Goal: Task Accomplishment & Management: Manage account settings

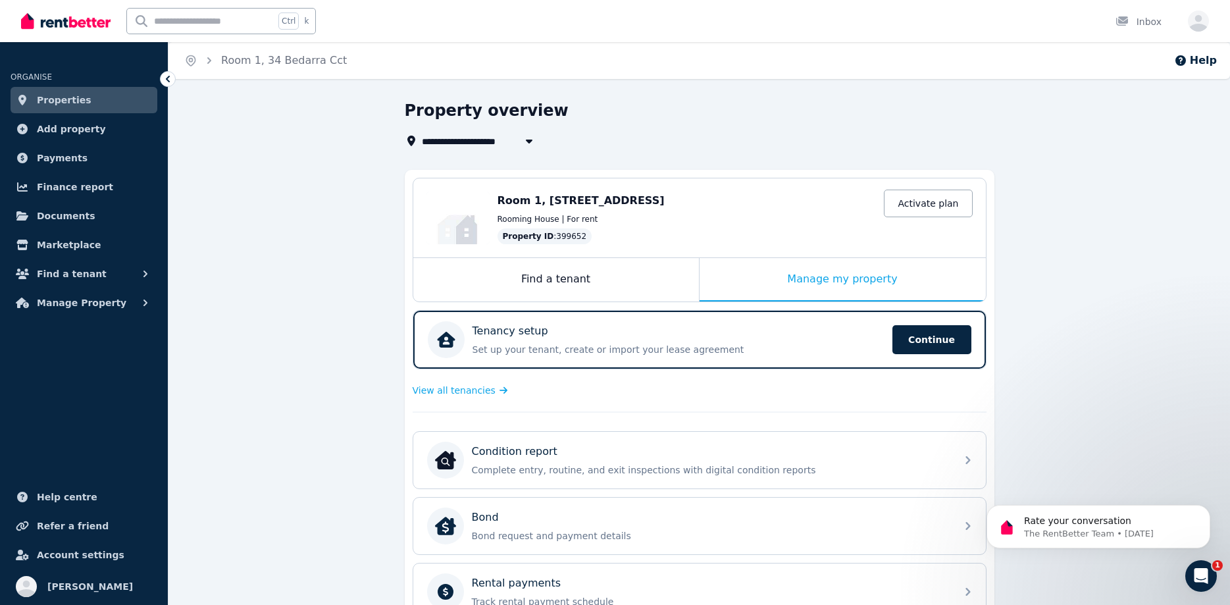
click at [883, 215] on div "Rooming House | For rent" at bounding box center [735, 219] width 475 height 11
click at [916, 209] on link "Activate plan" at bounding box center [928, 204] width 88 height 28
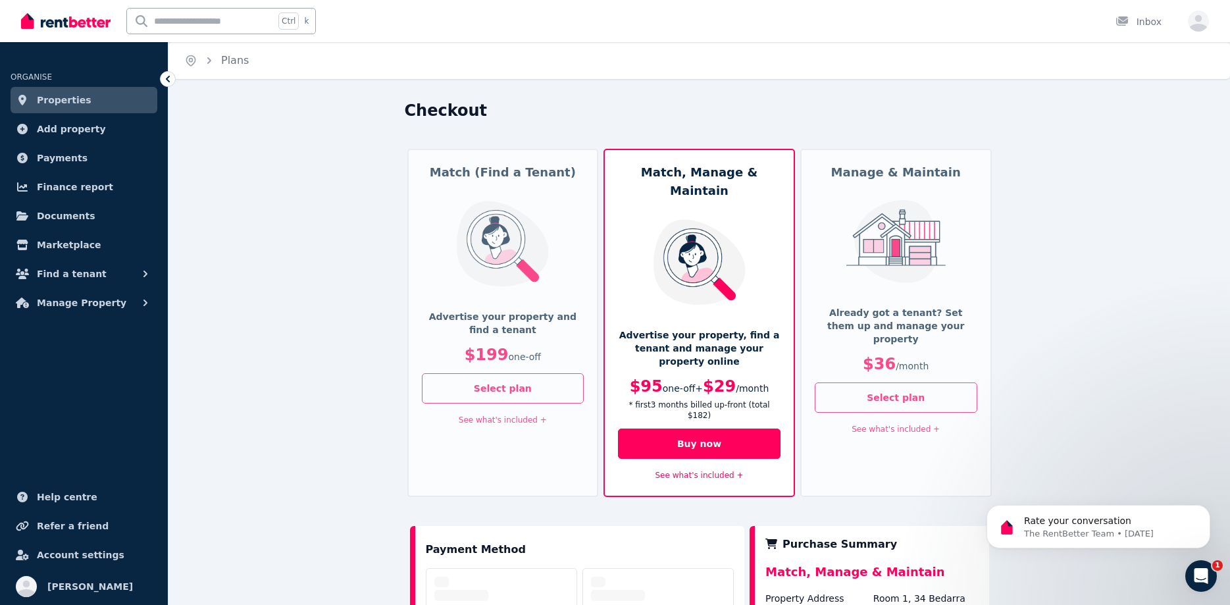
click at [865, 278] on img at bounding box center [896, 241] width 109 height 83
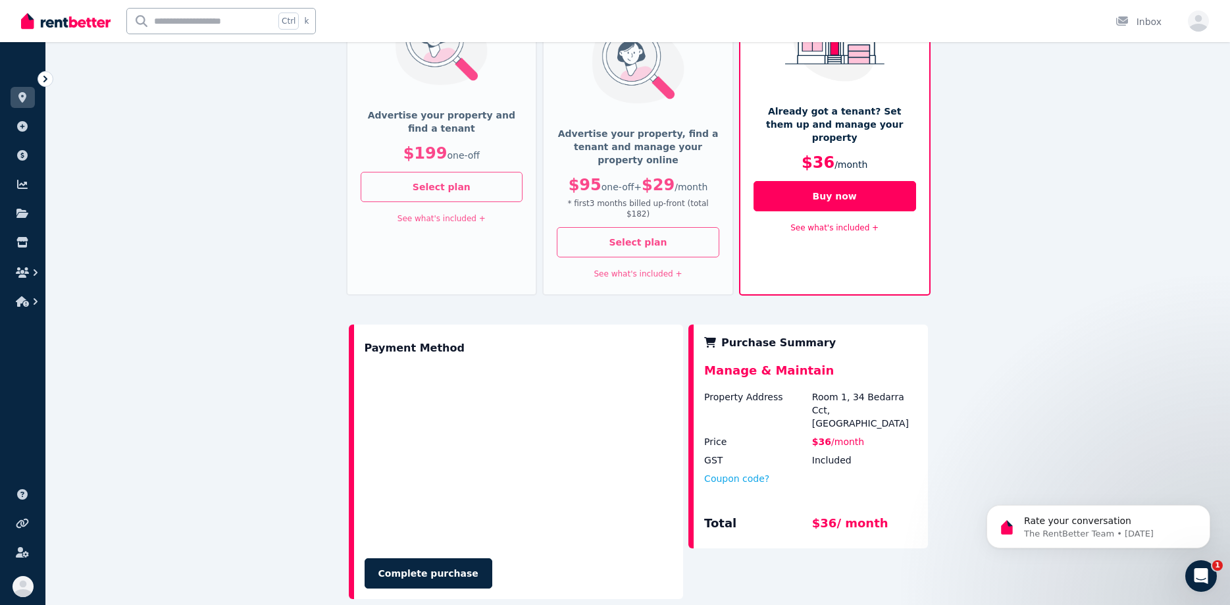
scroll to position [269, 0]
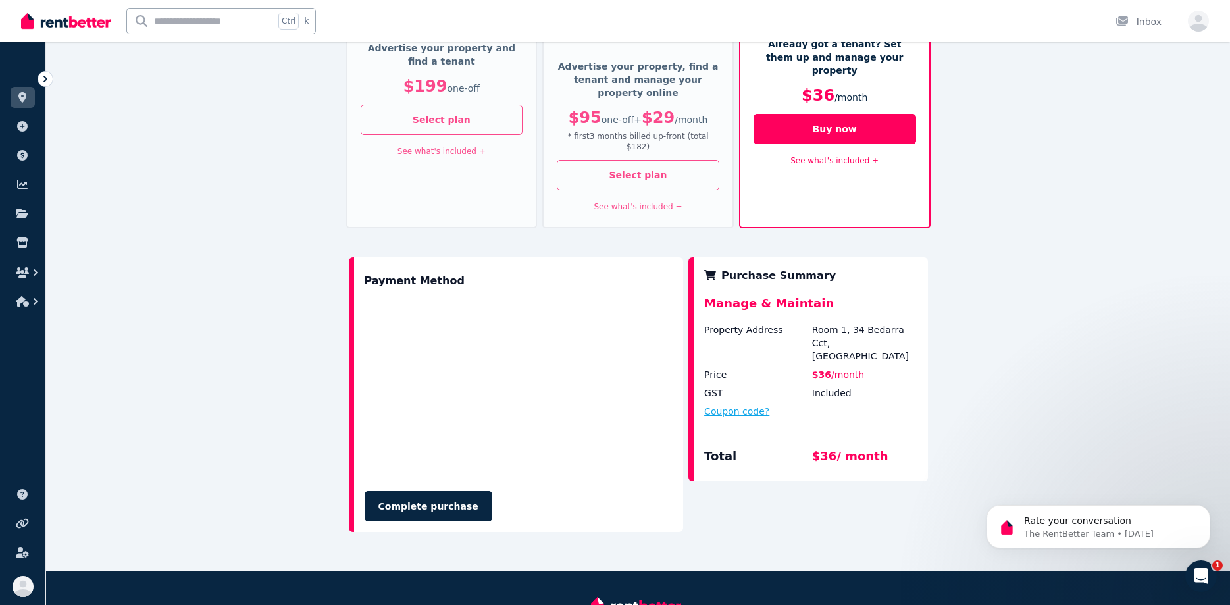
click at [742, 405] on button "Coupon code?" at bounding box center [736, 411] width 65 height 13
click at [733, 415] on input "text" at bounding box center [752, 423] width 96 height 17
paste input "*******"
type input "*******"
click at [842, 409] on button "Apply" at bounding box center [837, 420] width 53 height 22
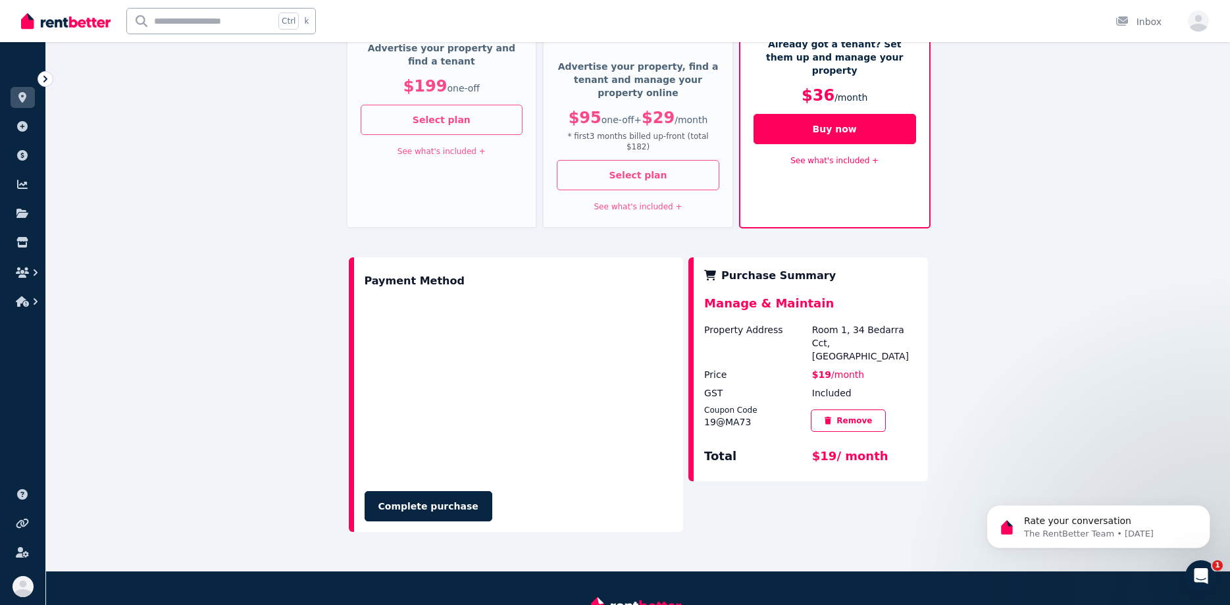
click at [299, 361] on div "Checkout Match (Find a Tenant) Advertise your property and find a tenant $199 o…" at bounding box center [638, 202] width 1184 height 740
drag, startPoint x: 748, startPoint y: 380, endPoint x: 702, endPoint y: 380, distance: 45.4
click at [702, 380] on div "Purchase Summary Manage & Maintain Property Address Room 1, [GEOGRAPHIC_DATA] P…" at bounding box center [807, 369] width 239 height 224
copy div "19@MA73"
click at [437, 491] on button "Complete purchase" at bounding box center [429, 506] width 128 height 30
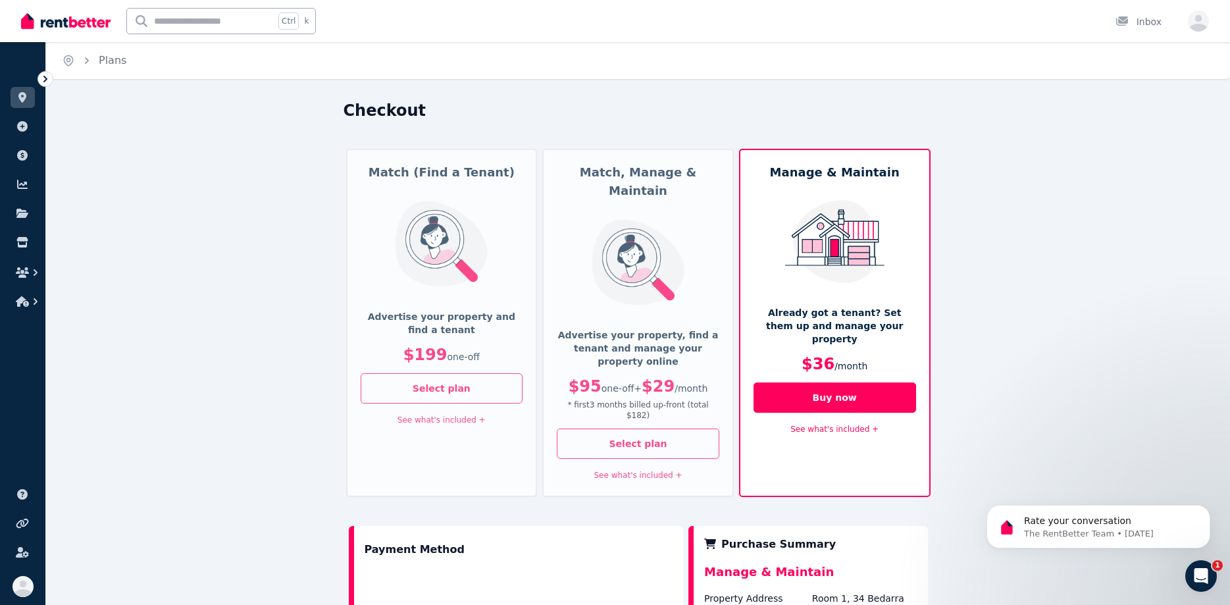
scroll to position [201, 0]
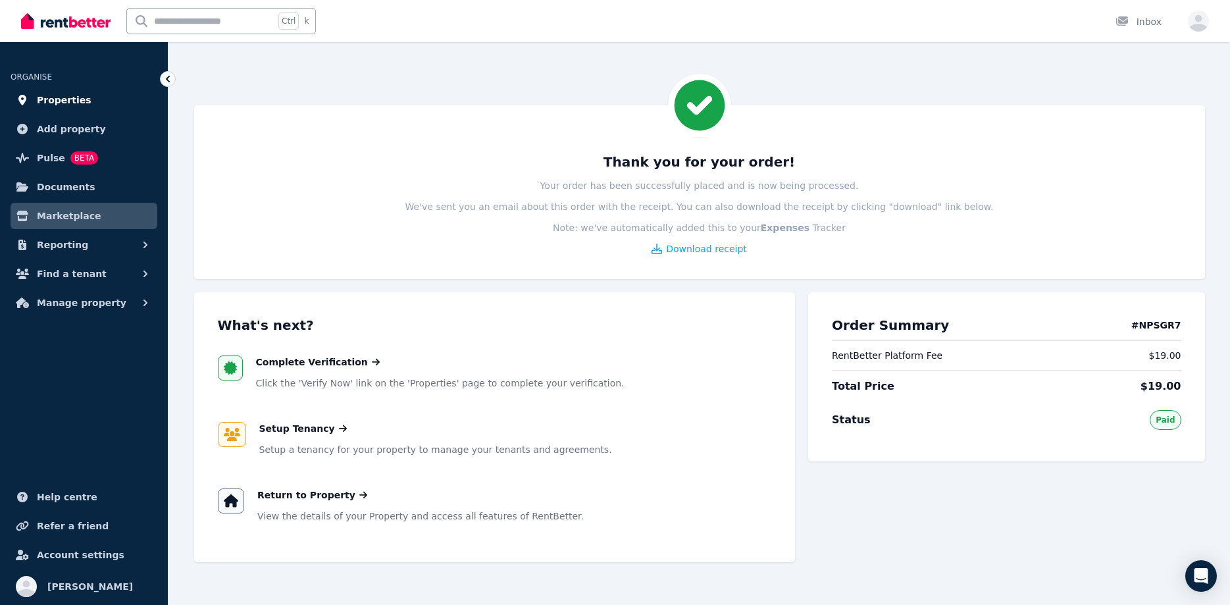
click at [85, 101] on link "Properties" at bounding box center [84, 100] width 147 height 26
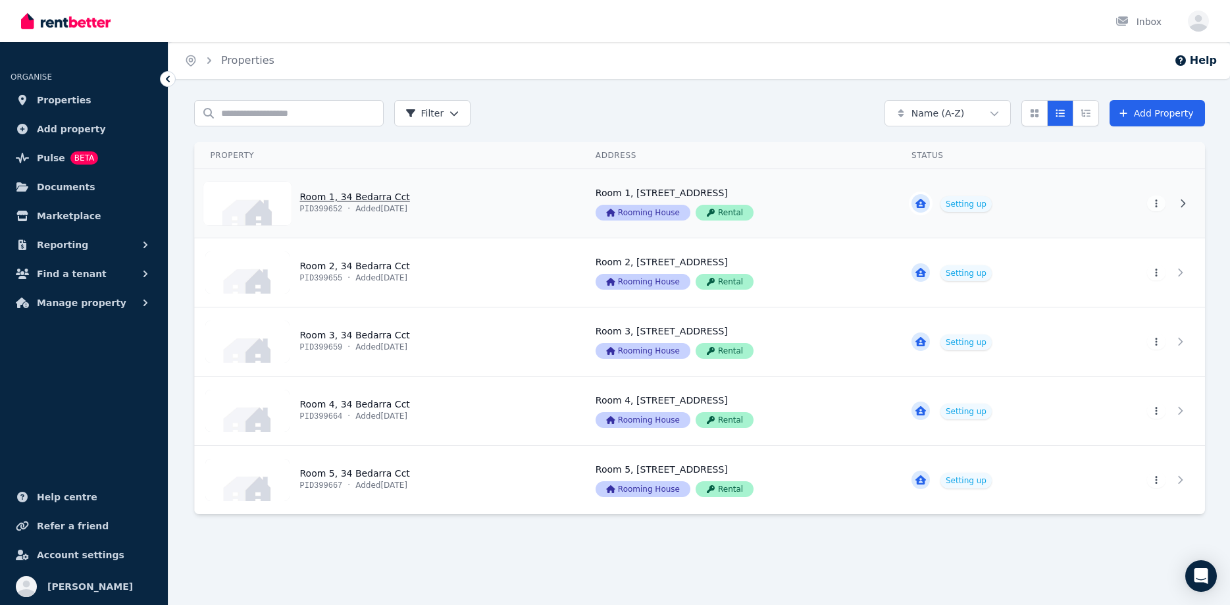
click at [1081, 214] on link "View property details" at bounding box center [989, 203] width 186 height 68
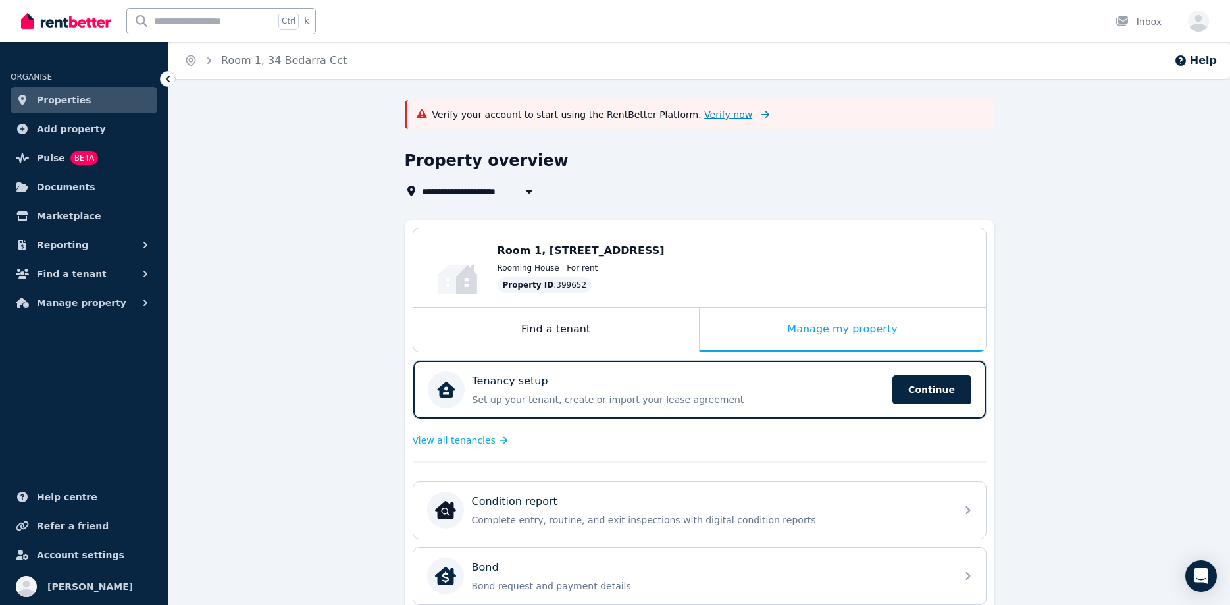
click at [704, 111] on span "Verify now" at bounding box center [728, 114] width 48 height 13
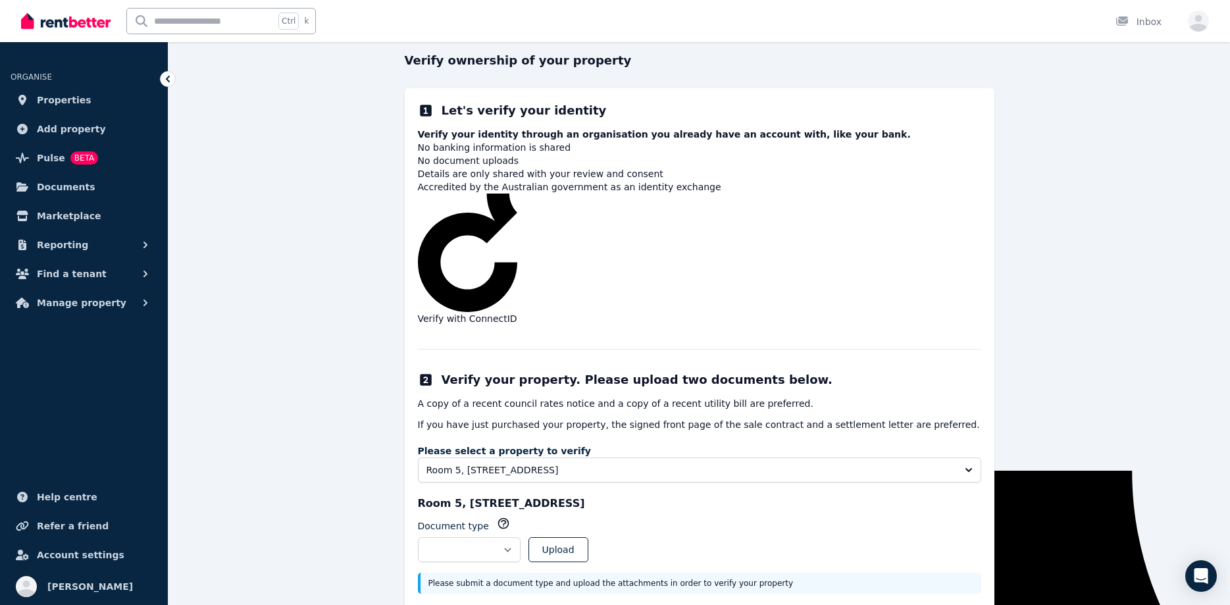
scroll to position [169, 0]
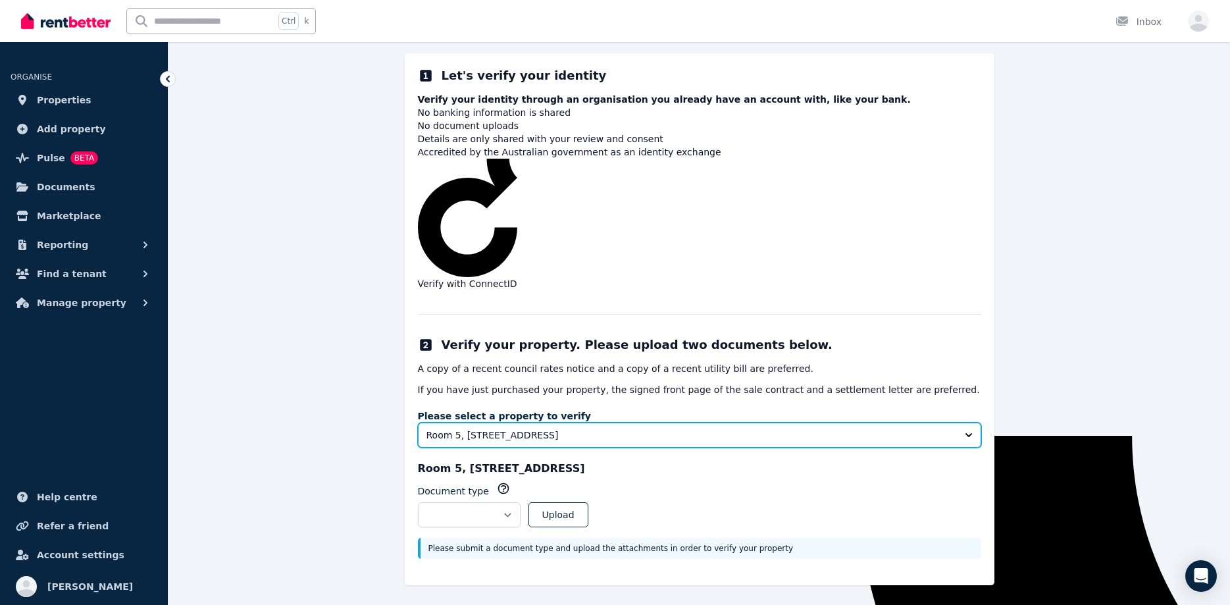
click at [507, 429] on span "Room 5, 34 Bedarra Cct, Maroochydore QLD 4558" at bounding box center [690, 434] width 528 height 13
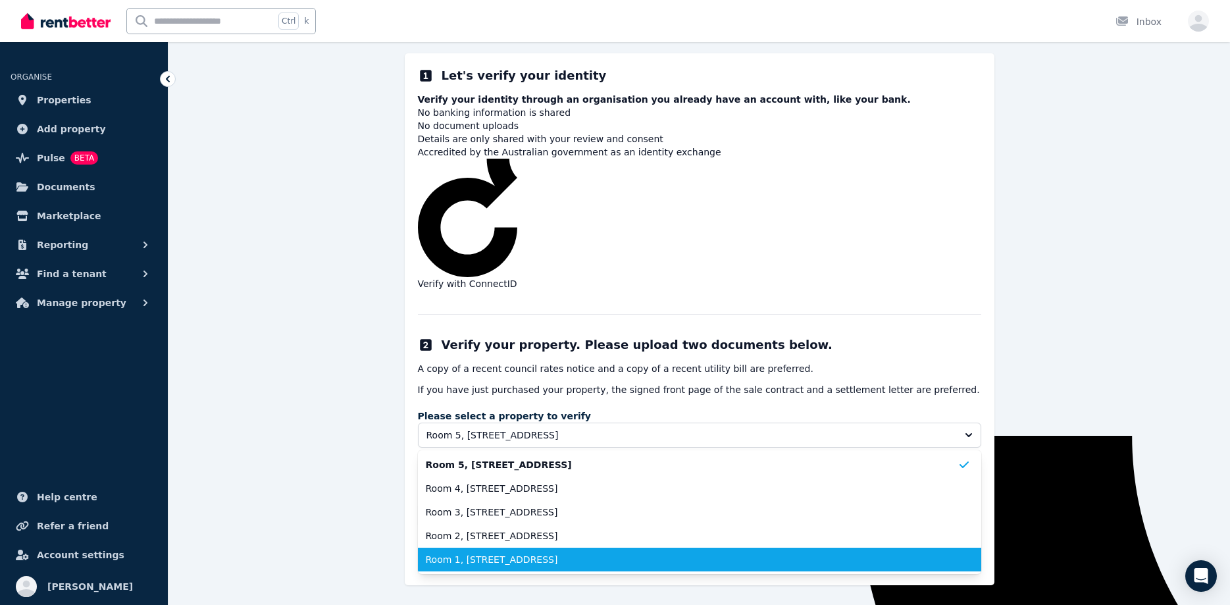
click at [458, 555] on span "Room 1, [STREET_ADDRESS]" at bounding box center [692, 559] width 532 height 13
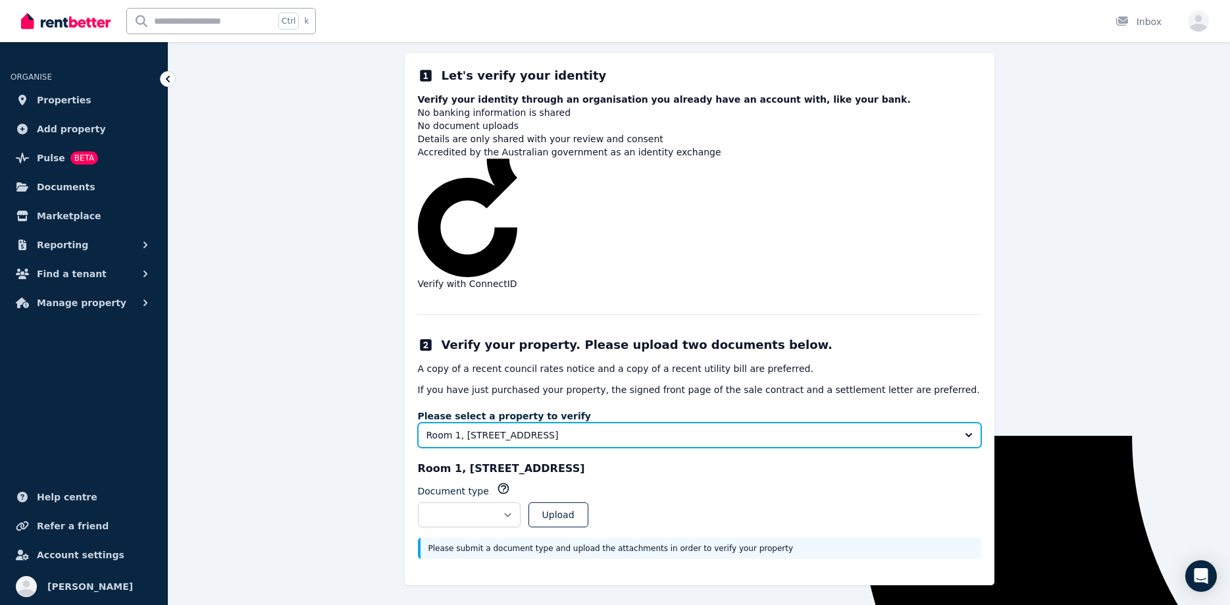
click at [497, 485] on icon "button" at bounding box center [503, 488] width 13 height 13
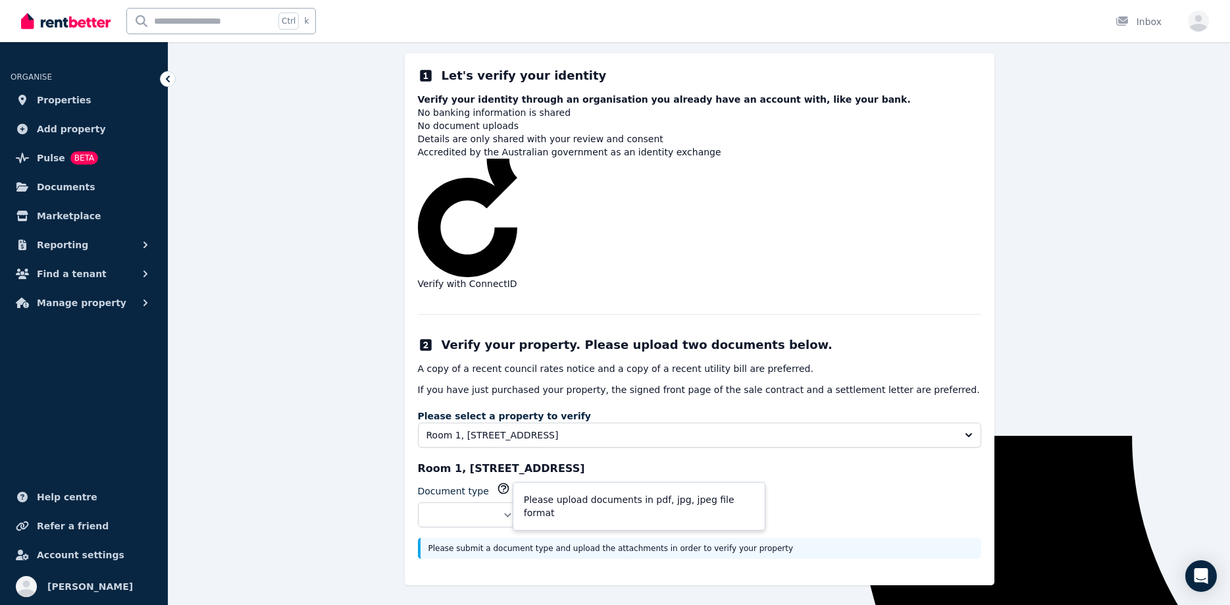
click at [377, 517] on div "Account verification 2 simple steps to verify your identity and ownership of th…" at bounding box center [699, 270] width 1062 height 678
click at [56, 101] on span "Properties" at bounding box center [64, 100] width 55 height 16
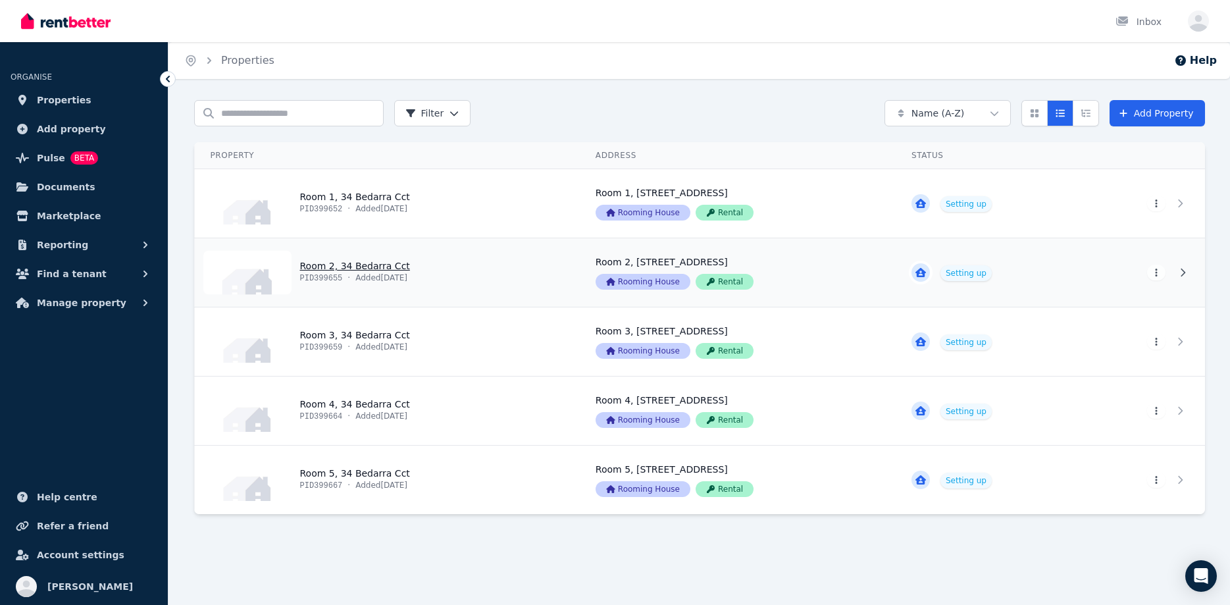
click at [413, 266] on link "View property details" at bounding box center [387, 272] width 385 height 68
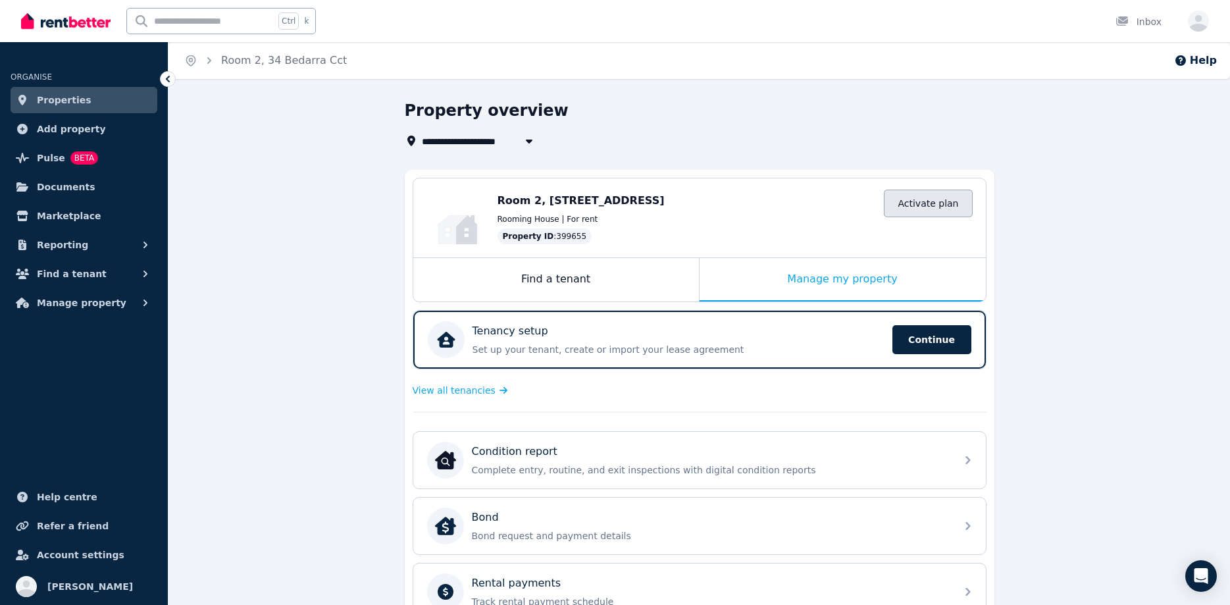
click at [936, 207] on link "Activate plan" at bounding box center [928, 204] width 88 height 28
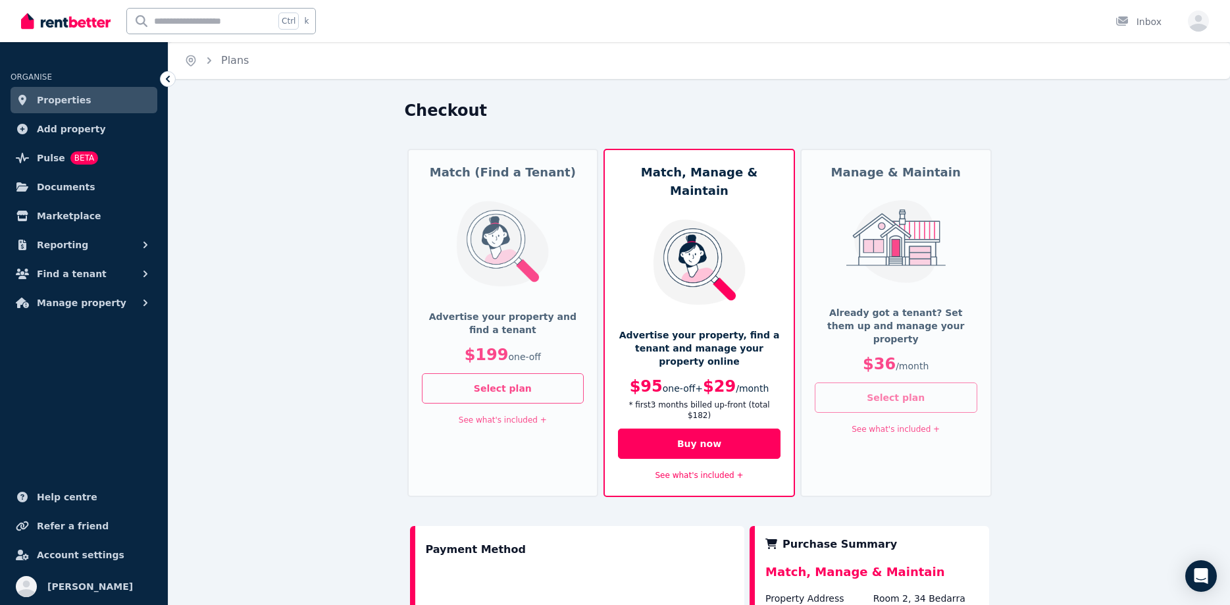
click at [897, 386] on button "Select plan" at bounding box center [896, 397] width 163 height 30
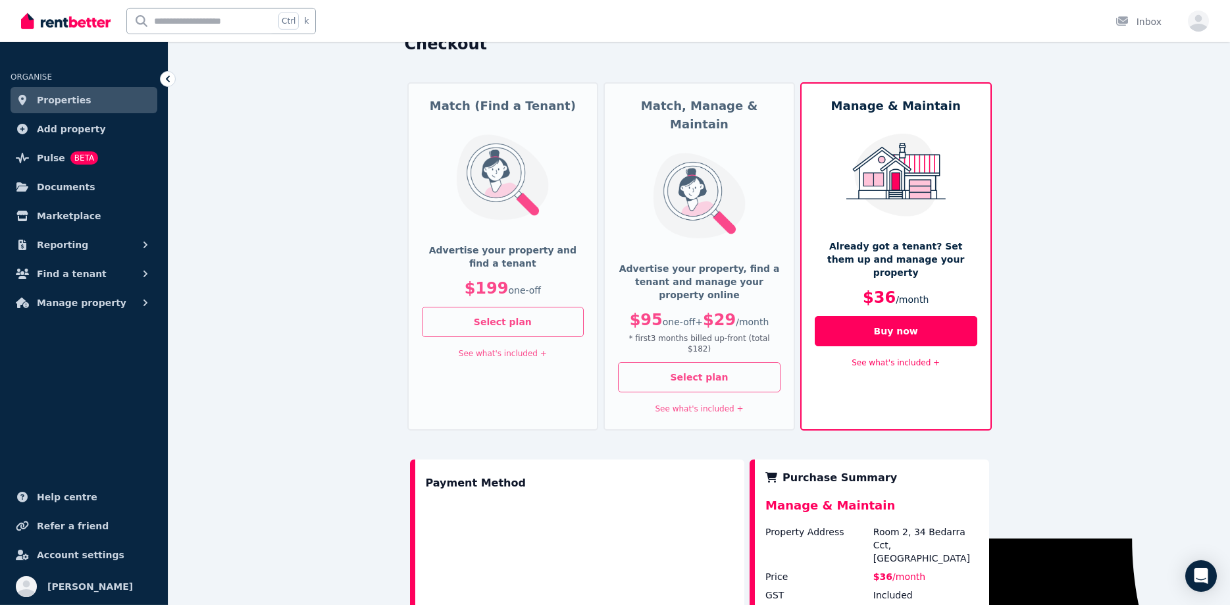
scroll to position [134, 0]
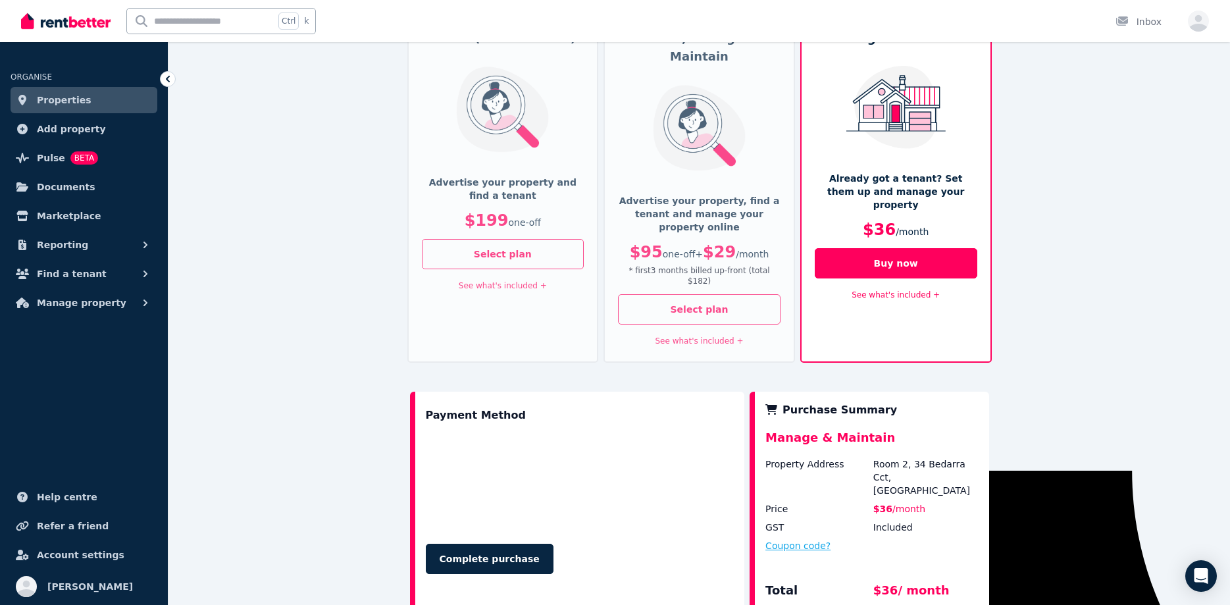
click at [792, 539] on button "Coupon code?" at bounding box center [797, 545] width 65 height 13
click at [818, 550] on input "text" at bounding box center [813, 558] width 96 height 17
paste input "*******"
type input "*******"
click at [877, 544] on button "Apply" at bounding box center [898, 555] width 53 height 22
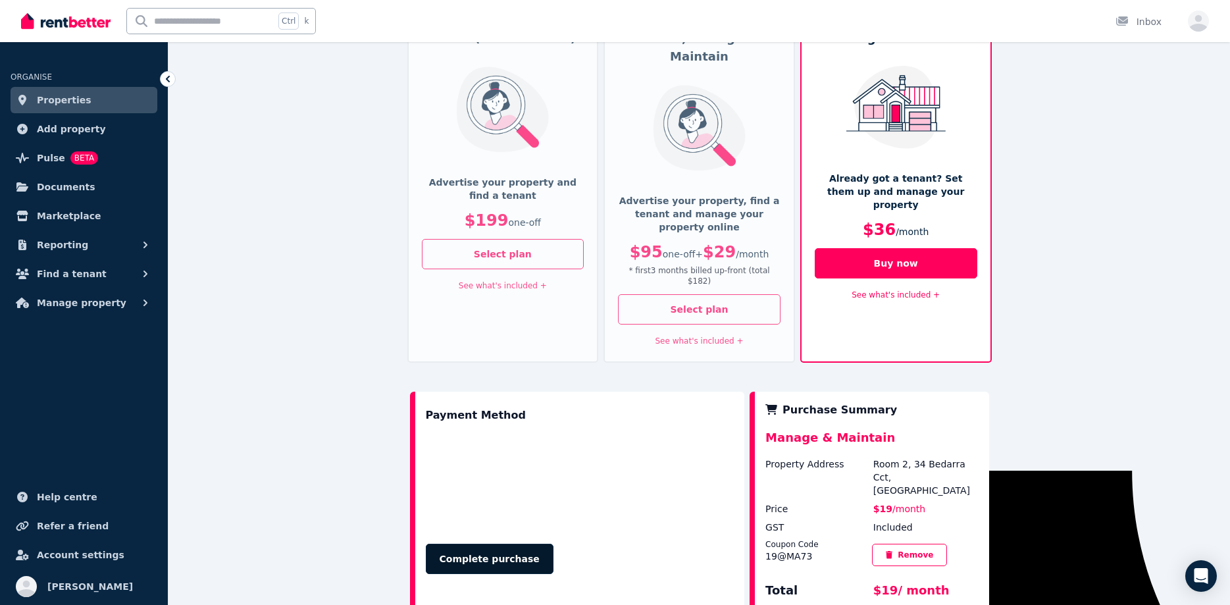
click at [457, 544] on button "Complete purchase" at bounding box center [490, 559] width 128 height 30
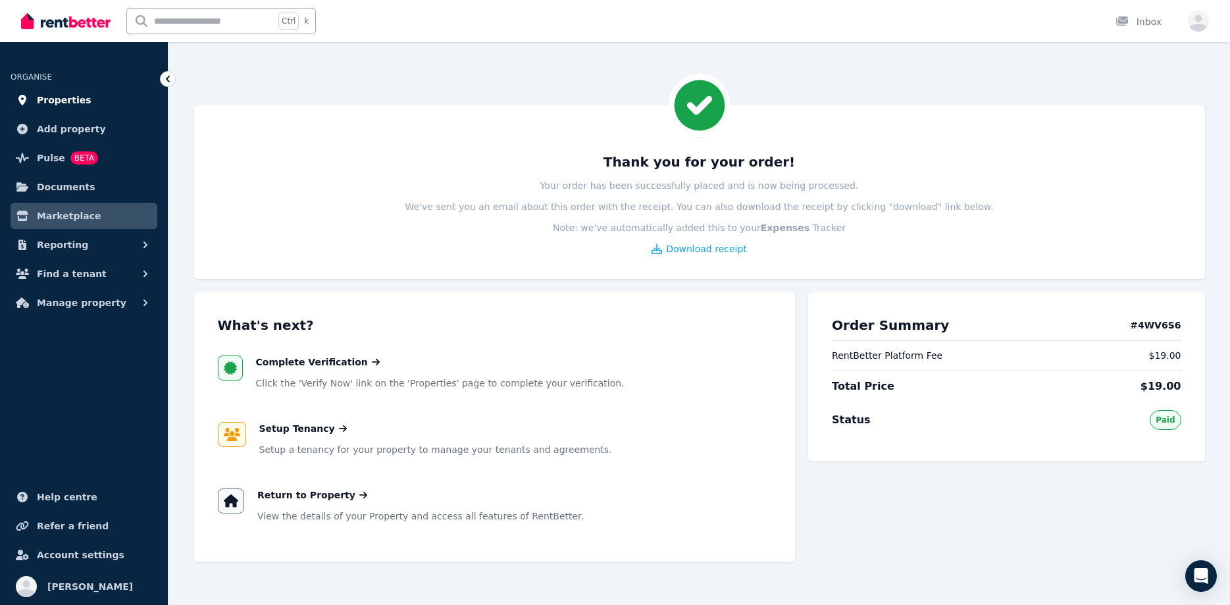
click at [49, 102] on span "Properties" at bounding box center [64, 100] width 55 height 16
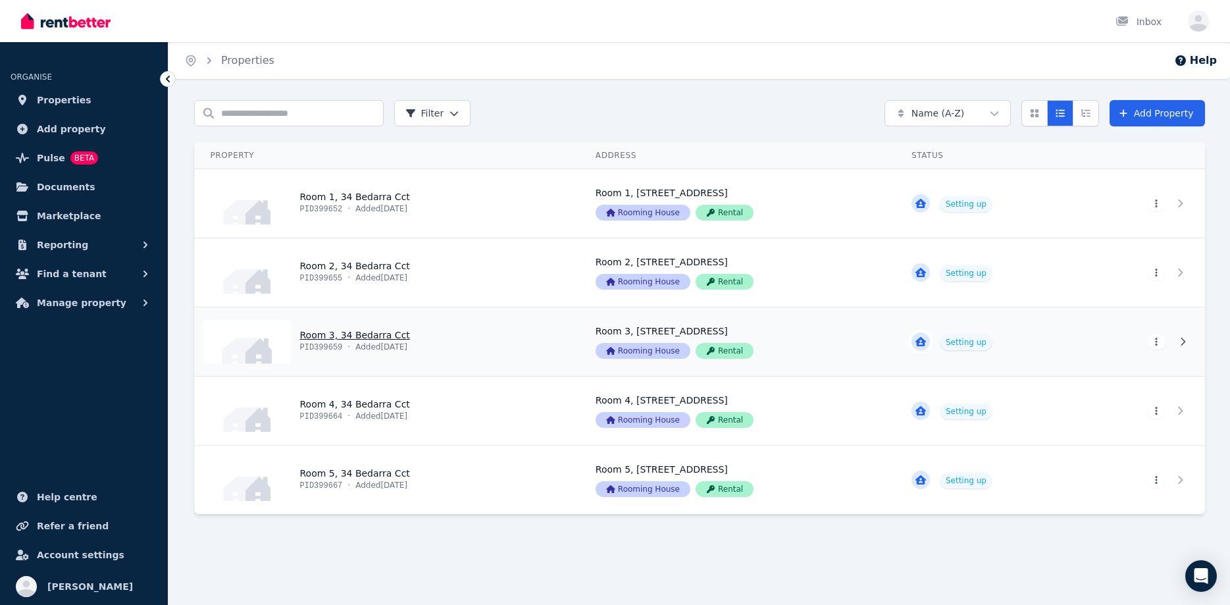
click at [817, 332] on link "View property details" at bounding box center [738, 341] width 316 height 68
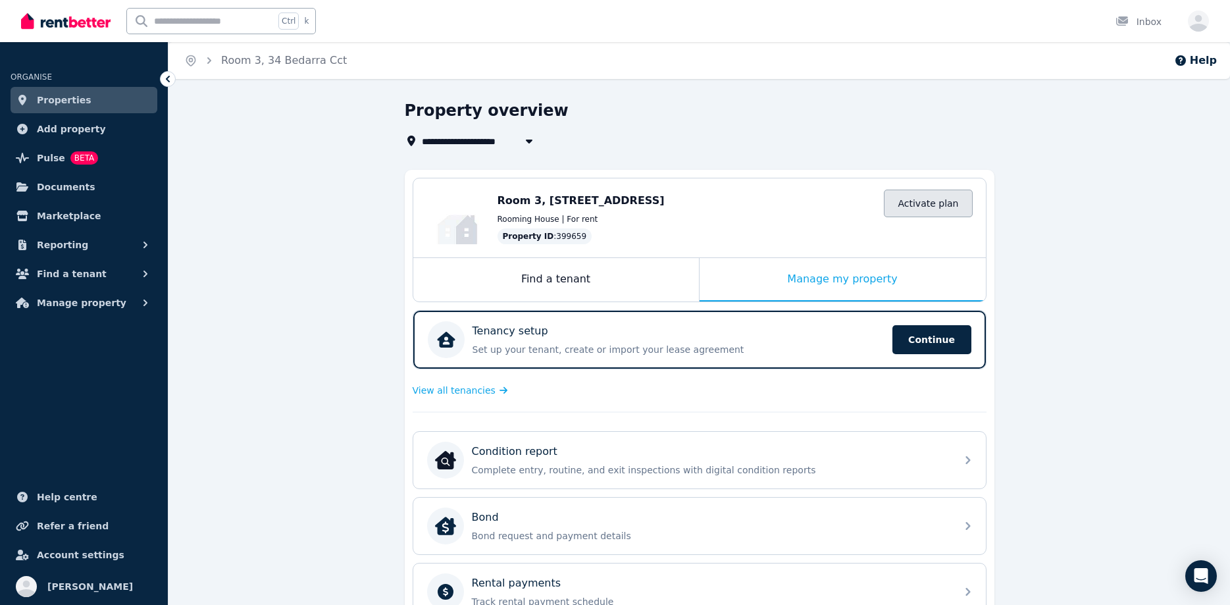
click at [921, 201] on link "Activate plan" at bounding box center [928, 204] width 88 height 28
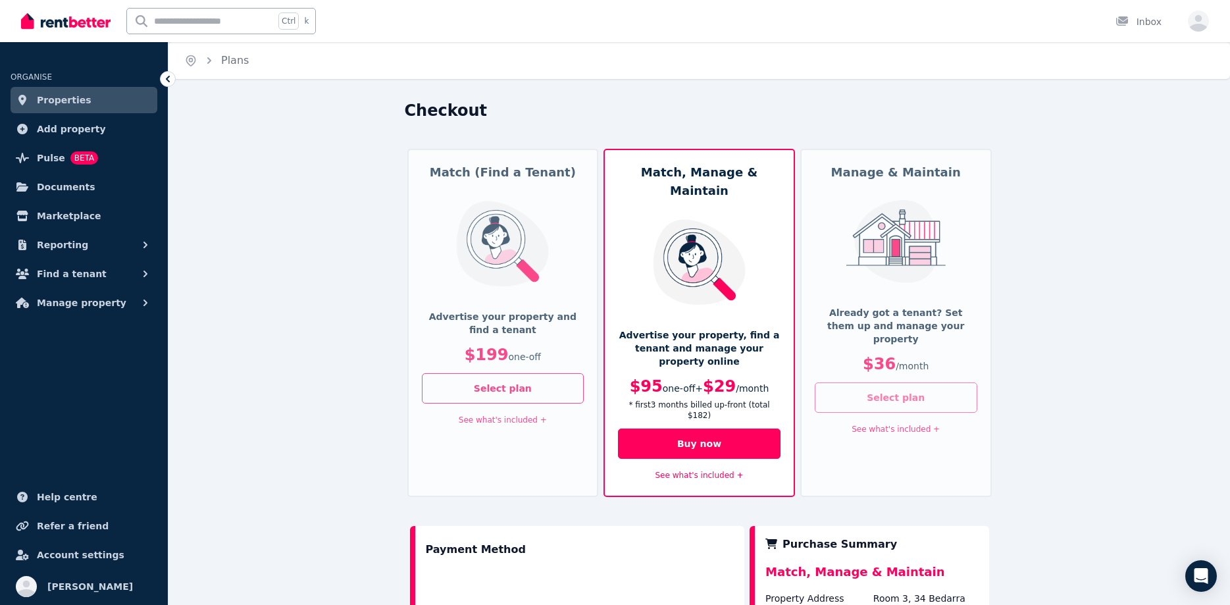
click at [877, 382] on button "Select plan" at bounding box center [896, 397] width 163 height 30
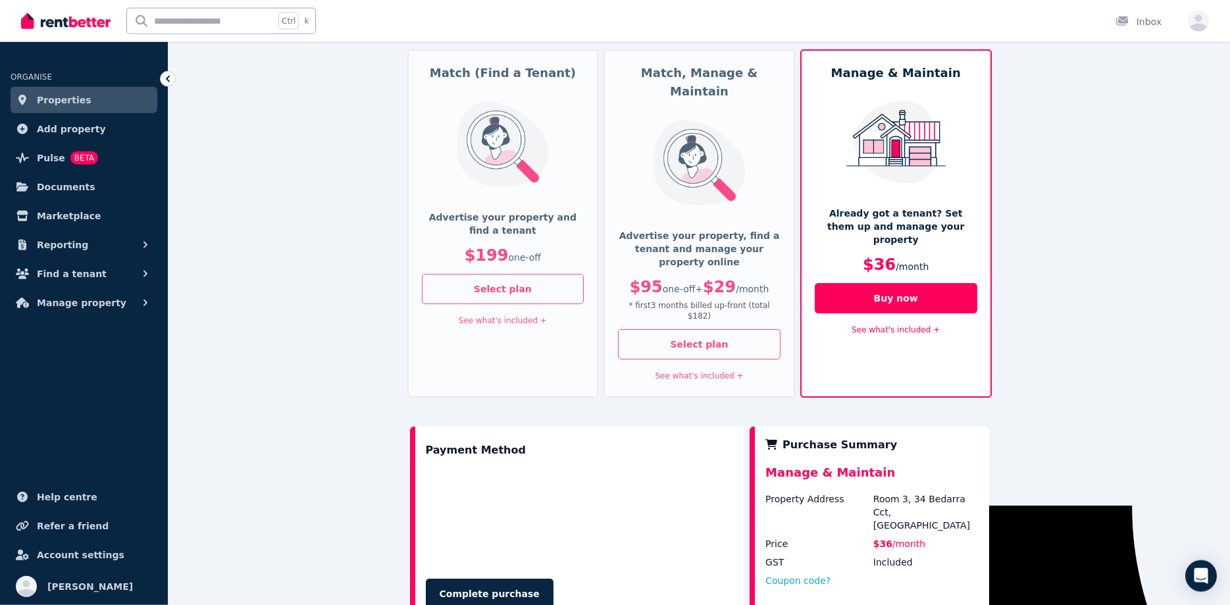
scroll to position [134, 0]
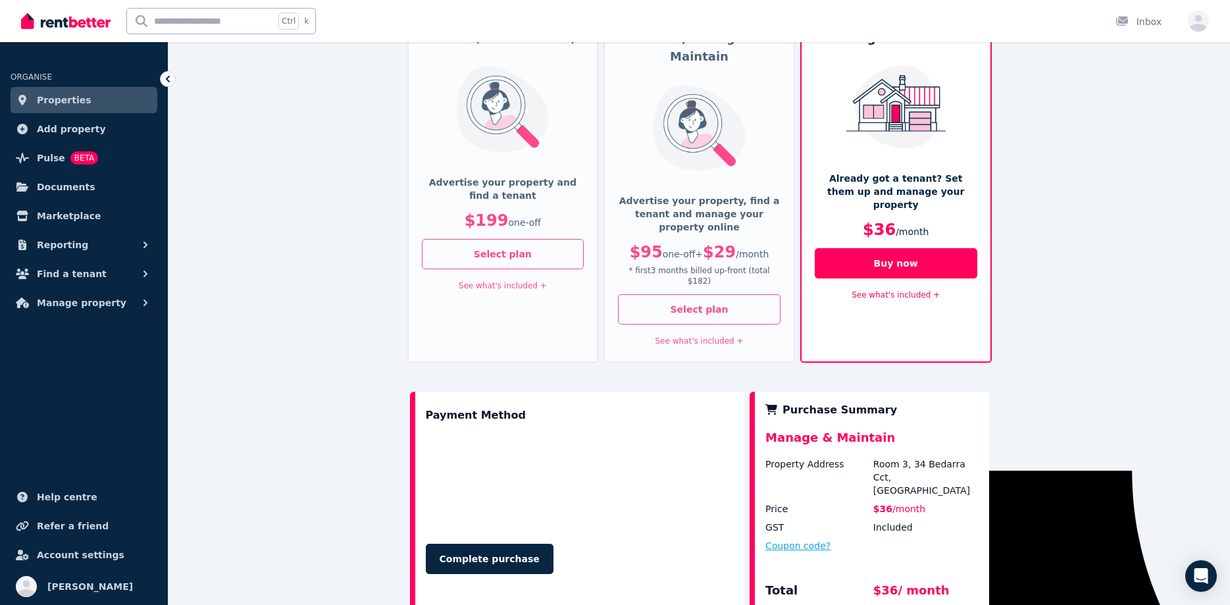
click at [810, 539] on button "Coupon code?" at bounding box center [797, 545] width 65 height 13
click at [817, 550] on input "text" at bounding box center [813, 558] width 96 height 17
paste input "*******"
type input "*******"
click at [889, 544] on button "Apply" at bounding box center [898, 555] width 53 height 22
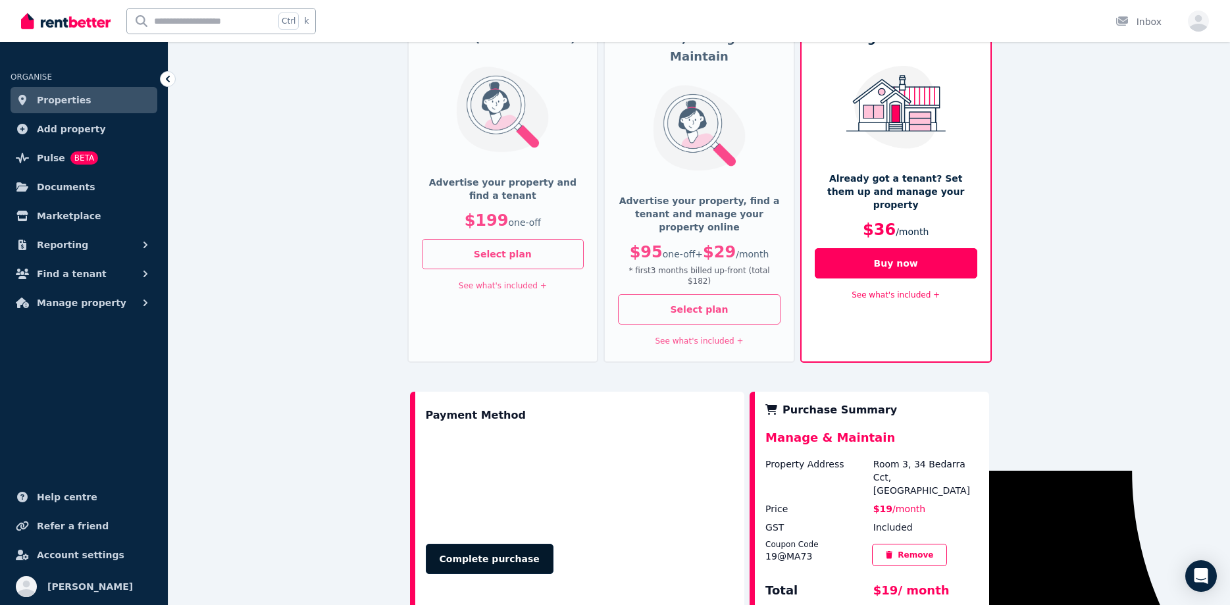
click at [516, 544] on button "Complete purchase" at bounding box center [490, 559] width 128 height 30
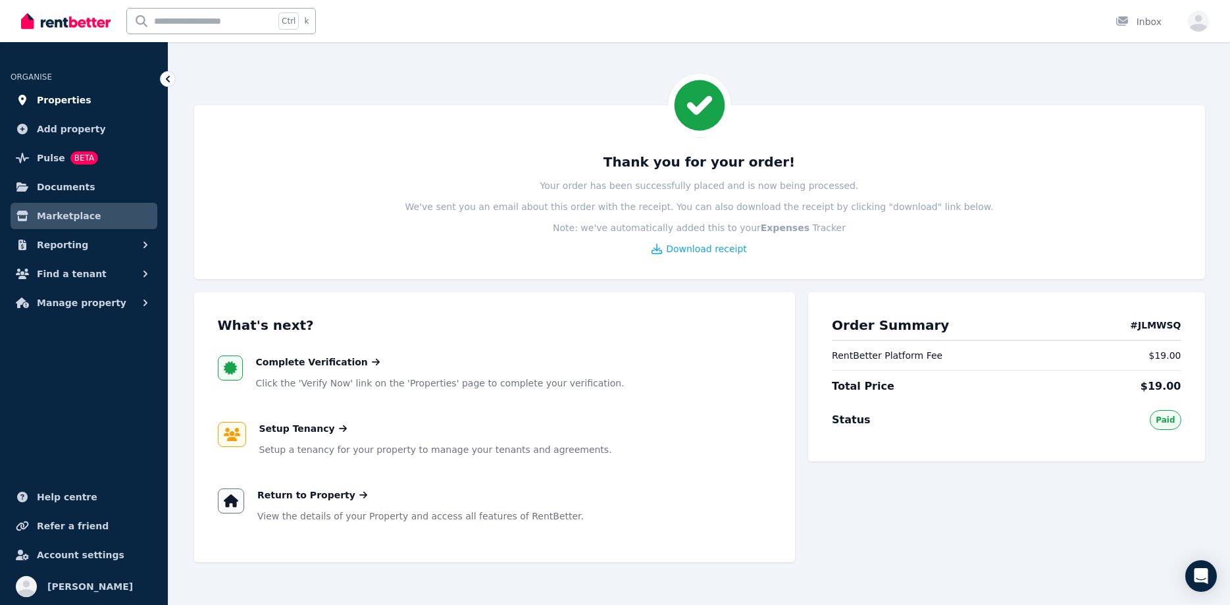
click at [83, 101] on link "Properties" at bounding box center [84, 100] width 147 height 26
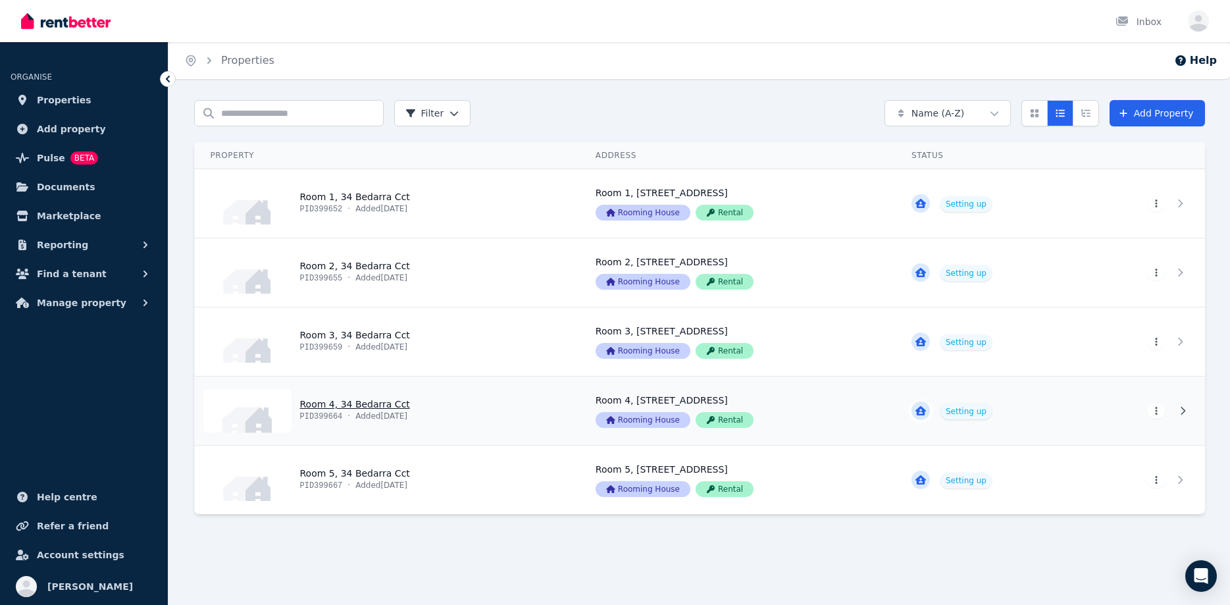
click at [1056, 416] on link "View property details" at bounding box center [989, 410] width 186 height 68
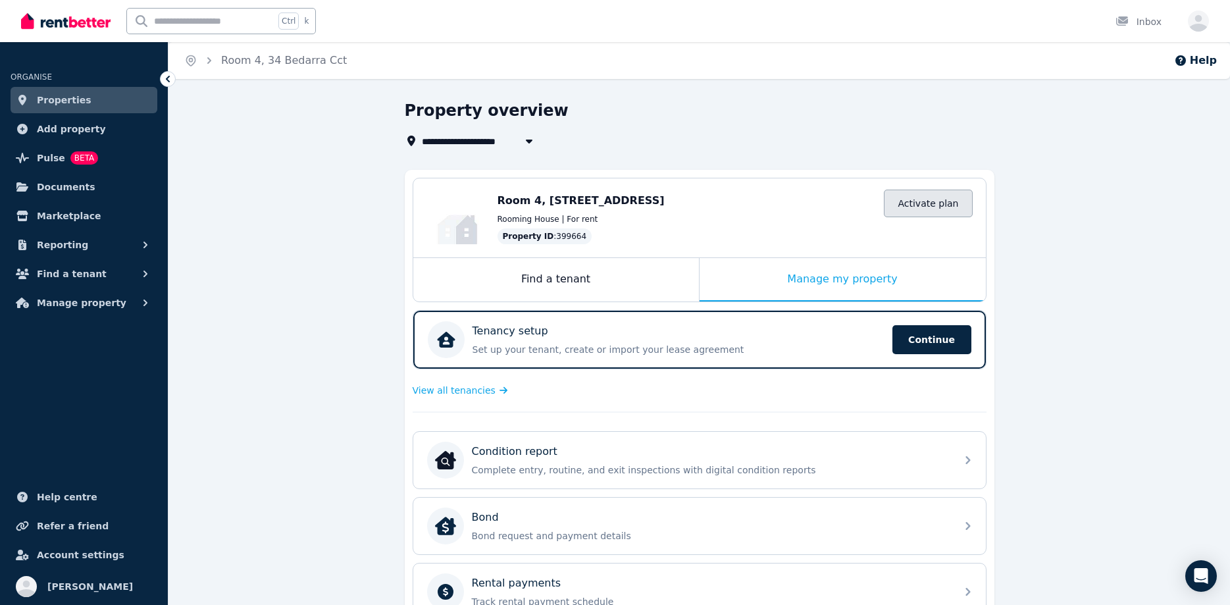
click at [931, 201] on link "Activate plan" at bounding box center [928, 204] width 88 height 28
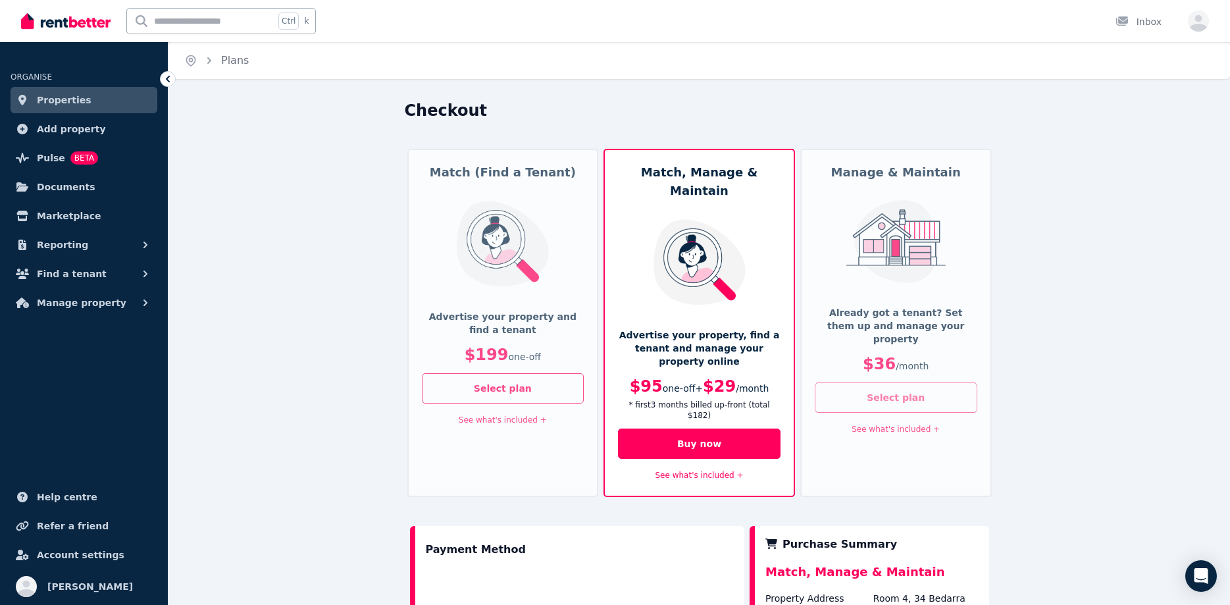
click at [934, 382] on button "Select plan" at bounding box center [896, 397] width 163 height 30
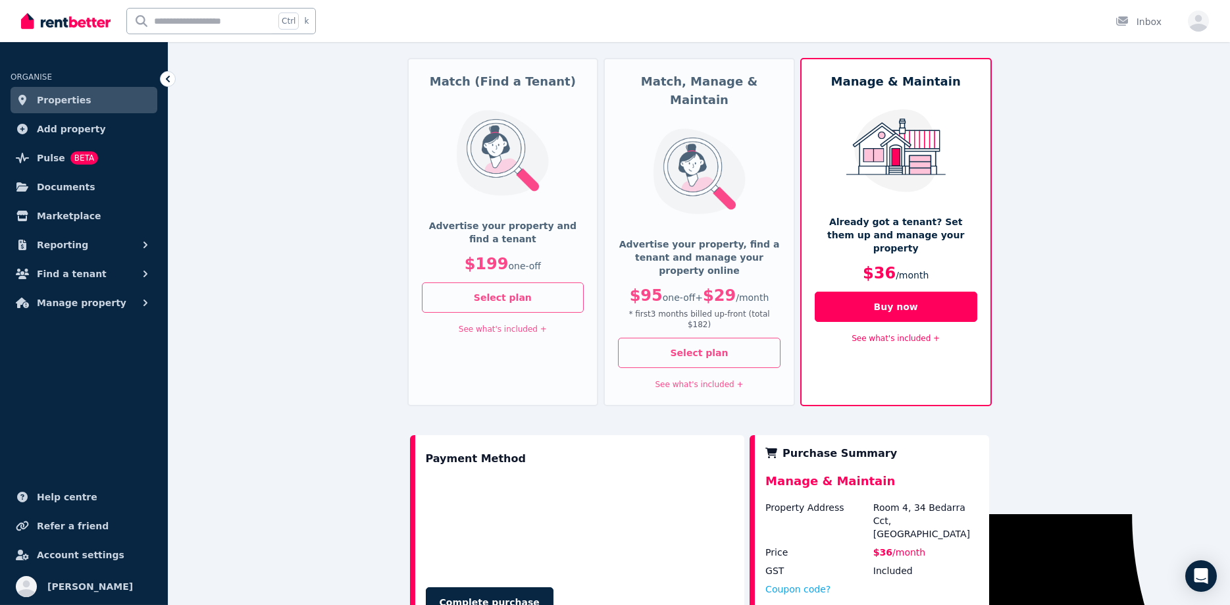
scroll to position [134, 0]
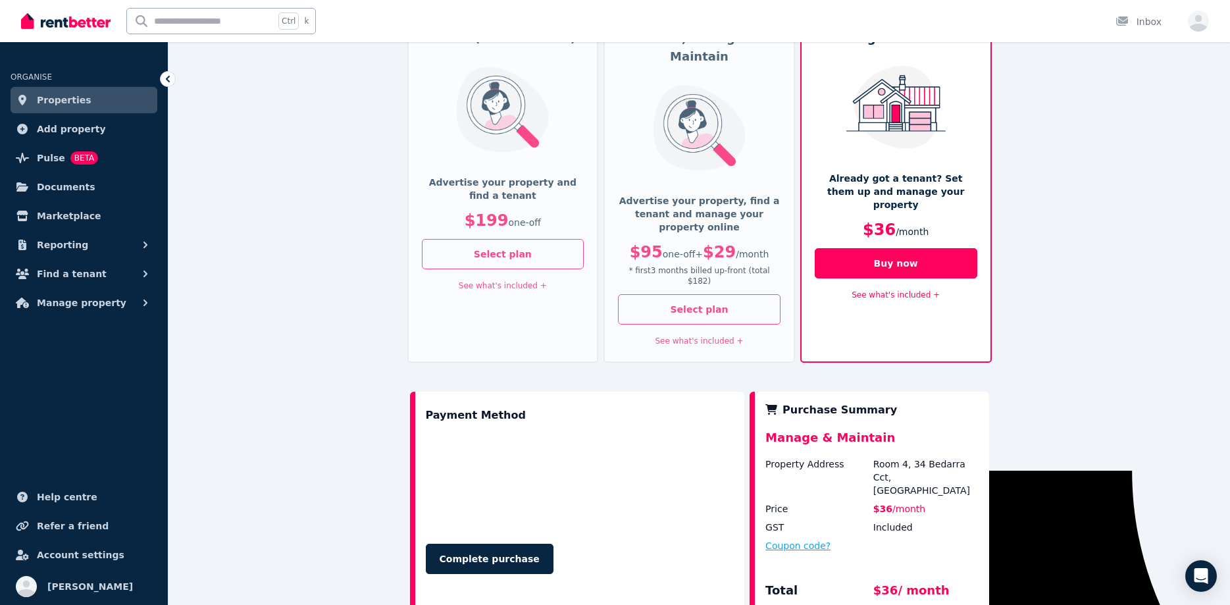
click at [808, 539] on button "Coupon code?" at bounding box center [797, 545] width 65 height 13
click at [803, 550] on input "text" at bounding box center [813, 558] width 96 height 17
paste input "*******"
type input "*******"
click at [907, 544] on button "Apply" at bounding box center [898, 555] width 53 height 22
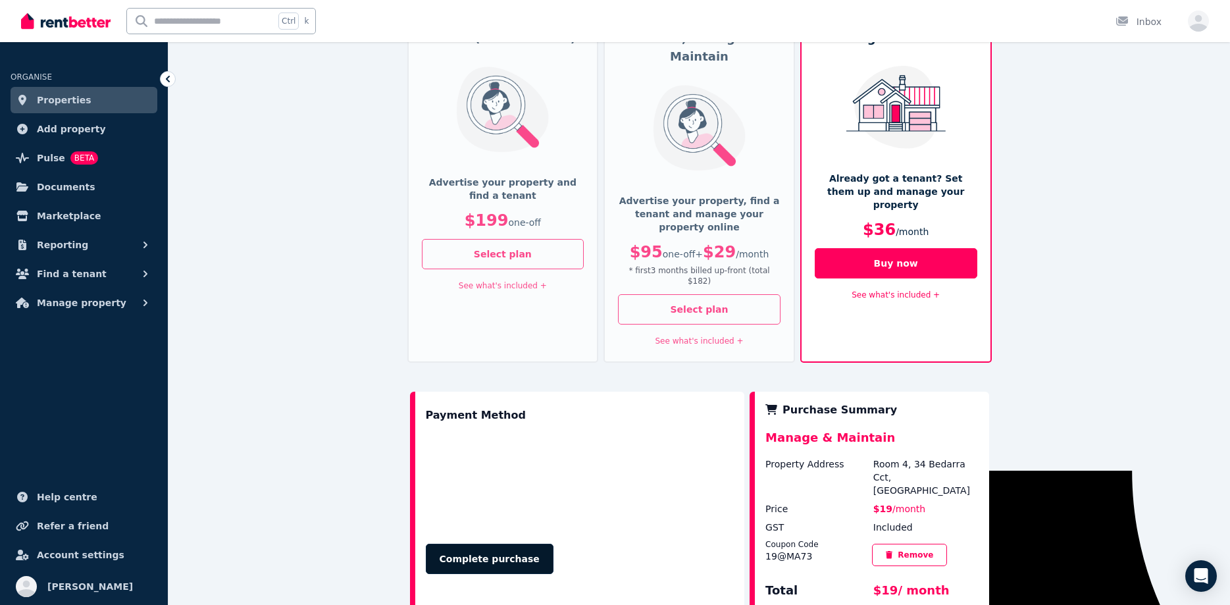
click at [484, 544] on button "Complete purchase" at bounding box center [490, 559] width 128 height 30
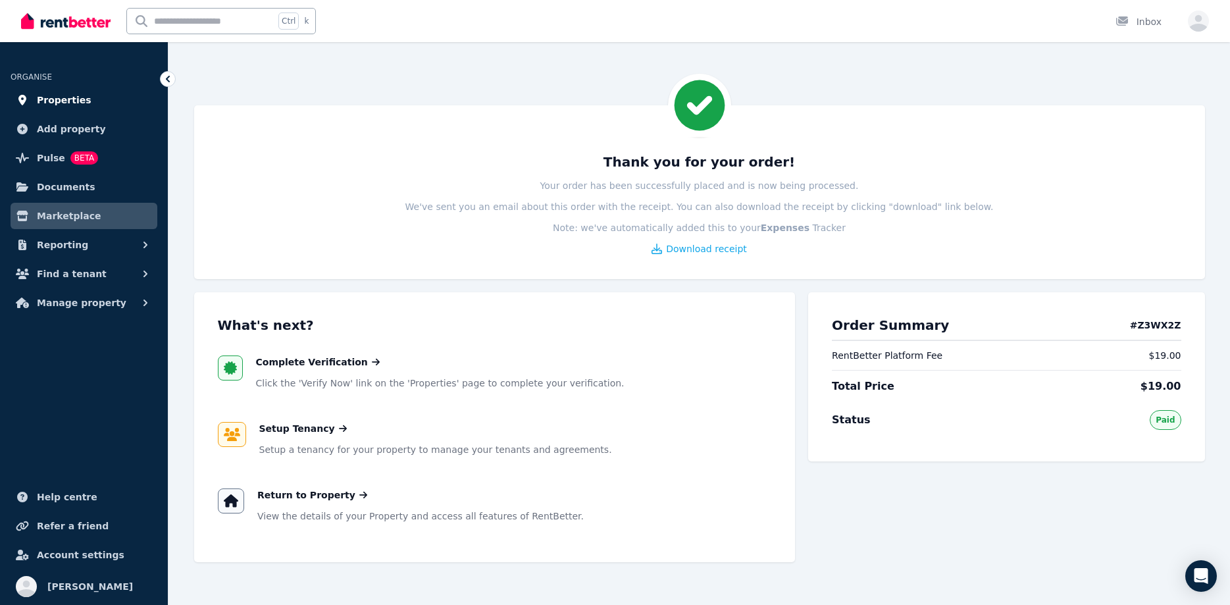
click at [61, 104] on span "Properties" at bounding box center [64, 100] width 55 height 16
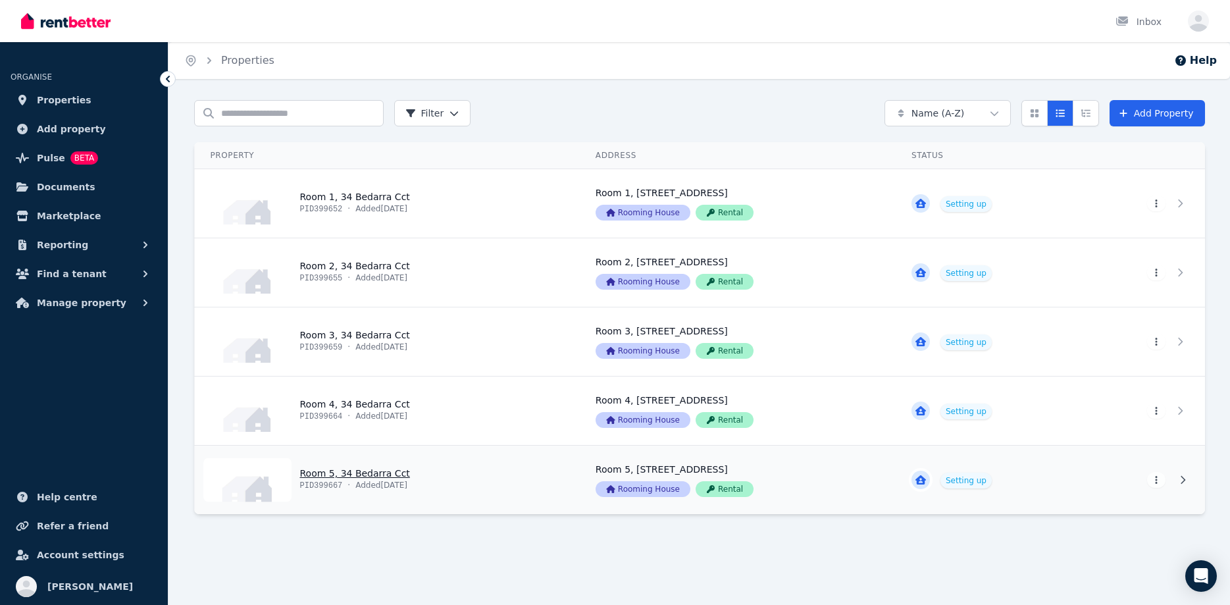
click at [870, 479] on link "View property details" at bounding box center [738, 480] width 316 height 68
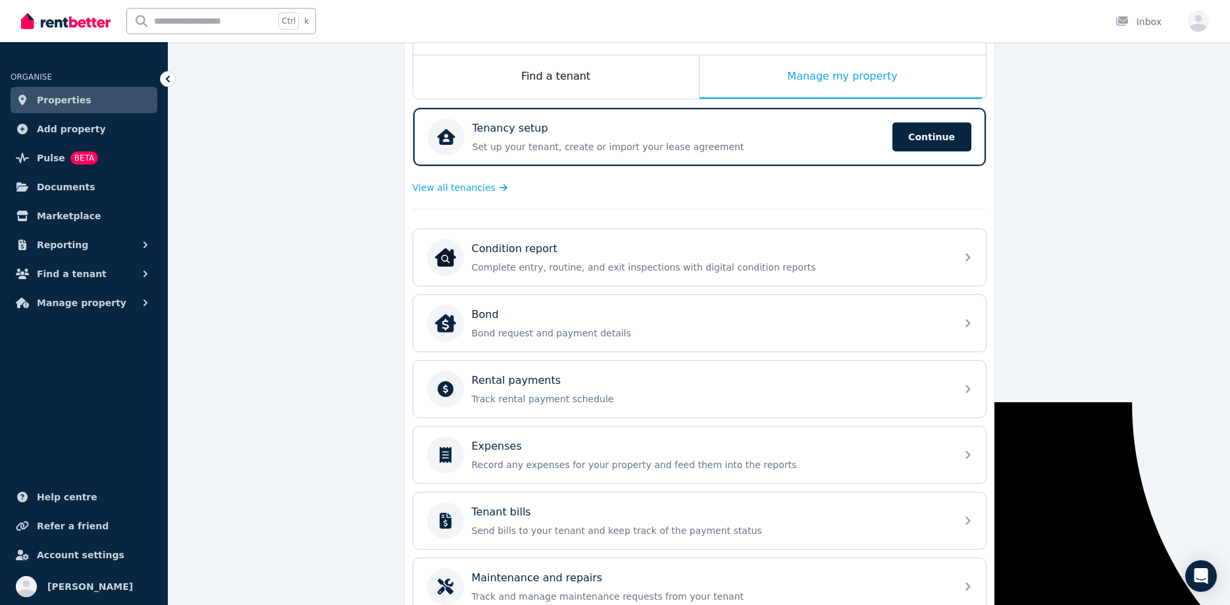
scroll to position [1, 0]
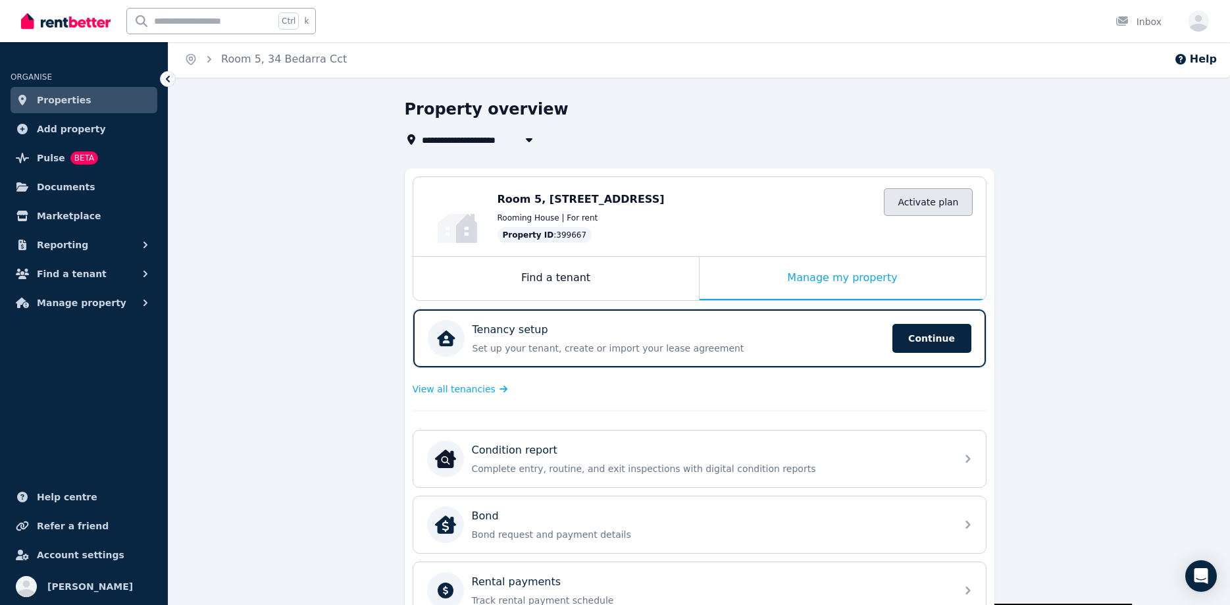
click at [933, 205] on link "Activate plan" at bounding box center [928, 202] width 88 height 28
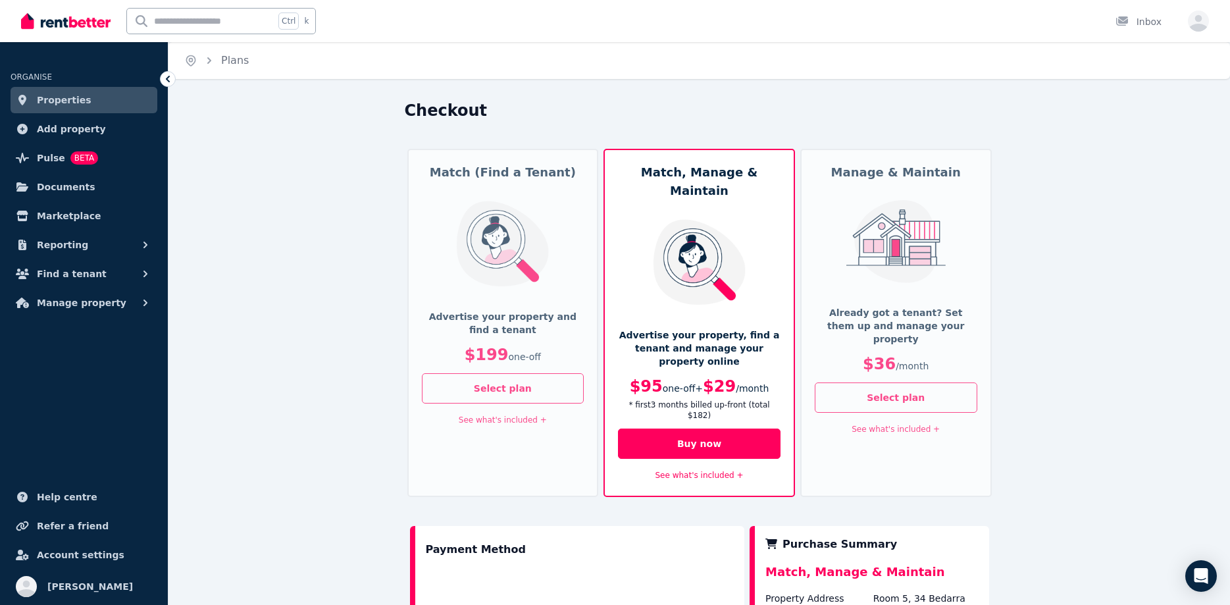
click at [915, 302] on div "Manage & Maintain Already got a tenant? Set them up and manage your property $3…" at bounding box center [896, 323] width 192 height 348
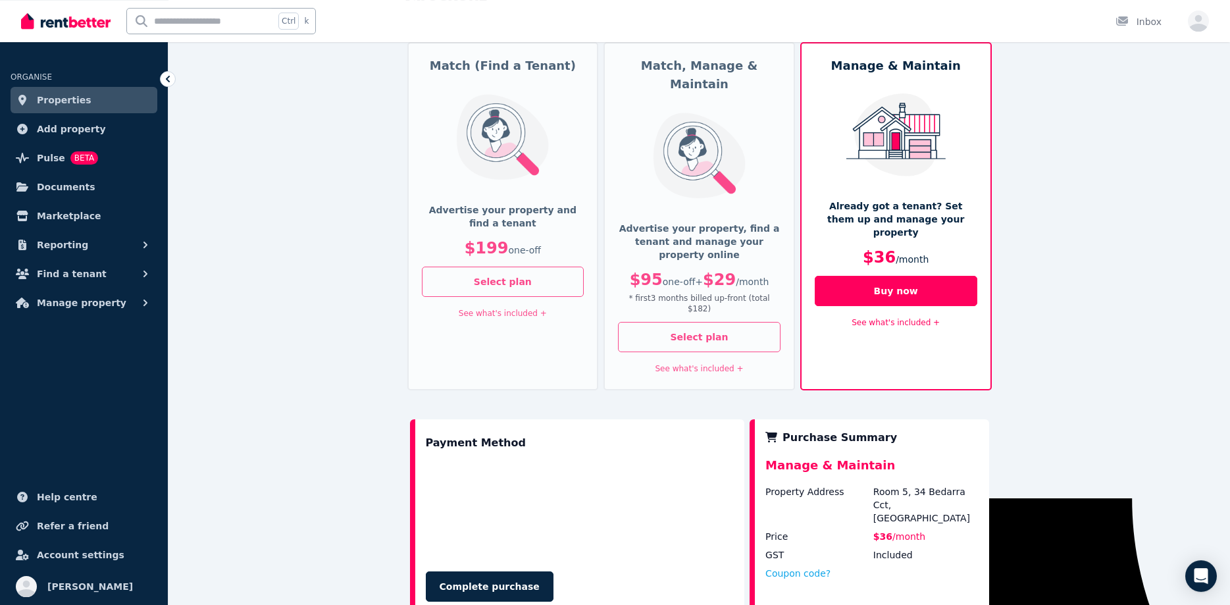
scroll to position [134, 0]
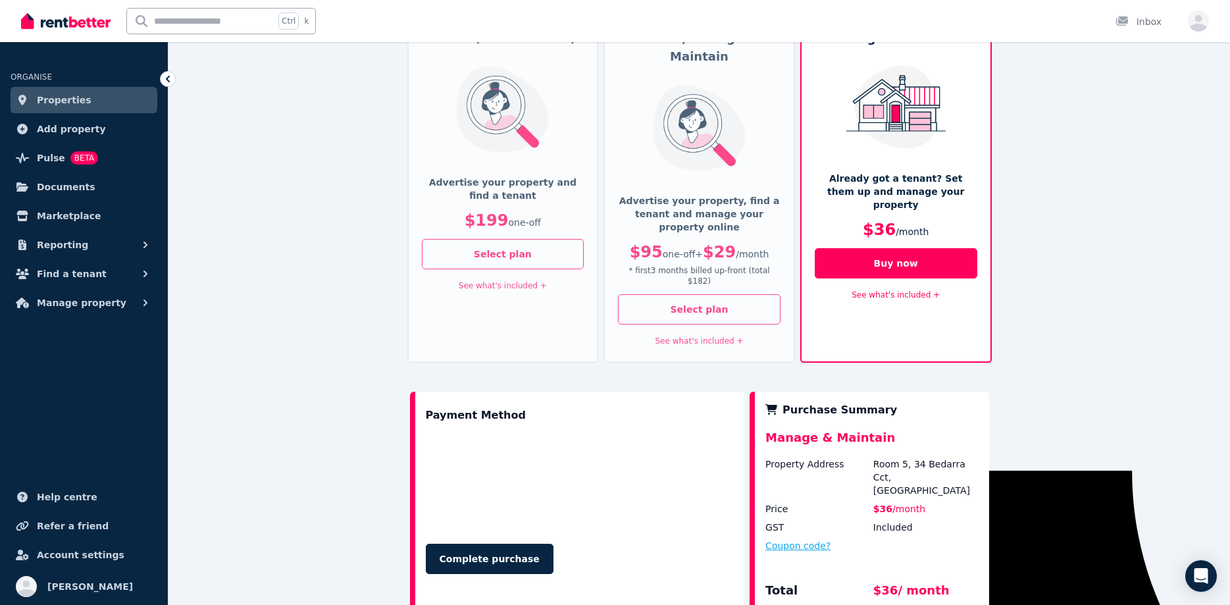
click at [803, 539] on button "Coupon code?" at bounding box center [797, 545] width 65 height 13
click at [808, 550] on input "text" at bounding box center [813, 558] width 96 height 17
paste input "*******"
type input "*******"
click at [891, 544] on button "Apply" at bounding box center [898, 555] width 53 height 22
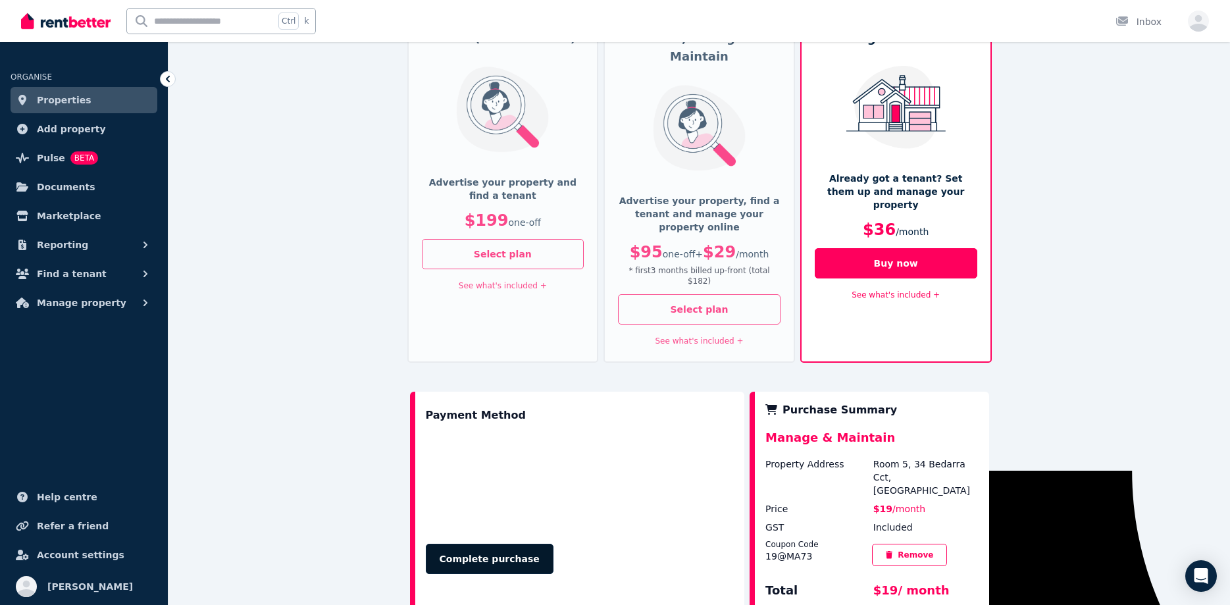
click at [492, 544] on button "Complete purchase" at bounding box center [490, 559] width 128 height 30
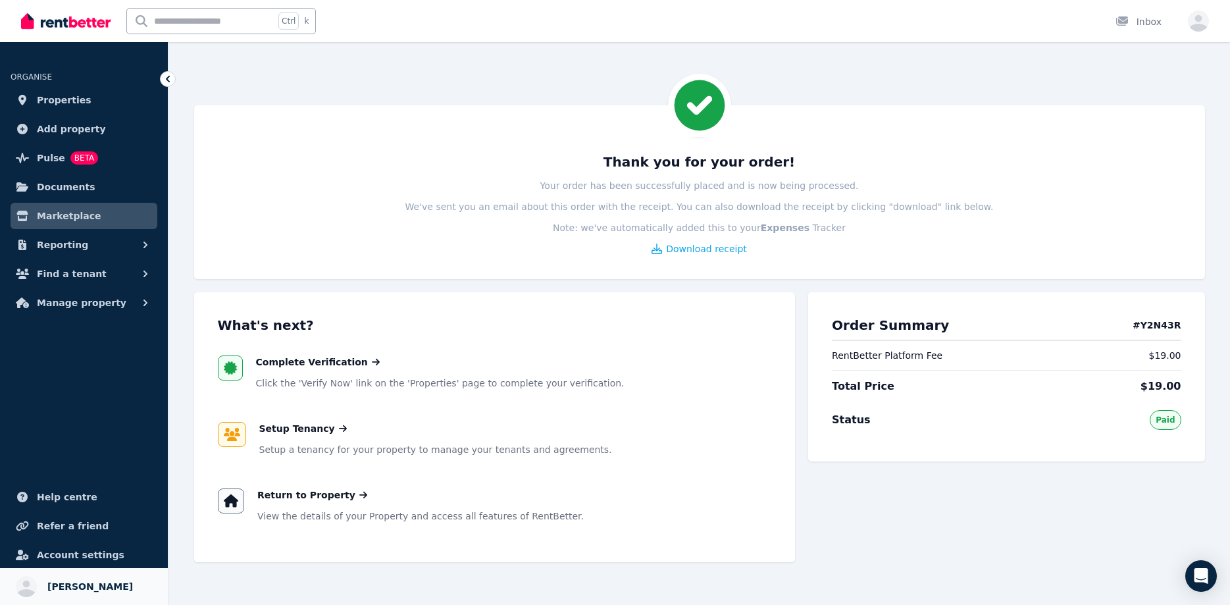
click at [76, 588] on span "[PERSON_NAME]" at bounding box center [90, 587] width 86 height 16
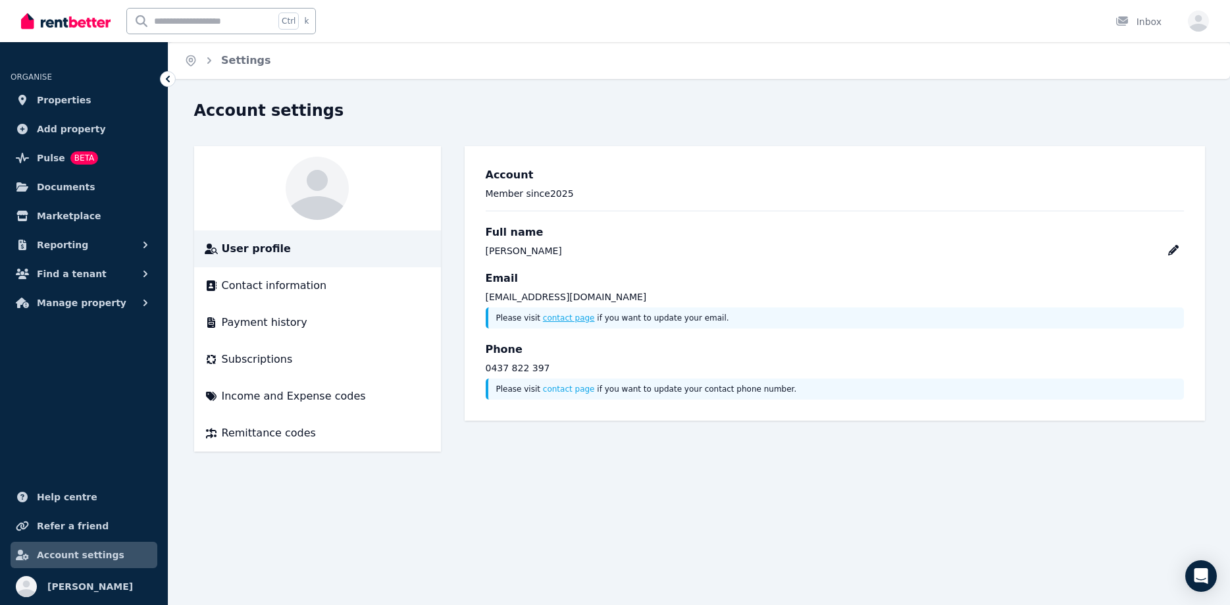
click at [559, 315] on link "contact page" at bounding box center [569, 317] width 52 height 9
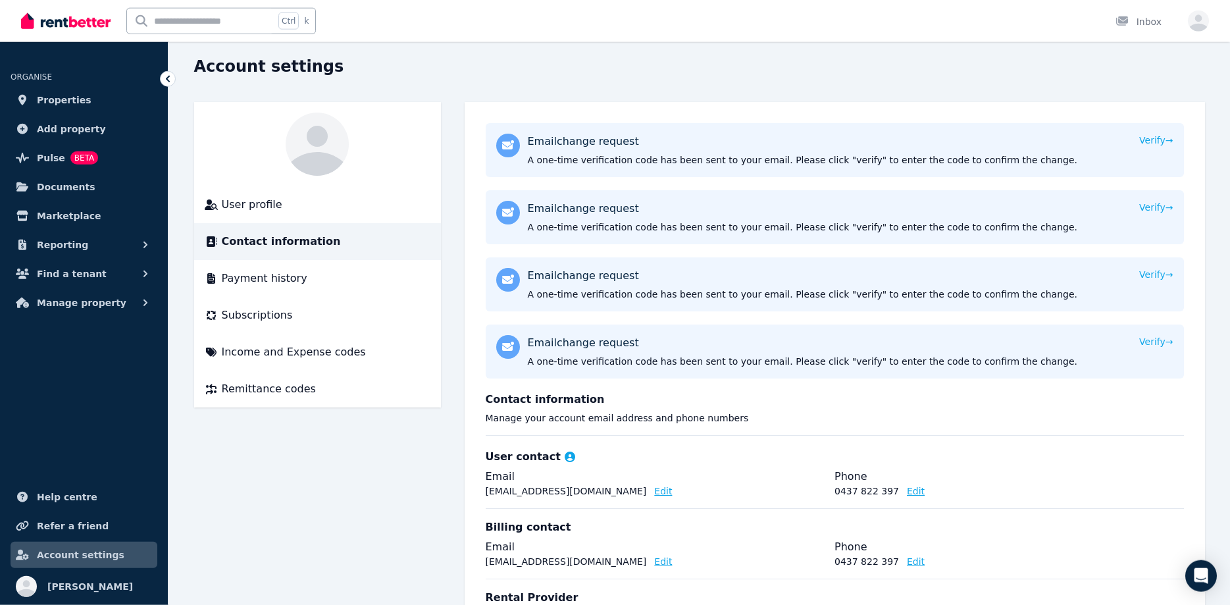
scroll to position [67, 0]
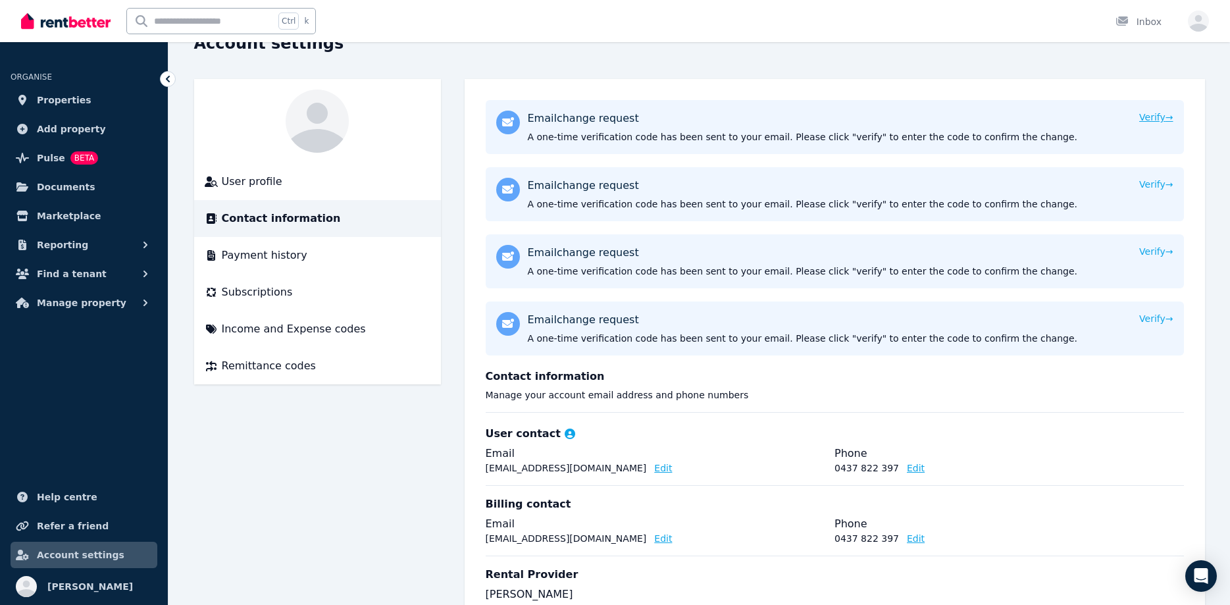
click at [1152, 116] on button "Verify →" at bounding box center [1156, 117] width 34 height 13
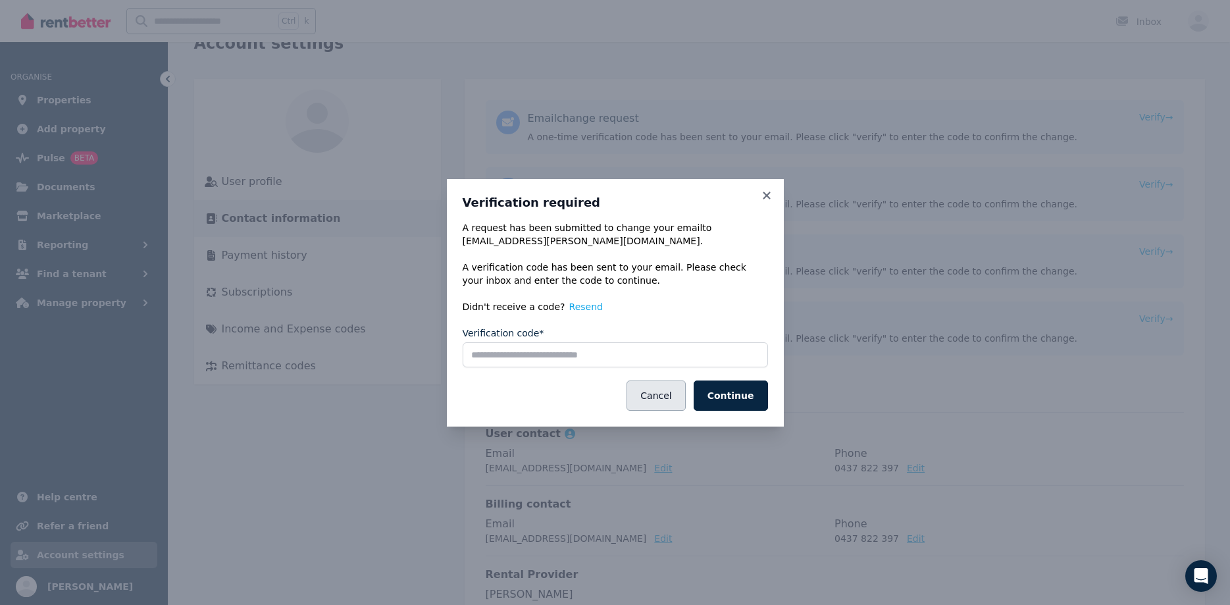
click at [660, 396] on button "Cancel" at bounding box center [656, 395] width 59 height 30
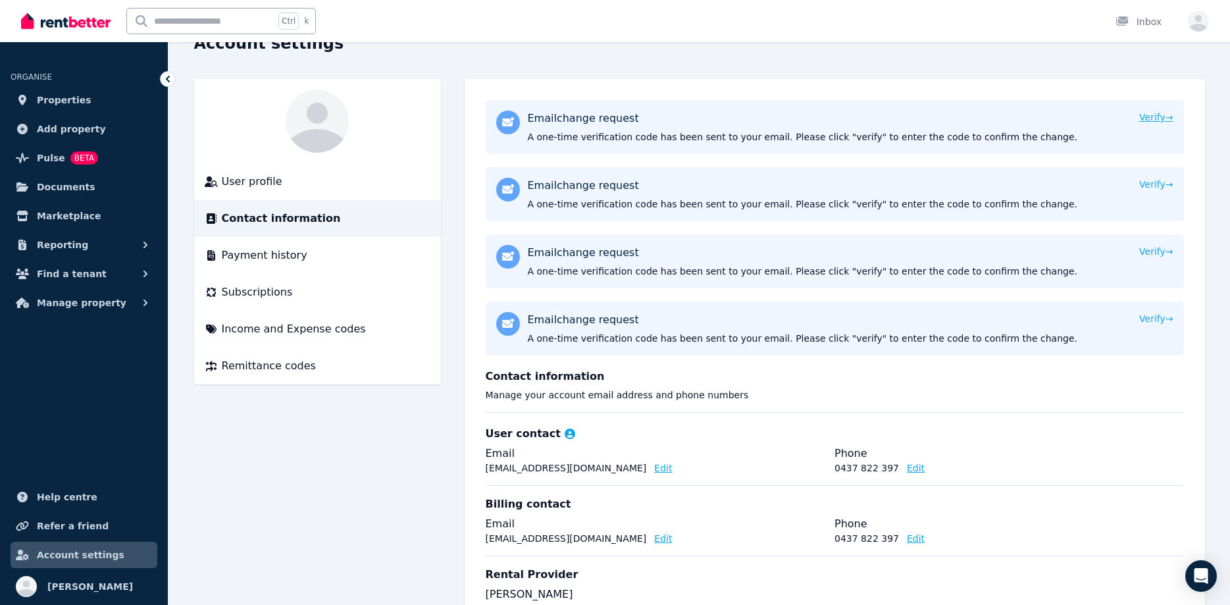
click at [1149, 118] on button "Verify →" at bounding box center [1156, 117] width 34 height 13
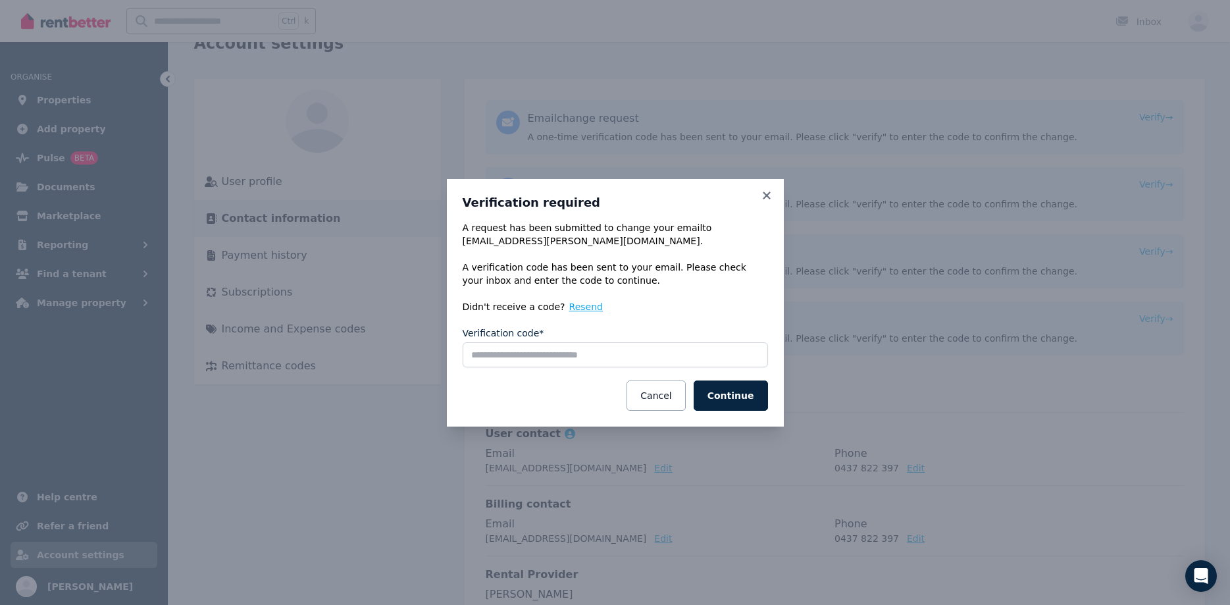
click at [569, 305] on button "Resend" at bounding box center [586, 306] width 34 height 13
click at [730, 390] on button "Continue" at bounding box center [731, 395] width 74 height 30
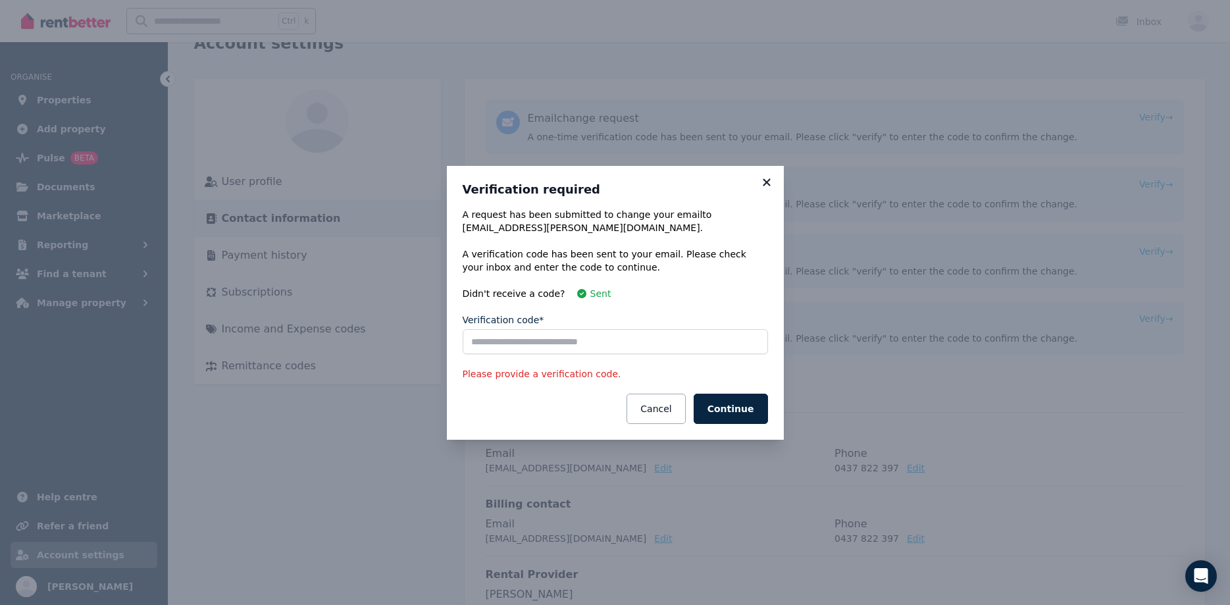
click at [765, 184] on icon at bounding box center [766, 181] width 7 height 7
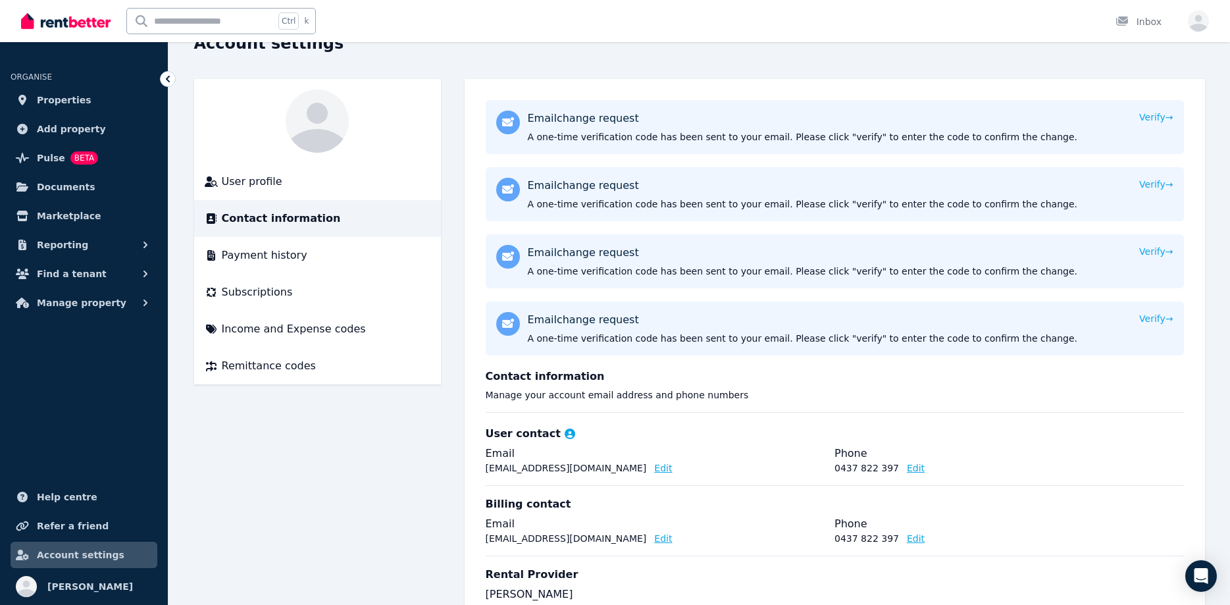
scroll to position [134, 0]
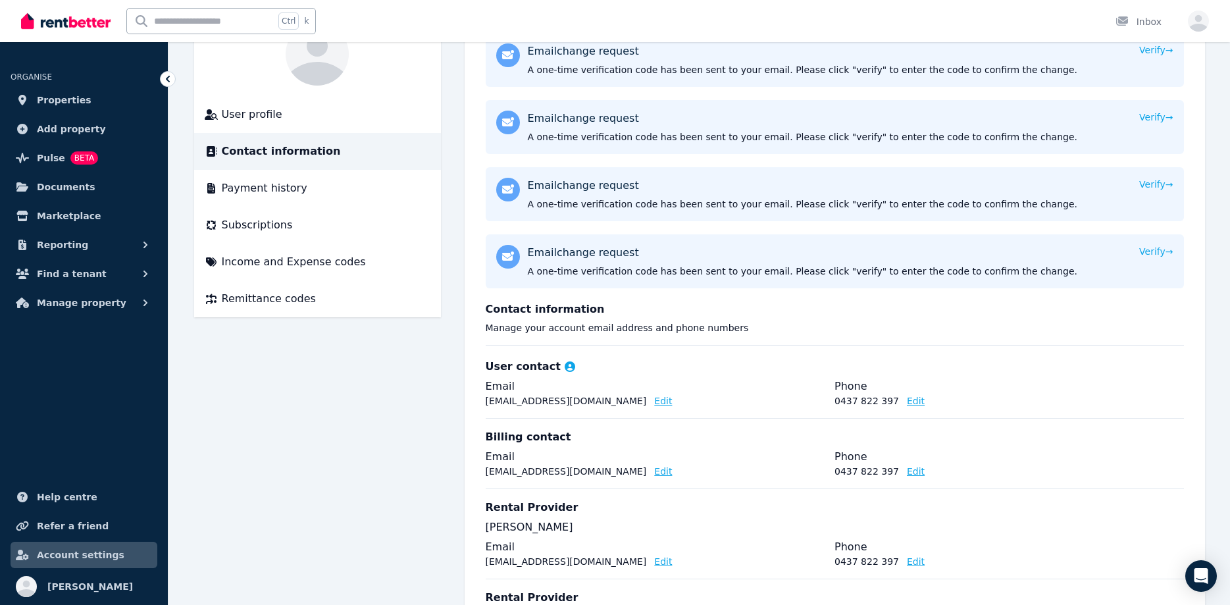
click at [70, 547] on span "Account settings" at bounding box center [81, 555] width 88 height 16
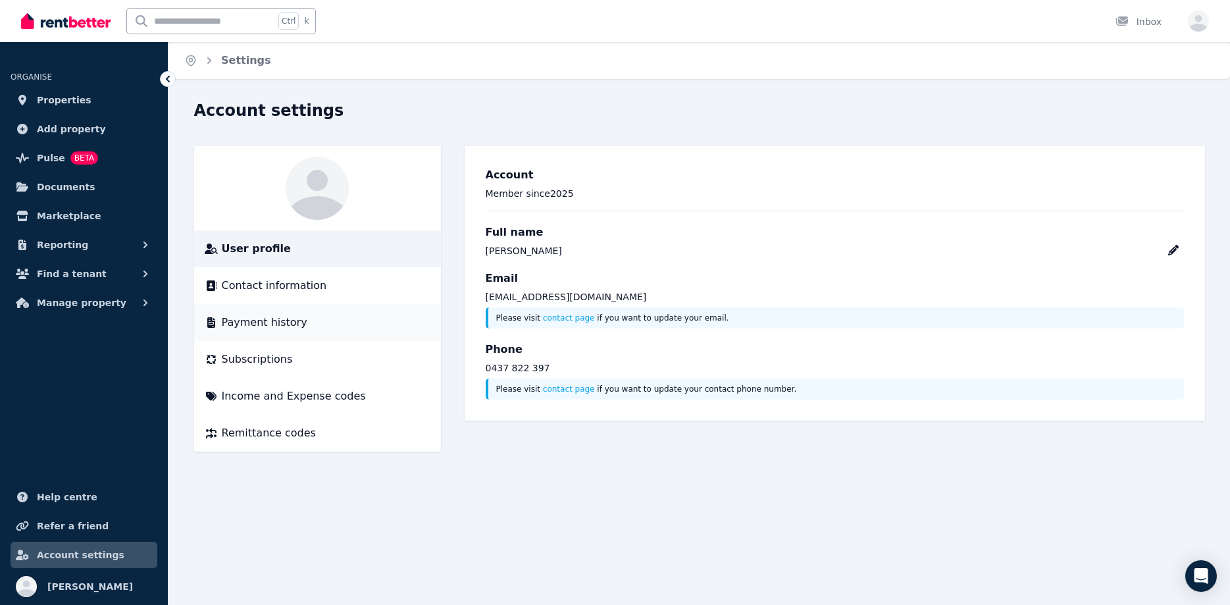
click at [256, 325] on span "Payment history" at bounding box center [265, 323] width 86 height 16
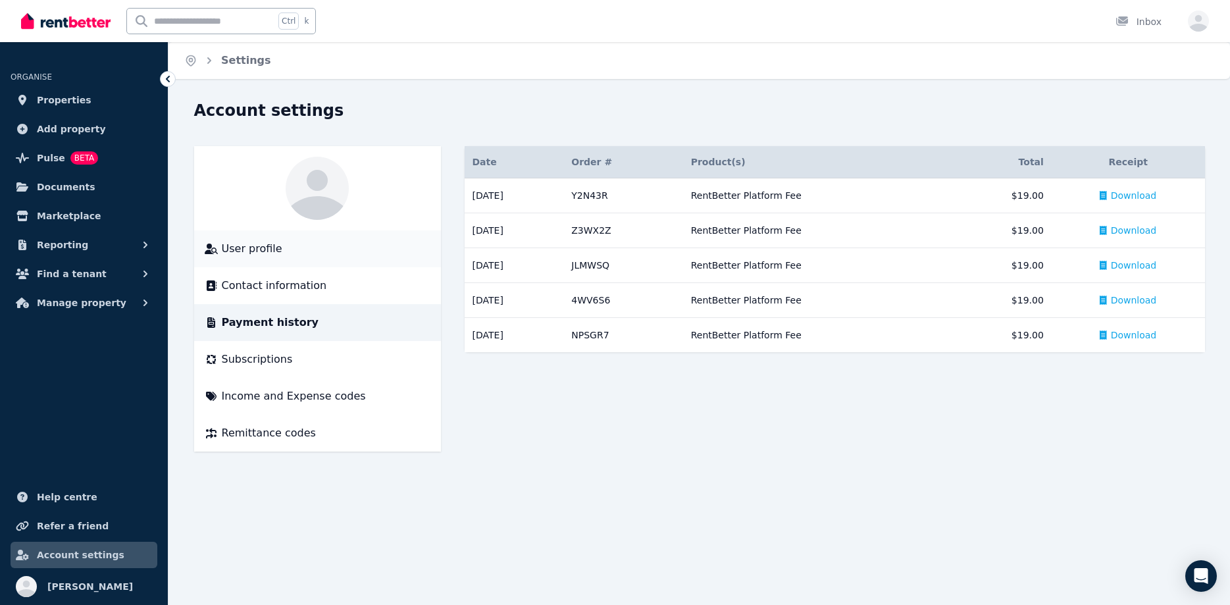
click at [265, 260] on li "User profile" at bounding box center [317, 248] width 247 height 37
click at [267, 248] on span "User profile" at bounding box center [252, 249] width 61 height 16
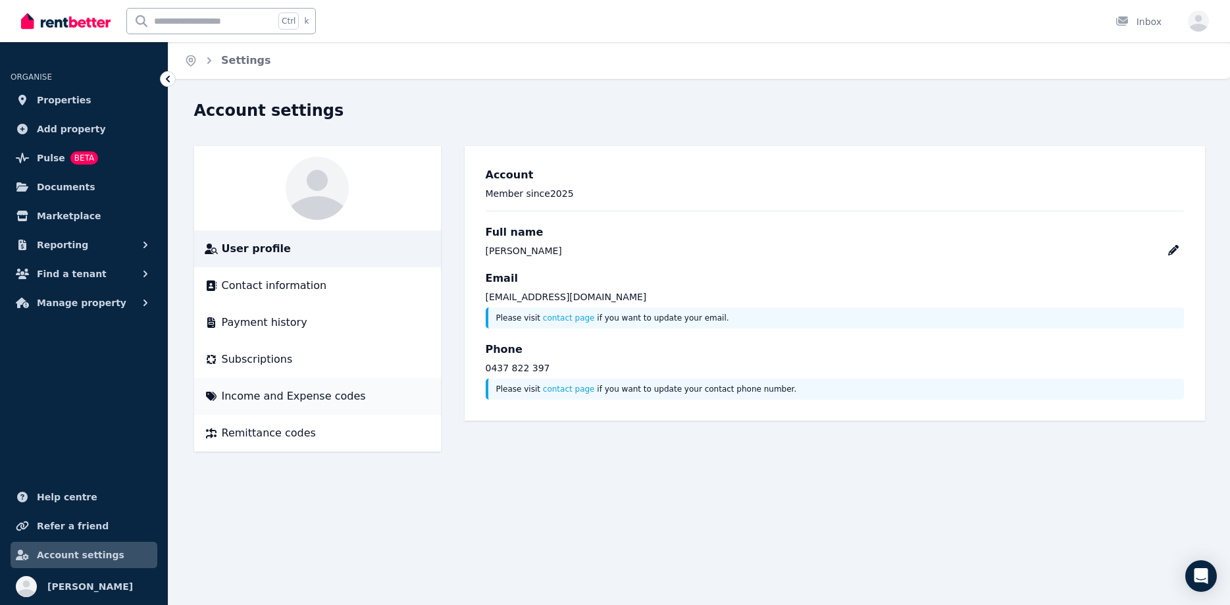
click at [237, 396] on span "Income and Expense codes" at bounding box center [294, 396] width 144 height 16
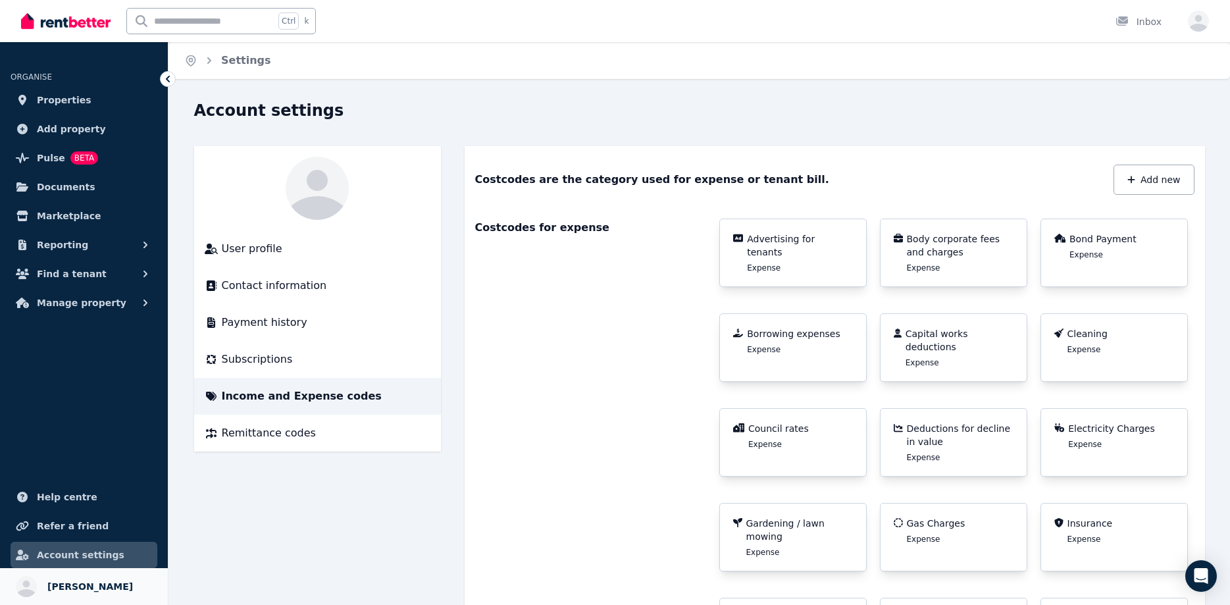
click at [68, 578] on link "Your profile Loretta Lehmann" at bounding box center [84, 586] width 168 height 37
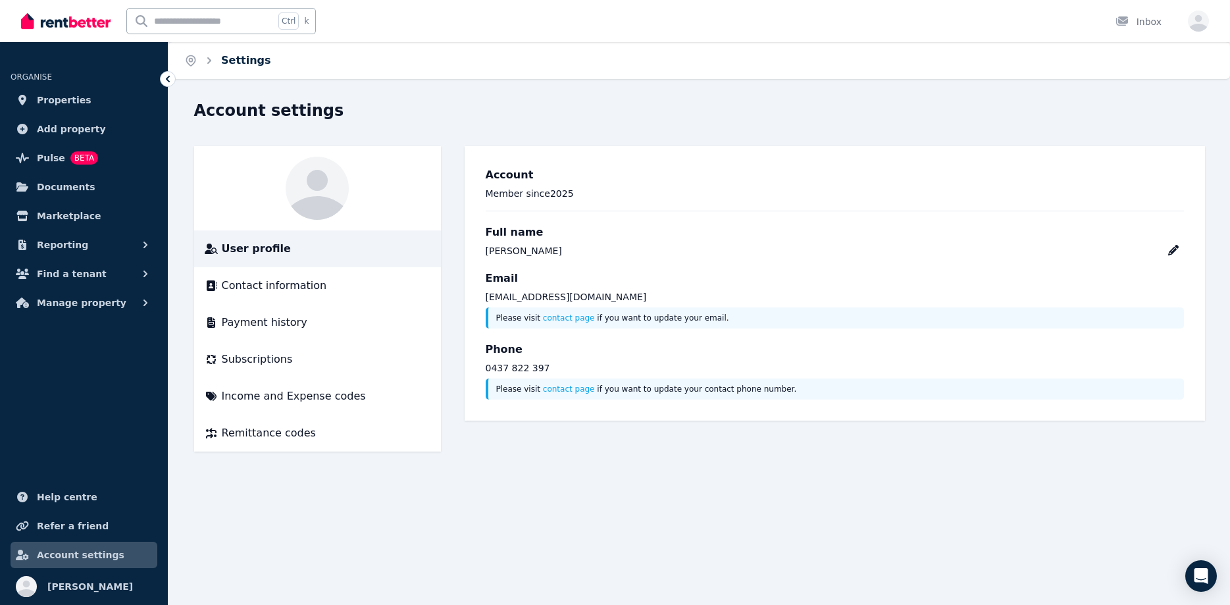
click at [235, 63] on link "Settings" at bounding box center [246, 60] width 50 height 13
click at [575, 321] on link "contact page" at bounding box center [569, 317] width 52 height 9
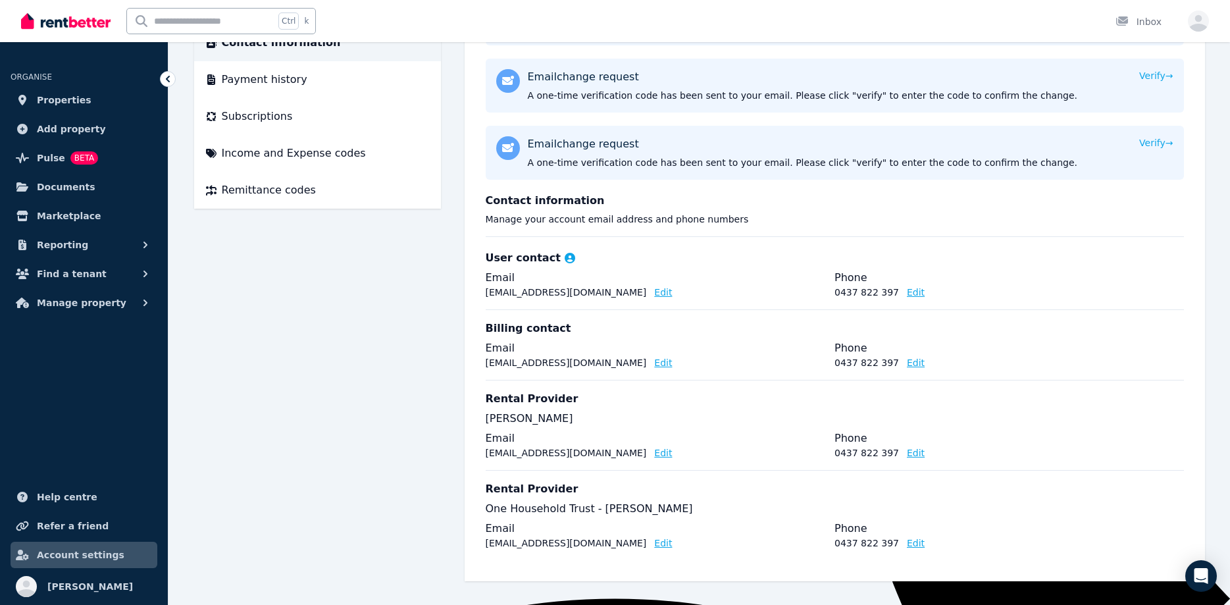
scroll to position [109, 0]
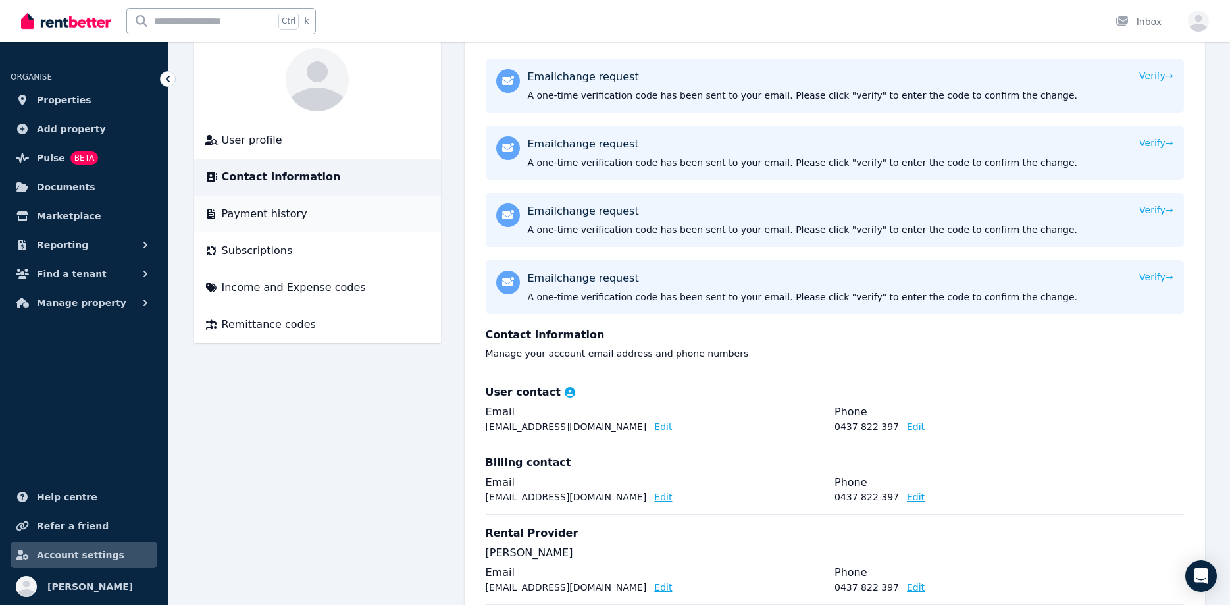
click at [286, 219] on span "Payment history" at bounding box center [265, 214] width 86 height 16
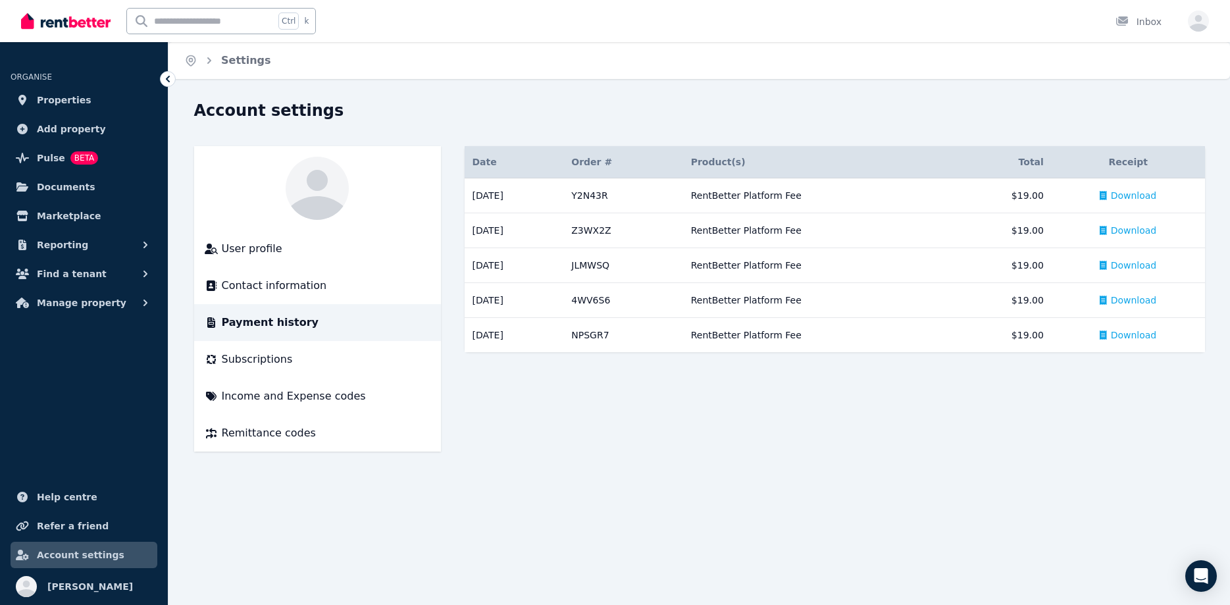
click at [1215, 22] on div "Open main menu Ctrl k Inbox Open user menu" at bounding box center [615, 21] width 1230 height 42
click at [1202, 20] on icon "button" at bounding box center [1198, 21] width 21 height 21
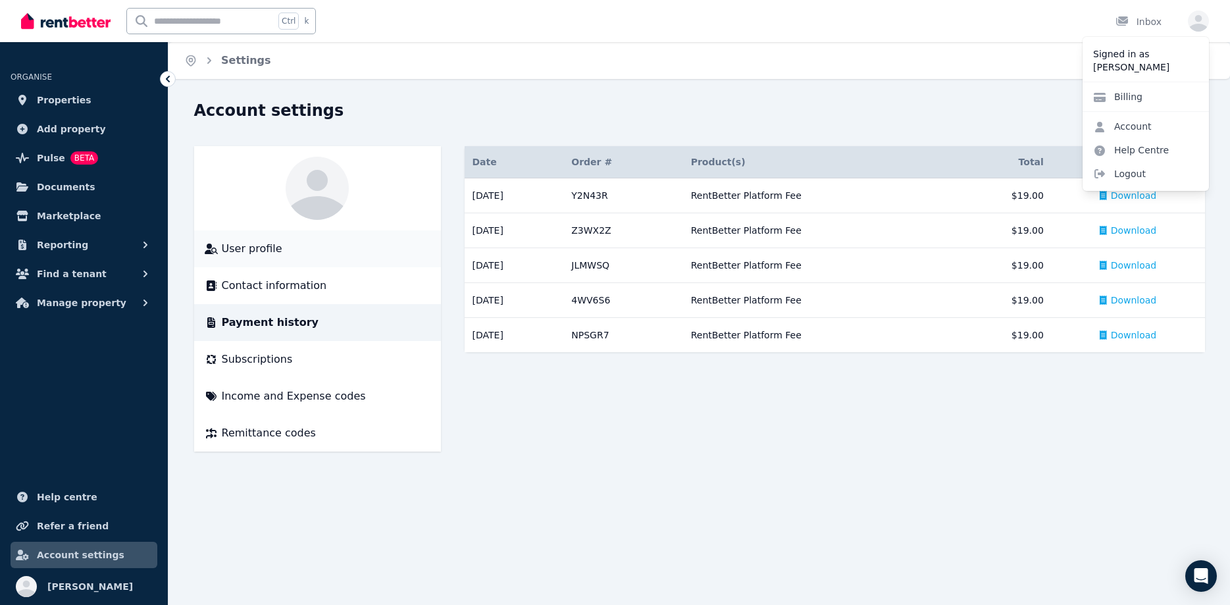
click at [222, 251] on span "User profile" at bounding box center [252, 249] width 61 height 16
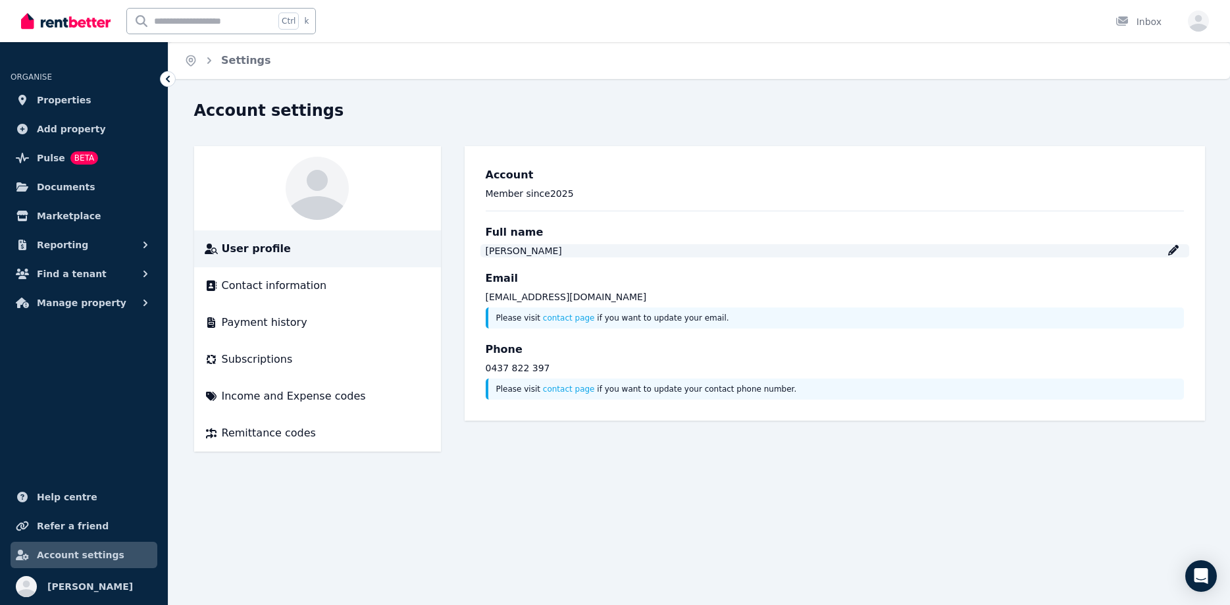
click at [1171, 252] on icon at bounding box center [1173, 250] width 11 height 11
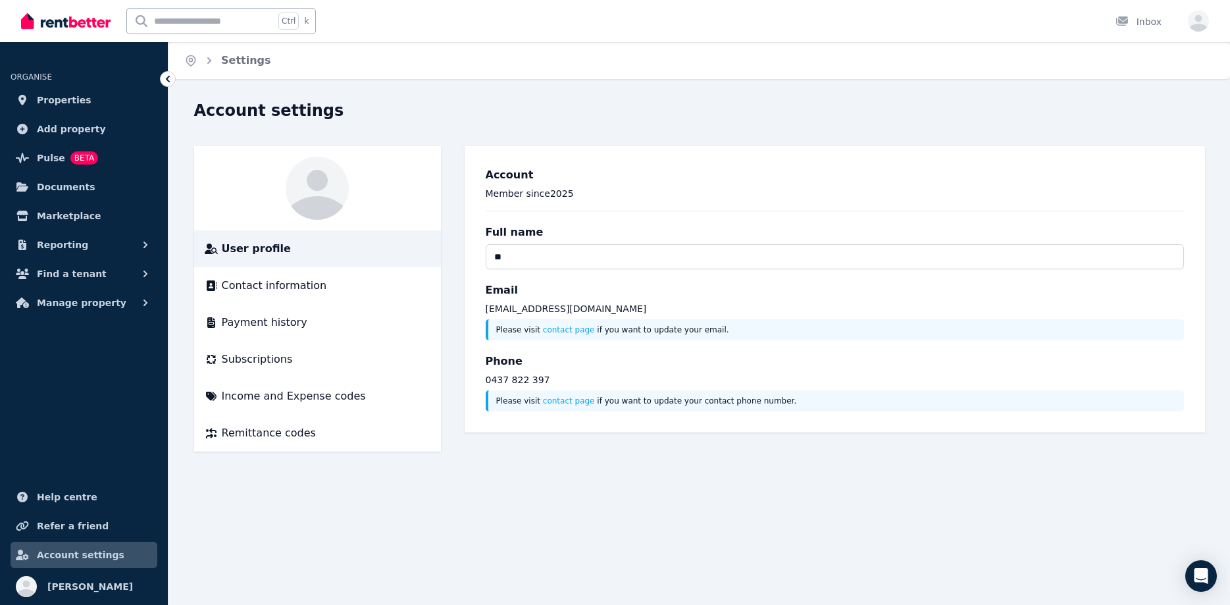
type input "*"
type input "**********"
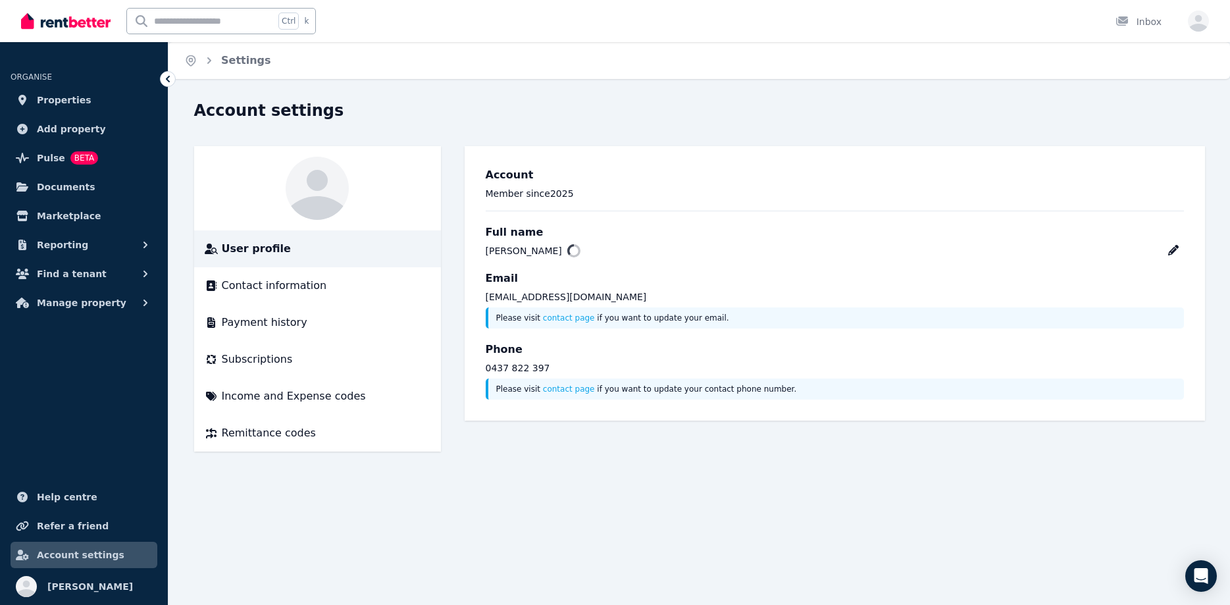
click at [736, 478] on div "Home Settings Account settings User profile Contact information Payment history…" at bounding box center [615, 302] width 1230 height 605
click at [1210, 18] on div "Open main menu Ctrl k Inbox Open user menu" at bounding box center [615, 21] width 1230 height 42
click at [1200, 20] on icon "button" at bounding box center [1198, 23] width 21 height 16
click at [1129, 96] on link "Billing" at bounding box center [1118, 97] width 70 height 24
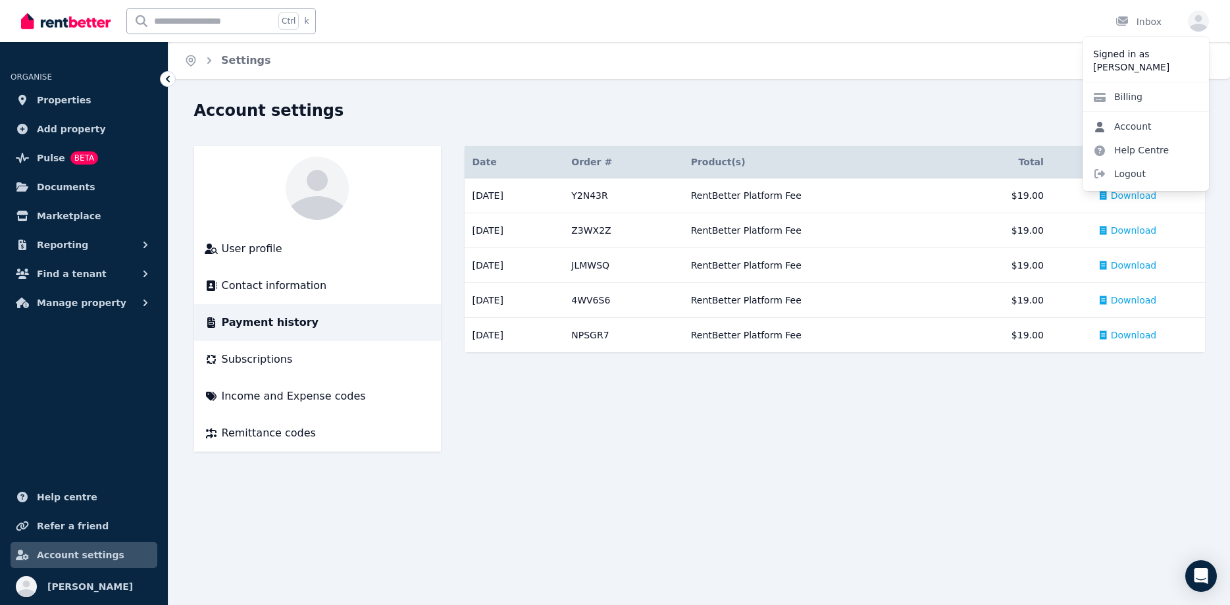
click at [1135, 130] on link "Account" at bounding box center [1123, 127] width 80 height 24
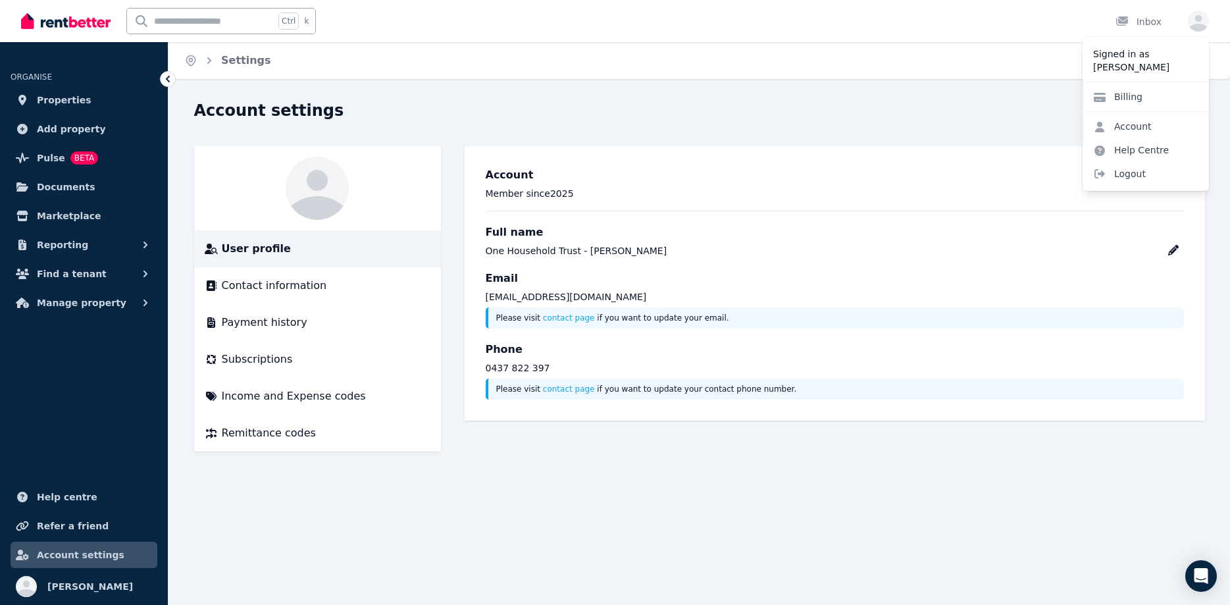
click at [1127, 56] on p "Signed in as" at bounding box center [1145, 53] width 105 height 13
click at [28, 590] on icon at bounding box center [26, 589] width 21 height 16
click at [309, 192] on icon at bounding box center [317, 188] width 63 height 63
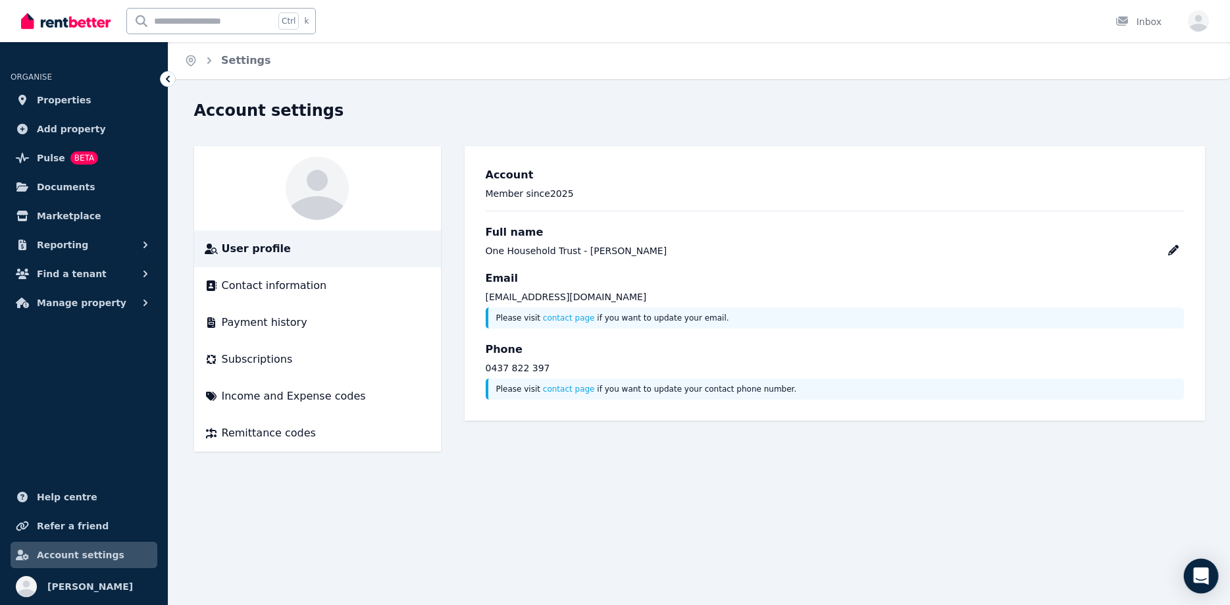
click at [1206, 575] on icon "Open Intercom Messenger" at bounding box center [1200, 575] width 15 height 17
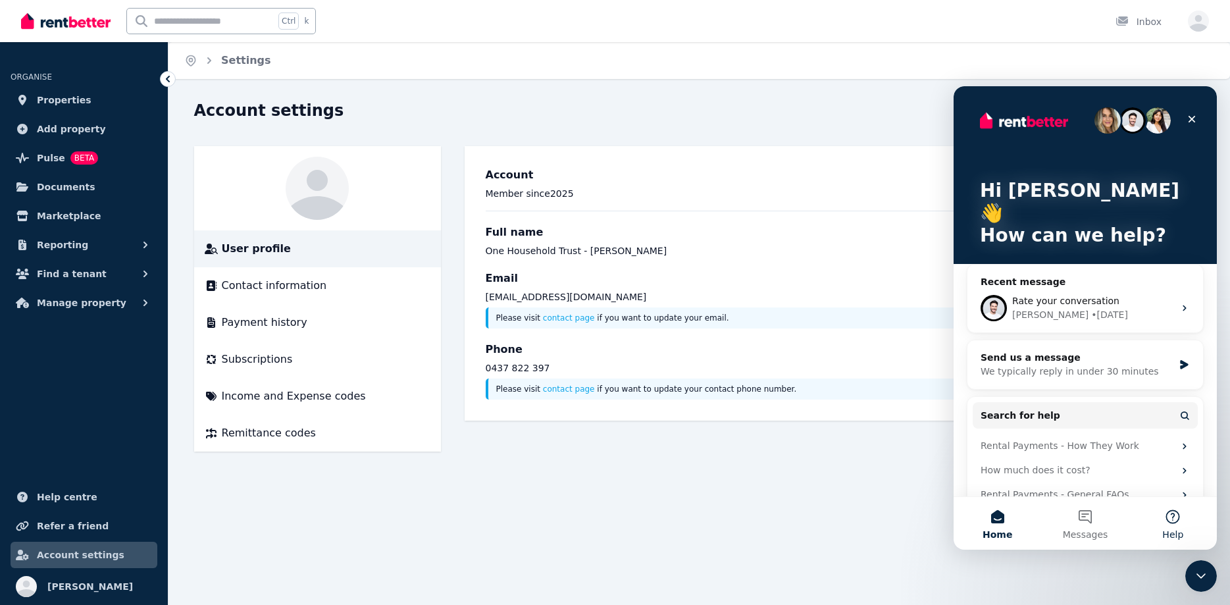
click at [1174, 518] on button "Help" at bounding box center [1173, 523] width 88 height 53
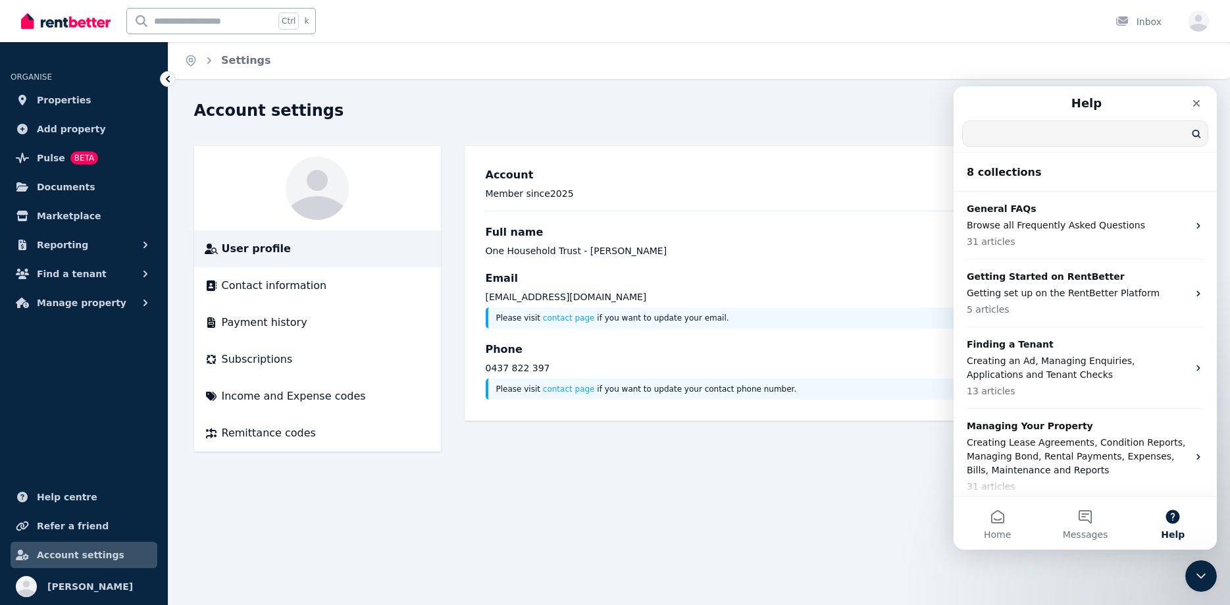
click at [1007, 141] on input "Search for help" at bounding box center [1085, 133] width 245 height 25
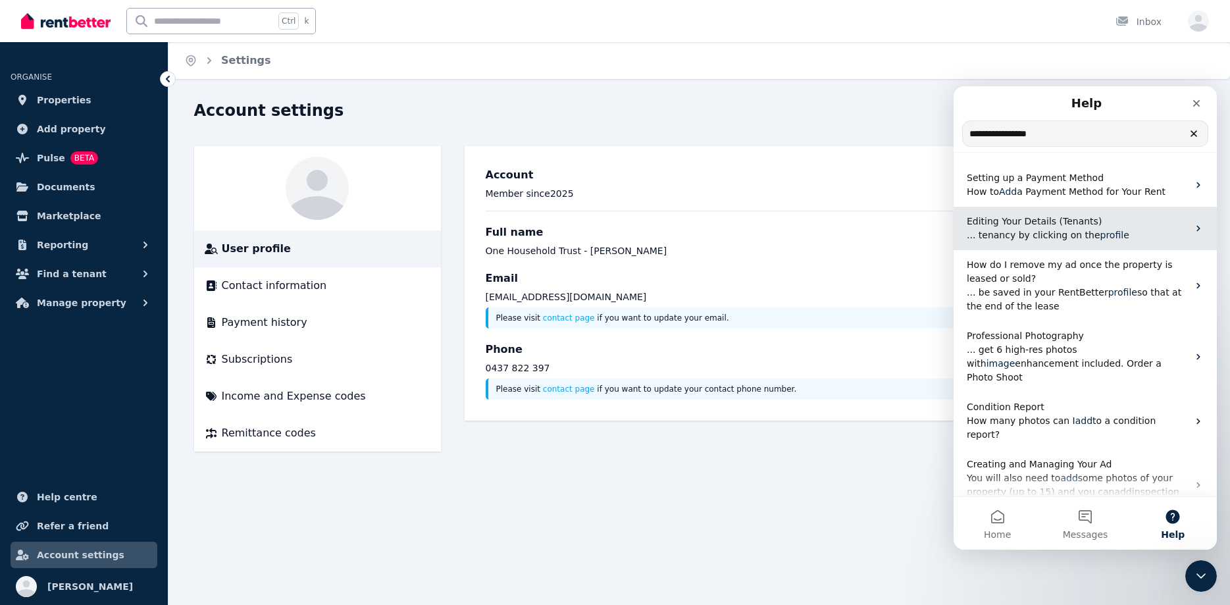
type input "**********"
click at [1045, 232] on span "... tenancy by clicking on the" at bounding box center [1034, 235] width 134 height 11
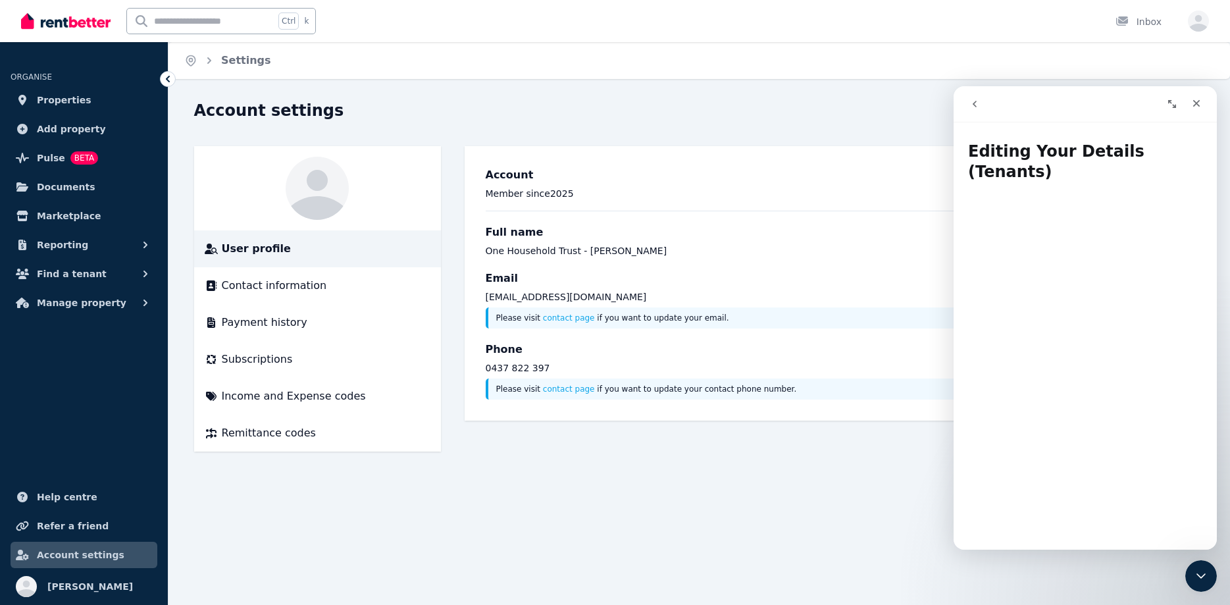
click at [975, 99] on icon "go back" at bounding box center [974, 104] width 11 height 11
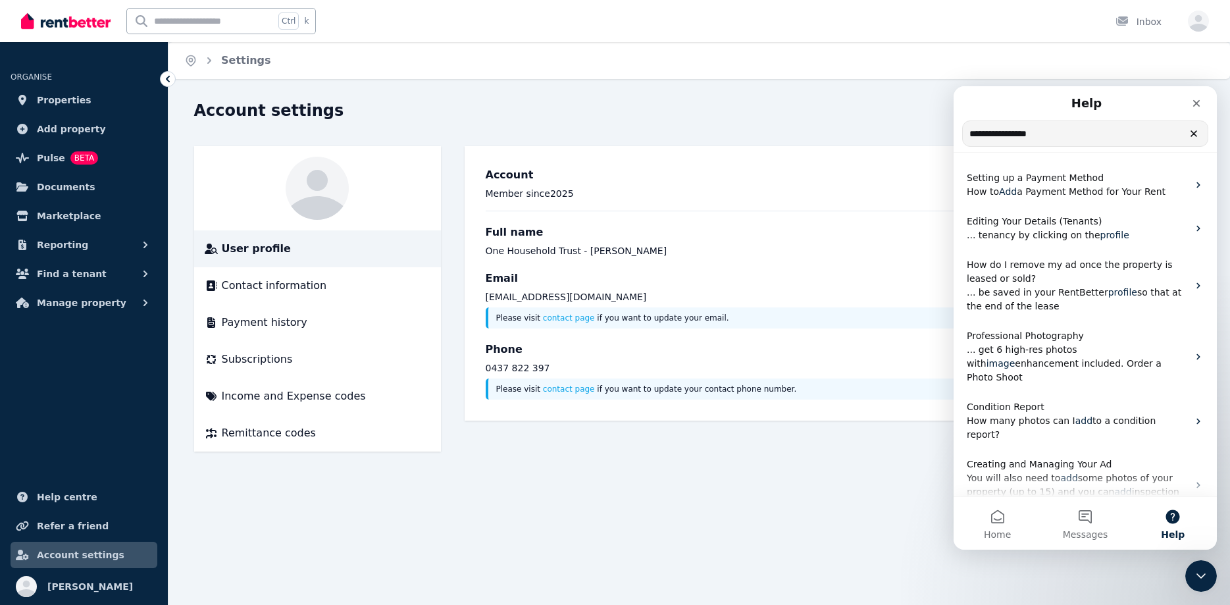
drag, startPoint x: 1062, startPoint y: 141, endPoint x: 952, endPoint y: 133, distance: 109.5
click at [963, 133] on input "**********" at bounding box center [1085, 133] width 245 height 25
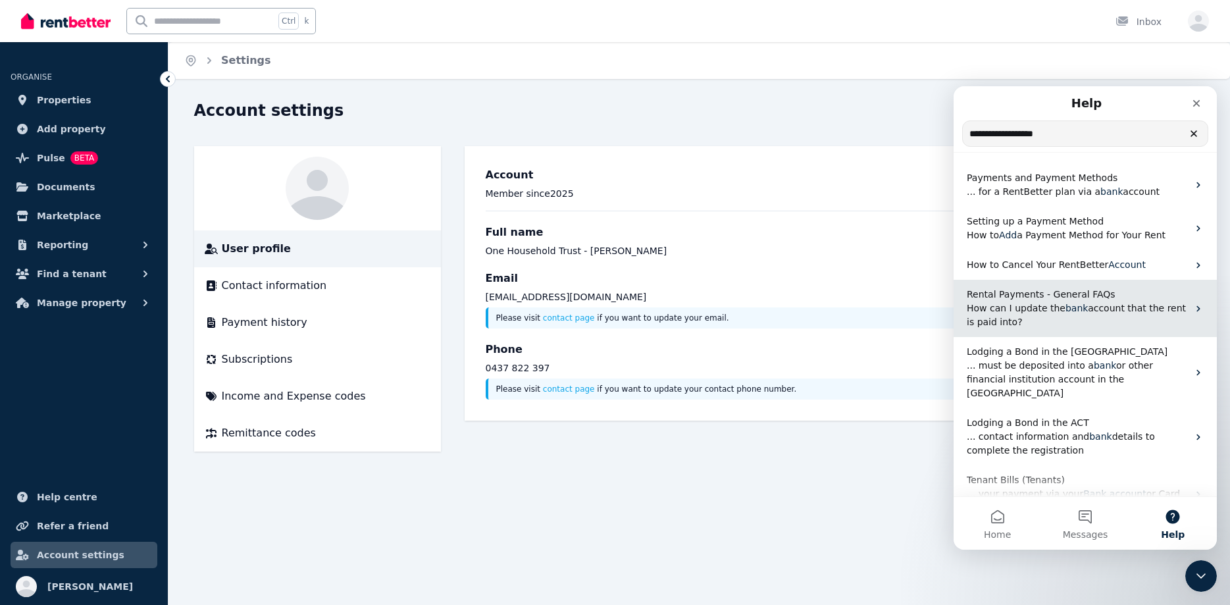
type input "**********"
click at [1066, 303] on span "bank" at bounding box center [1077, 308] width 22 height 11
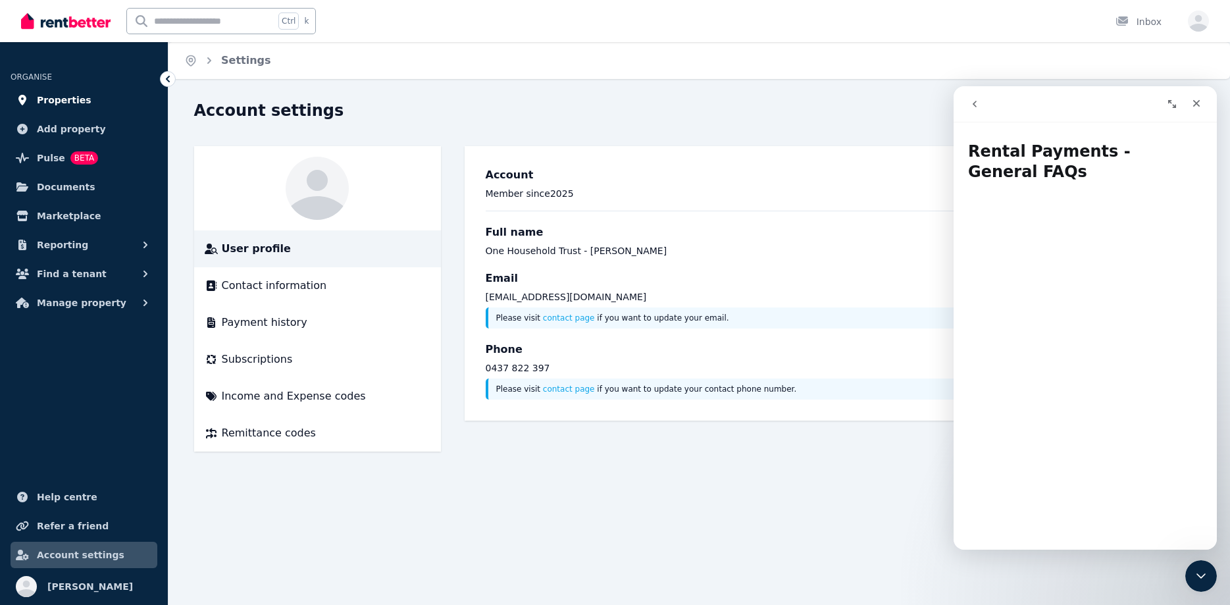
click at [64, 99] on span "Properties" at bounding box center [64, 100] width 55 height 16
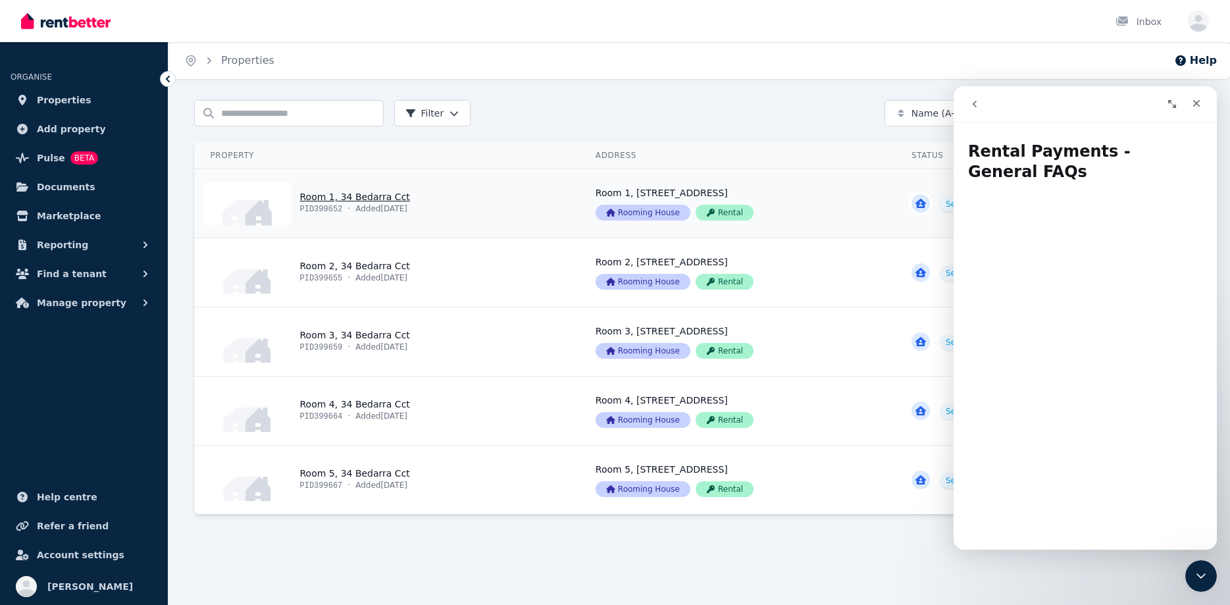
click at [426, 197] on link "View property details" at bounding box center [387, 203] width 385 height 68
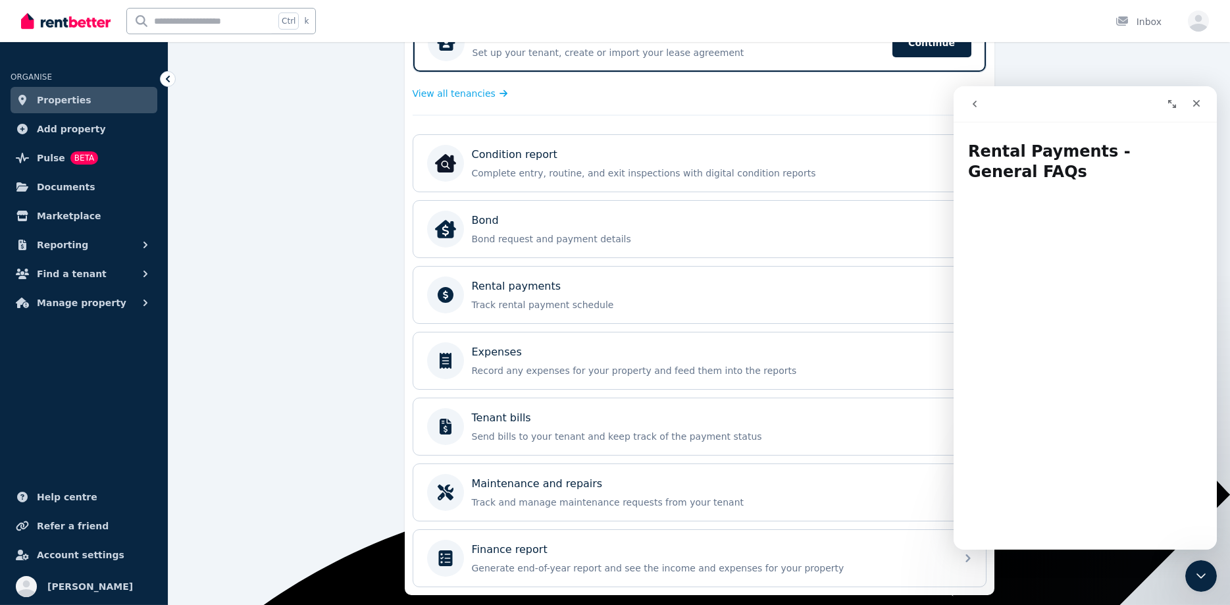
scroll to position [387, 0]
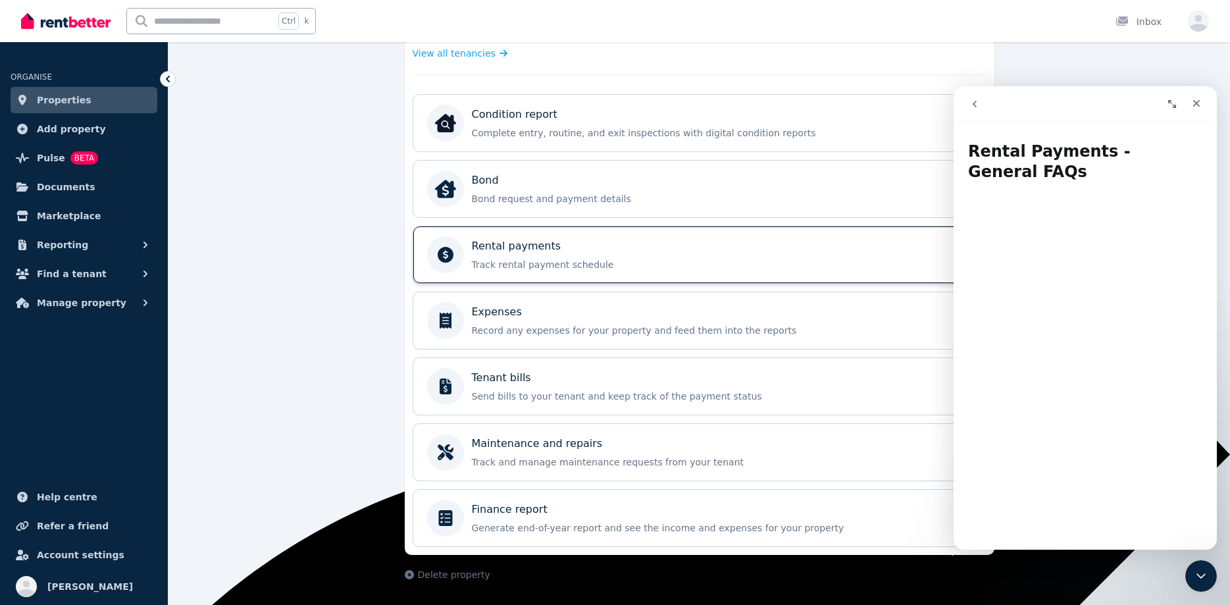
click at [513, 245] on p "Rental payments" at bounding box center [517, 246] width 90 height 16
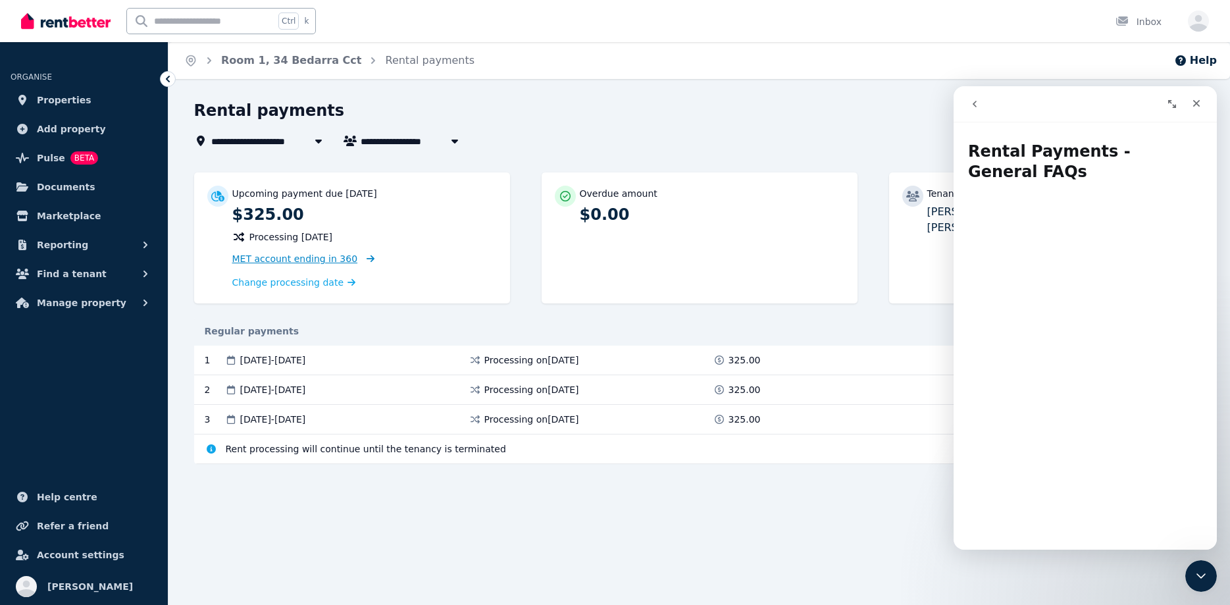
click at [277, 259] on span "MET account ending in 360" at bounding box center [295, 258] width 126 height 11
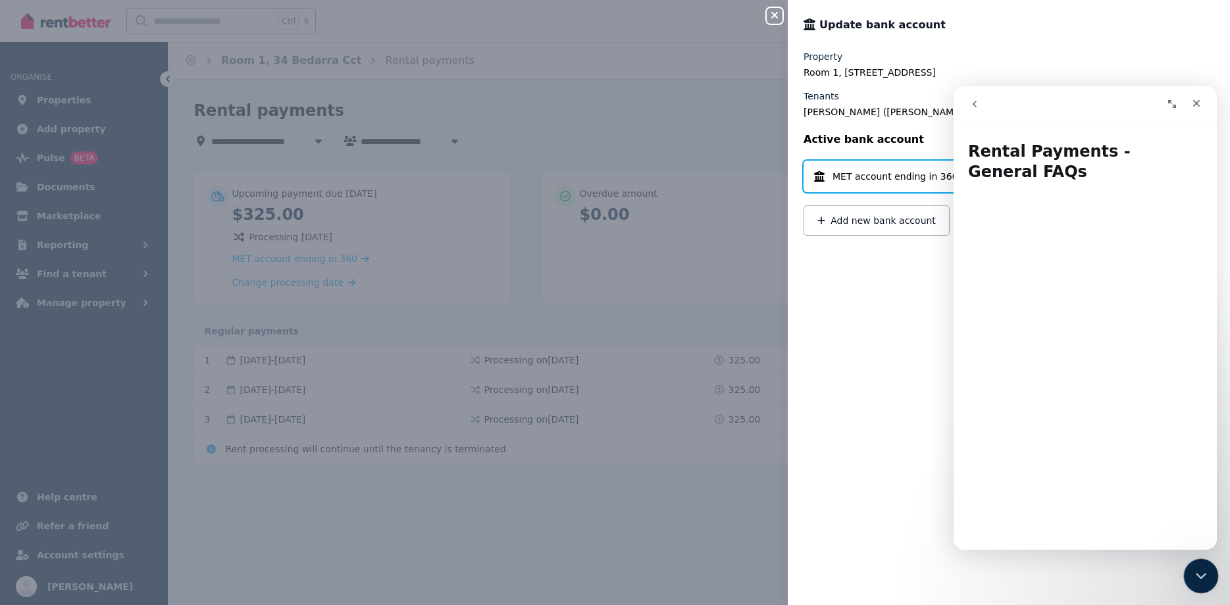
click at [1197, 573] on icon "Close Intercom Messenger" at bounding box center [1199, 573] width 9 height 5
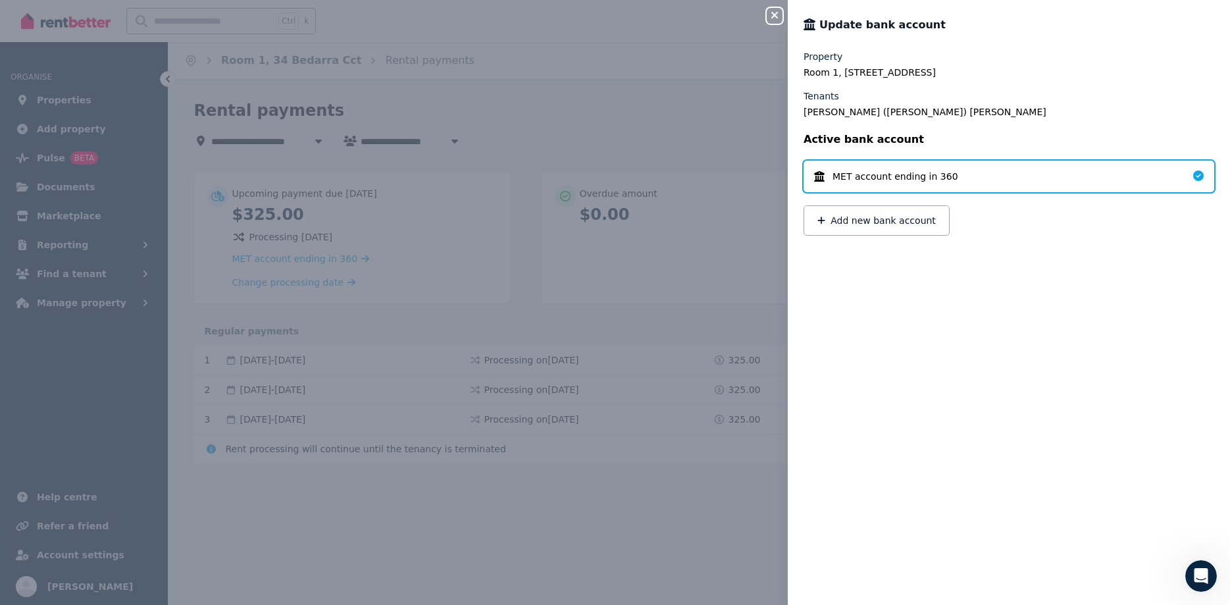
click at [852, 177] on span "MET account ending in 360" at bounding box center [896, 176] width 126 height 13
click at [900, 173] on span "MET account ending in 360" at bounding box center [896, 176] width 126 height 13
click at [1200, 176] on icon at bounding box center [1198, 175] width 11 height 11
click at [571, 320] on div "Close panel Update bank account Property Room 1, 34 Bedarra Cct, Maroochydore Q…" at bounding box center [615, 302] width 1230 height 605
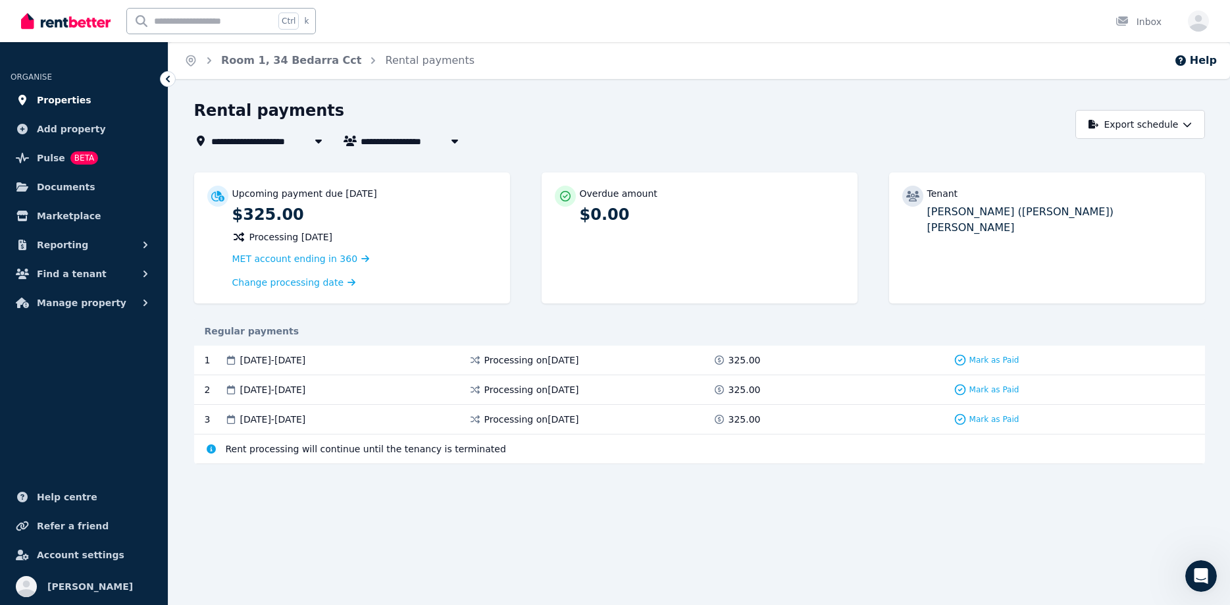
click at [52, 98] on span "Properties" at bounding box center [64, 100] width 55 height 16
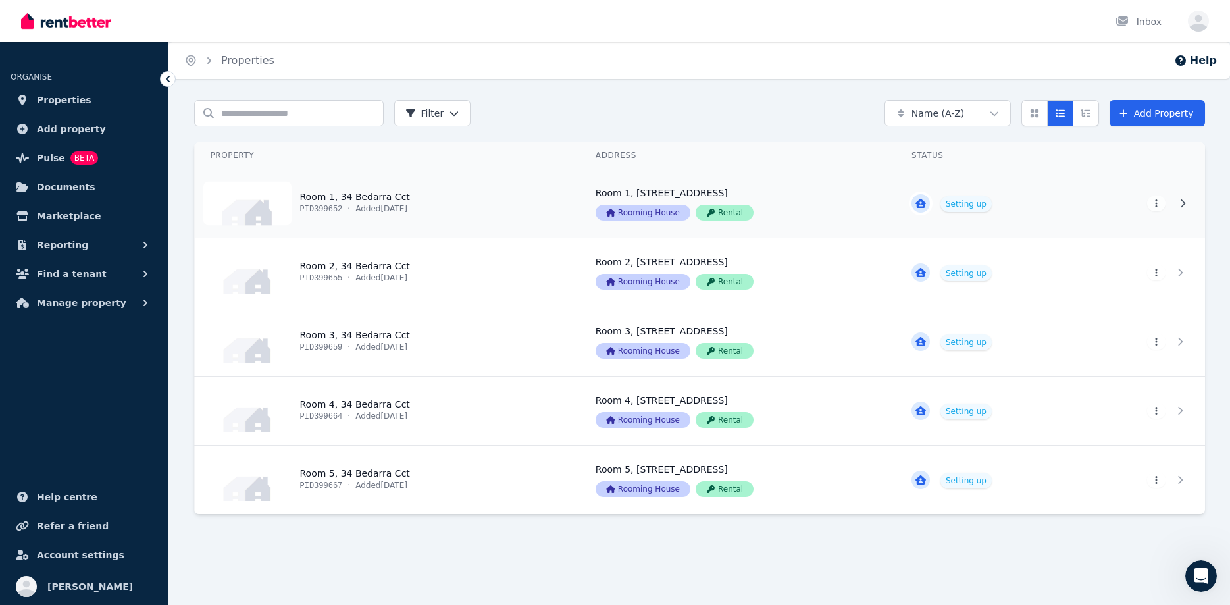
click at [249, 199] on link "View property details" at bounding box center [387, 203] width 385 height 68
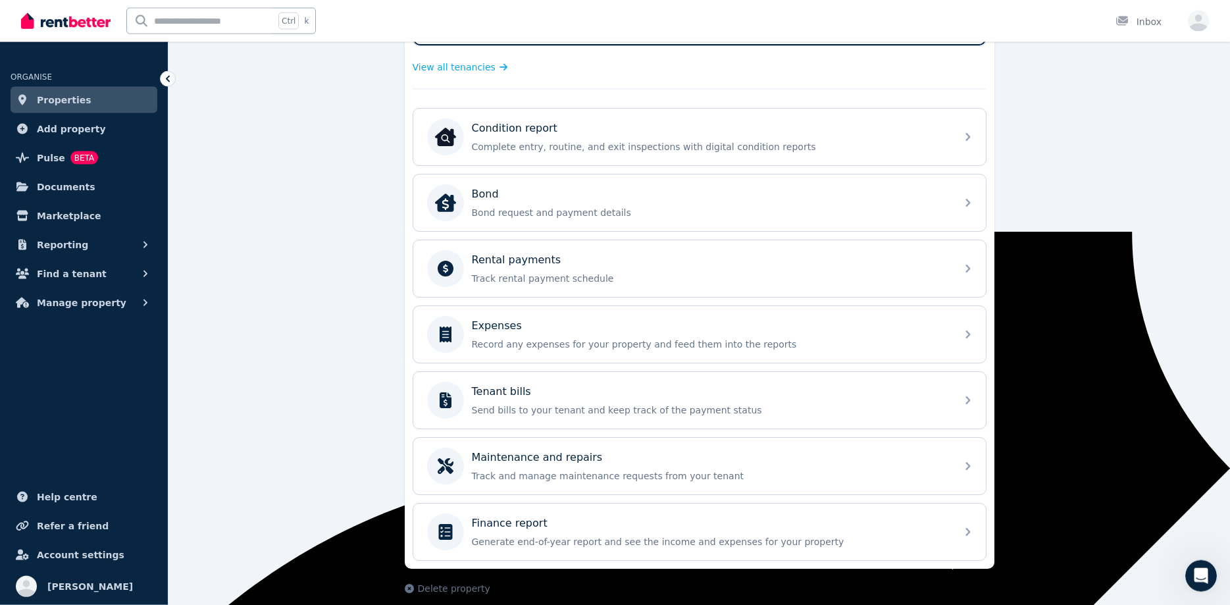
scroll to position [387, 0]
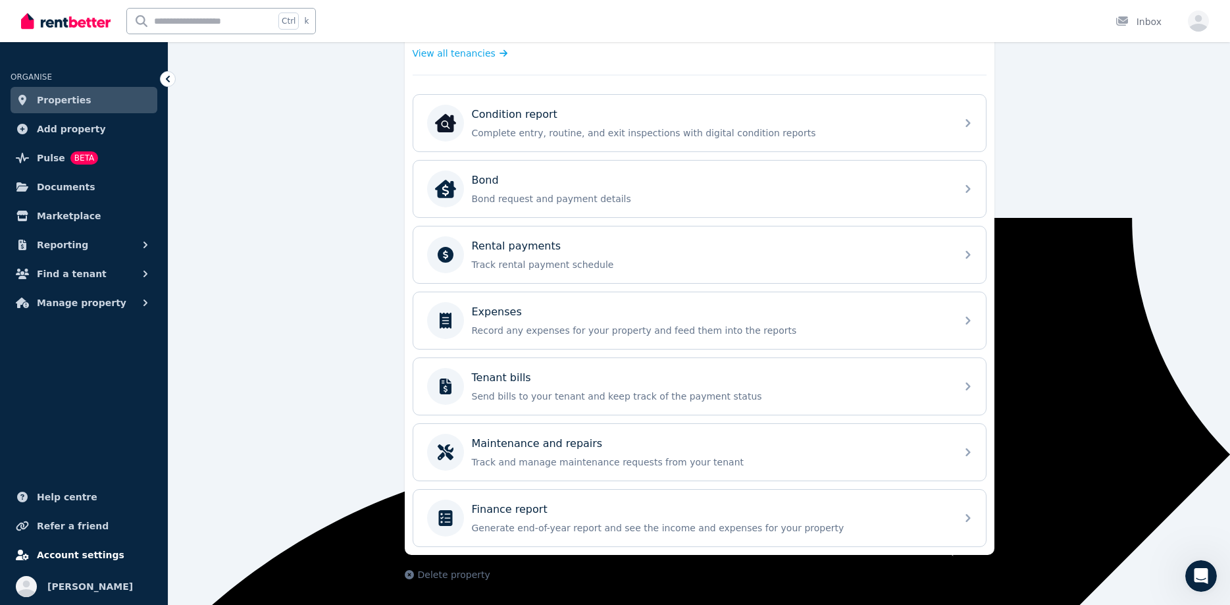
click at [74, 557] on span "Account settings" at bounding box center [81, 555] width 88 height 16
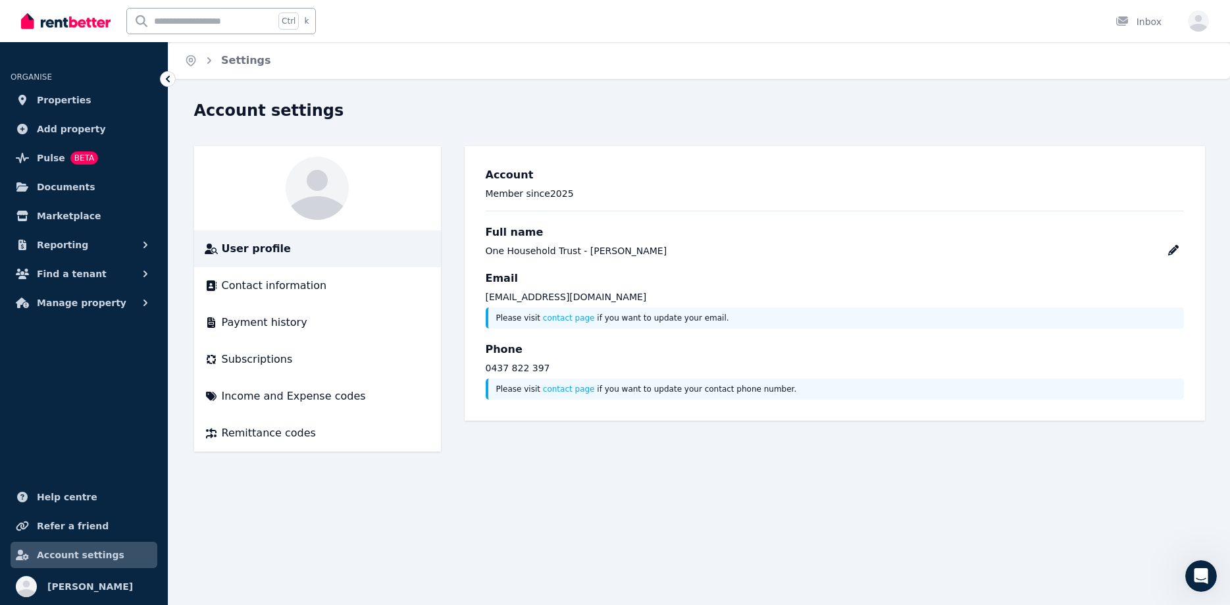
click at [326, 189] on icon at bounding box center [317, 188] width 63 height 63
click at [1203, 20] on icon "button" at bounding box center [1198, 21] width 21 height 21
click at [43, 583] on link "Your profile Loretta Lehmann" at bounding box center [84, 586] width 168 height 37
click at [238, 292] on span "Contact information" at bounding box center [274, 286] width 105 height 16
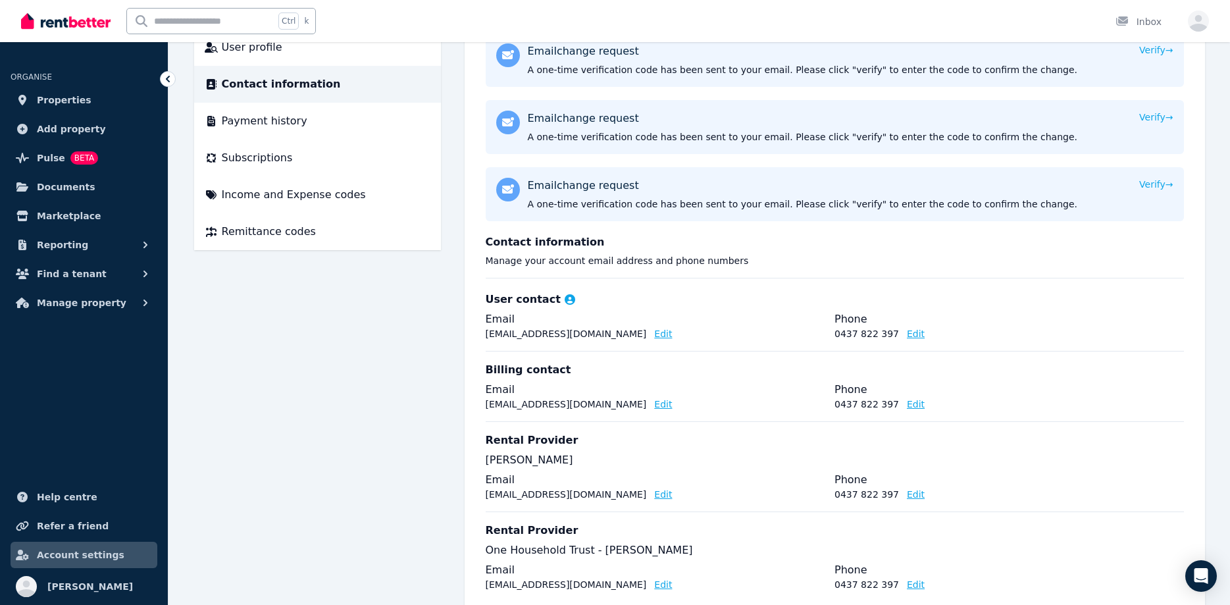
scroll to position [243, 0]
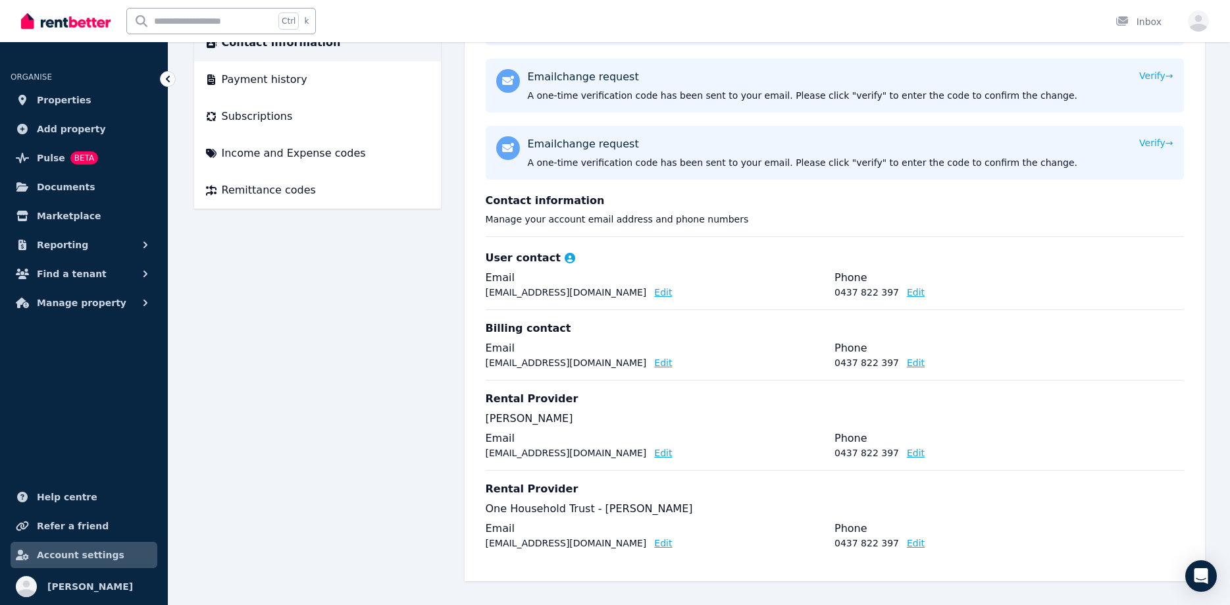
click at [654, 453] on button "Edit" at bounding box center [663, 452] width 18 height 13
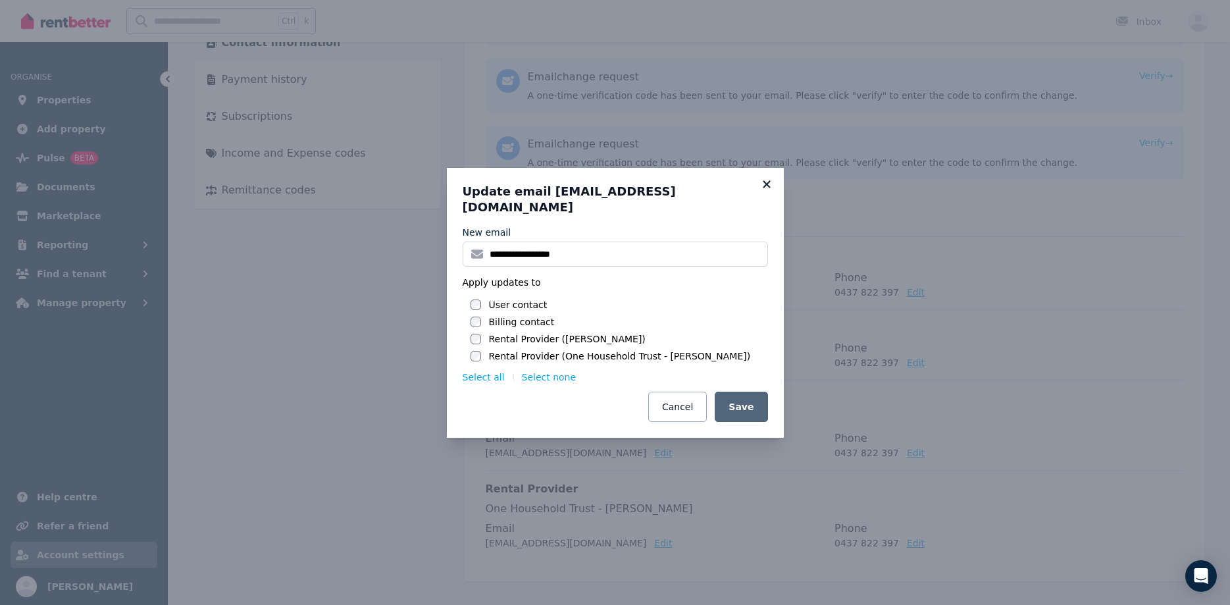
click at [767, 188] on icon at bounding box center [766, 183] width 7 height 7
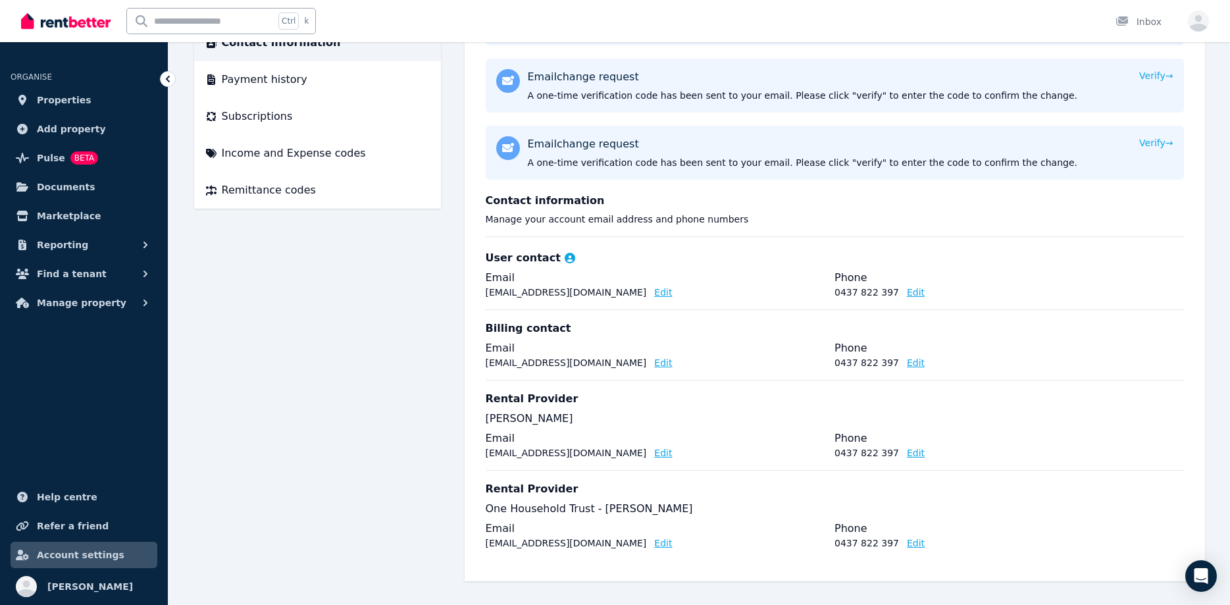
click at [565, 255] on icon at bounding box center [570, 258] width 11 height 11
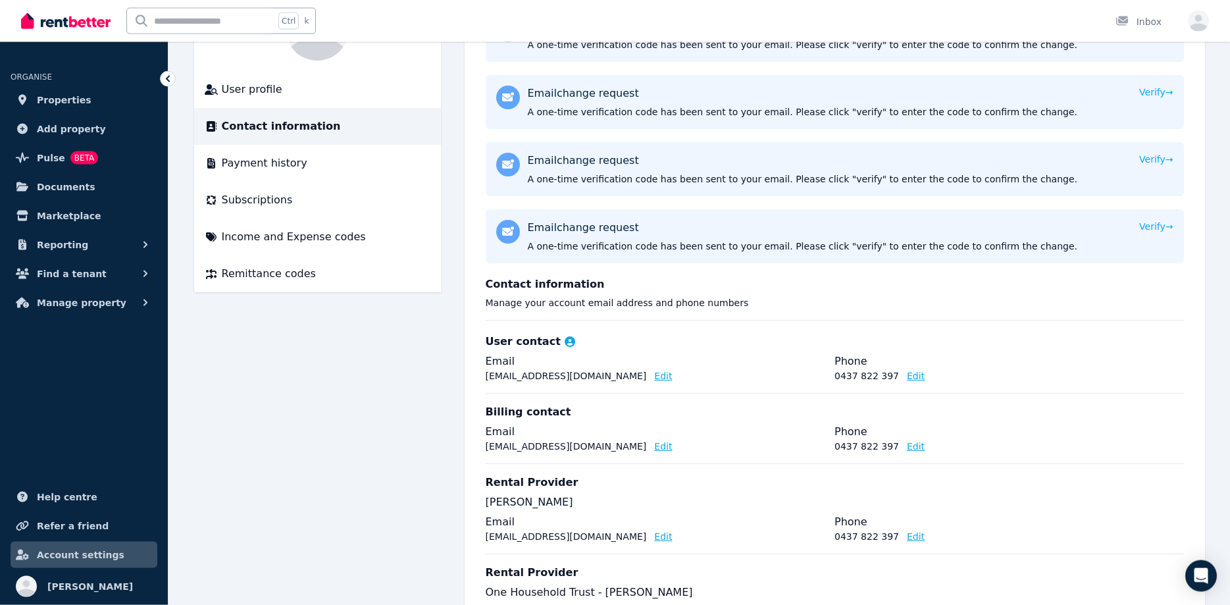
scroll to position [109, 0]
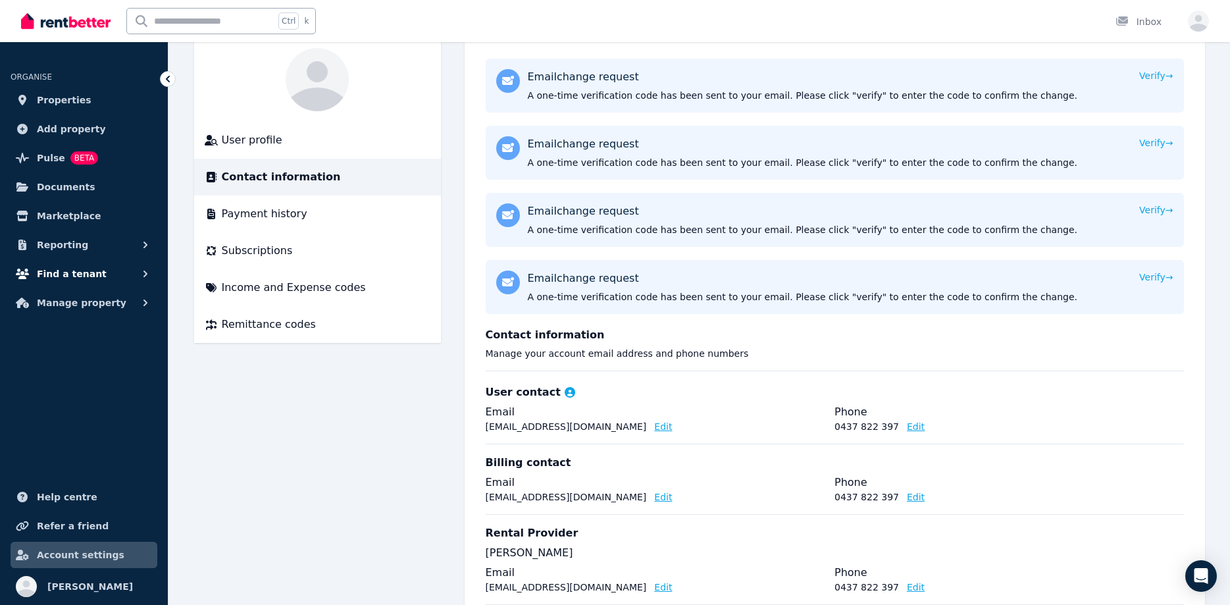
click at [95, 267] on button "Find a tenant" at bounding box center [84, 274] width 147 height 26
click at [59, 242] on span "Reporting" at bounding box center [62, 245] width 51 height 16
click at [1201, 571] on icon "Open Intercom Messenger" at bounding box center [1200, 575] width 15 height 17
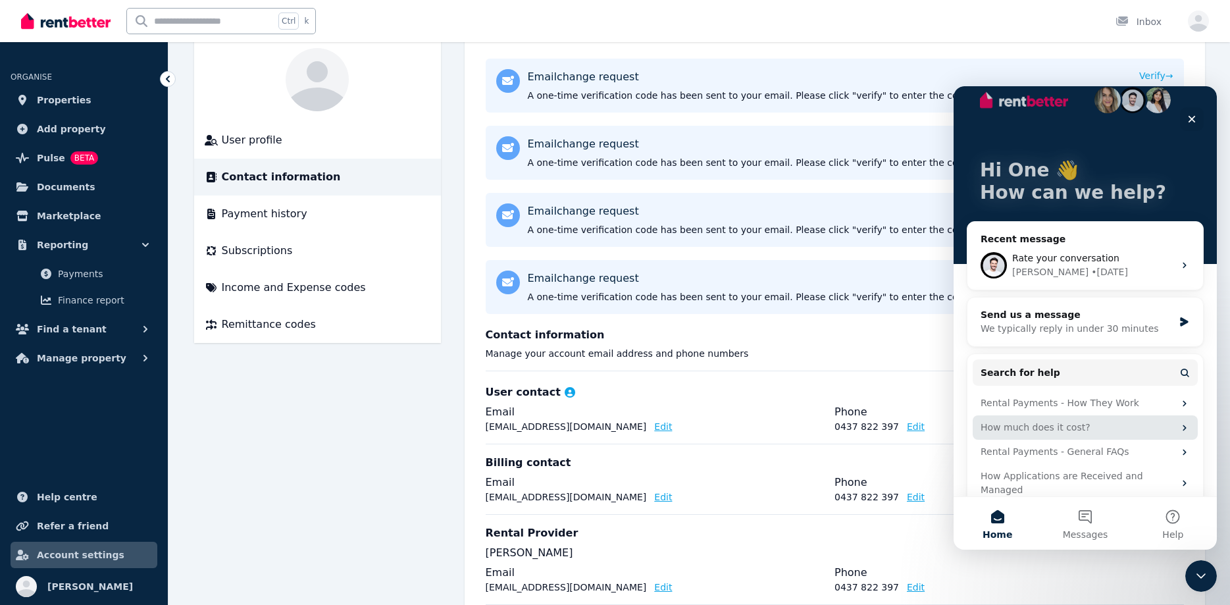
scroll to position [25, 0]
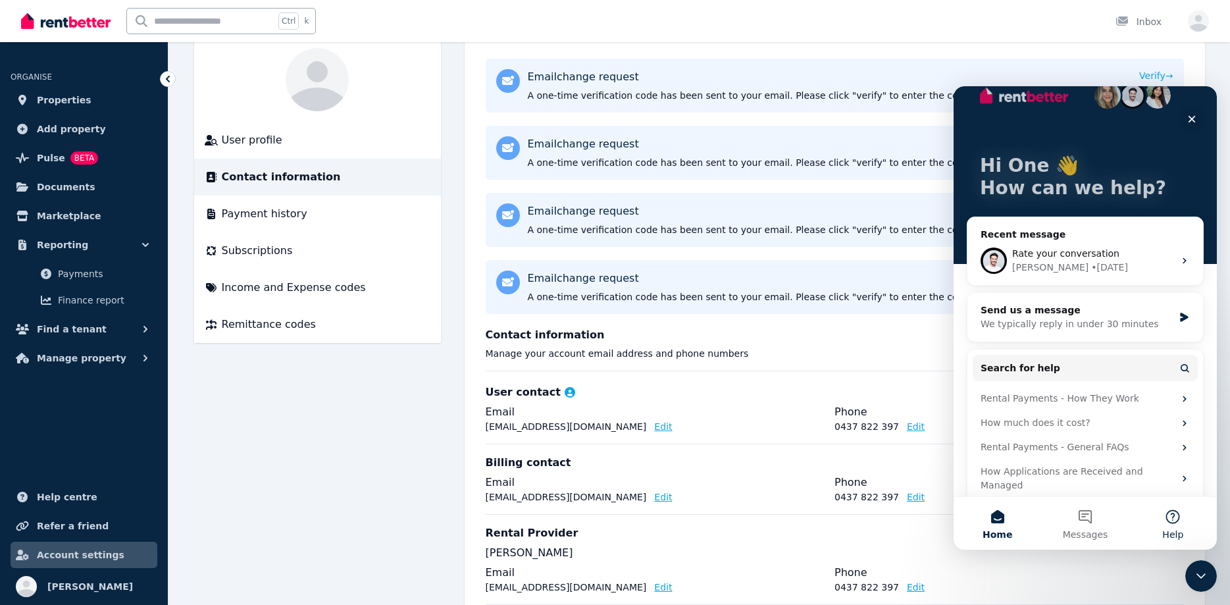
click at [1168, 513] on button "Help" at bounding box center [1173, 523] width 88 height 53
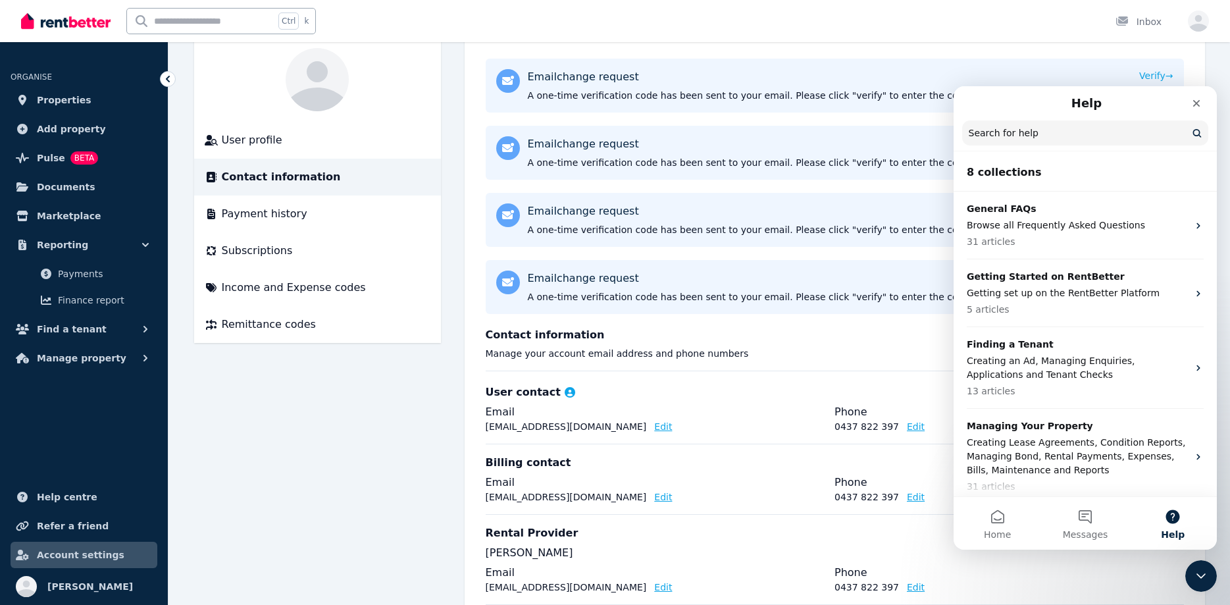
click at [1010, 138] on input "Search for help" at bounding box center [1085, 132] width 246 height 25
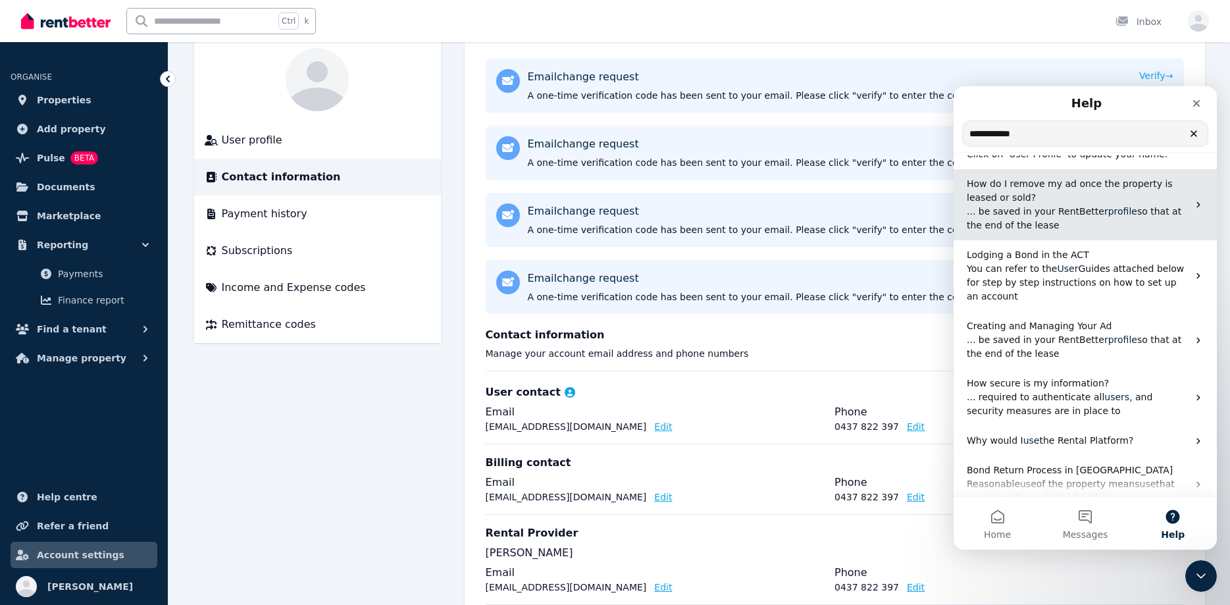
scroll to position [0, 0]
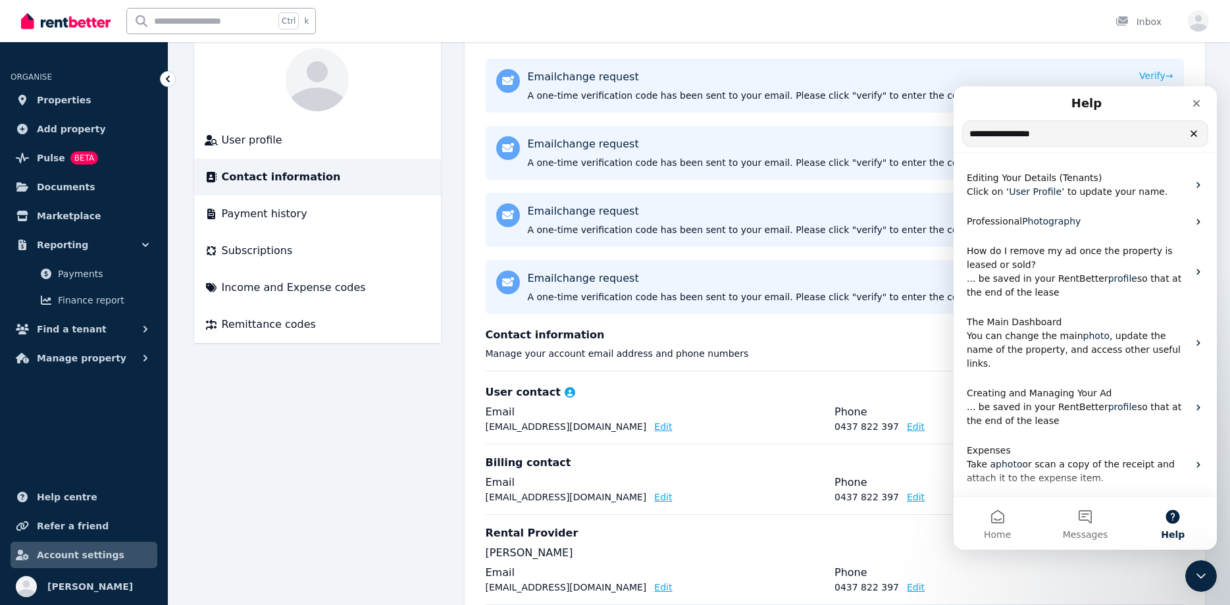
drag, startPoint x: 1060, startPoint y: 143, endPoint x: 854, endPoint y: 141, distance: 205.4
click at [963, 141] on input "**********" at bounding box center [1085, 133] width 245 height 25
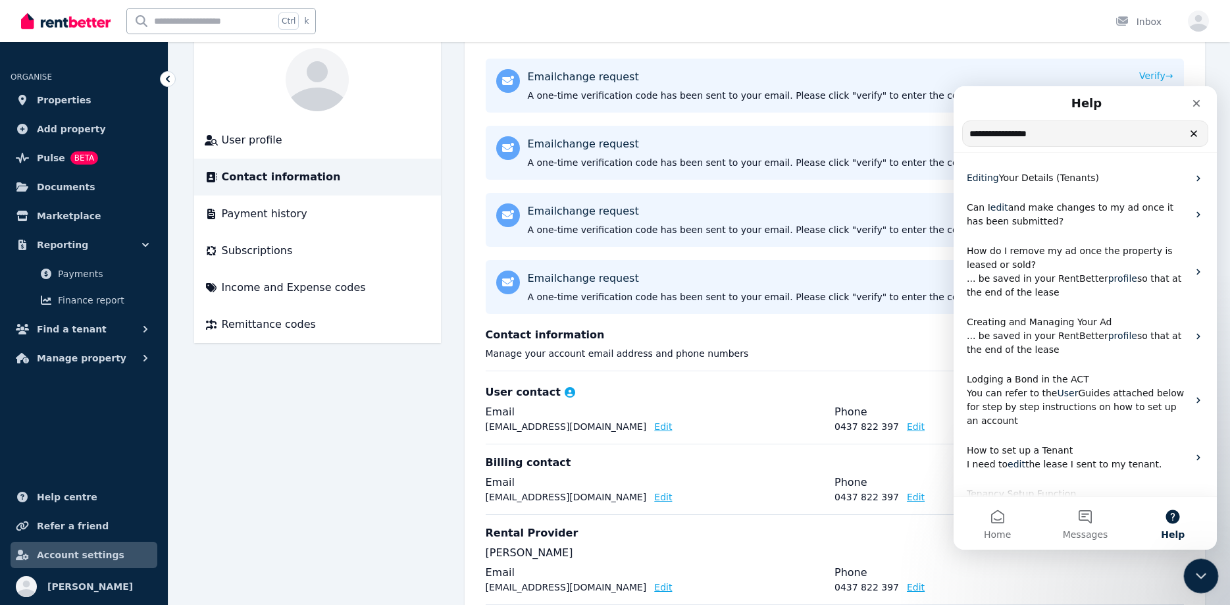
type input "**********"
click at [1192, 570] on icon "Close Intercom Messenger" at bounding box center [1199, 574] width 16 height 16
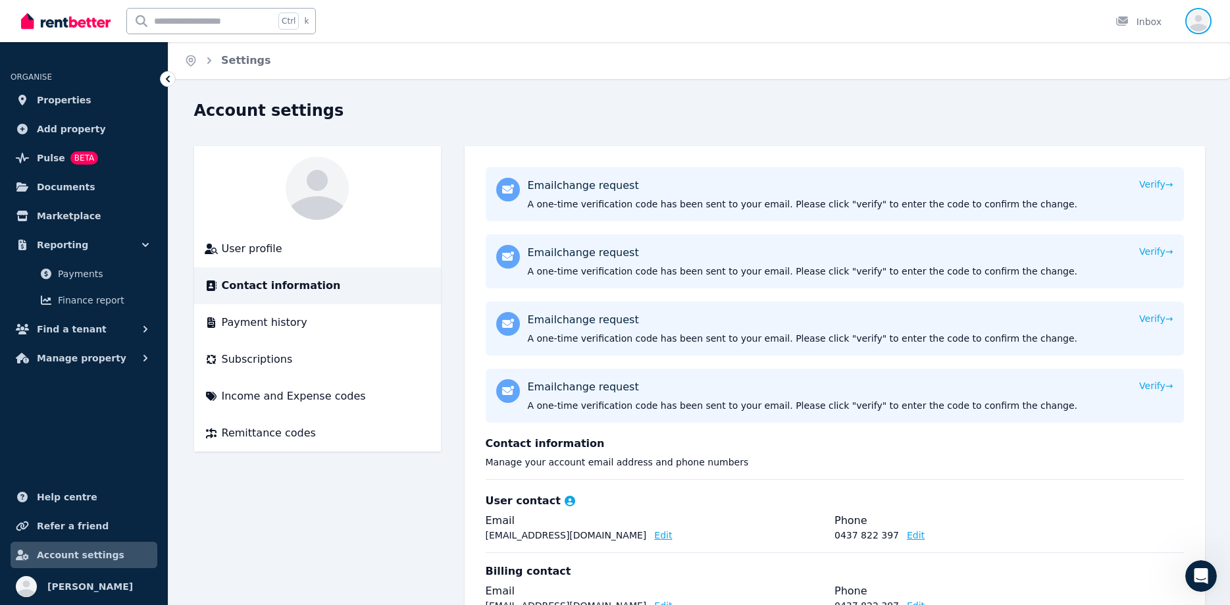
click at [1208, 17] on icon "button" at bounding box center [1198, 21] width 21 height 21
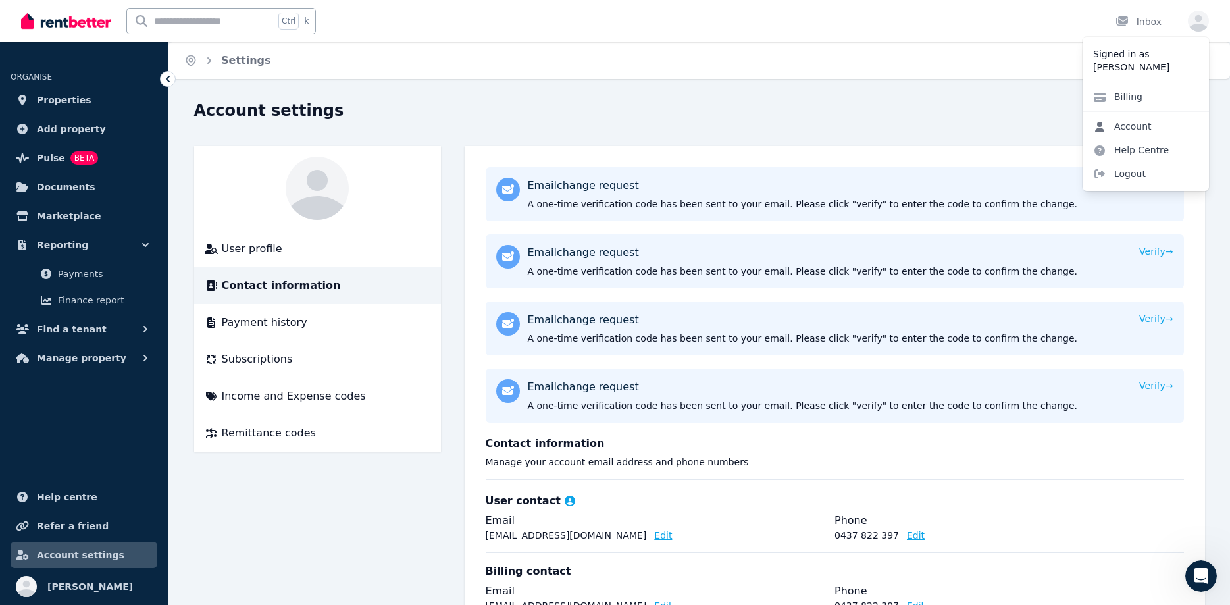
click at [1133, 126] on link "Account" at bounding box center [1123, 127] width 80 height 24
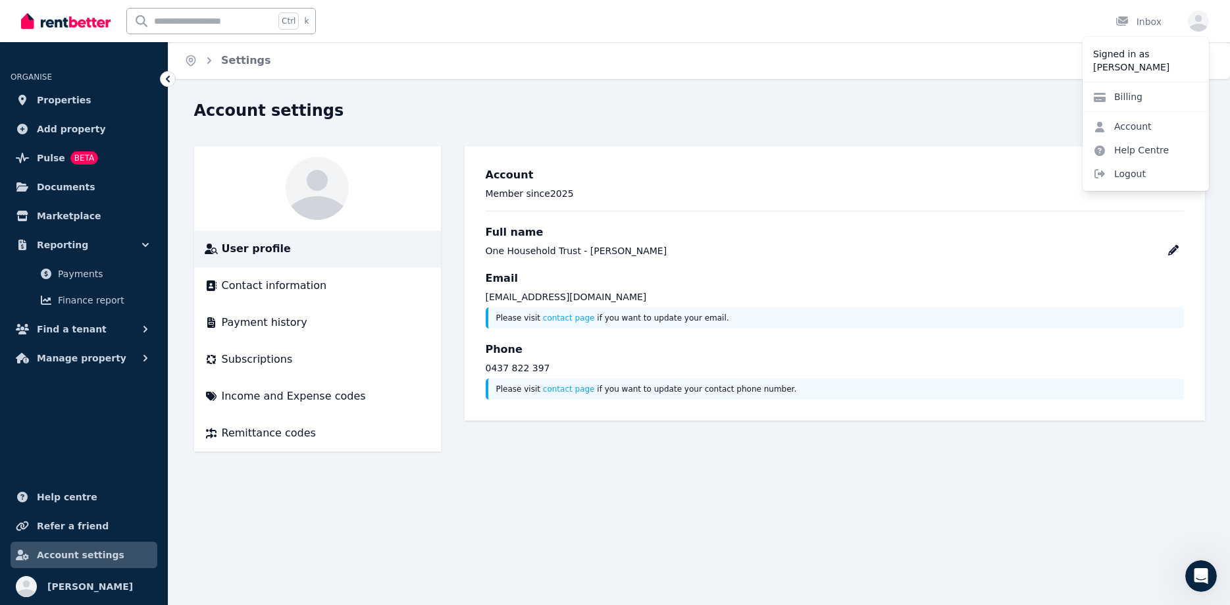
click at [529, 186] on div "Account Member since 2025" at bounding box center [835, 189] width 698 height 44
click at [306, 191] on icon at bounding box center [317, 188] width 63 height 63
click at [317, 178] on icon at bounding box center [317, 195] width 63 height 50
click at [55, 104] on span "Properties" at bounding box center [64, 100] width 55 height 16
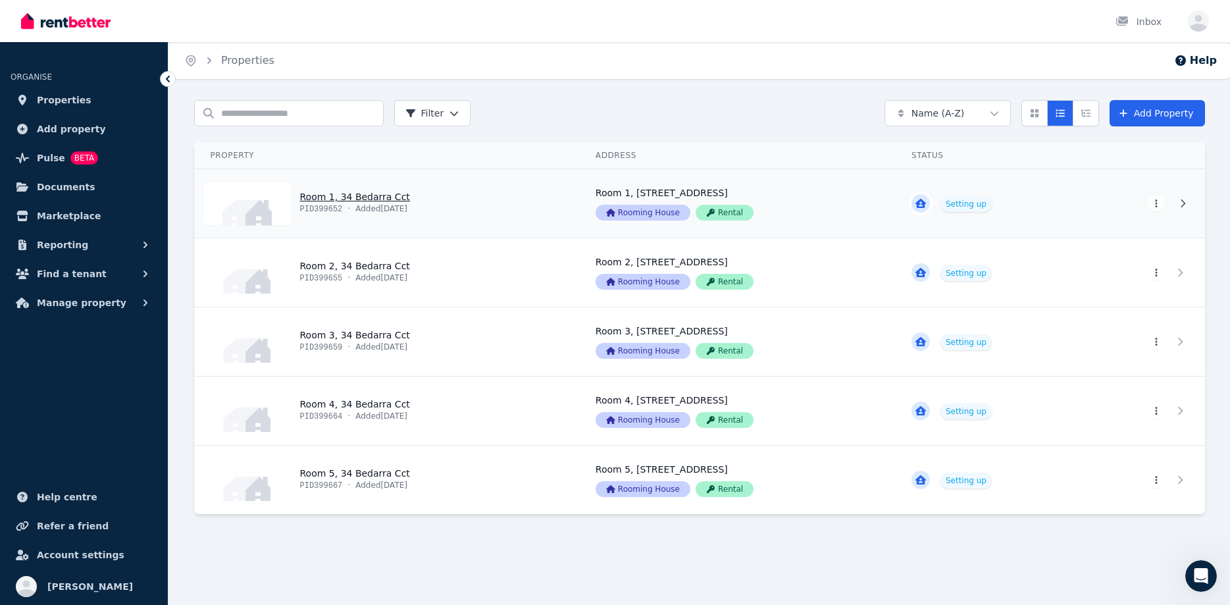
click at [952, 199] on link "View property details" at bounding box center [989, 203] width 186 height 68
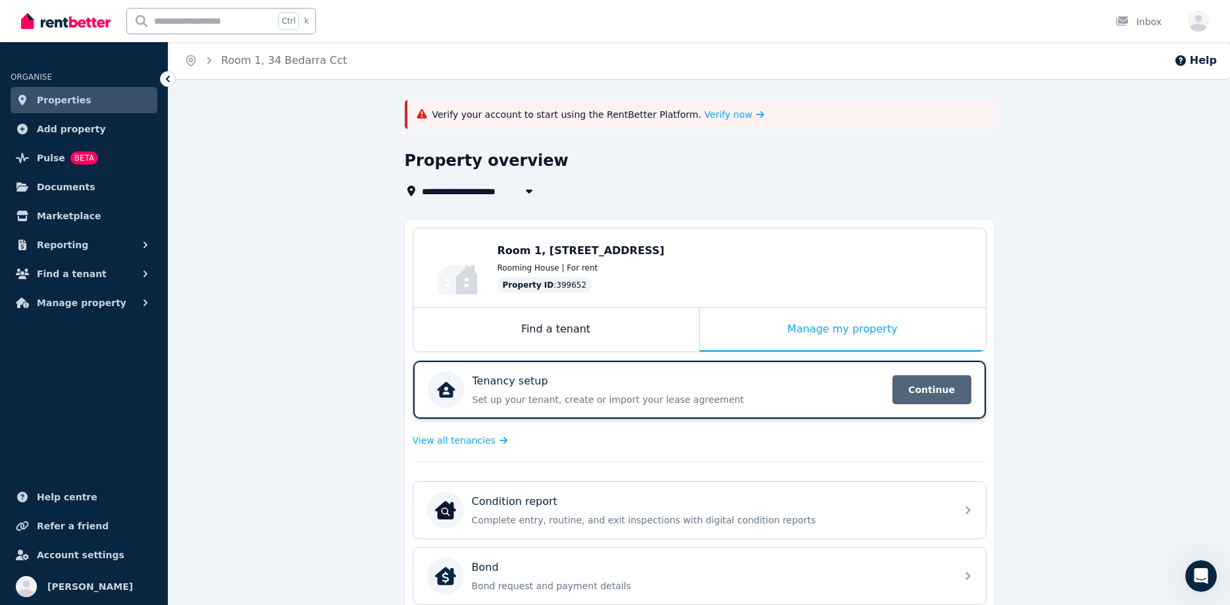
click at [922, 376] on span "Continue" at bounding box center [931, 389] width 79 height 29
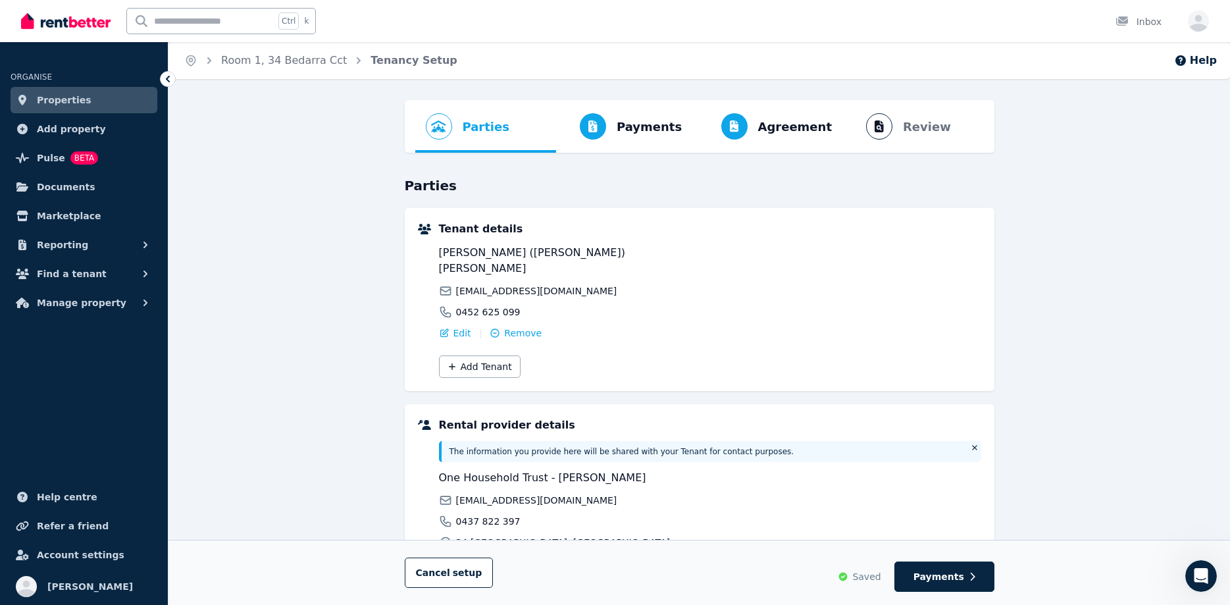
scroll to position [67, 0]
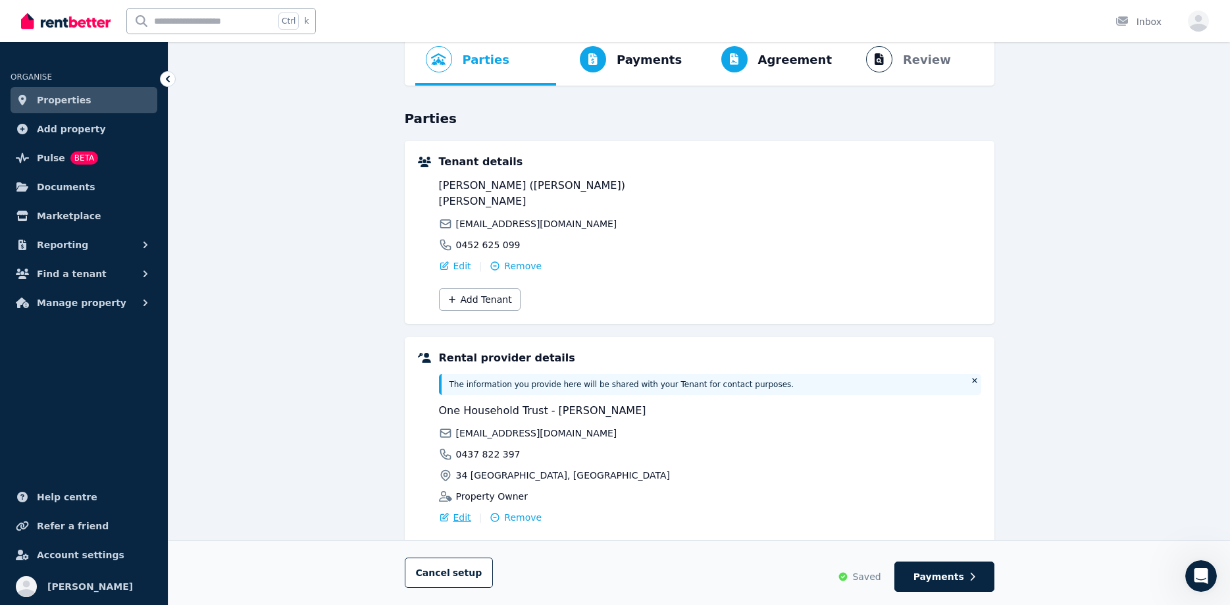
click at [455, 511] on span "Edit" at bounding box center [462, 517] width 18 height 13
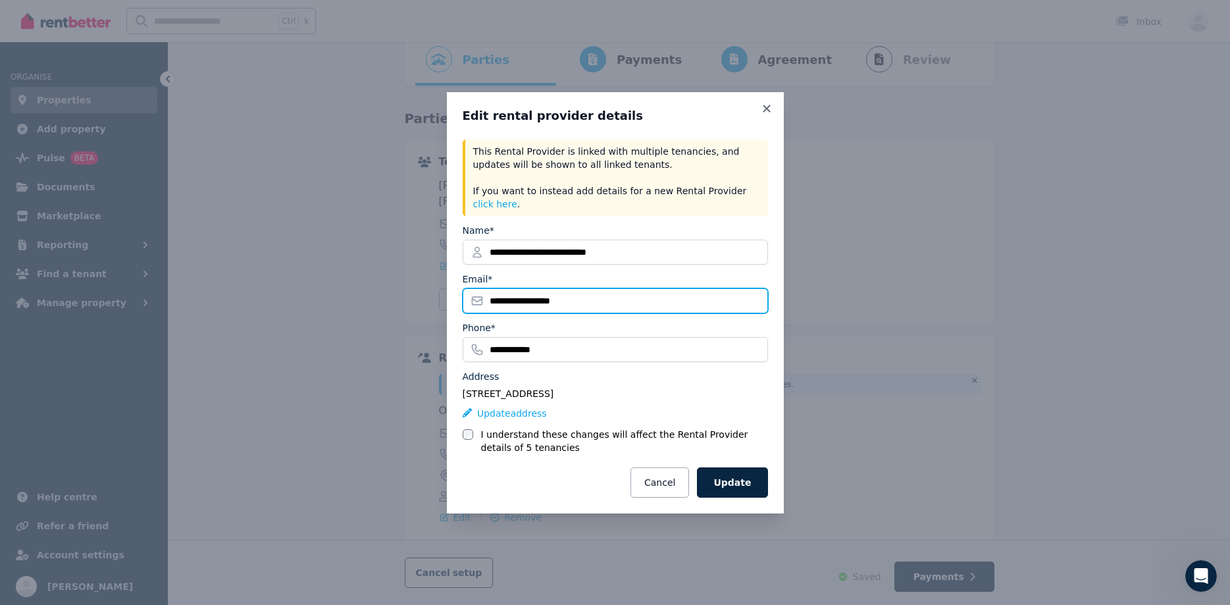
drag, startPoint x: 598, startPoint y: 296, endPoint x: 309, endPoint y: 291, distance: 289.0
click at [309, 291] on div "**********" at bounding box center [615, 302] width 1230 height 605
drag, startPoint x: 590, startPoint y: 299, endPoint x: 373, endPoint y: 288, distance: 218.1
click at [463, 288] on input "**********" at bounding box center [615, 300] width 305 height 25
type input "**********"
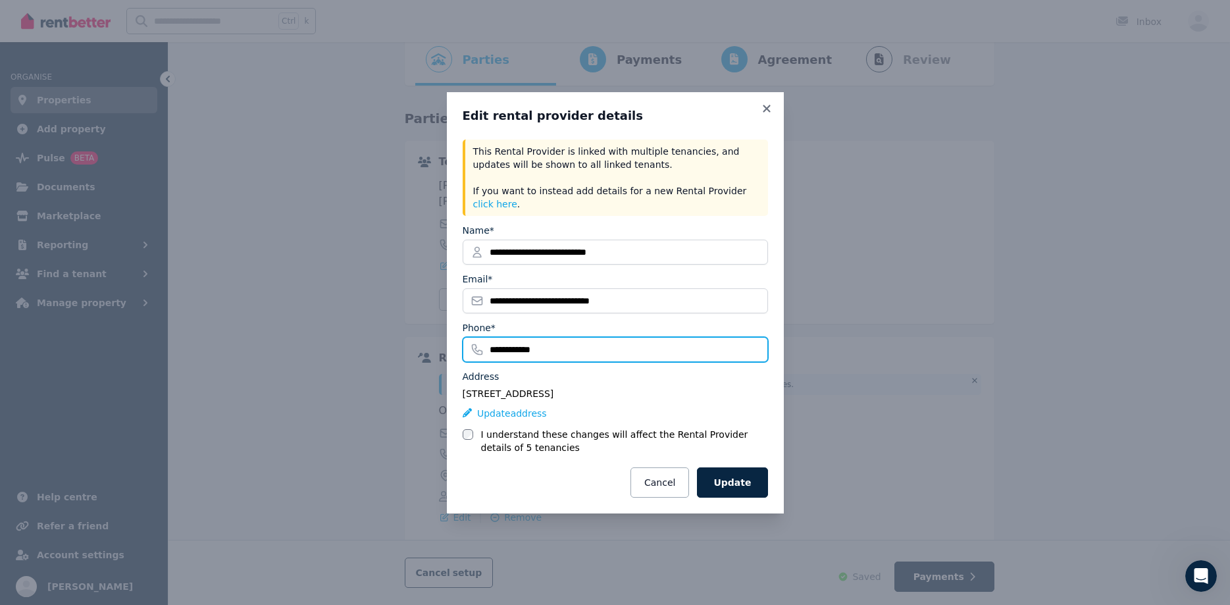
drag, startPoint x: 559, startPoint y: 348, endPoint x: 361, endPoint y: 328, distance: 199.1
click at [463, 337] on input "**********" at bounding box center [615, 349] width 305 height 25
type input "**********"
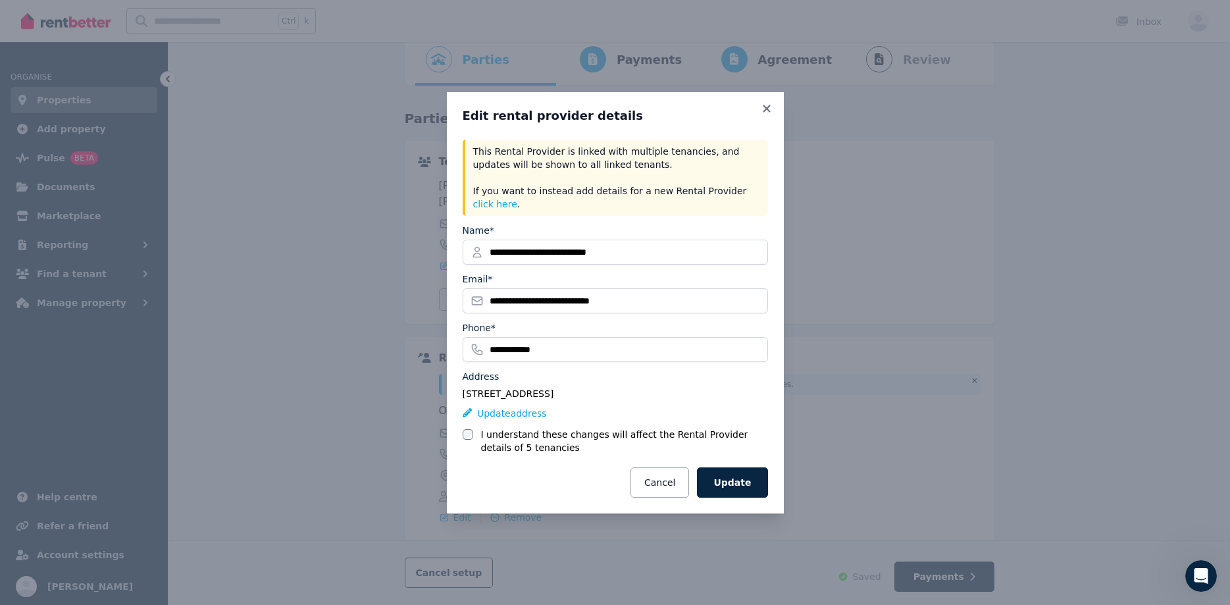
click at [604, 370] on div "Address" at bounding box center [615, 376] width 305 height 13
click at [739, 476] on button "Update" at bounding box center [732, 482] width 70 height 30
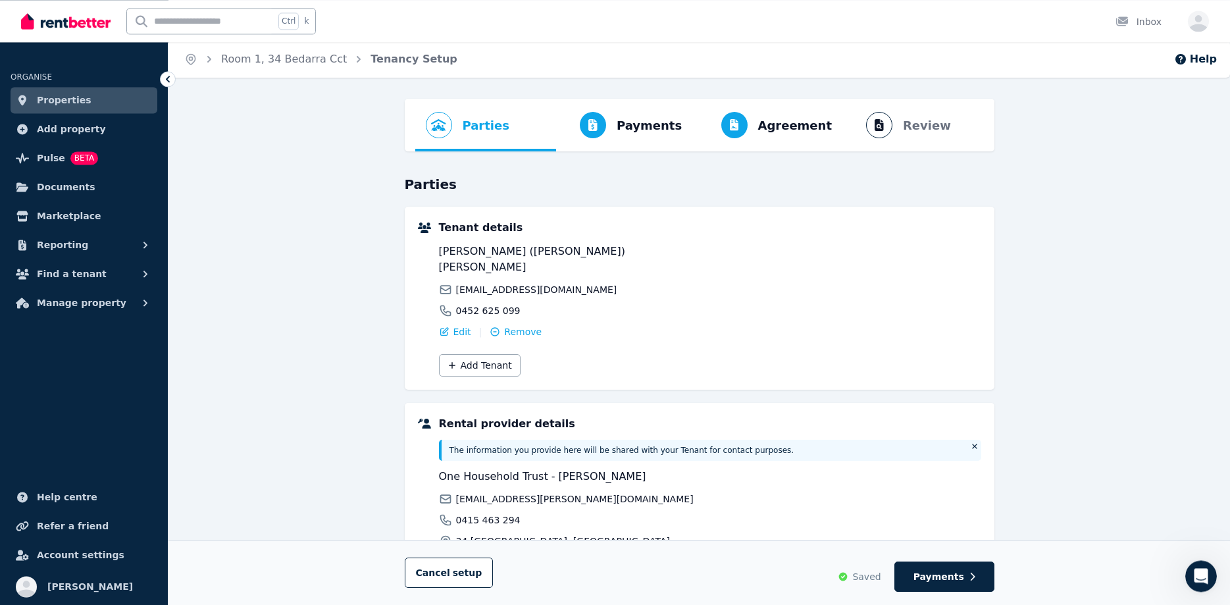
scroll to position [0, 0]
click at [949, 567] on button "Payments" at bounding box center [944, 576] width 100 height 30
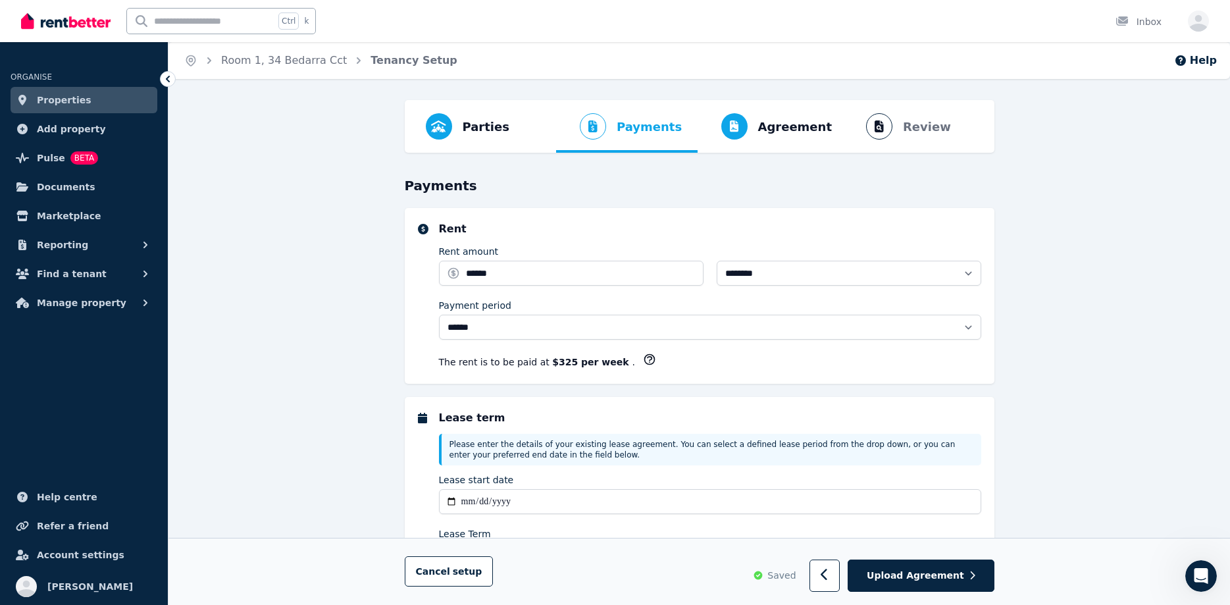
select select "**********"
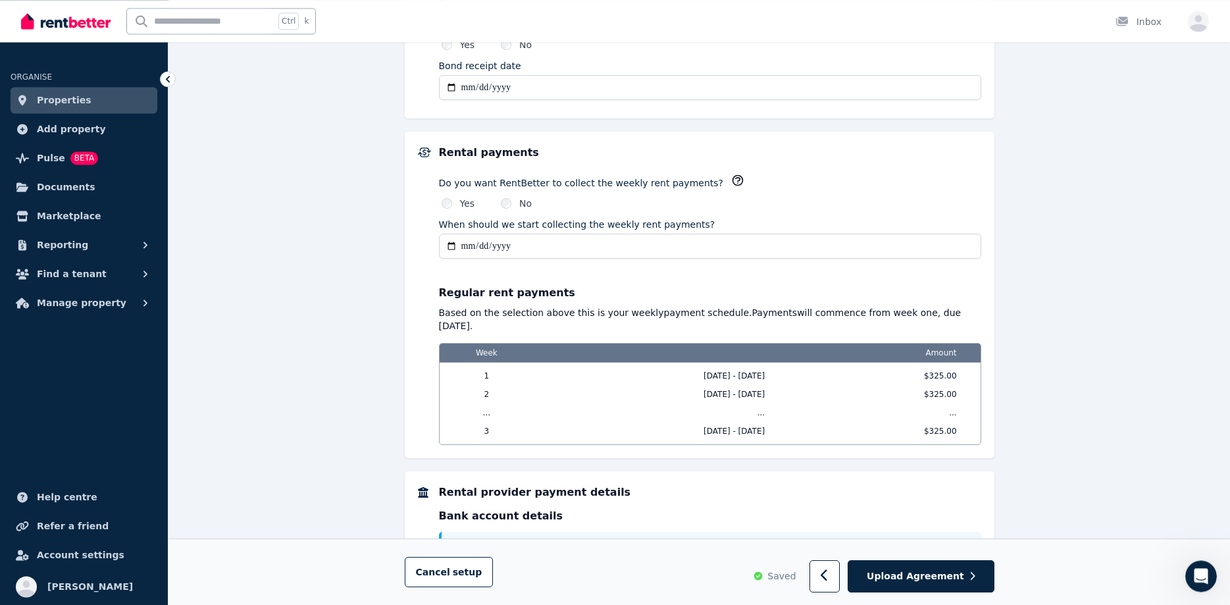
scroll to position [933, 0]
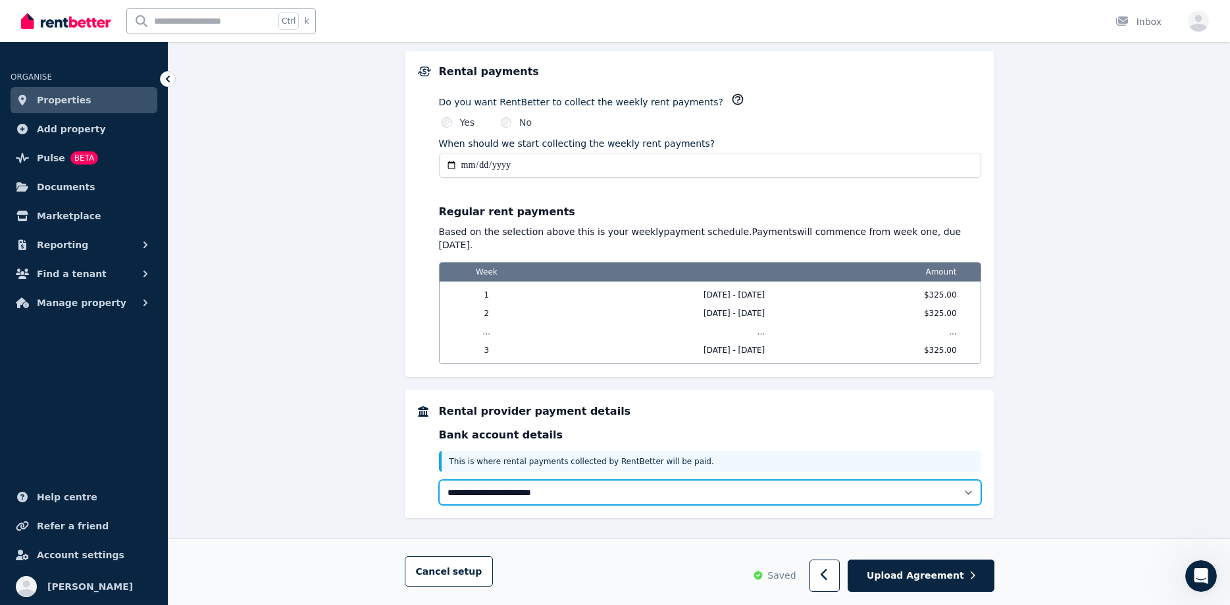
click at [439, 480] on select "**********" at bounding box center [710, 492] width 542 height 25
click option "**********" at bounding box center [0, 0] width 0 height 0
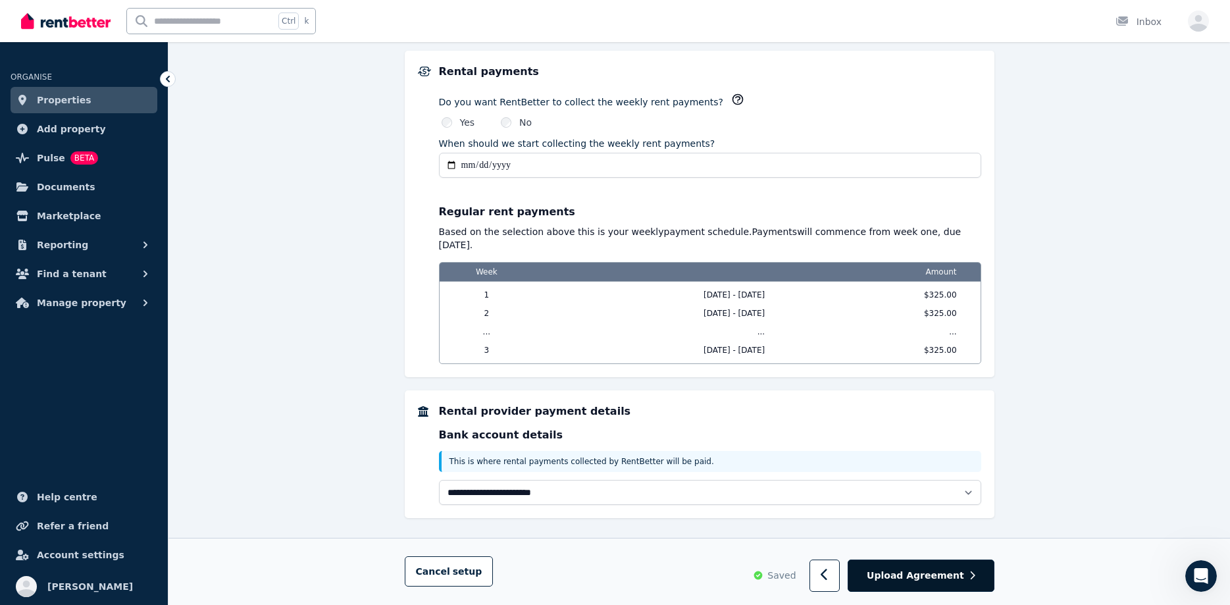
click at [968, 567] on button "Upload Agreement" at bounding box center [921, 576] width 146 height 32
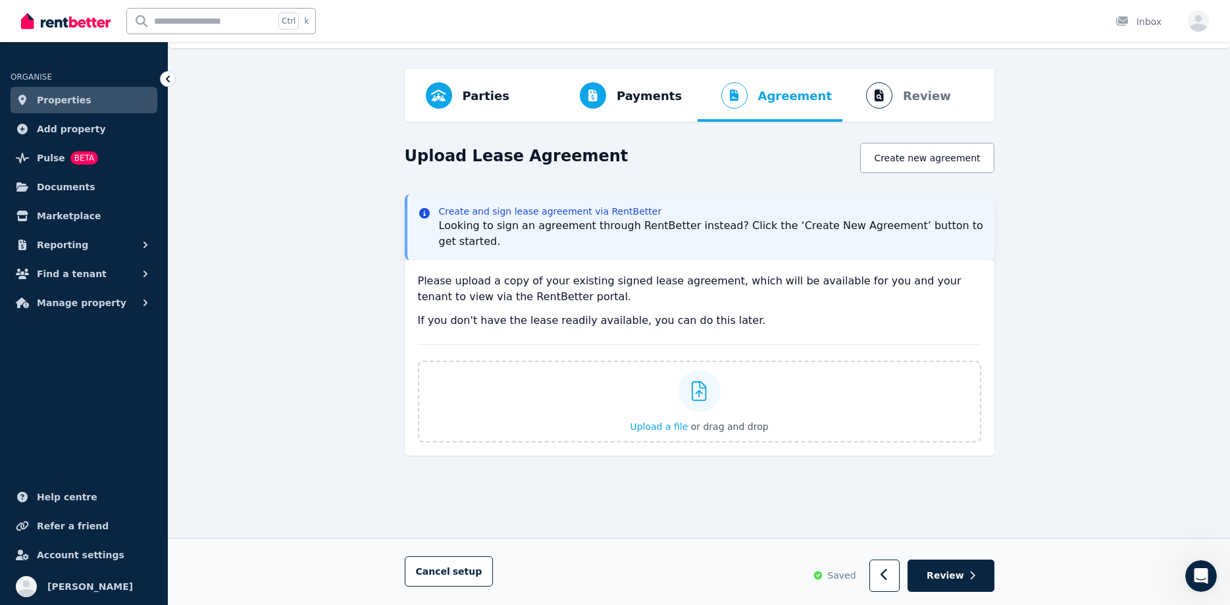
scroll to position [0, 0]
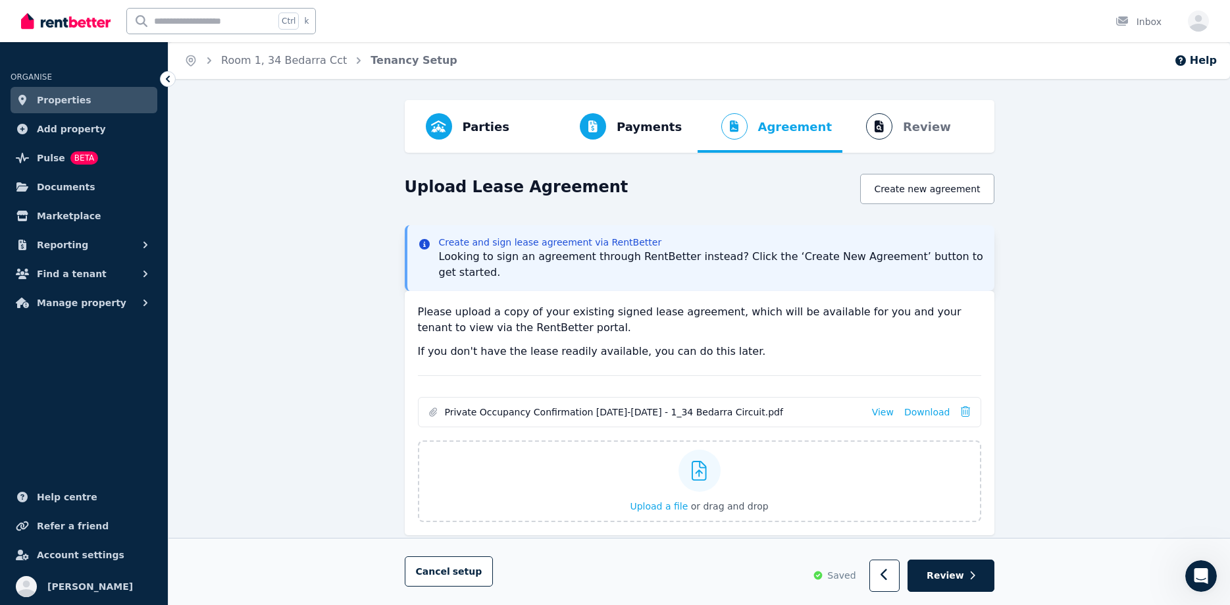
click at [906, 128] on ol "Parties Rental provider and tenant details Payments Bond and rental payments Ag…" at bounding box center [699, 126] width 569 height 53
click at [964, 574] on span "Review" at bounding box center [946, 575] width 38 height 13
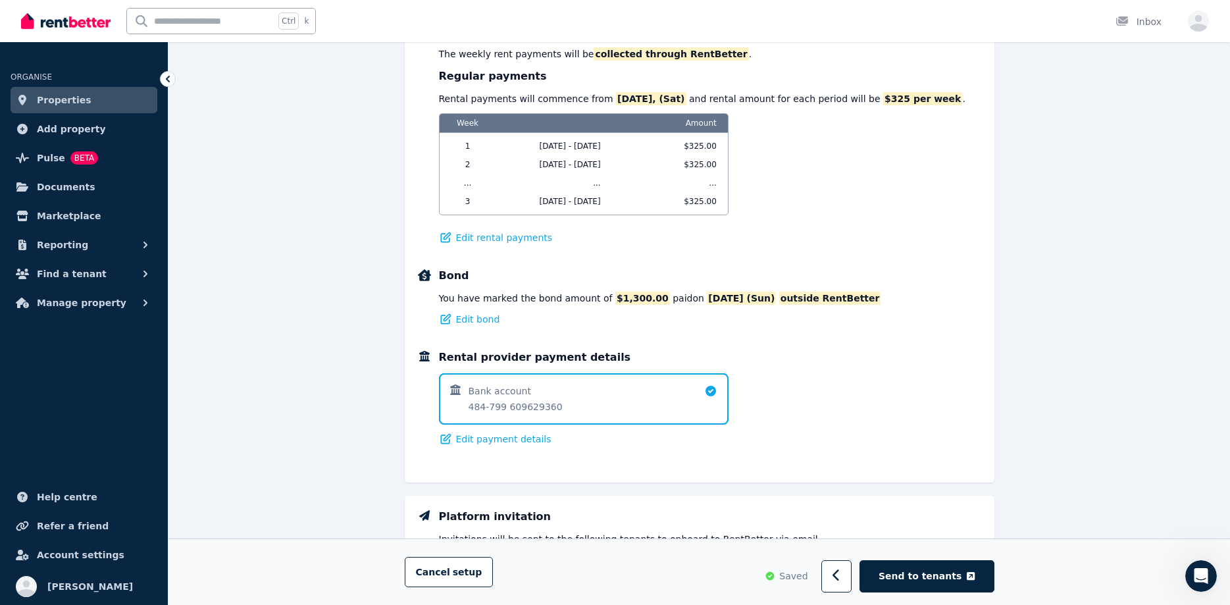
scroll to position [403, 0]
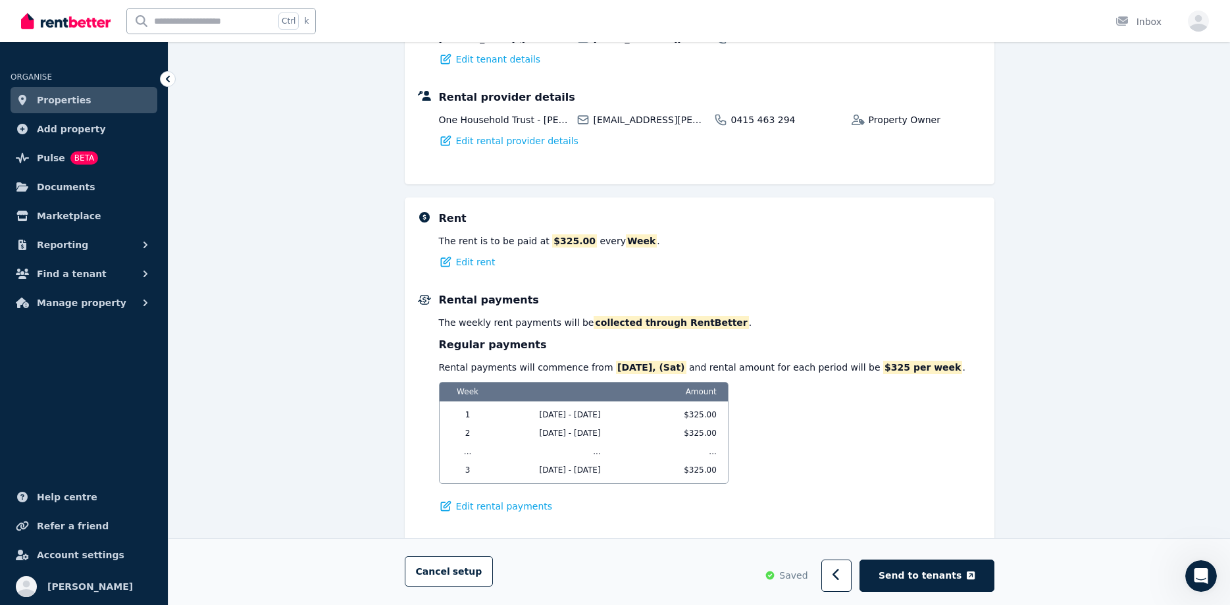
click at [80, 97] on link "Properties" at bounding box center [84, 100] width 147 height 26
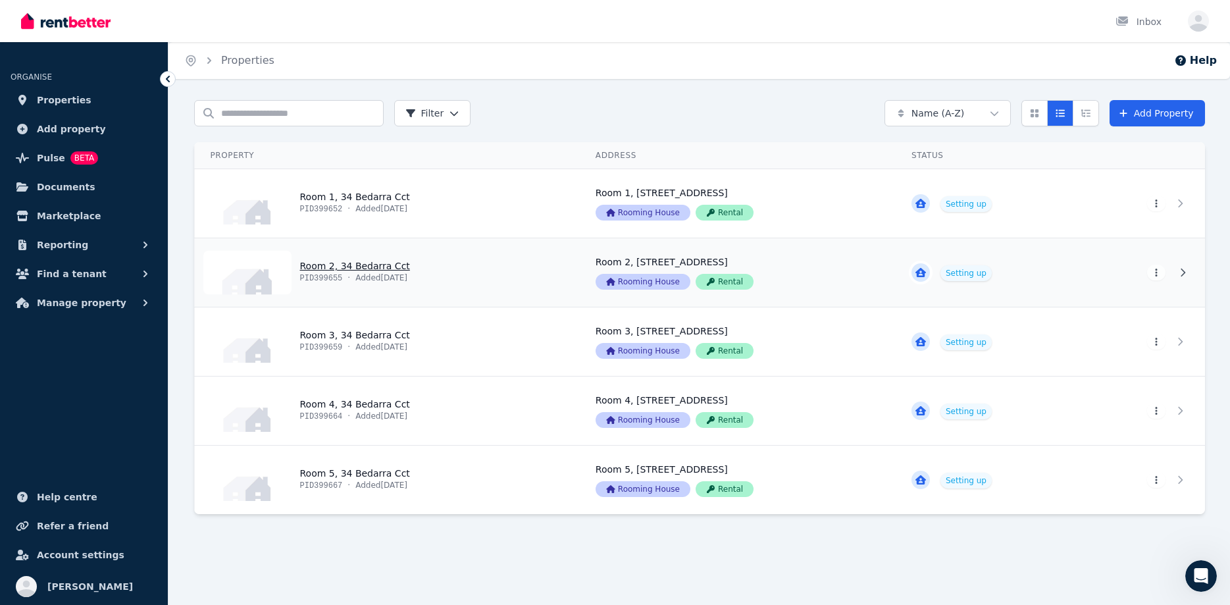
click at [879, 260] on link "View property details" at bounding box center [738, 272] width 316 height 68
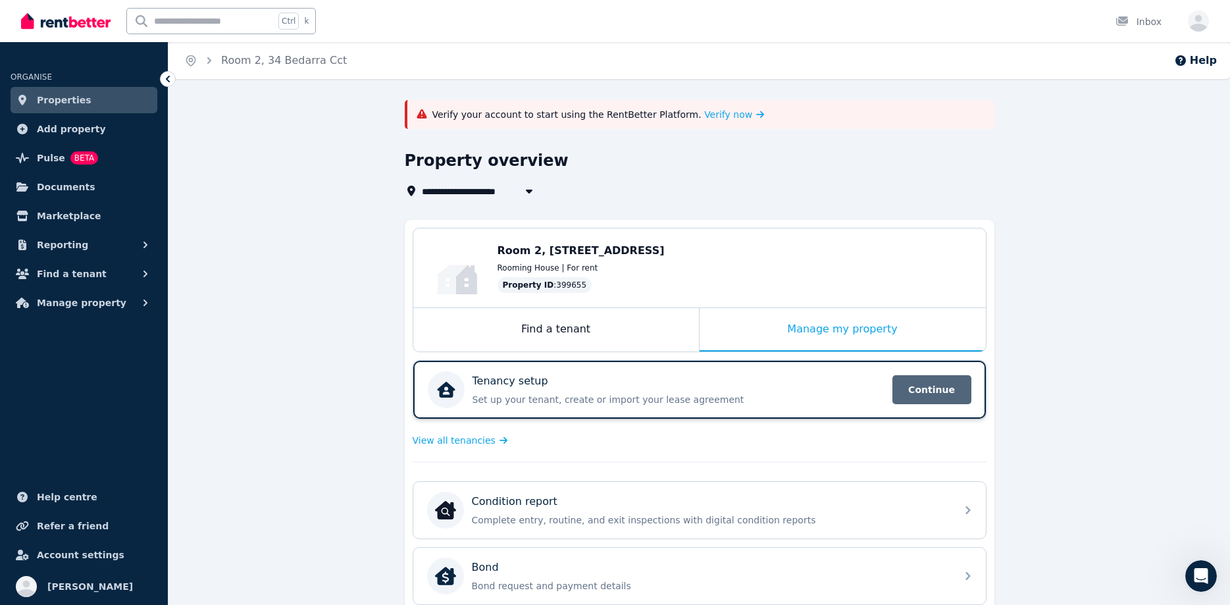
click at [932, 384] on span "Continue" at bounding box center [931, 389] width 79 height 29
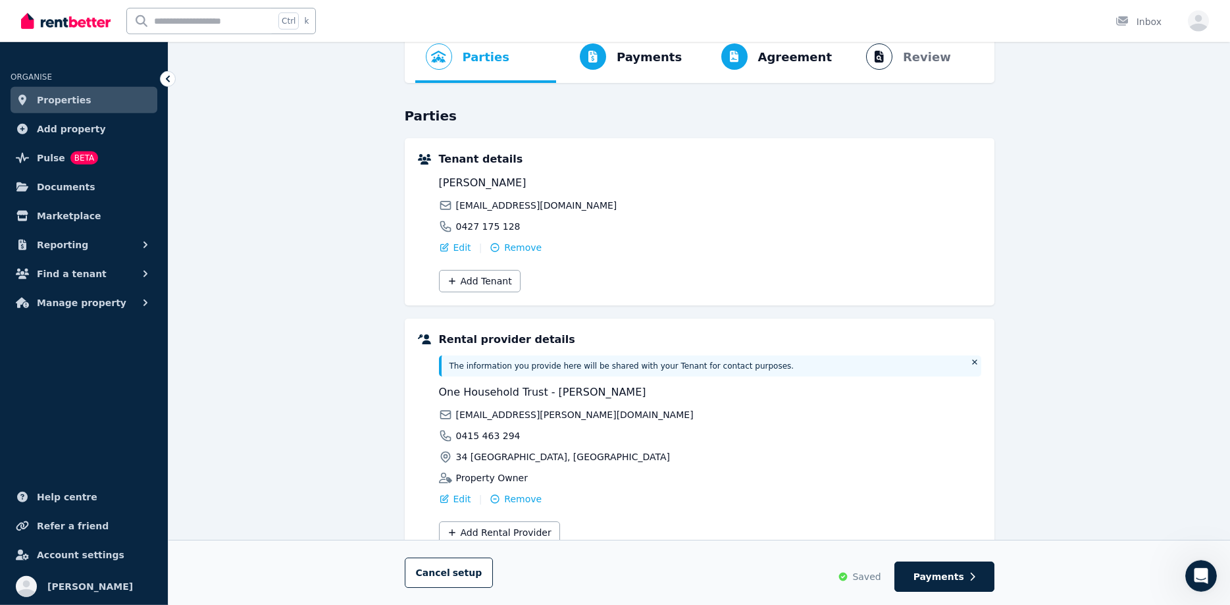
scroll to position [124, 0]
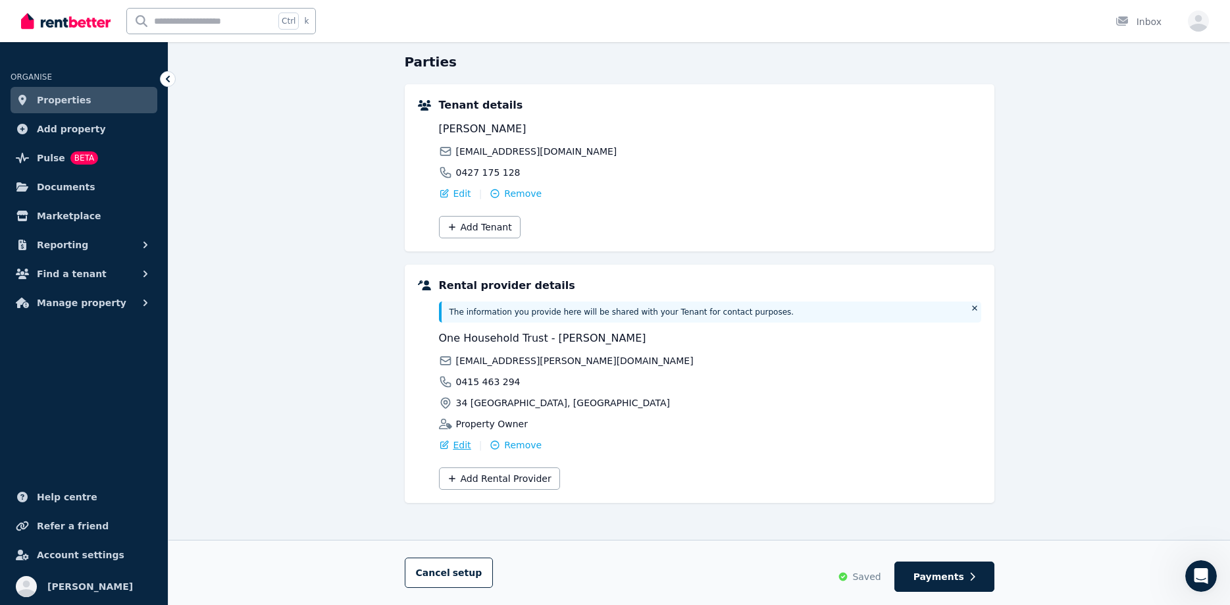
click at [459, 446] on span "Edit" at bounding box center [462, 444] width 18 height 13
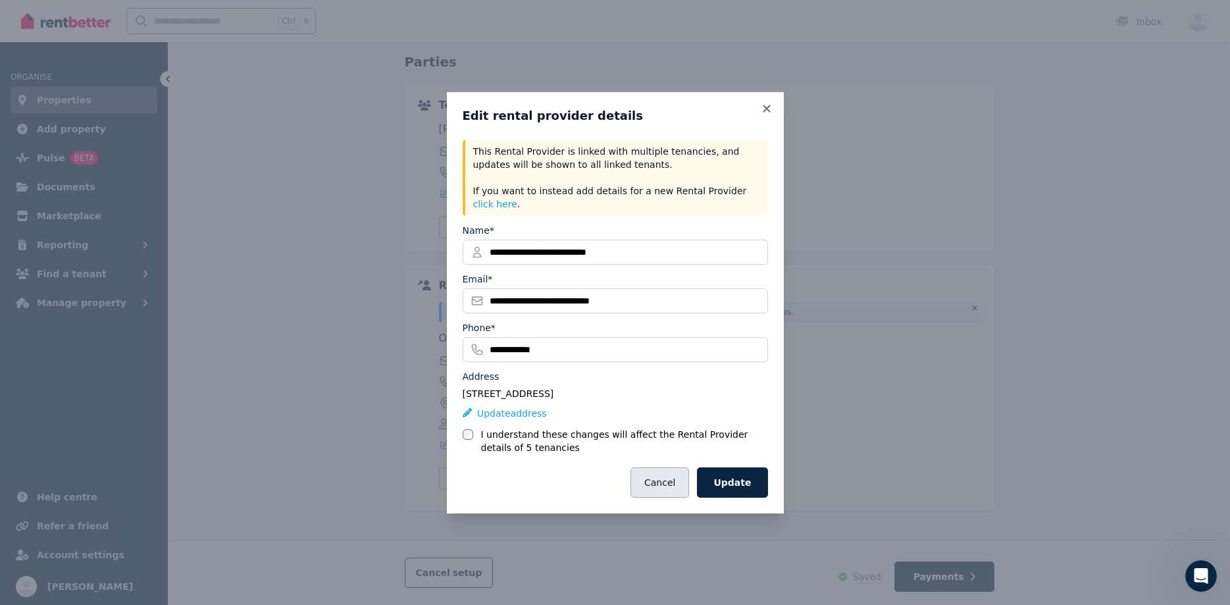
click at [658, 487] on button "Cancel" at bounding box center [660, 482] width 59 height 30
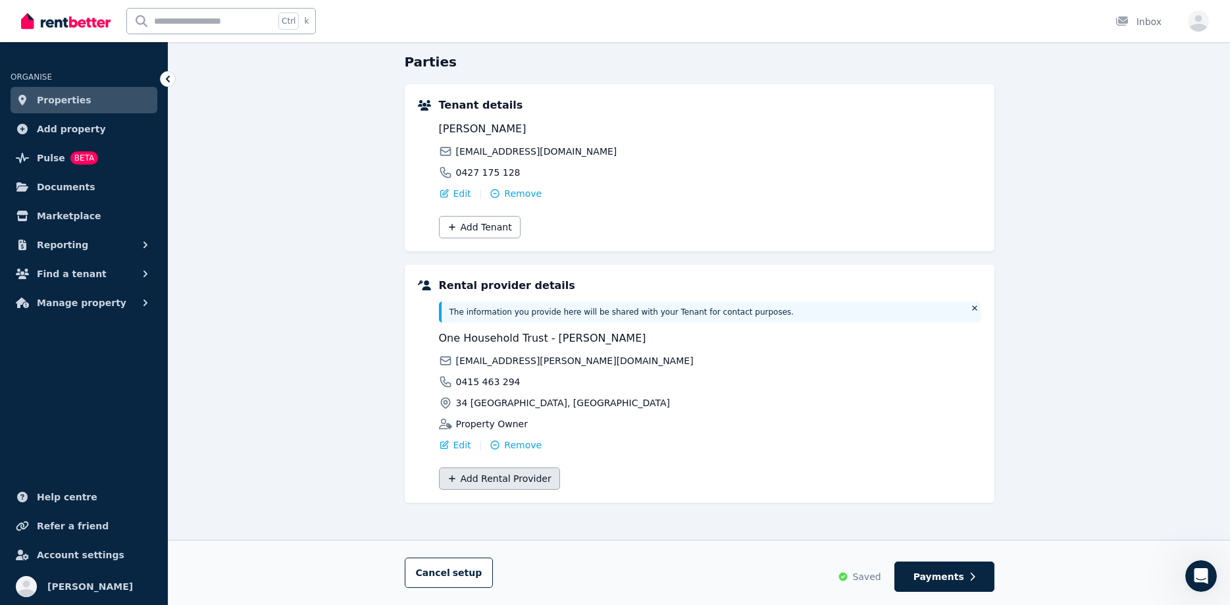
click at [465, 475] on button "Add Rental Provider" at bounding box center [499, 478] width 121 height 22
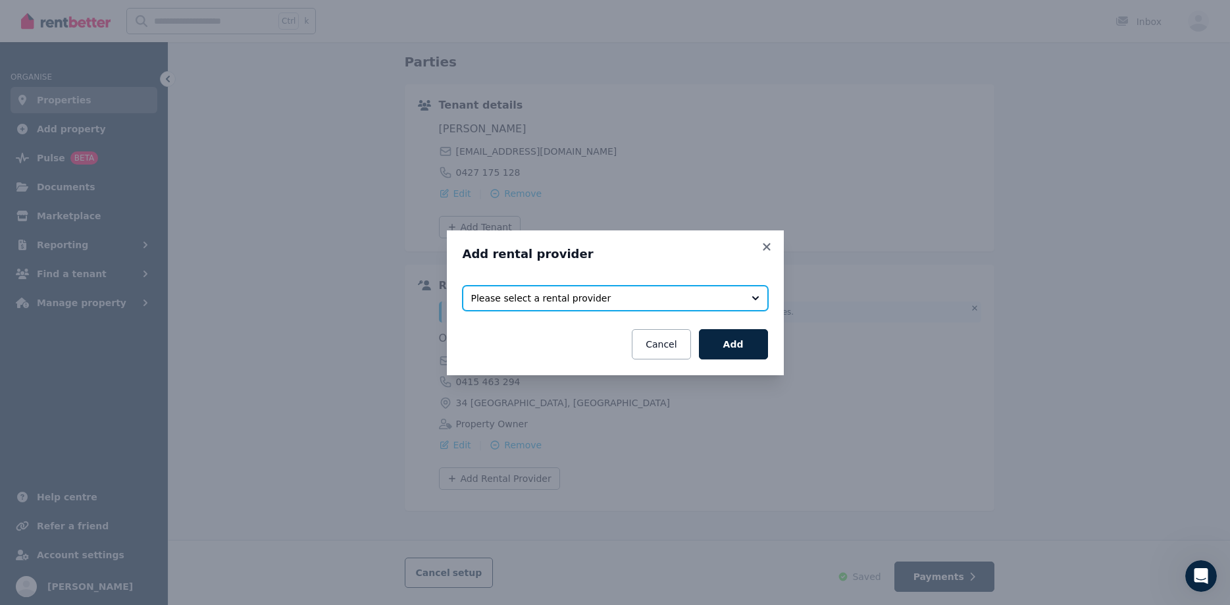
click at [504, 298] on span "Please select a rental provider" at bounding box center [606, 298] width 270 height 13
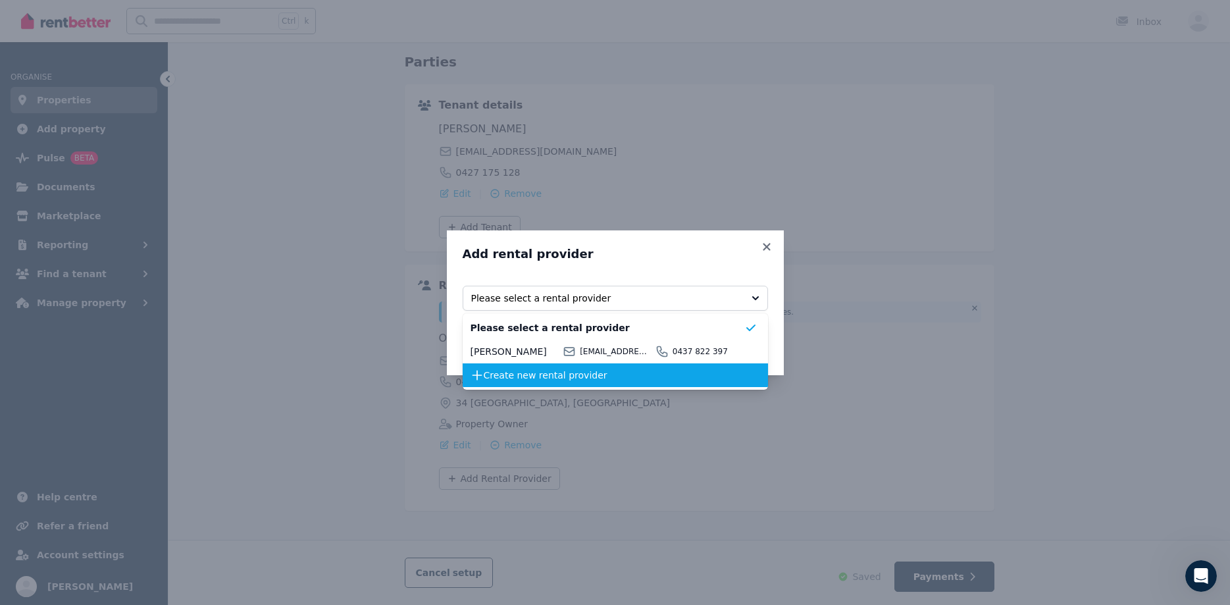
click at [498, 375] on span "Create new rental provider" at bounding box center [614, 375] width 261 height 13
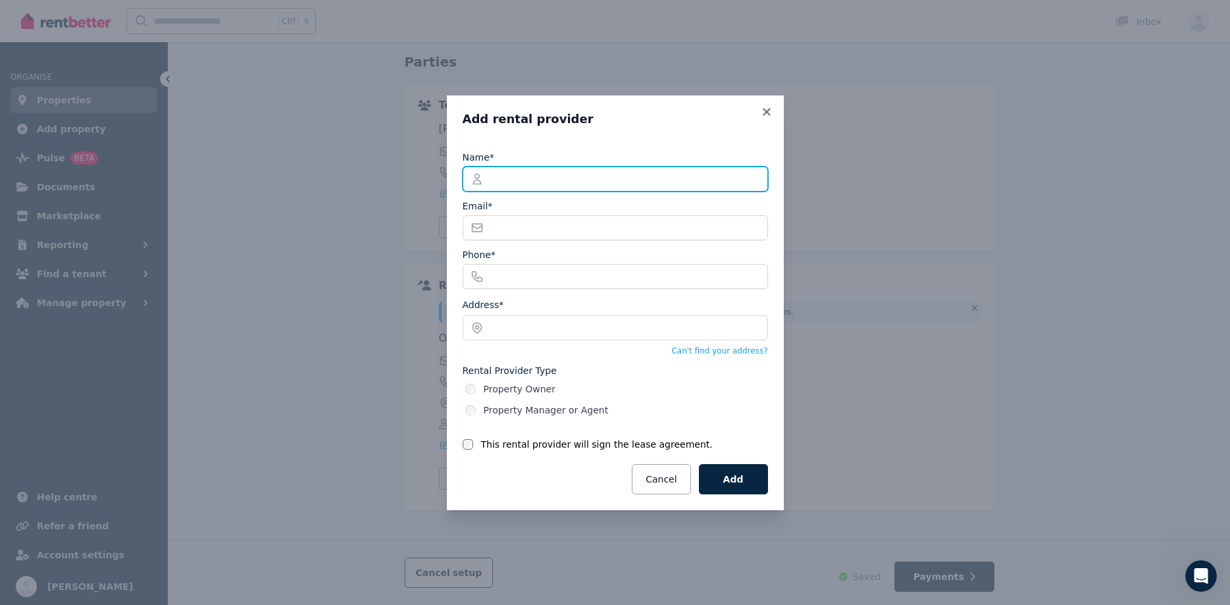
click at [539, 181] on input "Name*" at bounding box center [615, 179] width 305 height 25
type input "*"
type input "**********"
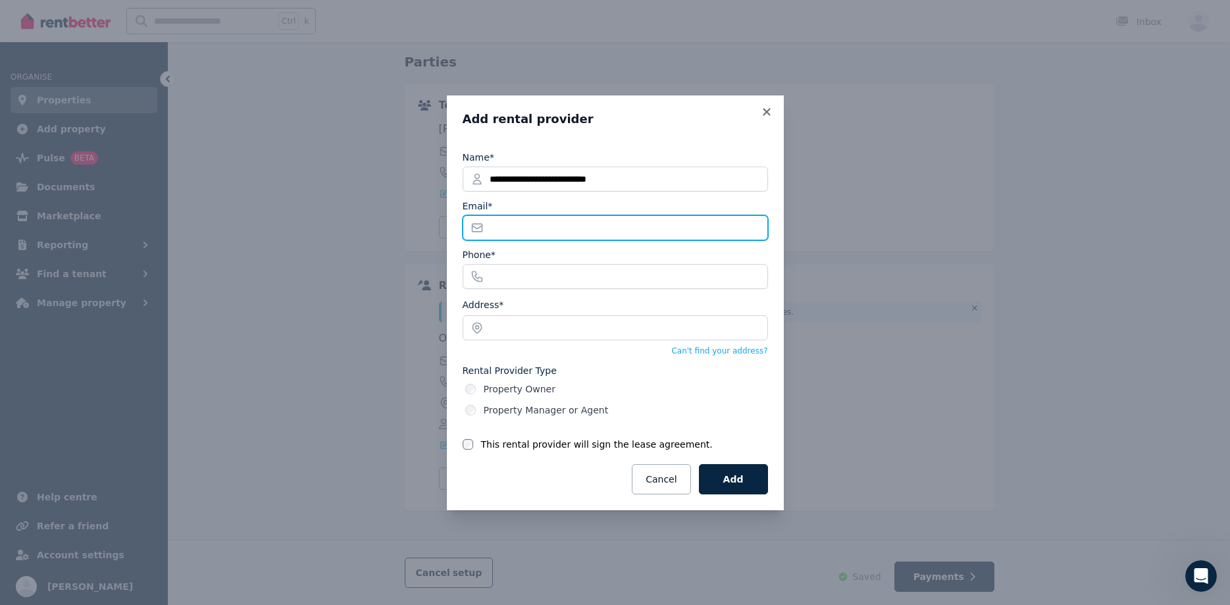
click at [553, 238] on input "Email*" at bounding box center [615, 227] width 305 height 25
type input "**********"
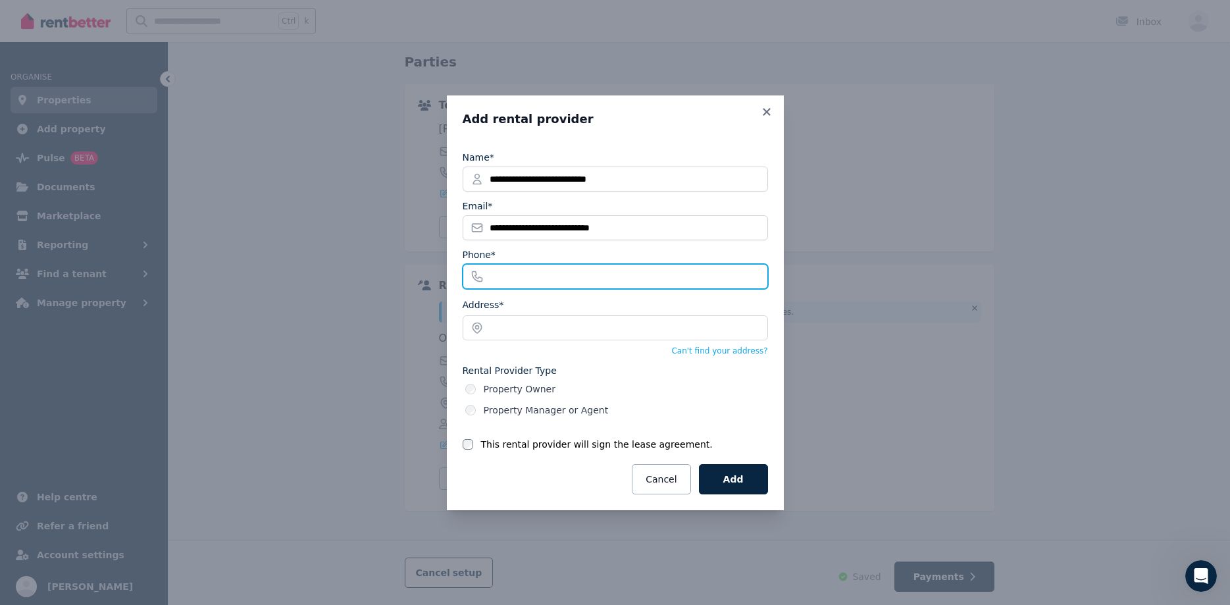
click at [548, 274] on input "Phone*" at bounding box center [615, 276] width 305 height 25
type input "**********"
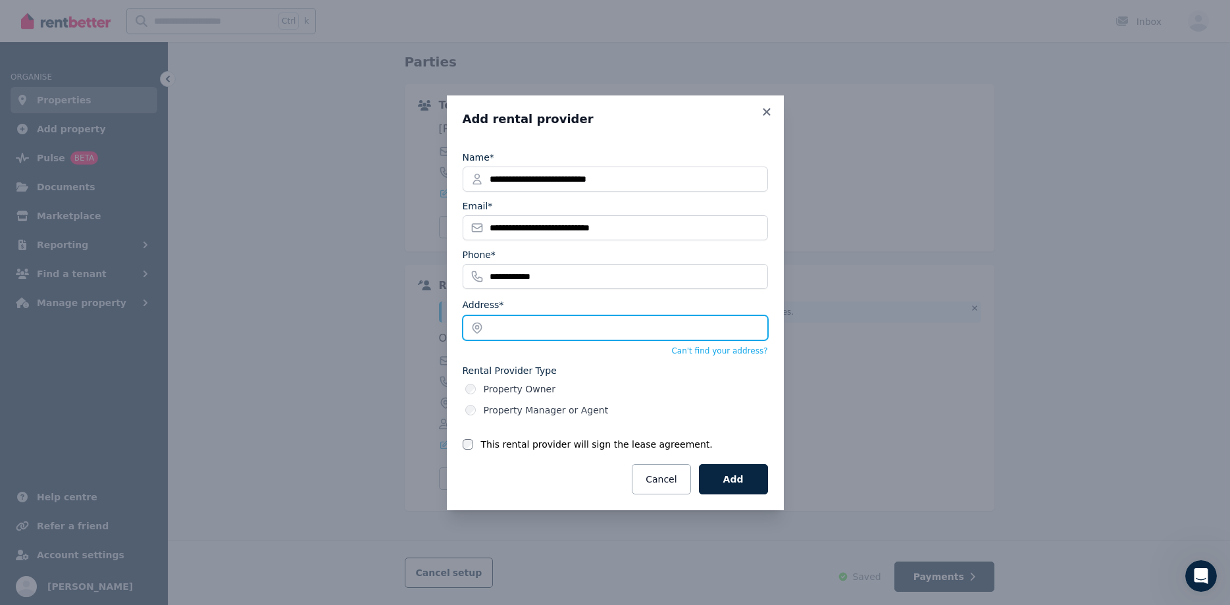
click at [562, 328] on input "text" at bounding box center [615, 327] width 305 height 25
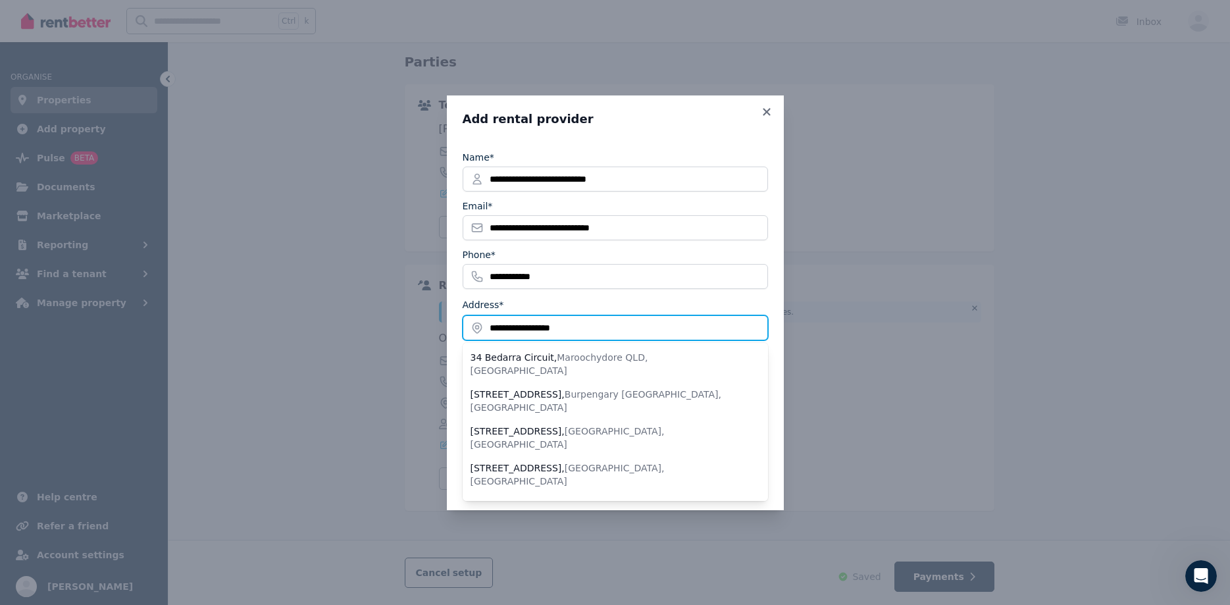
type input "**********"
click at [617, 302] on div "Address* 34 Bedarra Circuit , Maroochydore QLD, Australia 34 Bedarra Crescent ,…" at bounding box center [615, 318] width 305 height 43
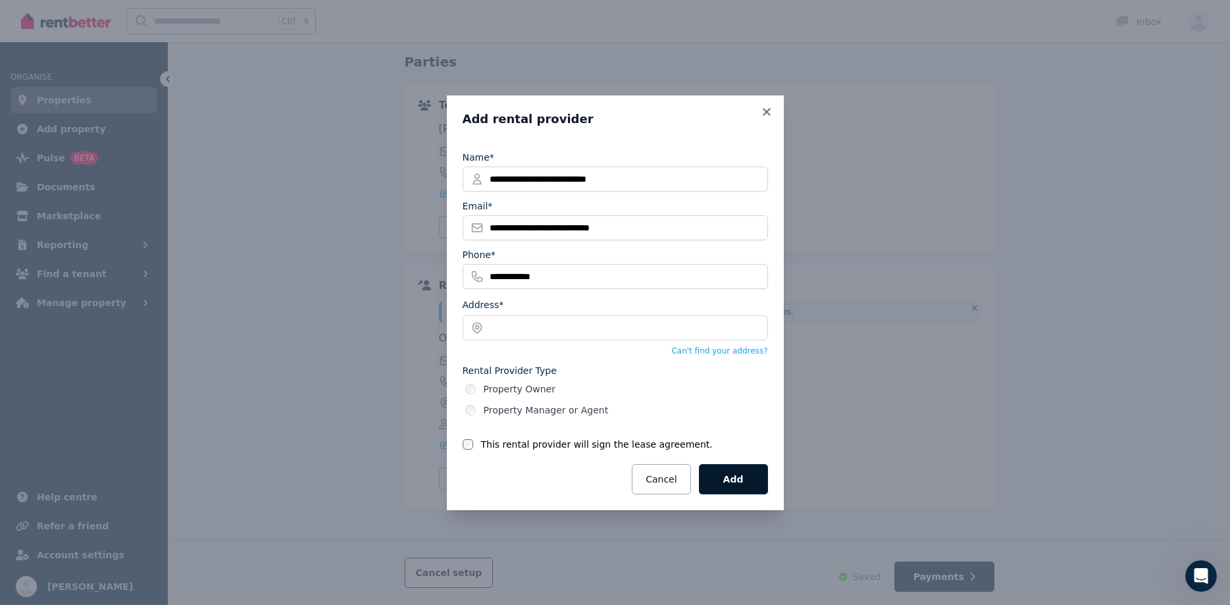
click at [747, 473] on button "Add" at bounding box center [733, 479] width 69 height 30
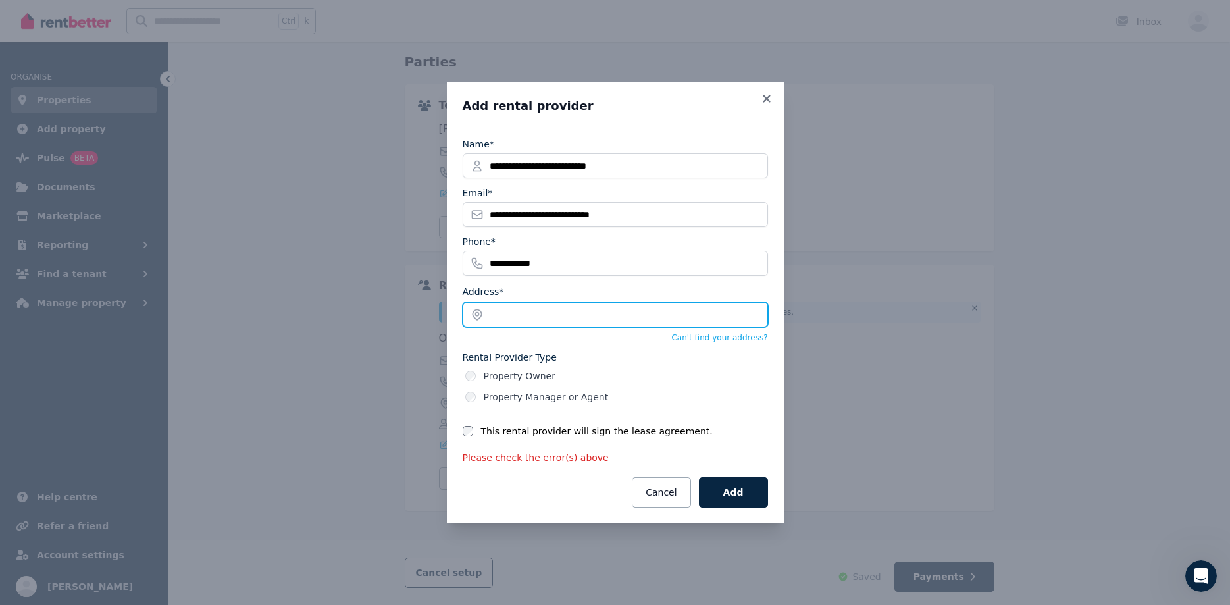
click at [525, 321] on input "text" at bounding box center [615, 314] width 305 height 25
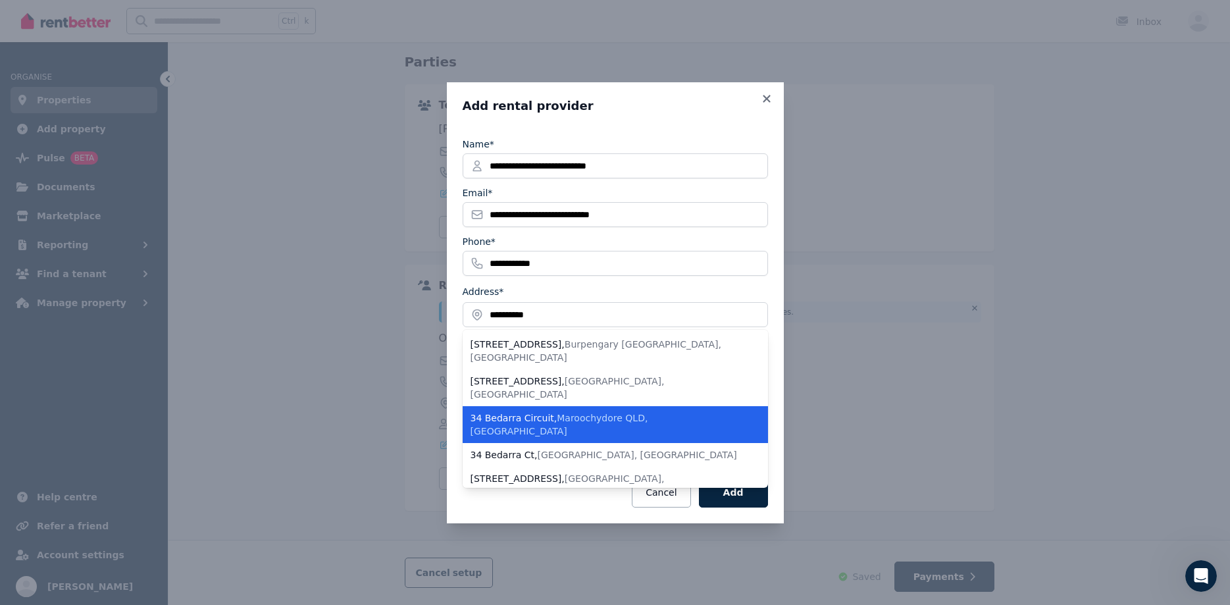
click at [562, 413] on span "Maroochydore QLD, Australia" at bounding box center [560, 425] width 178 height 24
type input "**********"
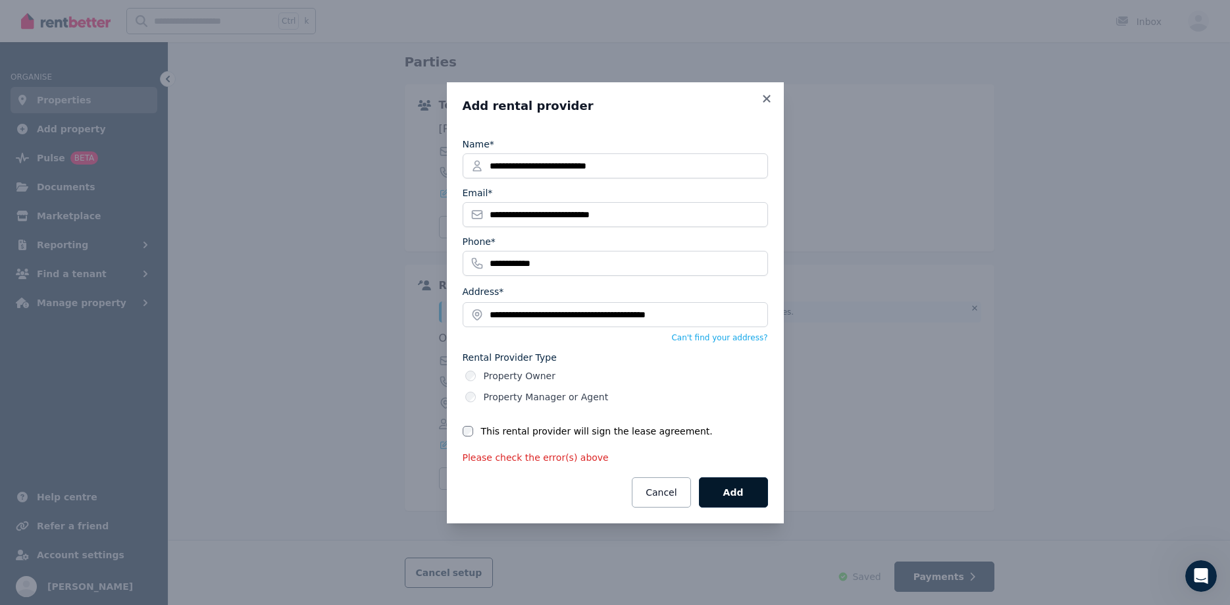
click at [740, 496] on button "Add" at bounding box center [733, 492] width 69 height 30
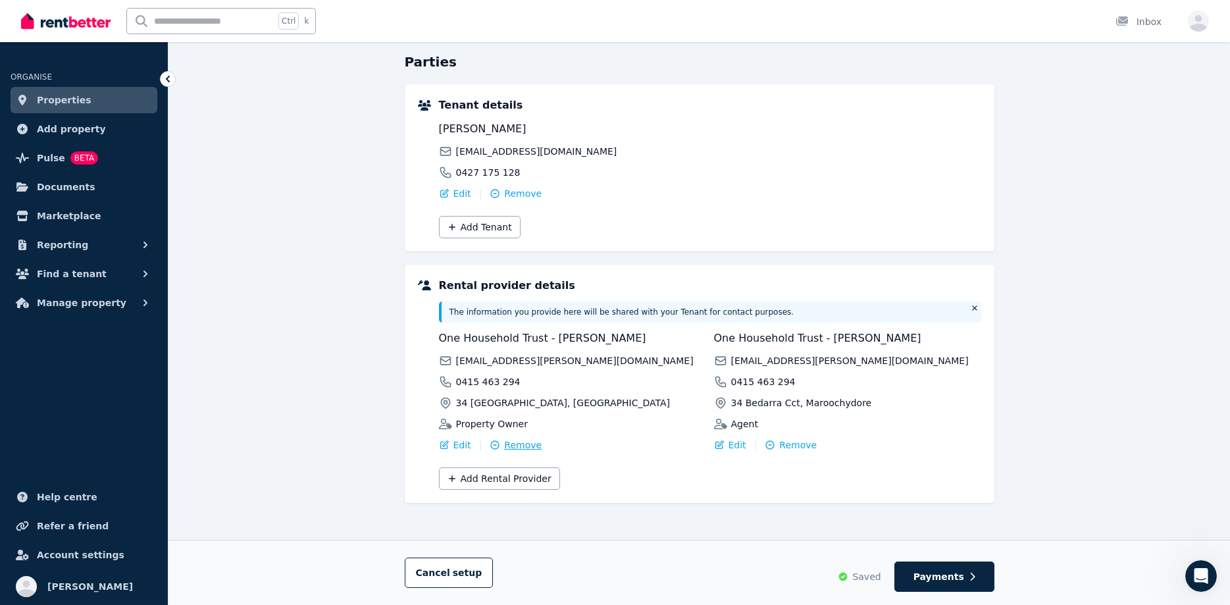
click at [509, 440] on span "Remove" at bounding box center [523, 444] width 38 height 13
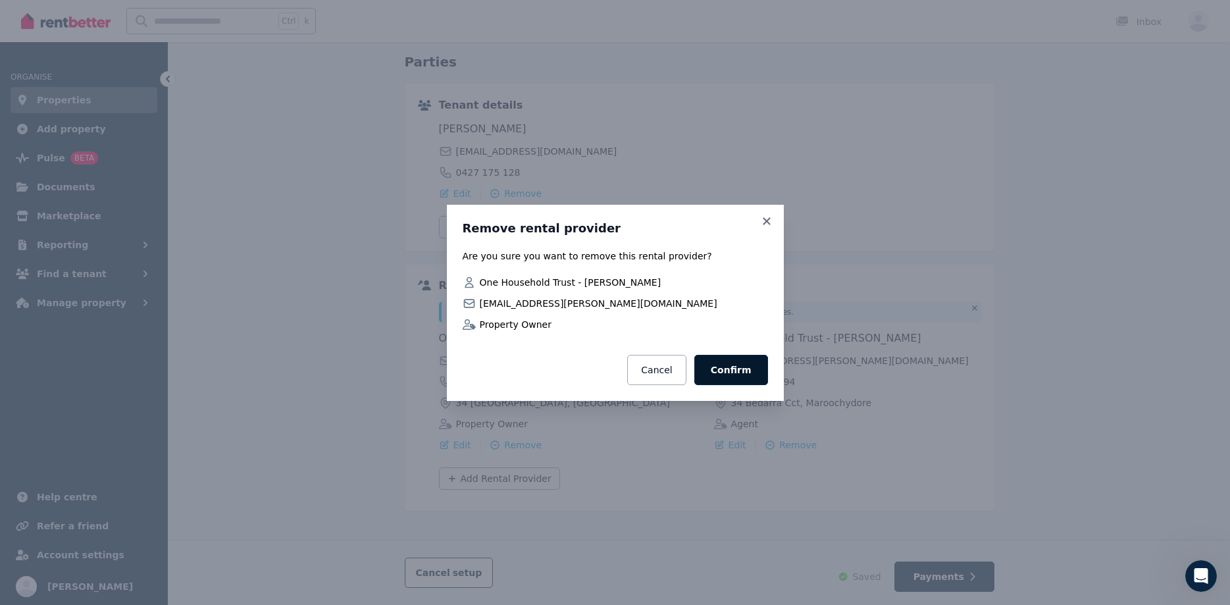
click at [725, 365] on button "Confirm" at bounding box center [731, 370] width 74 height 30
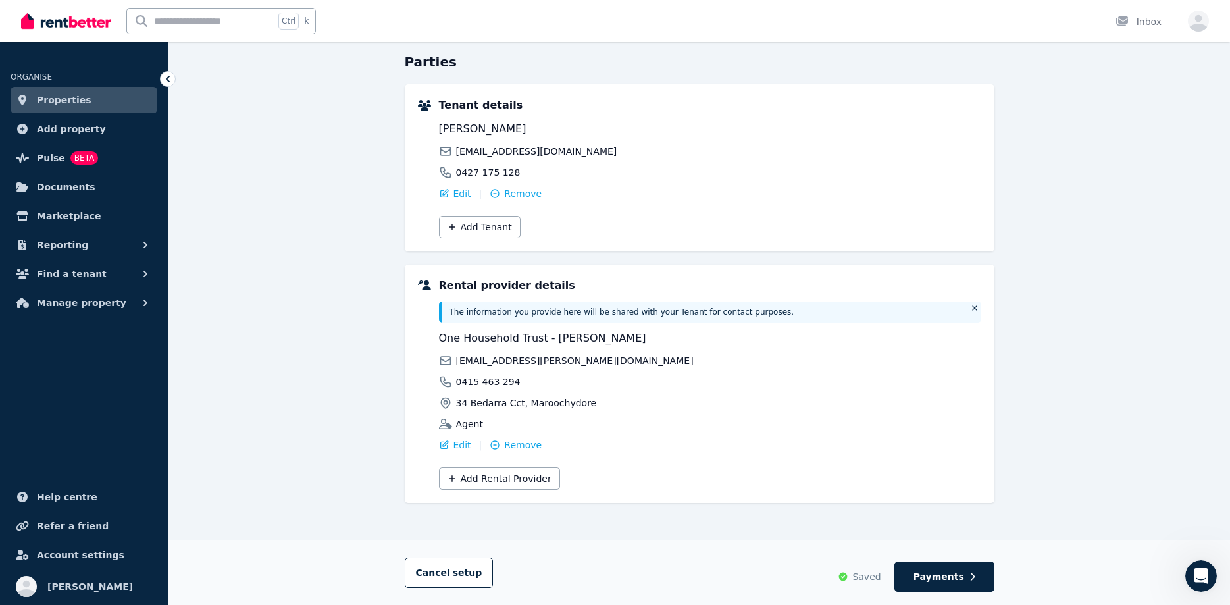
click at [102, 100] on link "Properties" at bounding box center [84, 100] width 147 height 26
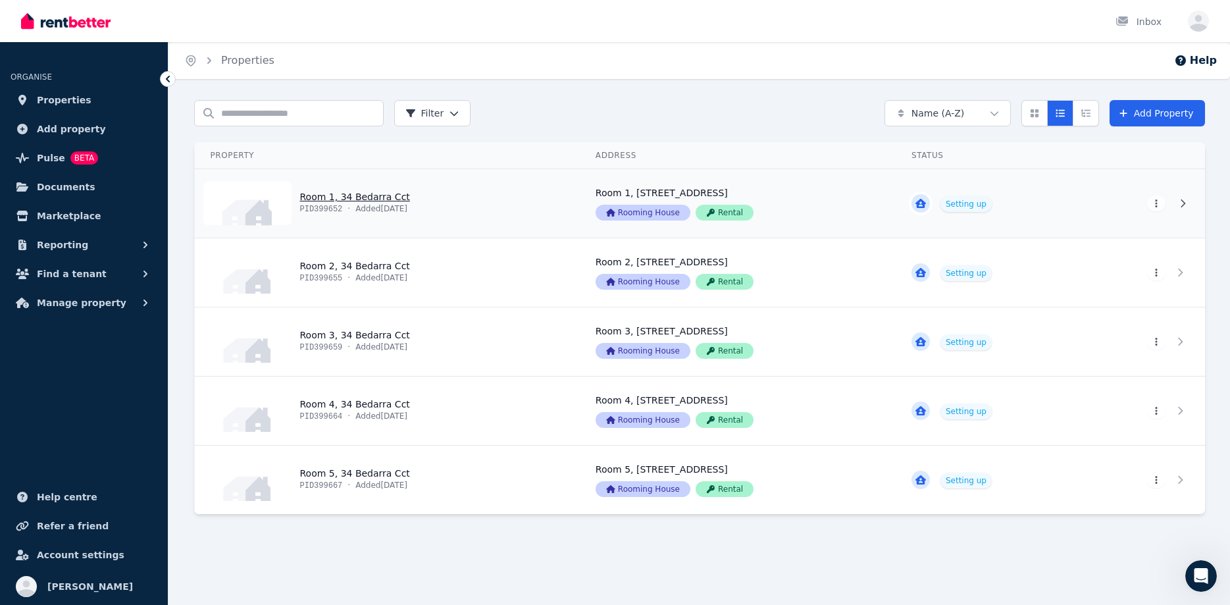
click at [328, 197] on link "View property details" at bounding box center [387, 203] width 385 height 68
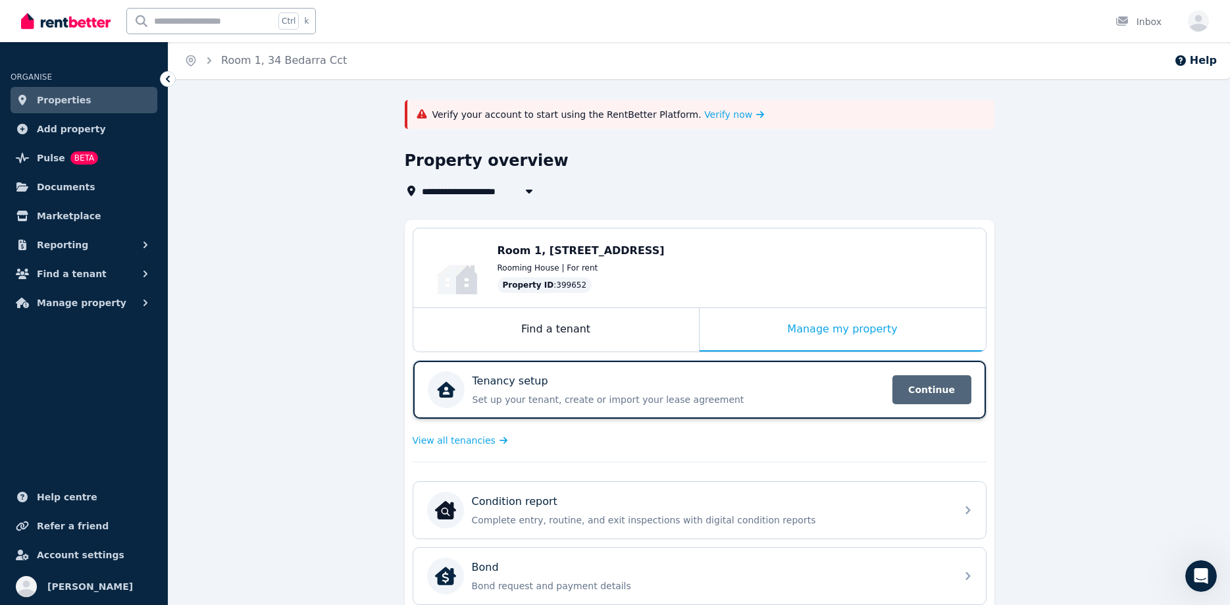
click at [913, 390] on span "Continue" at bounding box center [931, 389] width 79 height 29
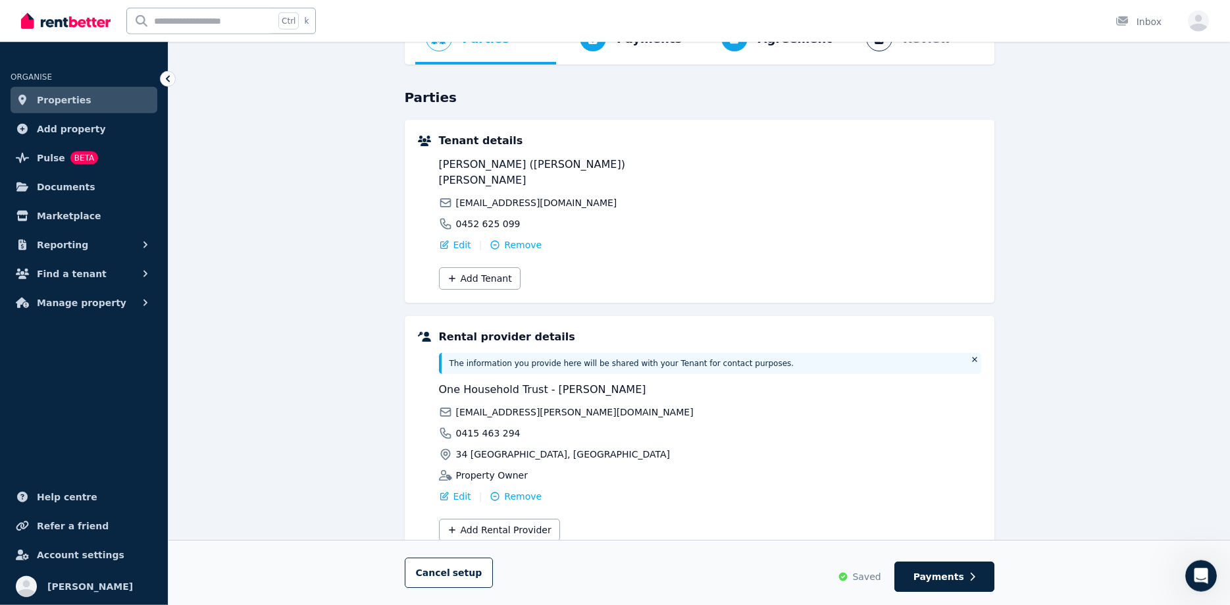
scroll to position [124, 0]
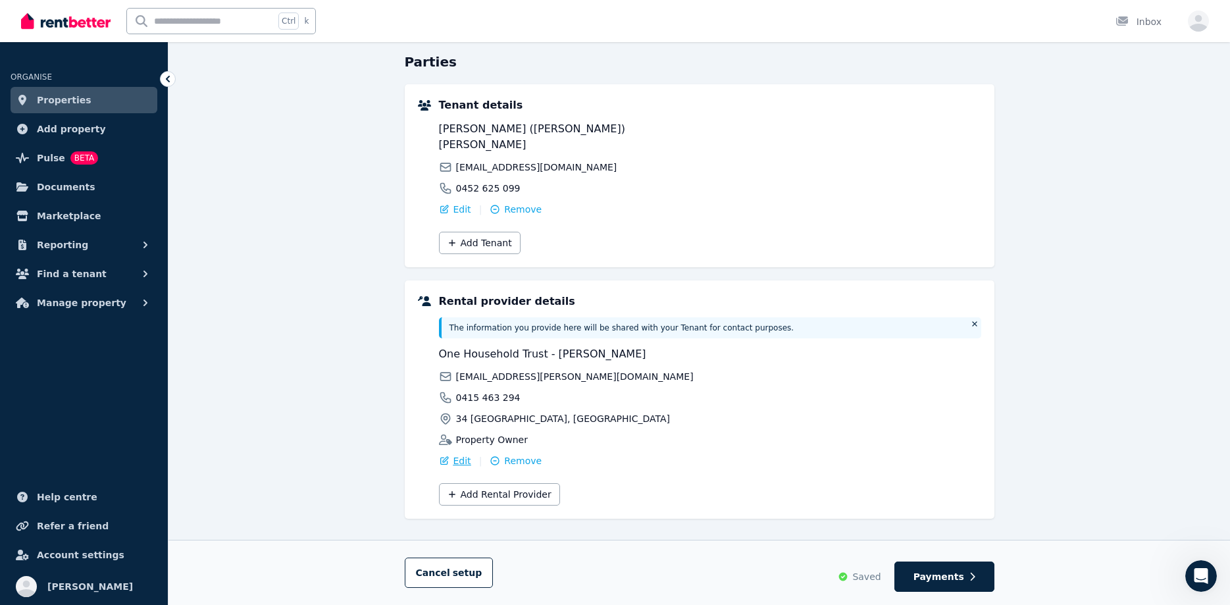
click at [450, 454] on div "Edit" at bounding box center [455, 460] width 32 height 13
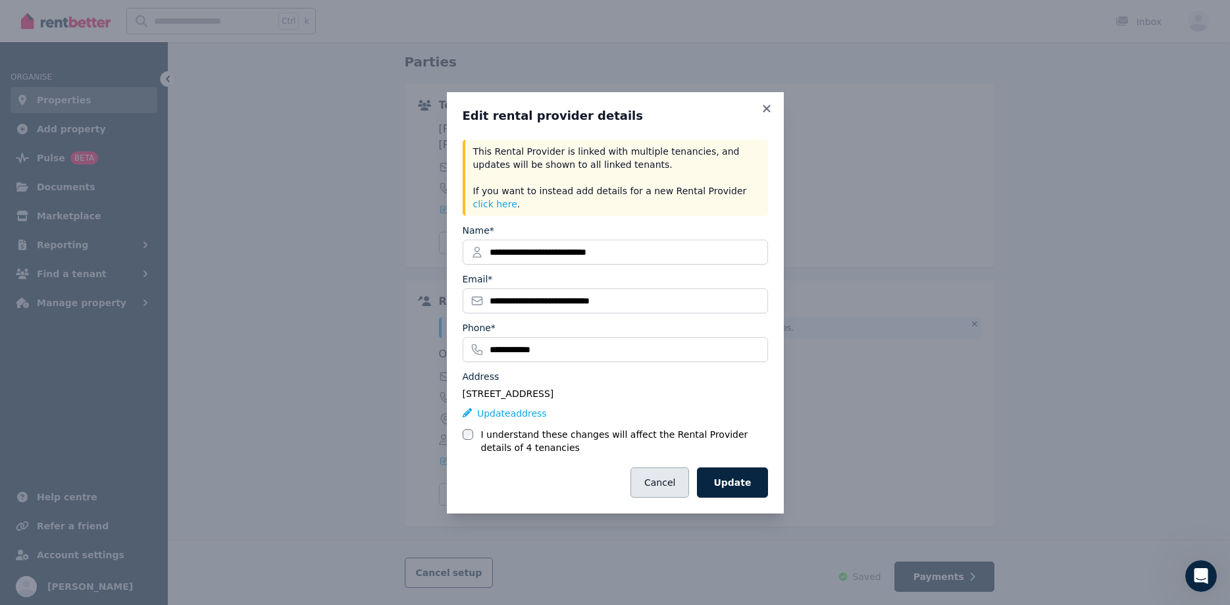
click at [668, 473] on button "Cancel" at bounding box center [660, 482] width 59 height 30
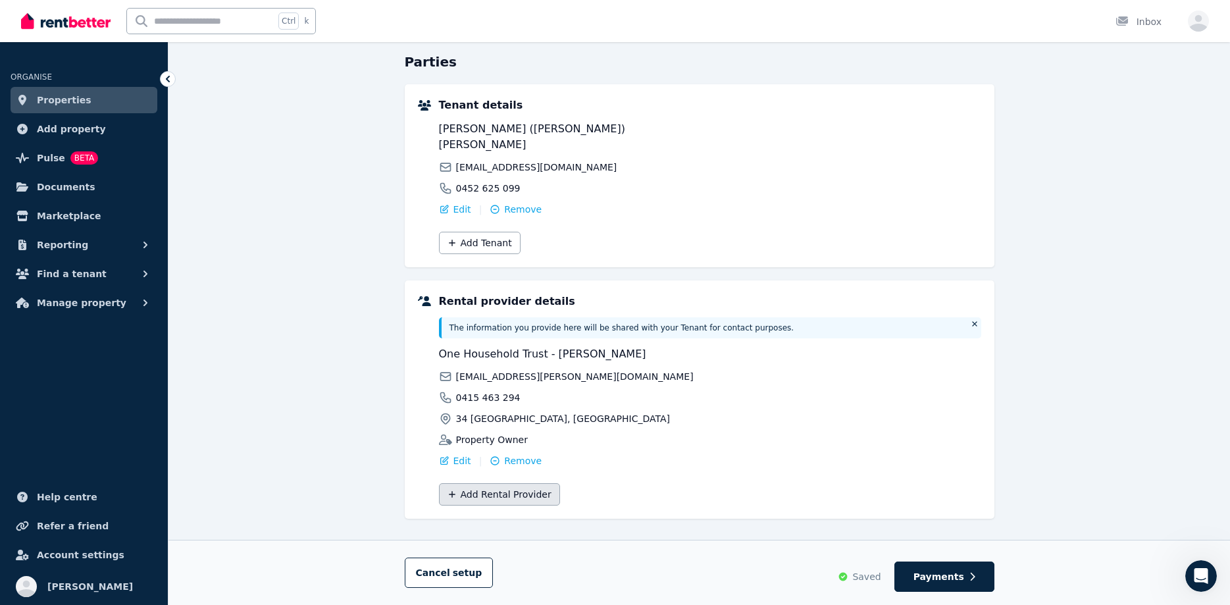
click at [528, 483] on button "Add Rental Provider" at bounding box center [499, 494] width 121 height 22
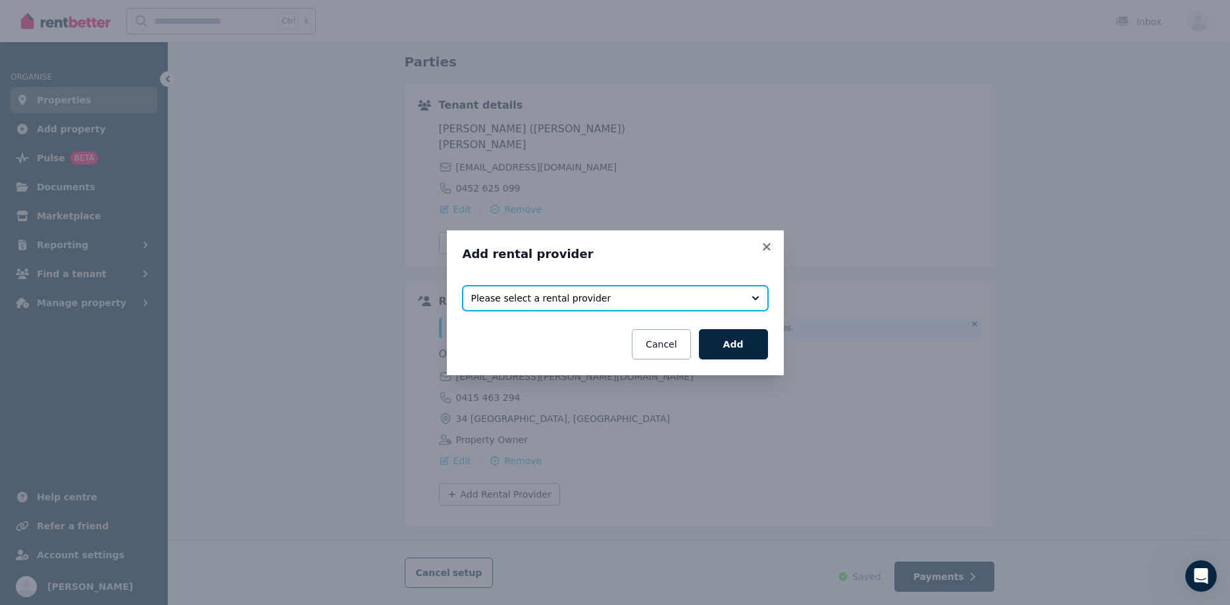
click at [520, 300] on span "Please select a rental provider" at bounding box center [606, 298] width 270 height 13
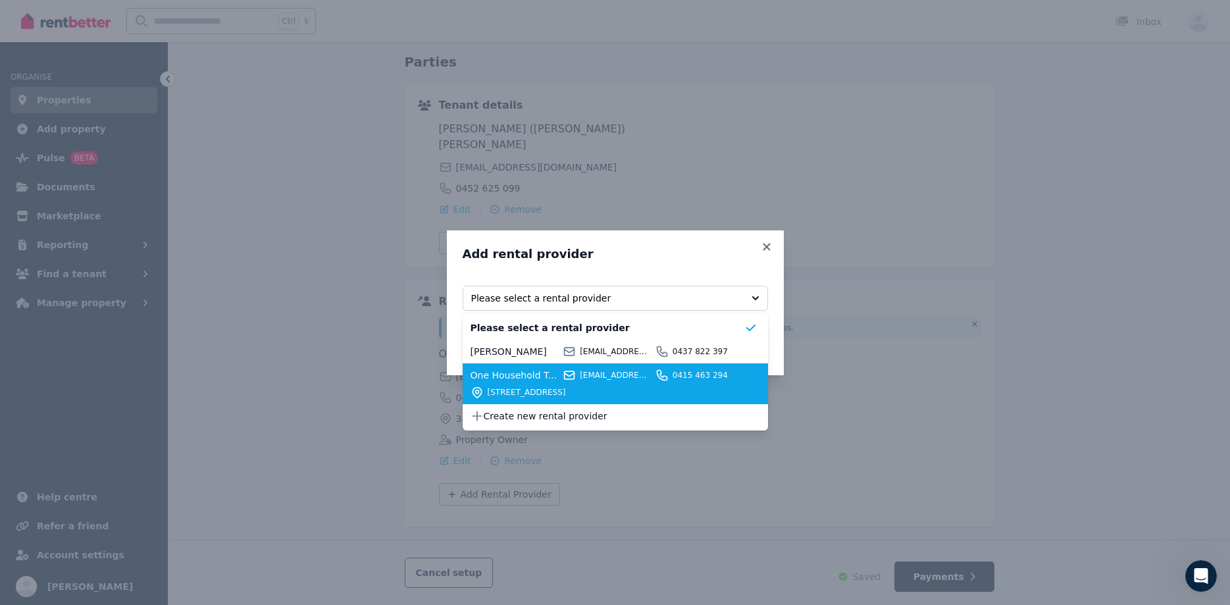
click at [621, 374] on span "onehousehold.loretta@gmail.com" at bounding box center [616, 375] width 72 height 11
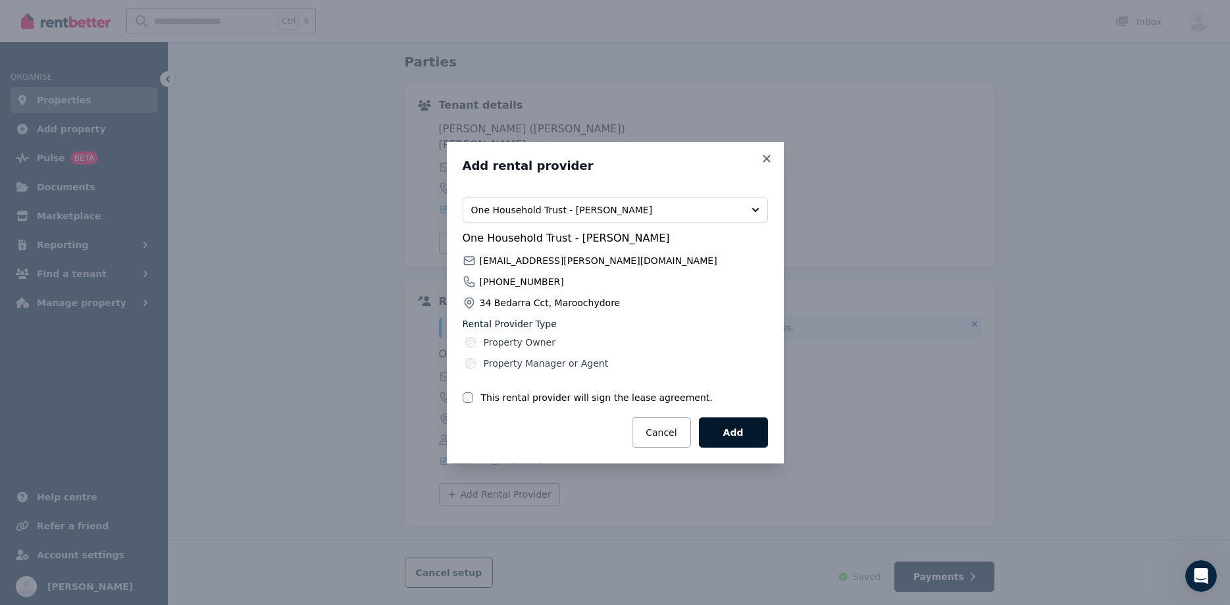
click at [740, 427] on button "Add" at bounding box center [733, 432] width 69 height 30
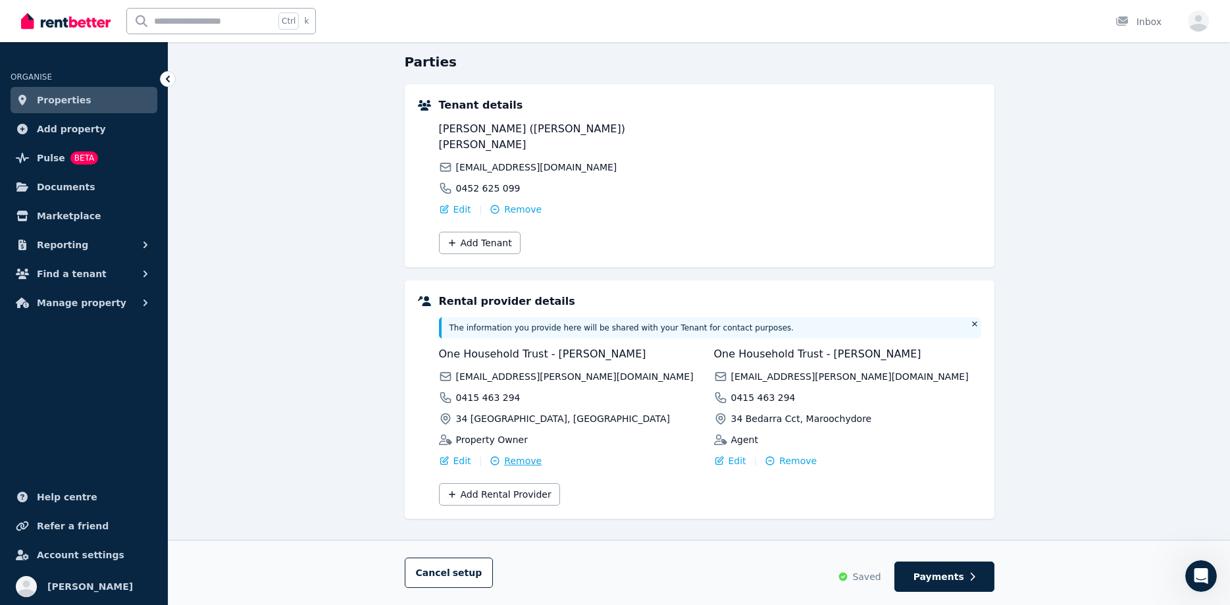
click at [518, 454] on span "Remove" at bounding box center [523, 460] width 38 height 13
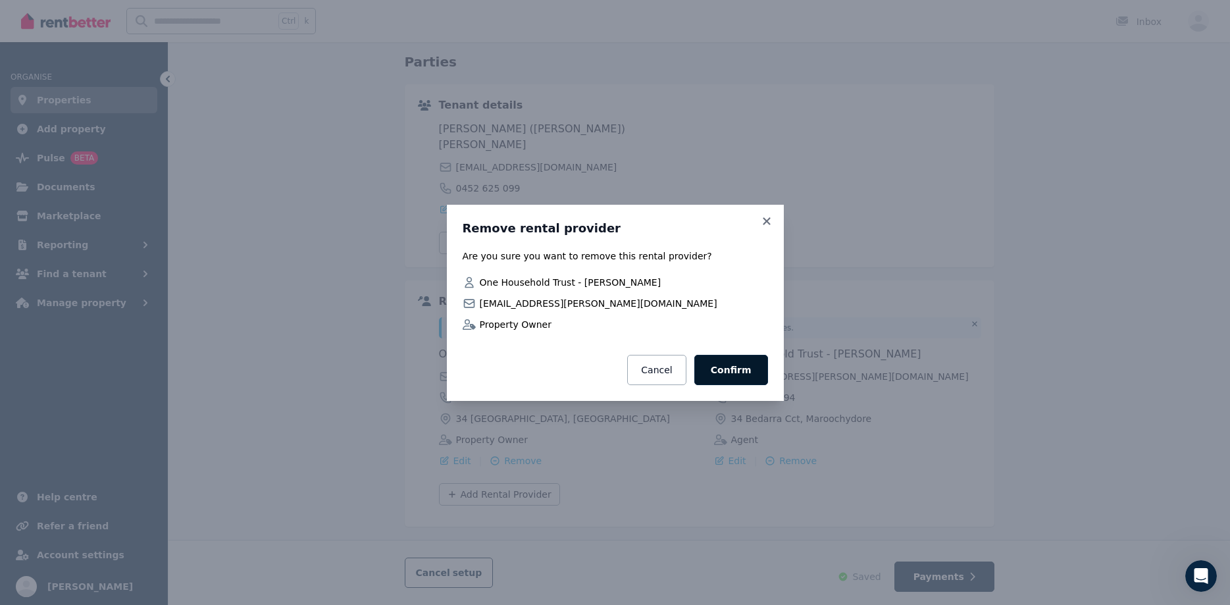
click at [748, 364] on button "Confirm" at bounding box center [731, 370] width 74 height 30
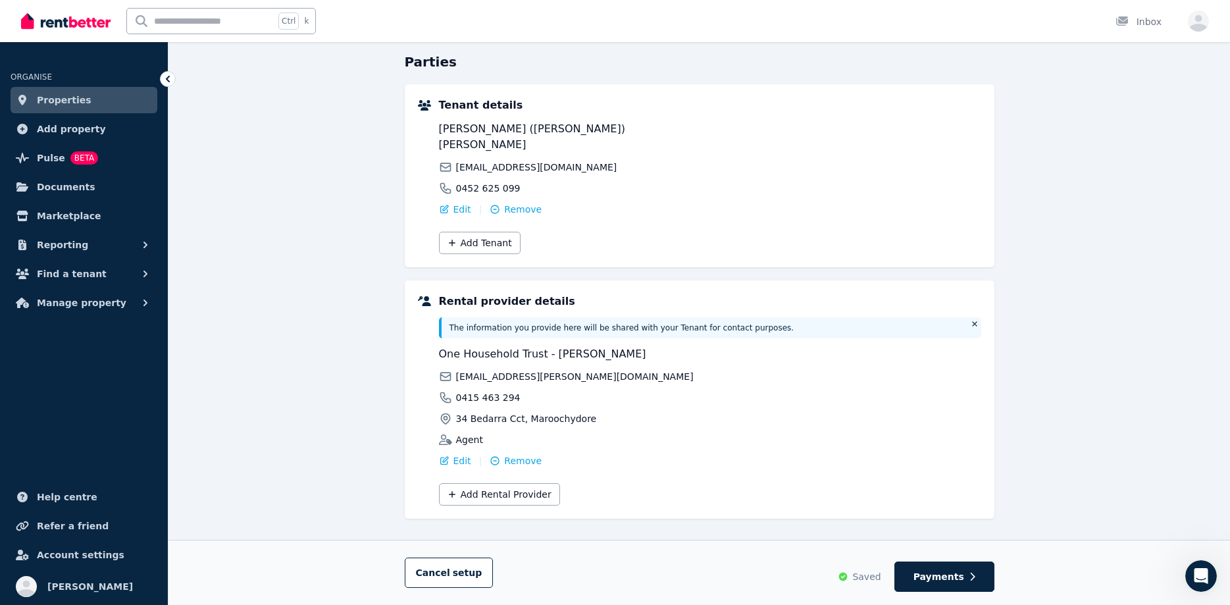
click at [101, 102] on link "Properties" at bounding box center [84, 100] width 147 height 26
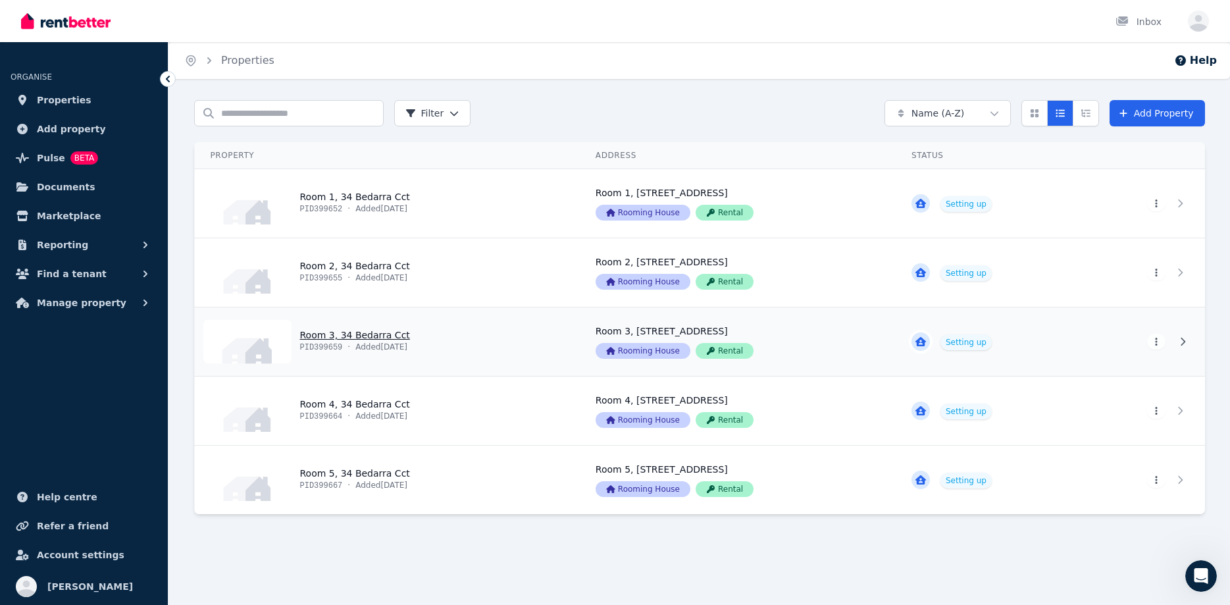
click at [366, 324] on link "View property details" at bounding box center [387, 341] width 385 height 68
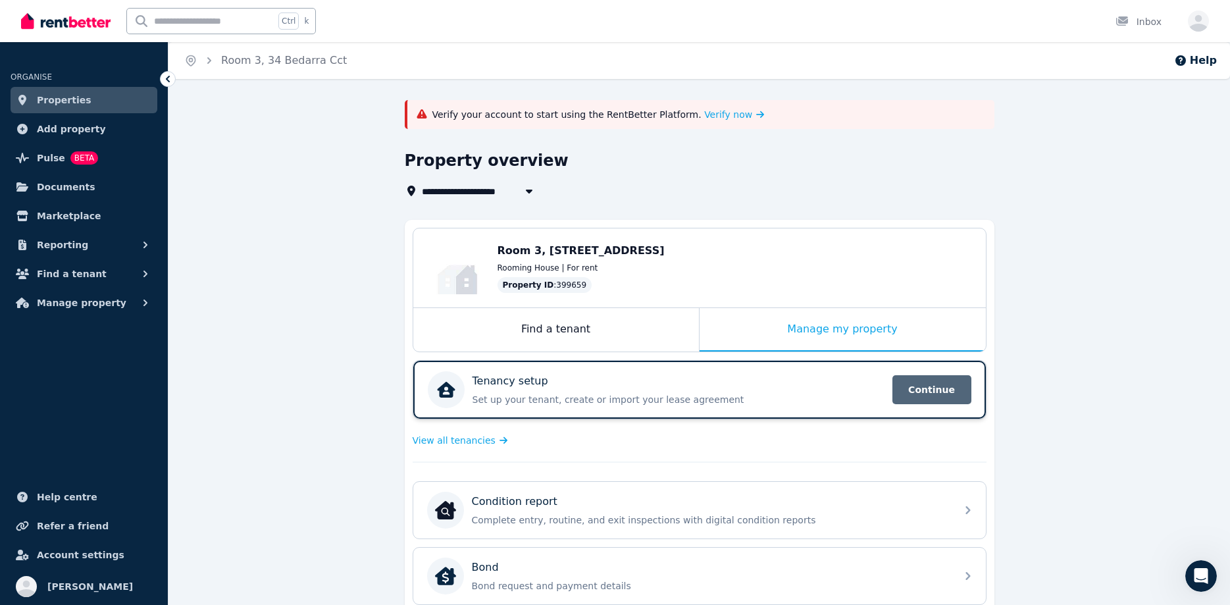
click at [941, 400] on span "Continue" at bounding box center [931, 389] width 79 height 29
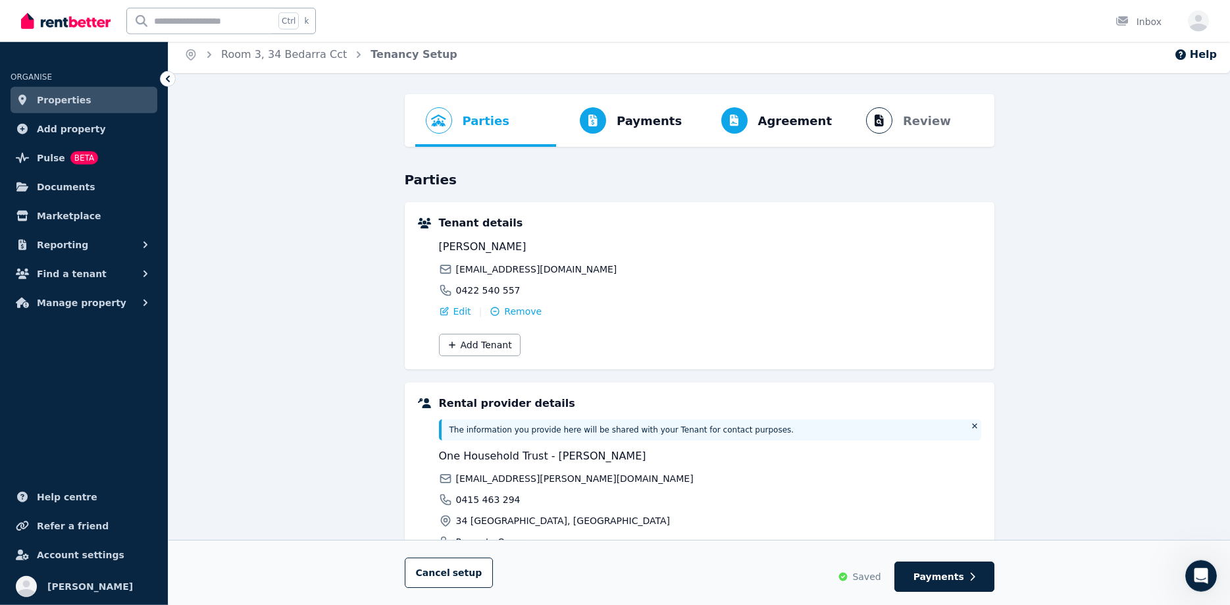
scroll to position [124, 0]
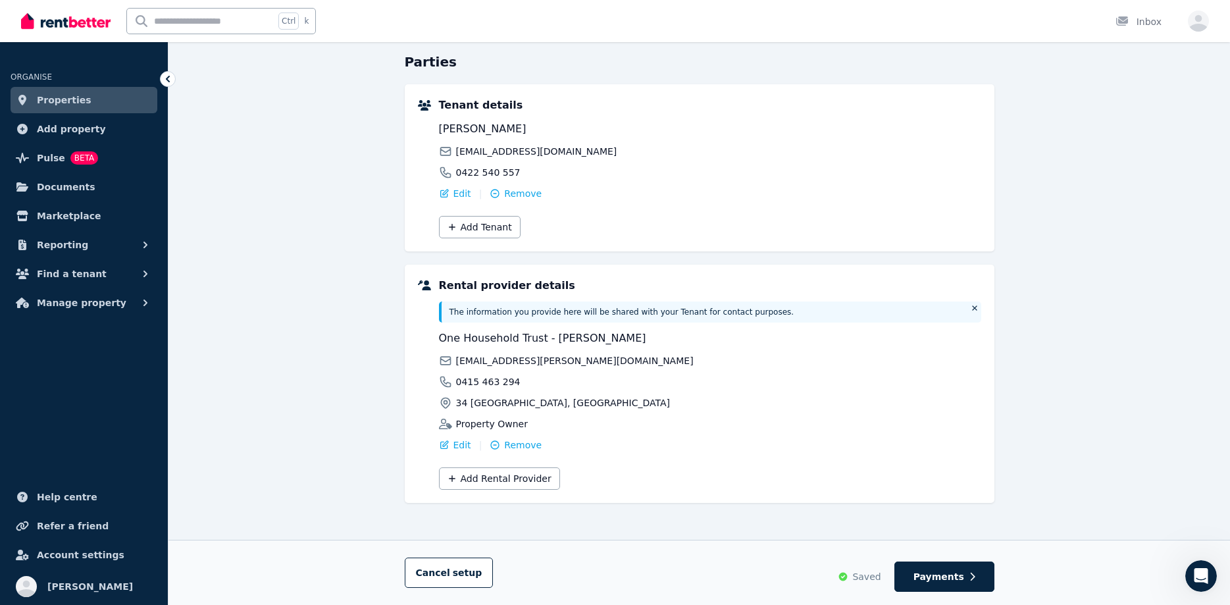
click at [505, 480] on button "Add Rental Provider" at bounding box center [499, 478] width 121 height 22
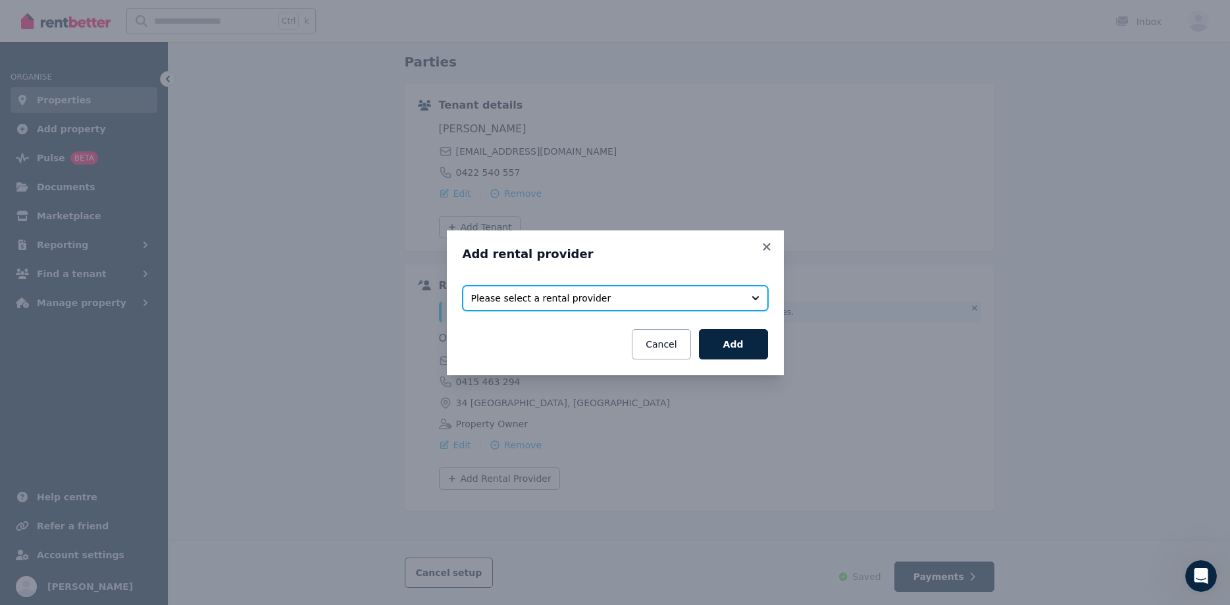
click at [550, 292] on span "Please select a rental provider" at bounding box center [606, 298] width 270 height 13
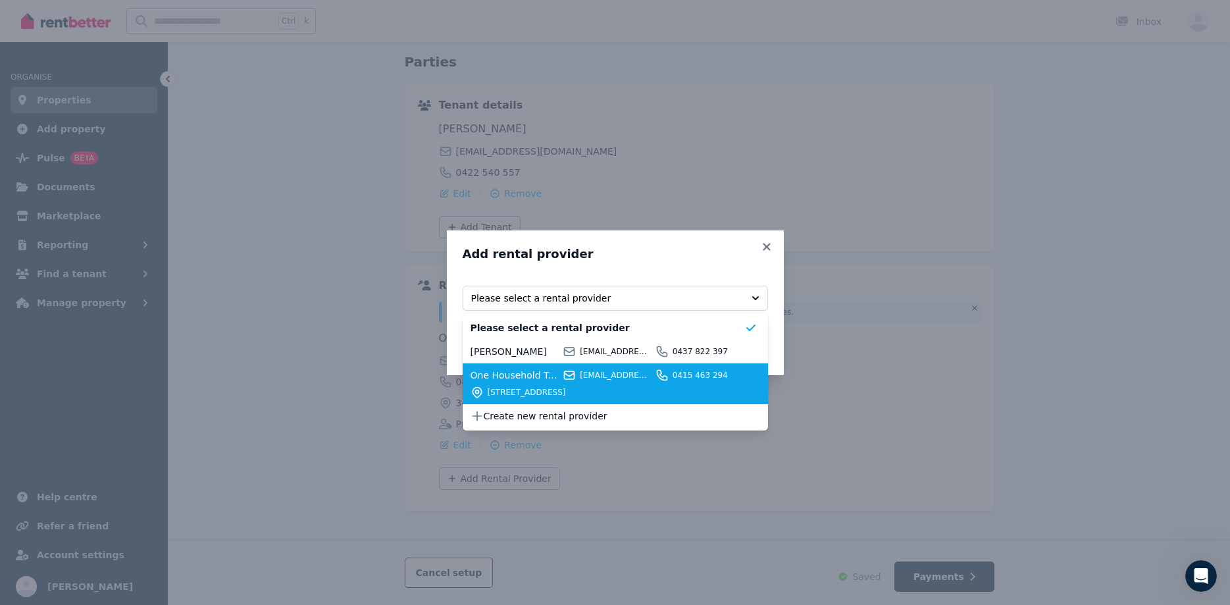
click at [494, 380] on span "One Household Trust - Loretta" at bounding box center [515, 375] width 89 height 13
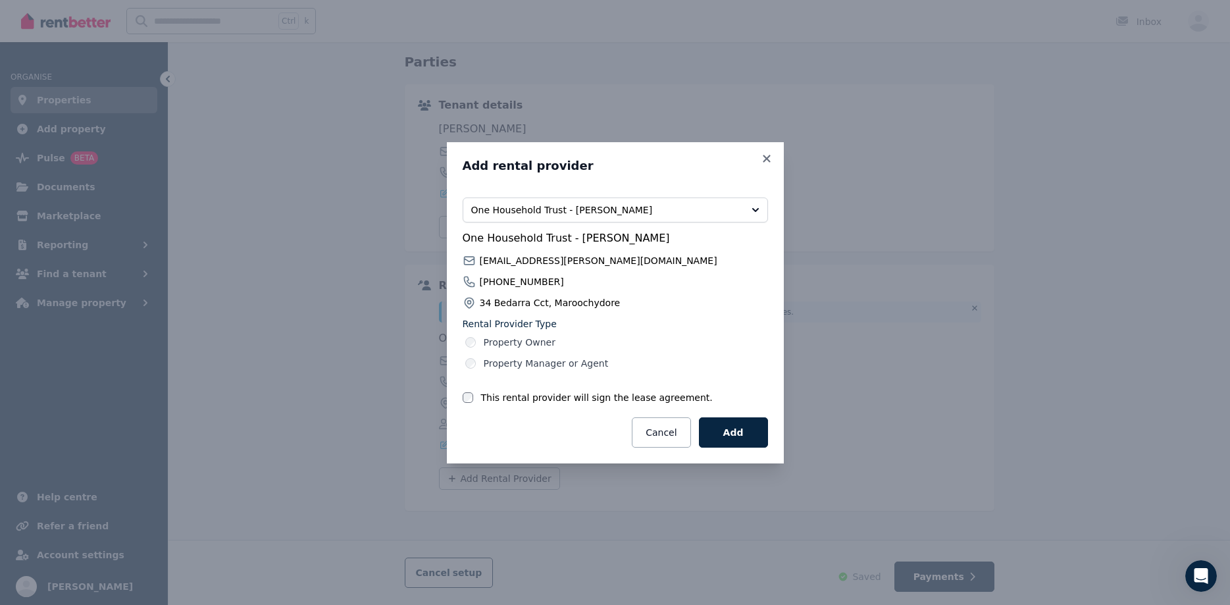
click at [514, 363] on label "Property Manager or Agent" at bounding box center [546, 363] width 125 height 13
click at [731, 433] on button "Add" at bounding box center [733, 432] width 69 height 30
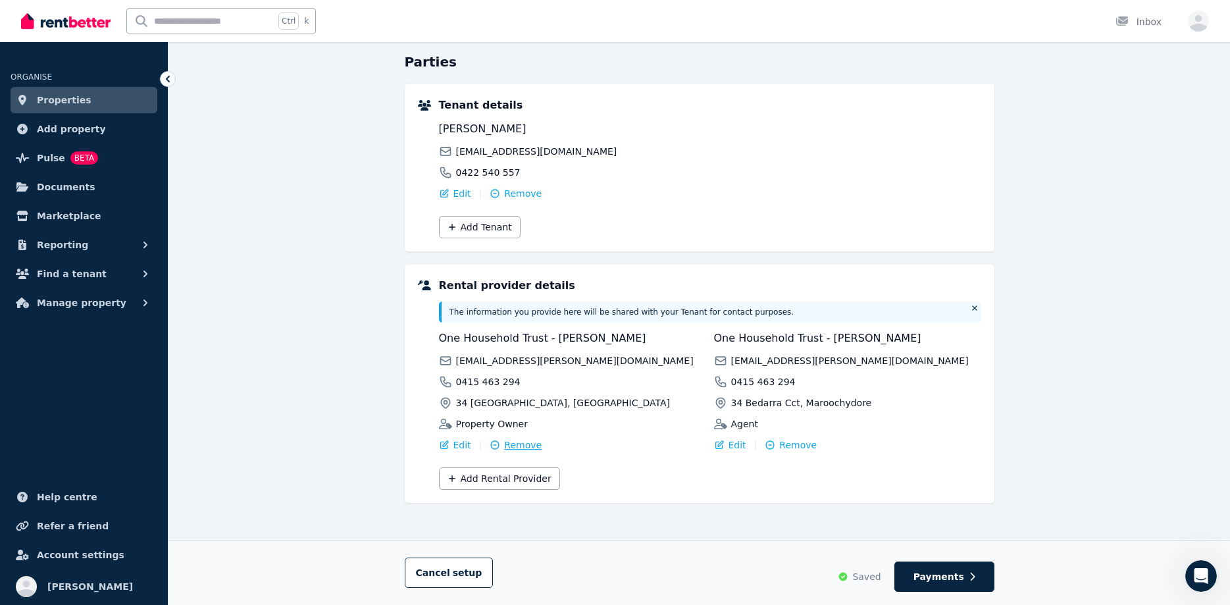
click at [517, 445] on span "Remove" at bounding box center [523, 444] width 38 height 13
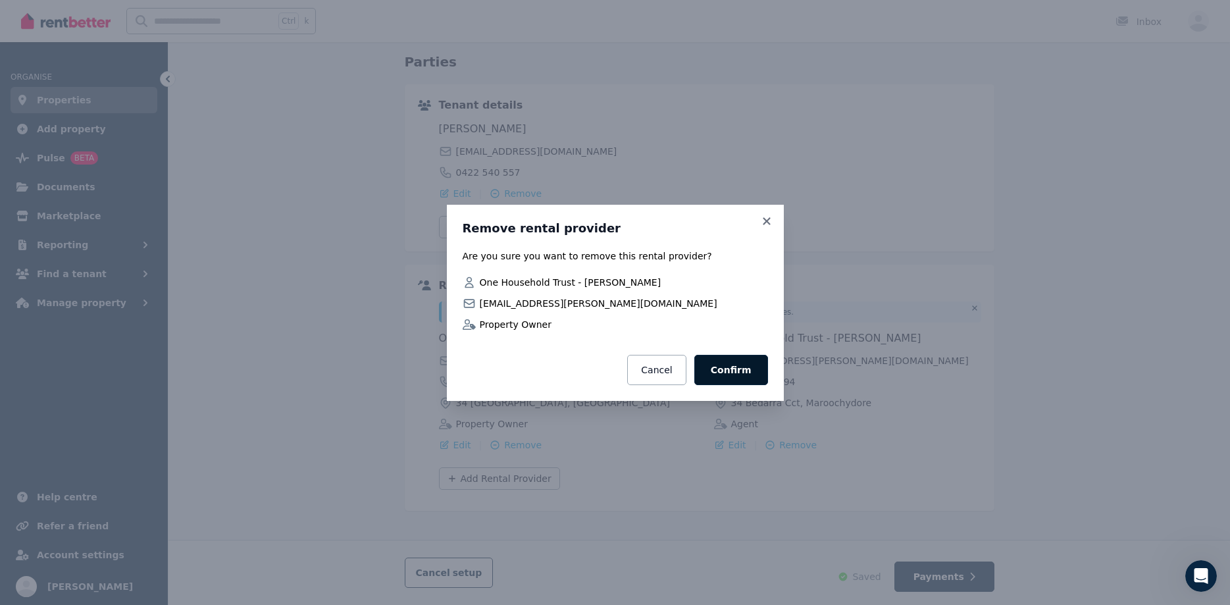
click at [755, 362] on button "Confirm" at bounding box center [731, 370] width 74 height 30
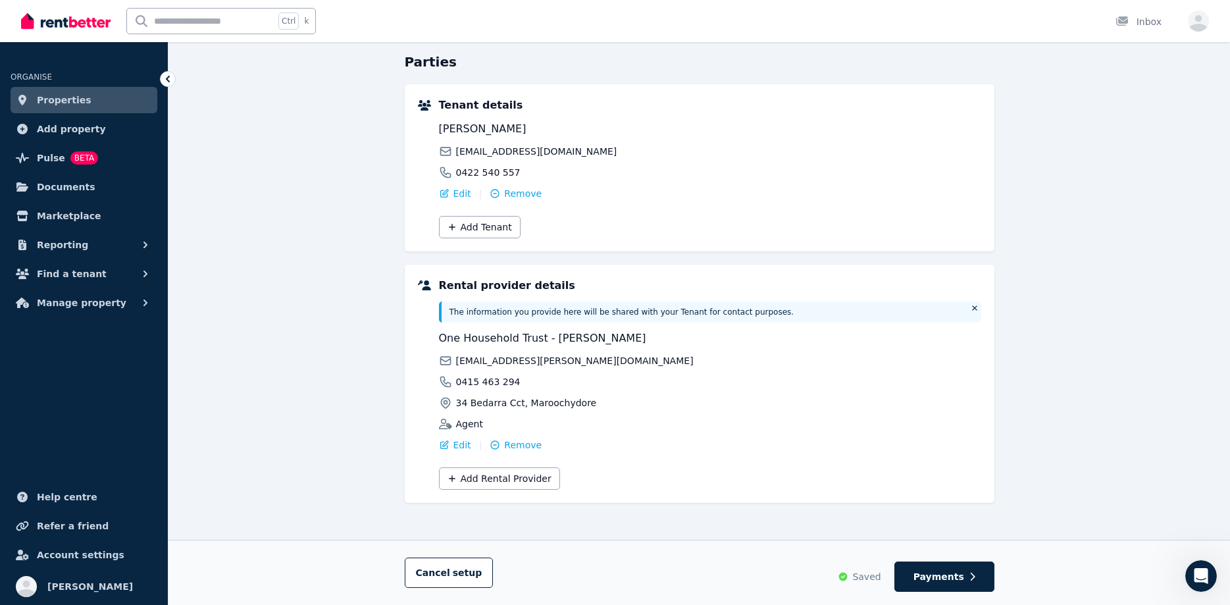
click at [76, 103] on span "Properties" at bounding box center [64, 100] width 55 height 16
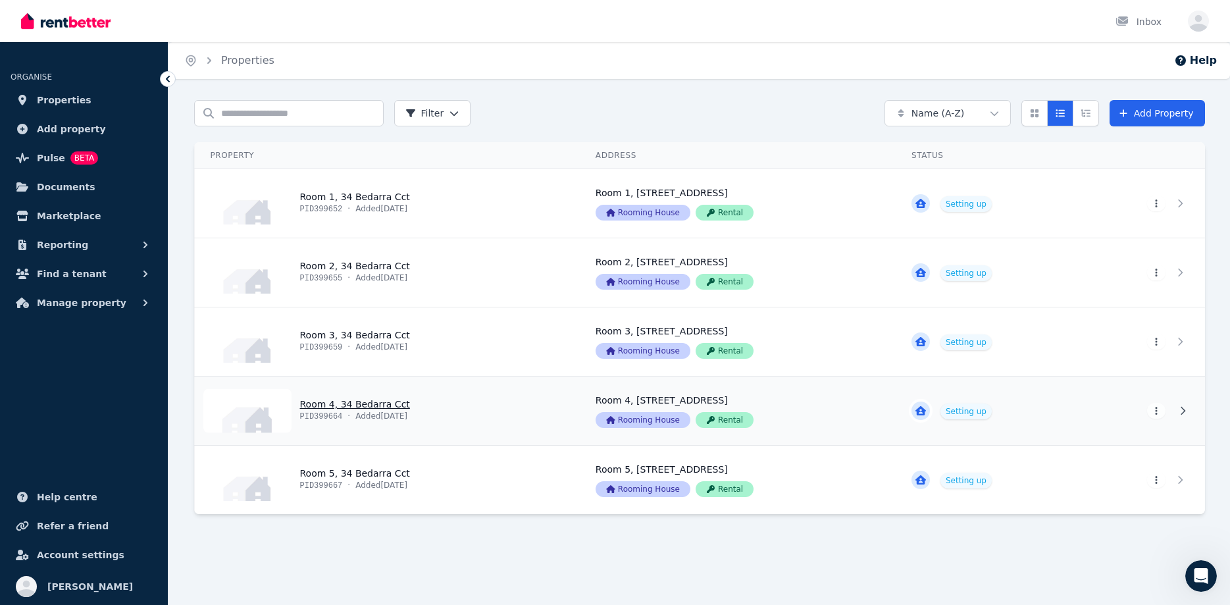
click at [315, 399] on link "View property details" at bounding box center [387, 410] width 385 height 68
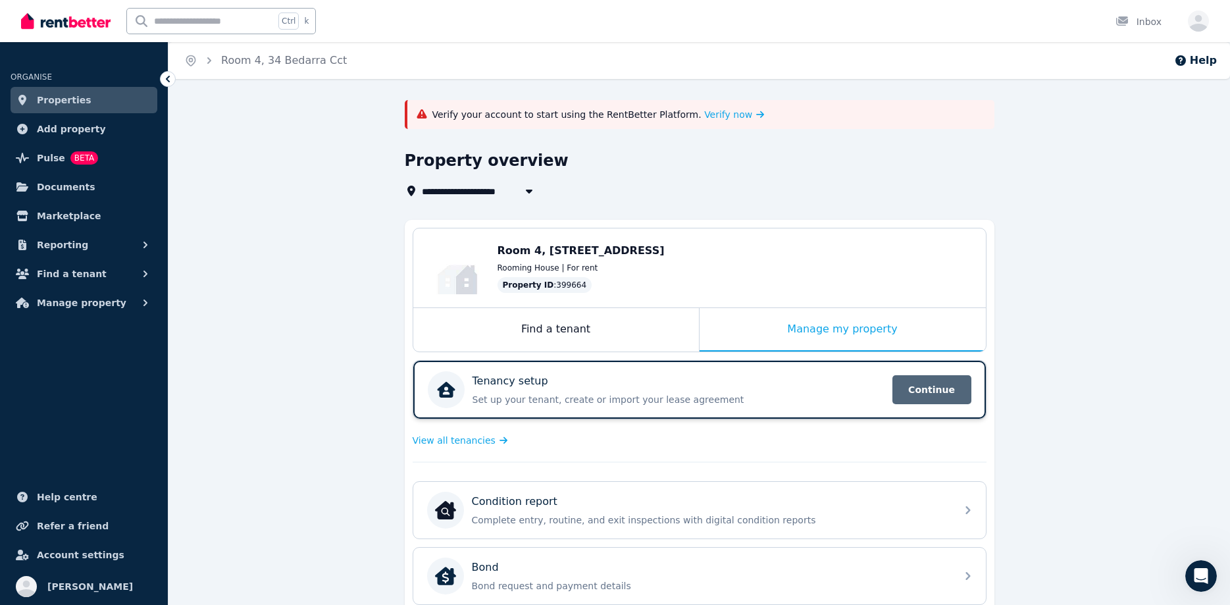
click at [941, 382] on span "Continue" at bounding box center [931, 389] width 79 height 29
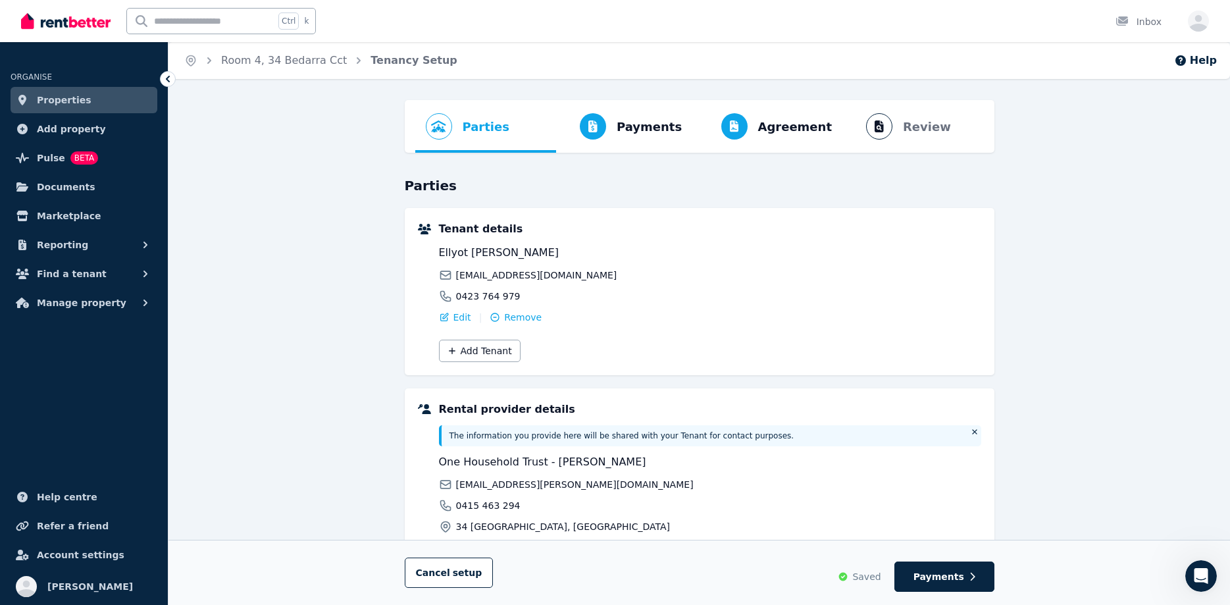
scroll to position [124, 0]
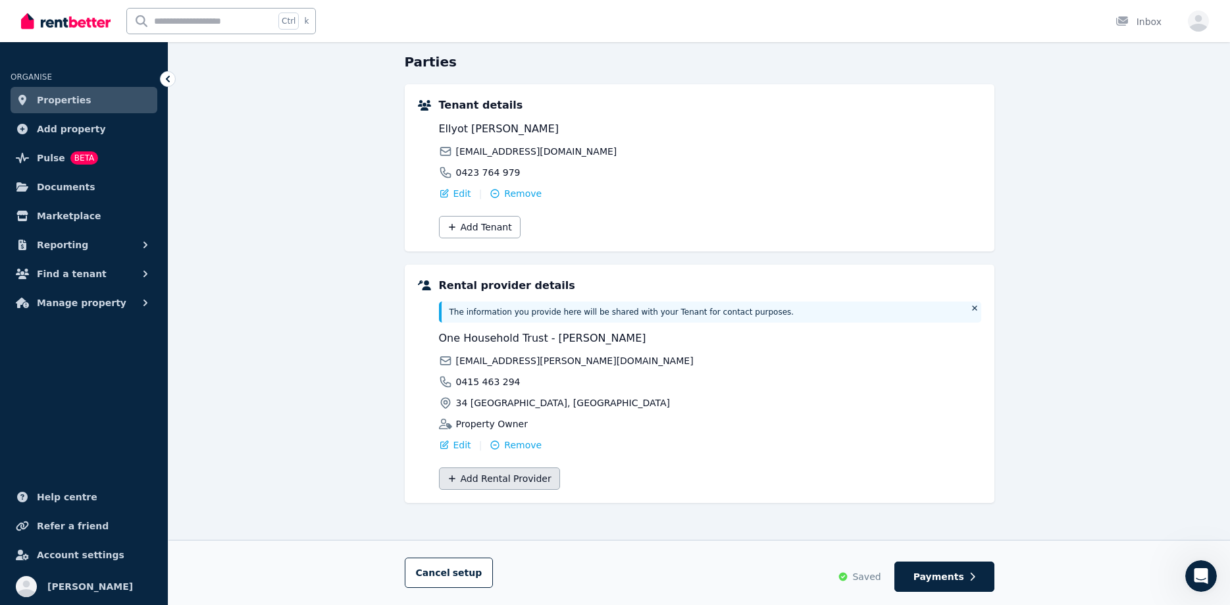
click at [467, 484] on button "Add Rental Provider" at bounding box center [499, 478] width 121 height 22
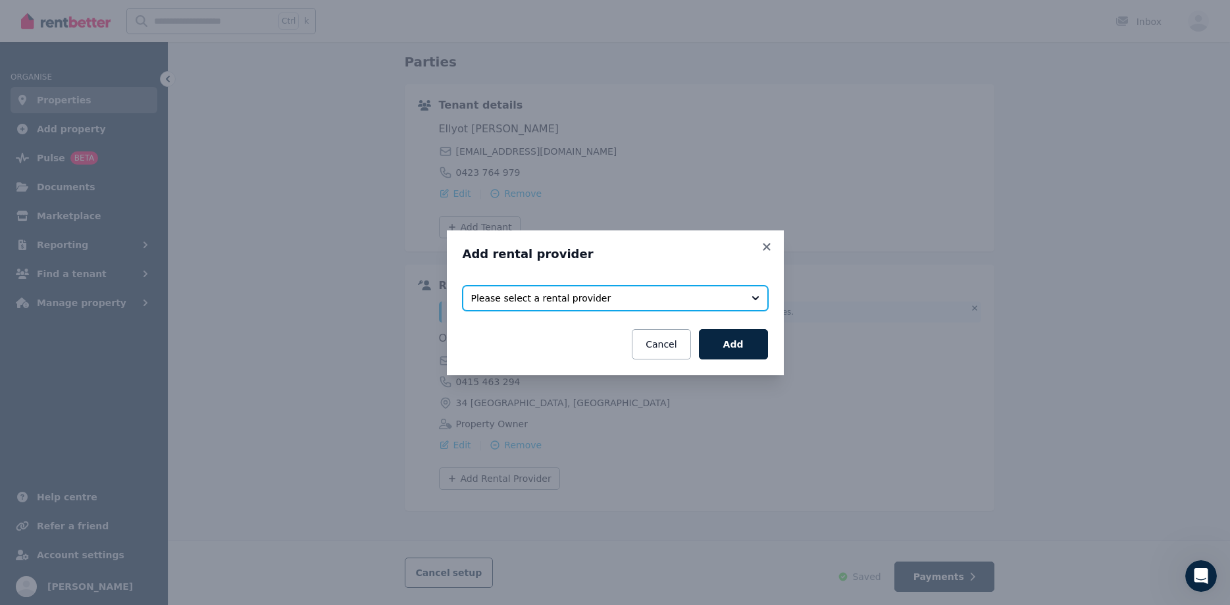
click at [509, 296] on span "Please select a rental provider" at bounding box center [606, 298] width 270 height 13
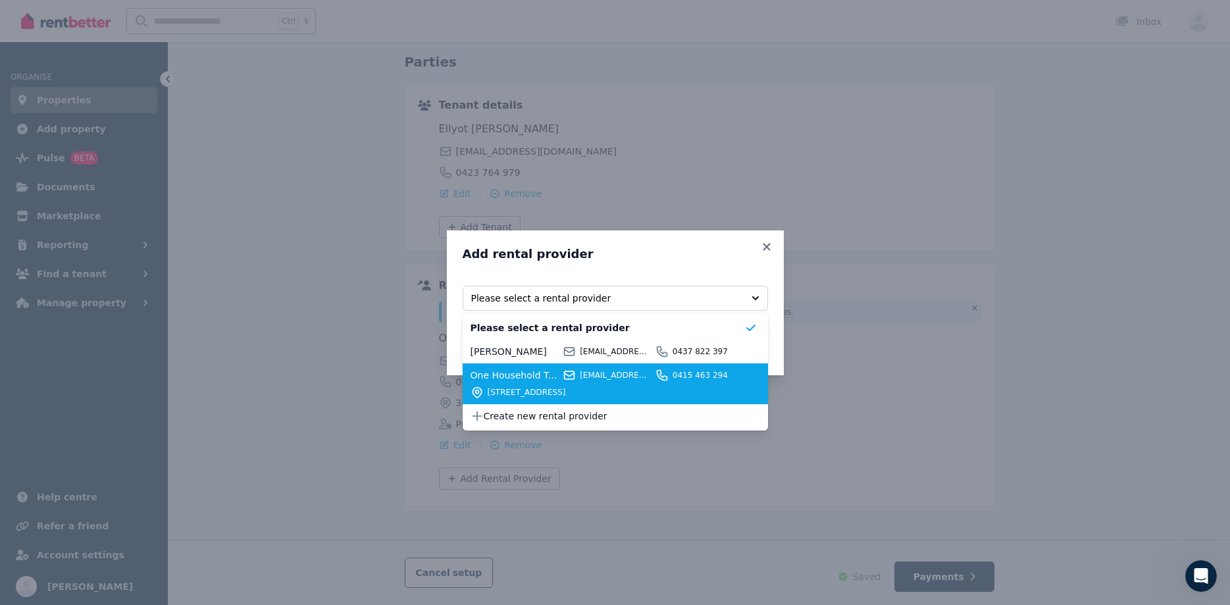
click at [521, 371] on span "One Household Trust - Loretta" at bounding box center [515, 375] width 89 height 13
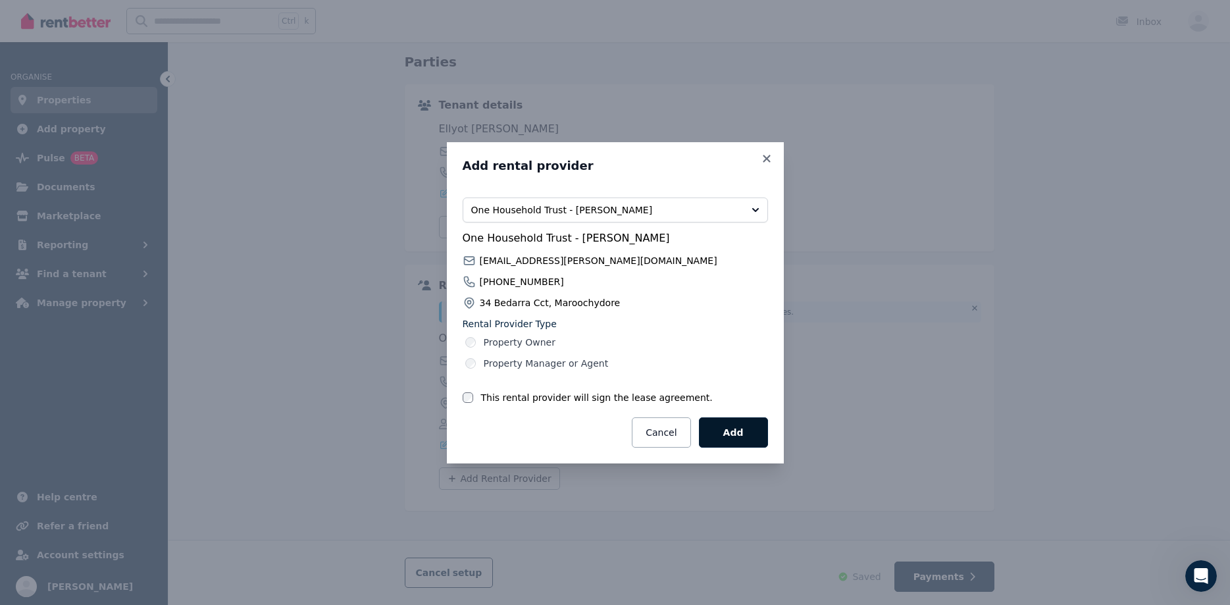
click at [742, 428] on button "Add" at bounding box center [733, 432] width 69 height 30
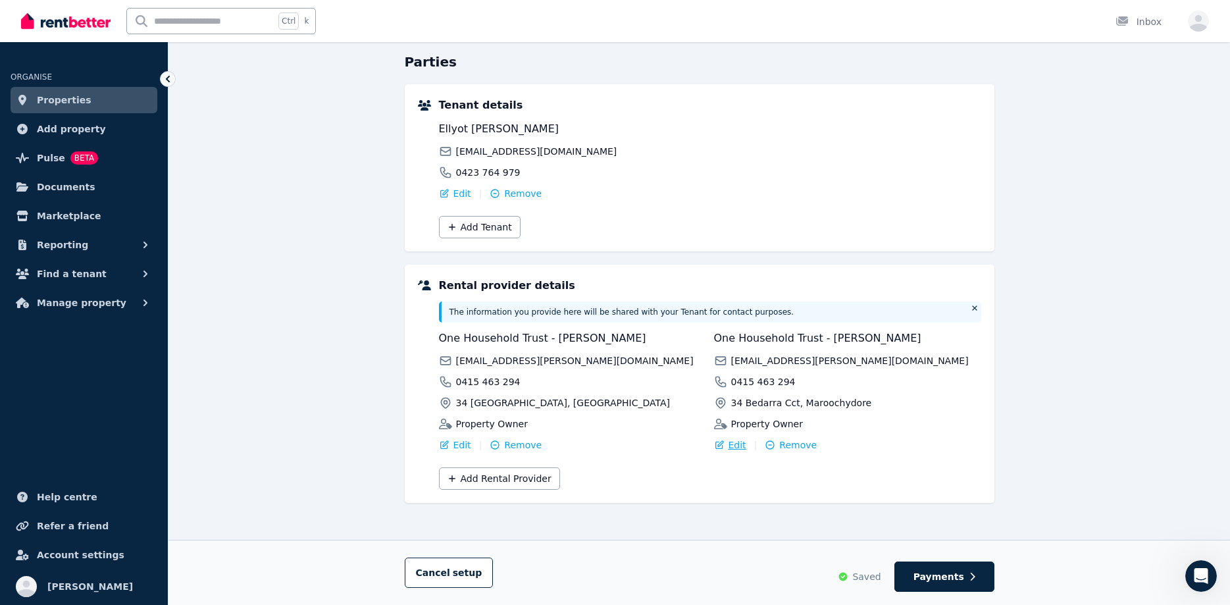
click at [733, 449] on span "Edit" at bounding box center [738, 444] width 18 height 13
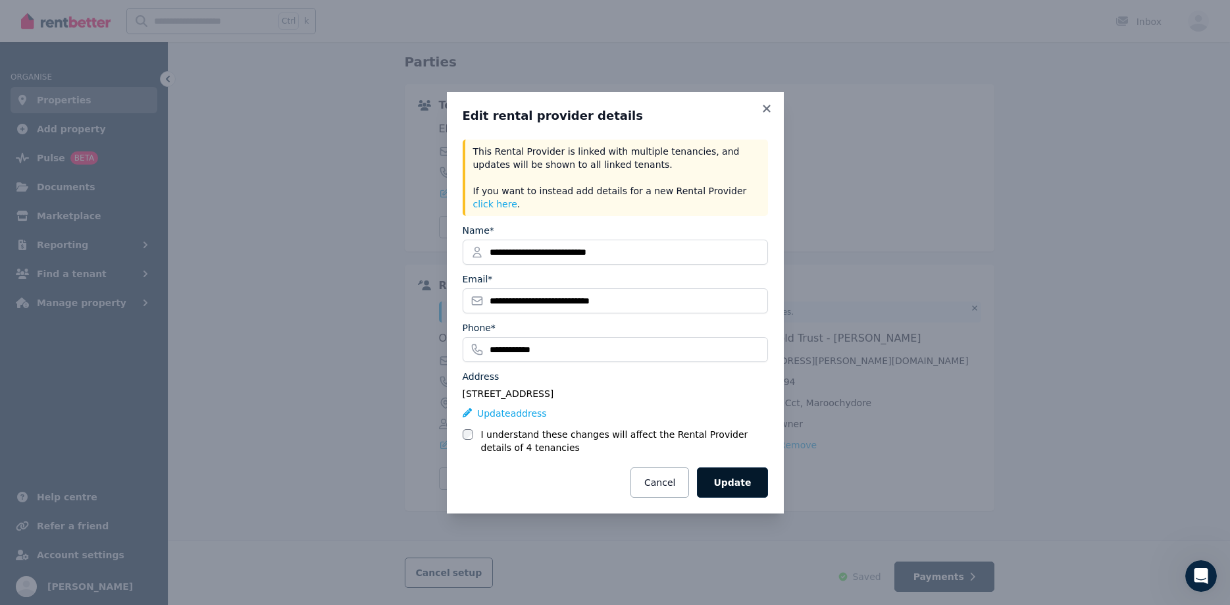
click at [746, 480] on button "Update" at bounding box center [732, 482] width 70 height 30
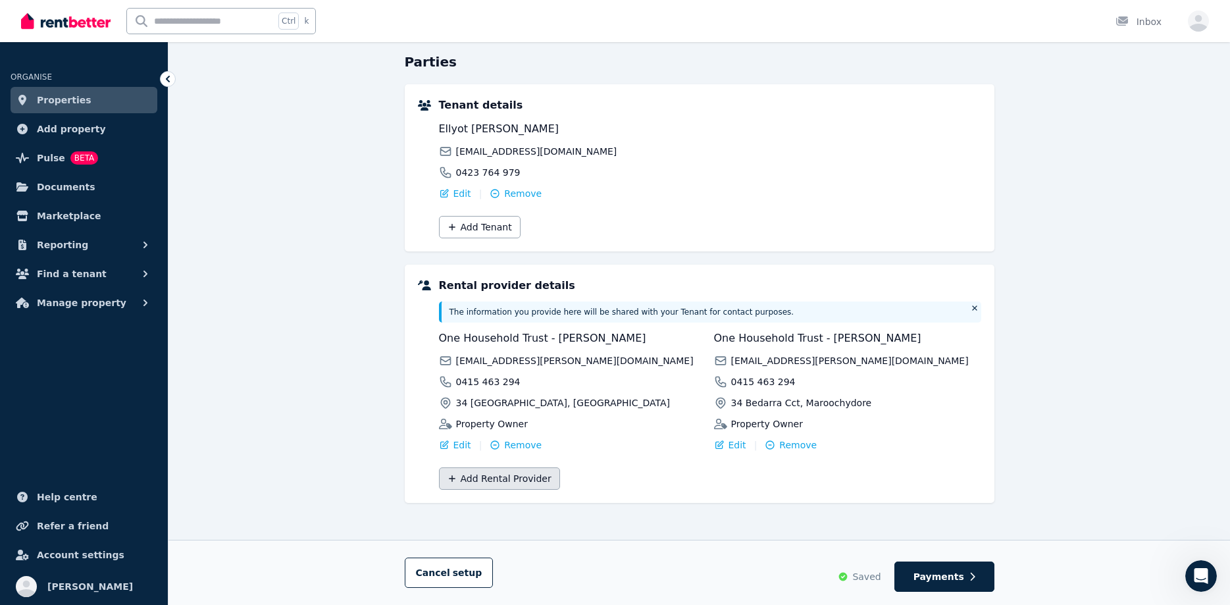
click at [488, 478] on button "Add Rental Provider" at bounding box center [499, 478] width 121 height 22
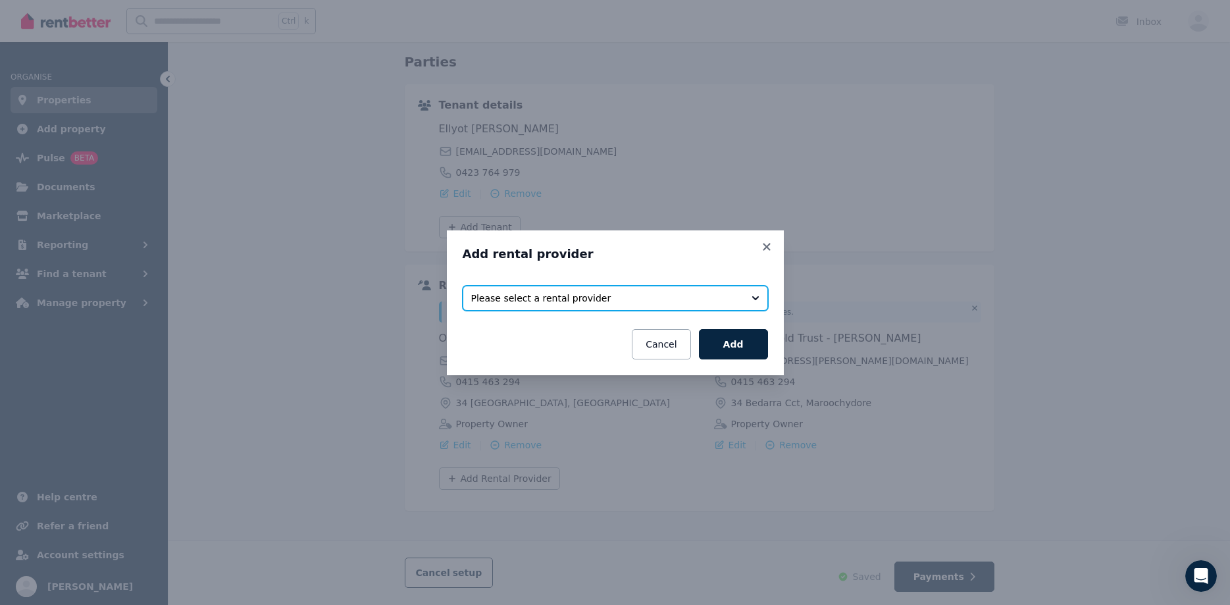
click at [509, 302] on span "Please select a rental provider" at bounding box center [606, 298] width 270 height 13
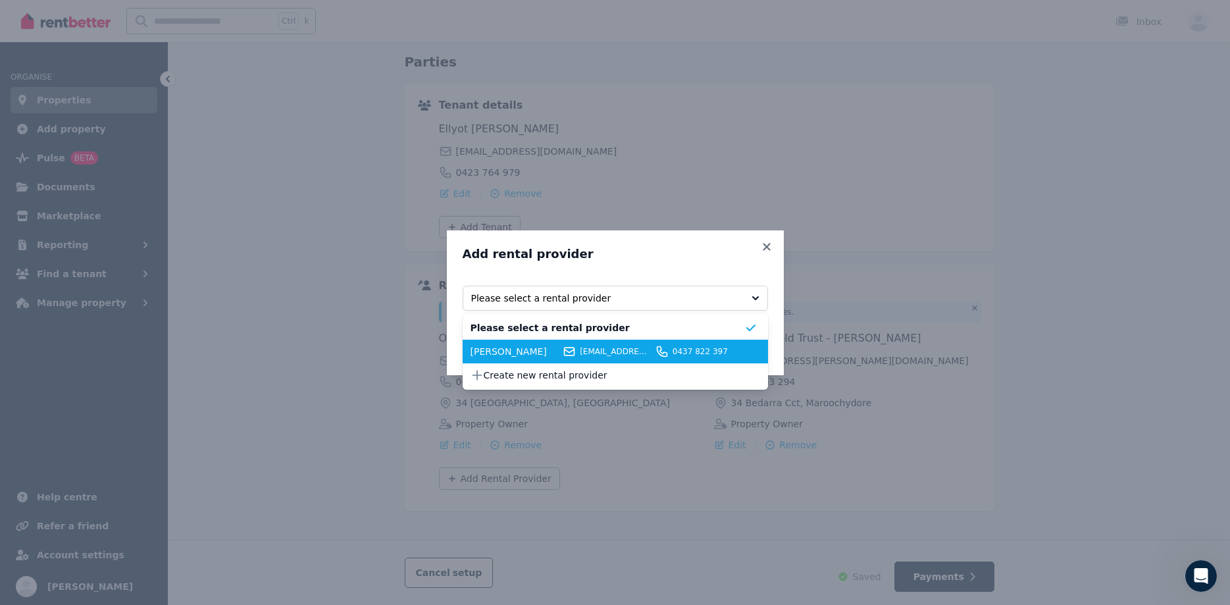
click at [494, 355] on span "[PERSON_NAME]" at bounding box center [515, 351] width 89 height 13
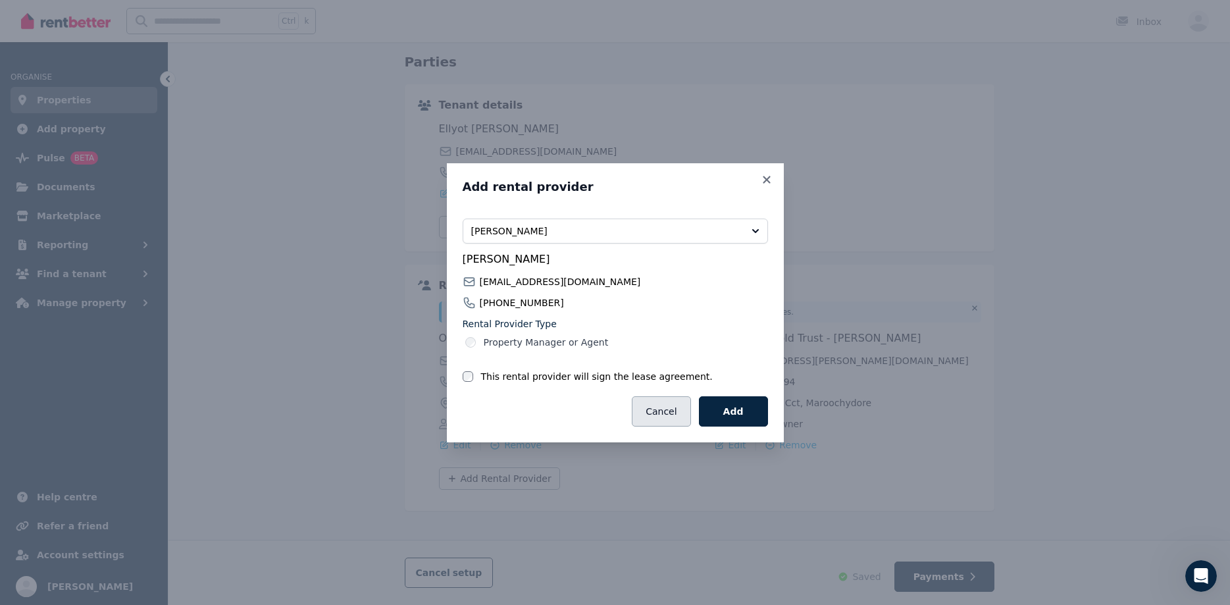
click at [666, 411] on button "Cancel" at bounding box center [661, 411] width 59 height 30
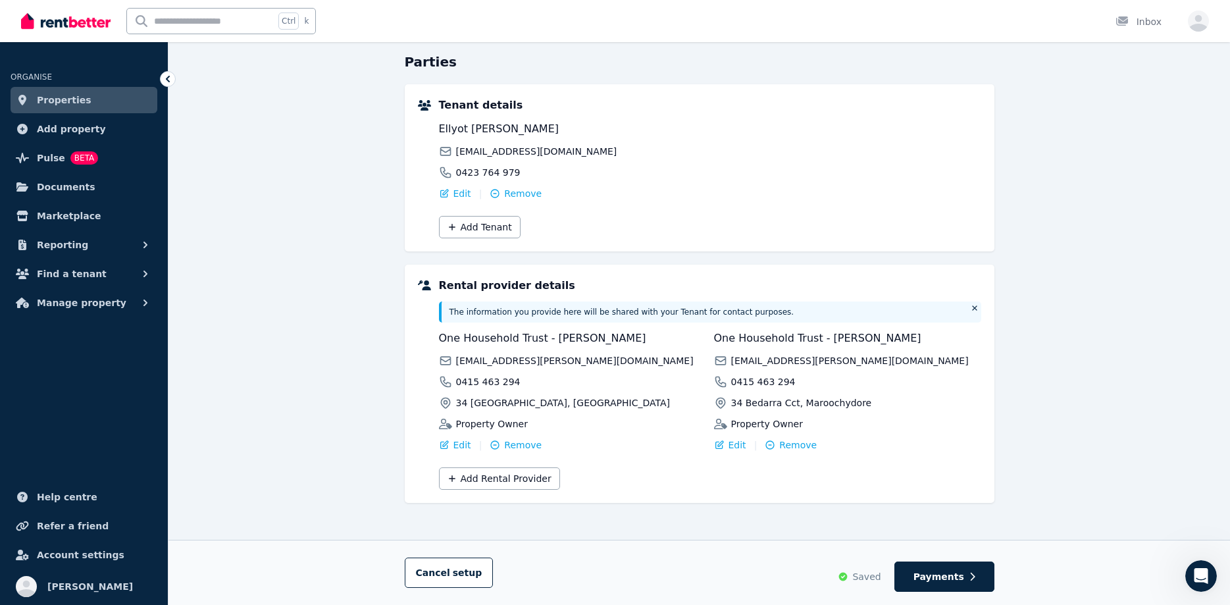
click at [509, 437] on div "One Household Trust - Loretta onehousehold.loretta@gmail.com 0415 463 294 34 Be…" at bounding box center [572, 390] width 267 height 121
click at [509, 442] on span "Remove" at bounding box center [523, 444] width 38 height 13
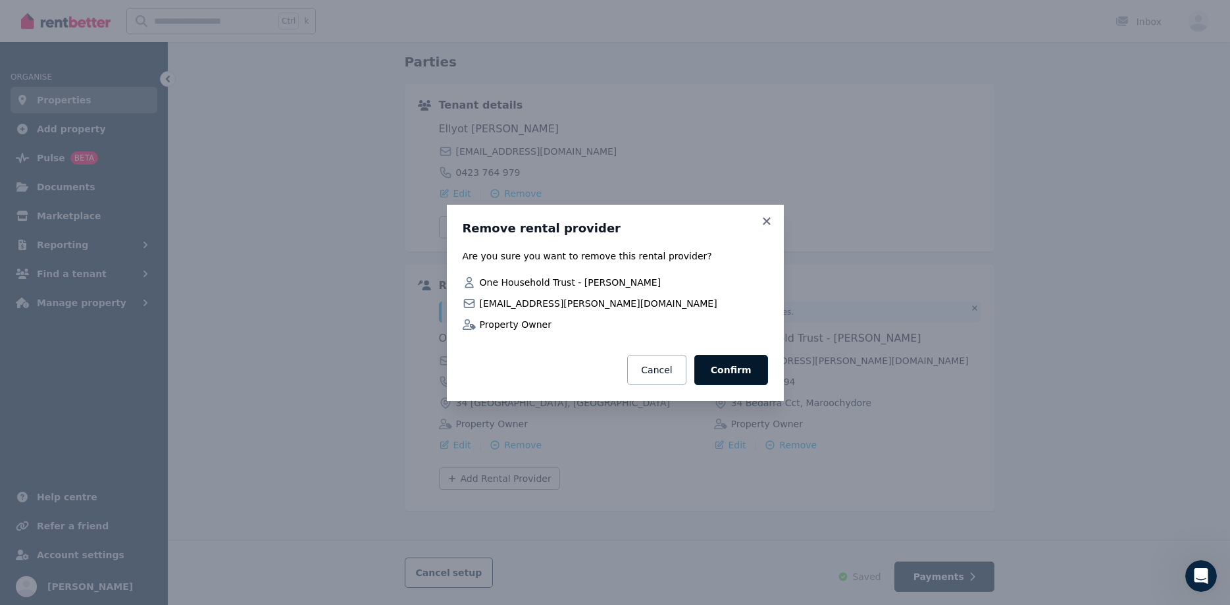
click at [732, 369] on button "Confirm" at bounding box center [731, 370] width 74 height 30
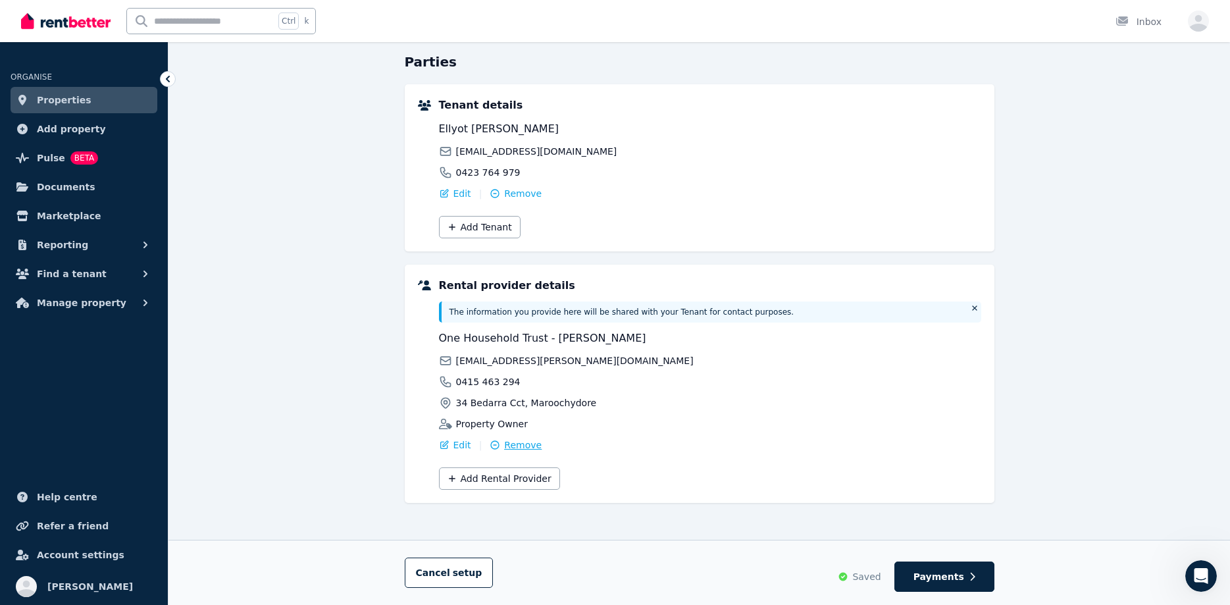
click at [519, 440] on span "Remove" at bounding box center [523, 444] width 38 height 13
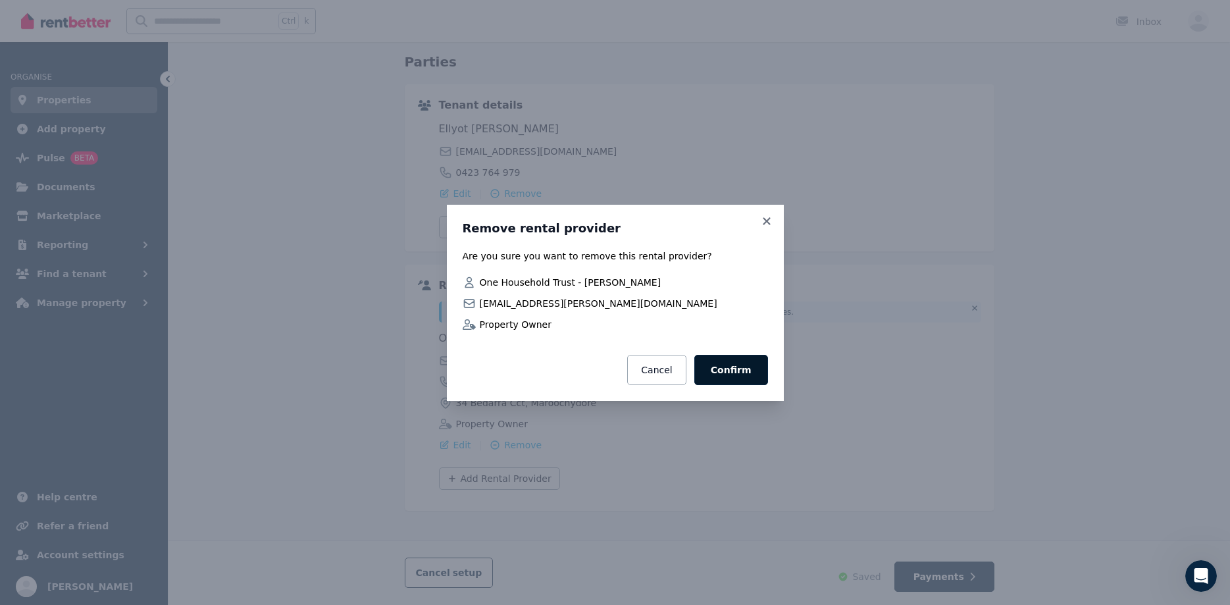
click at [744, 367] on button "Confirm" at bounding box center [731, 370] width 74 height 30
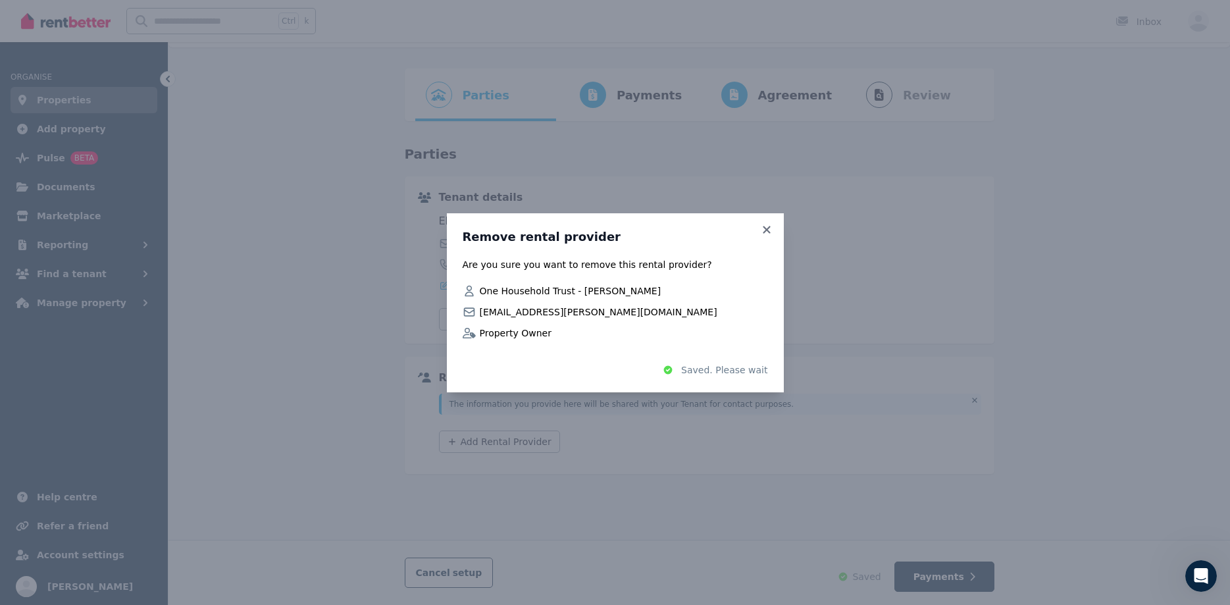
scroll to position [32, 0]
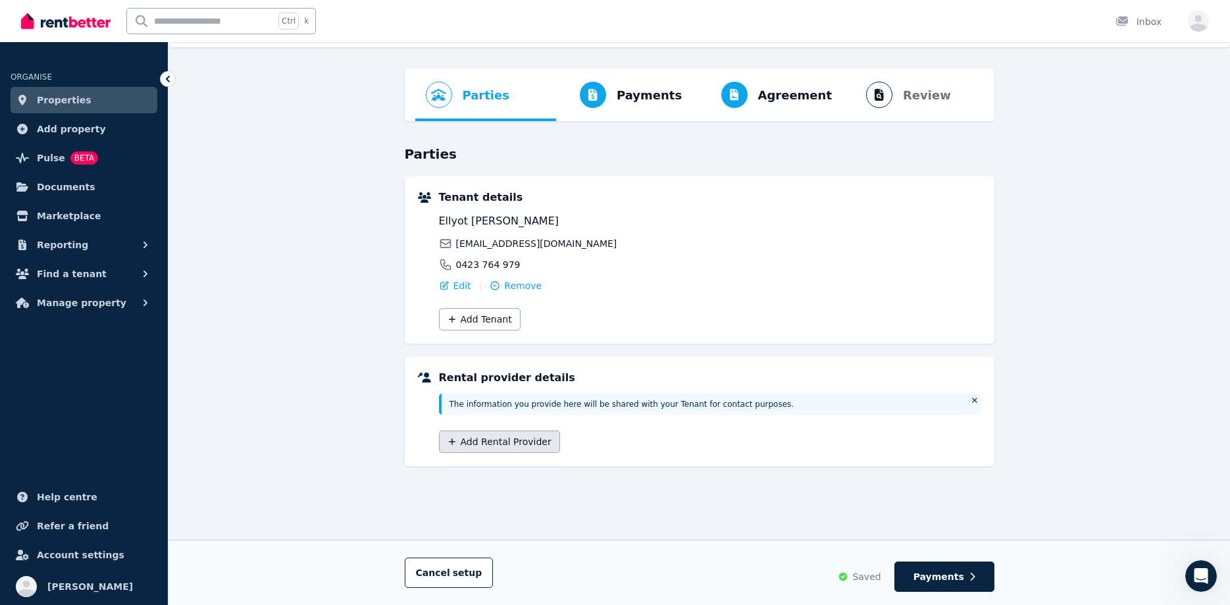
click at [537, 436] on button "Add Rental Provider" at bounding box center [499, 441] width 121 height 22
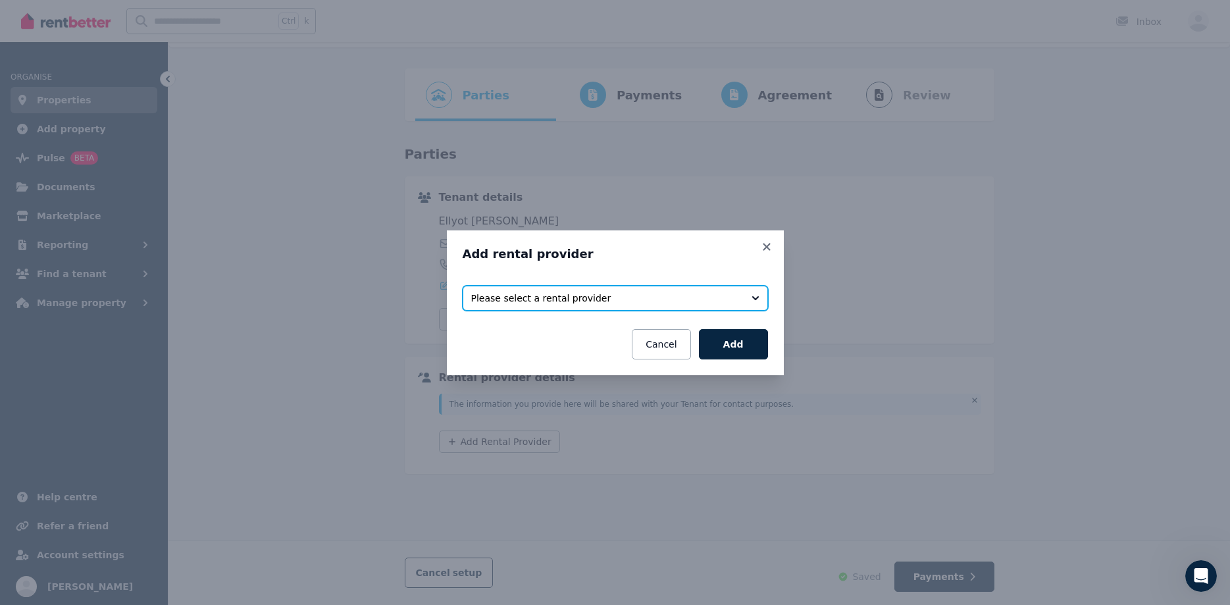
click at [539, 298] on span "Please select a rental provider" at bounding box center [606, 298] width 270 height 13
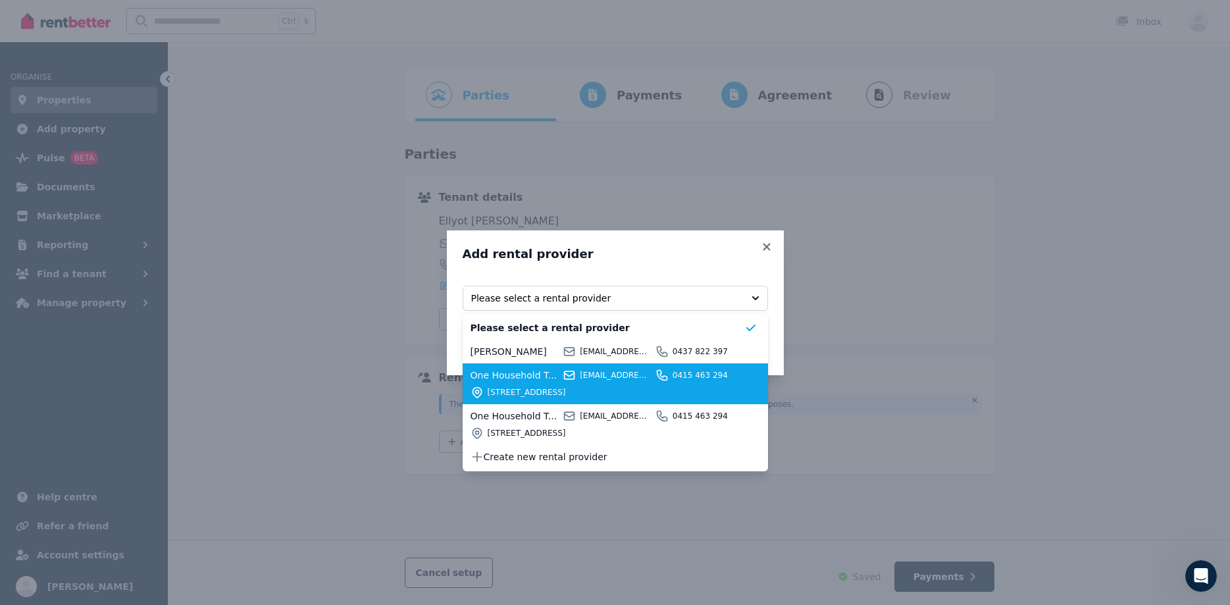
click at [527, 380] on span "One Household Trust - Loretta" at bounding box center [515, 375] width 89 height 13
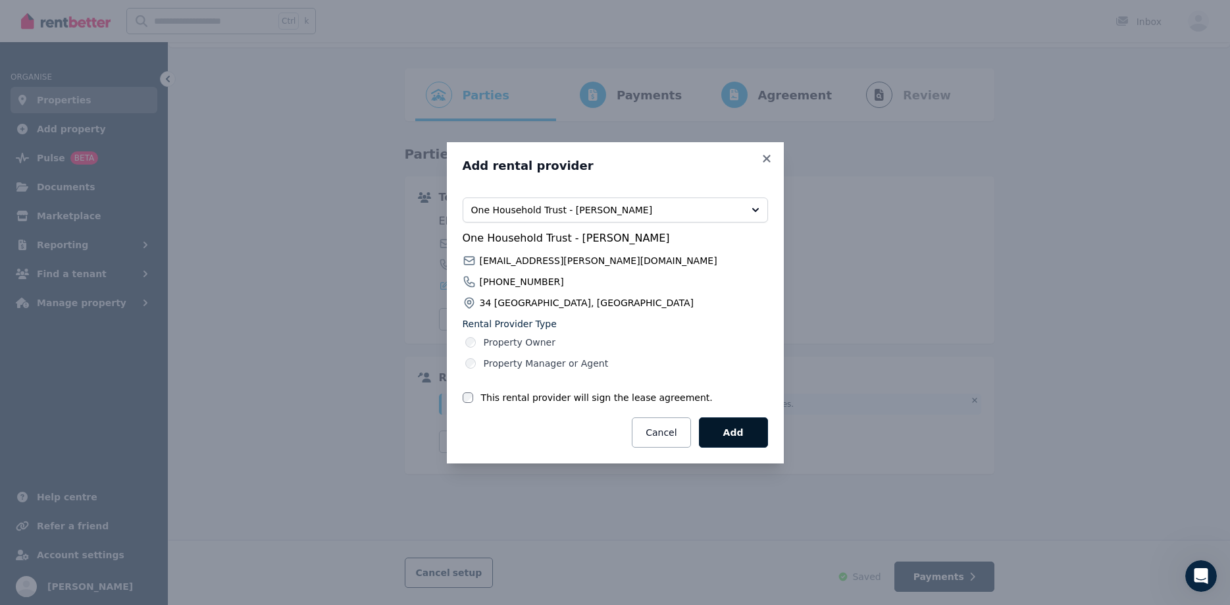
click at [723, 433] on button "Add" at bounding box center [733, 432] width 69 height 30
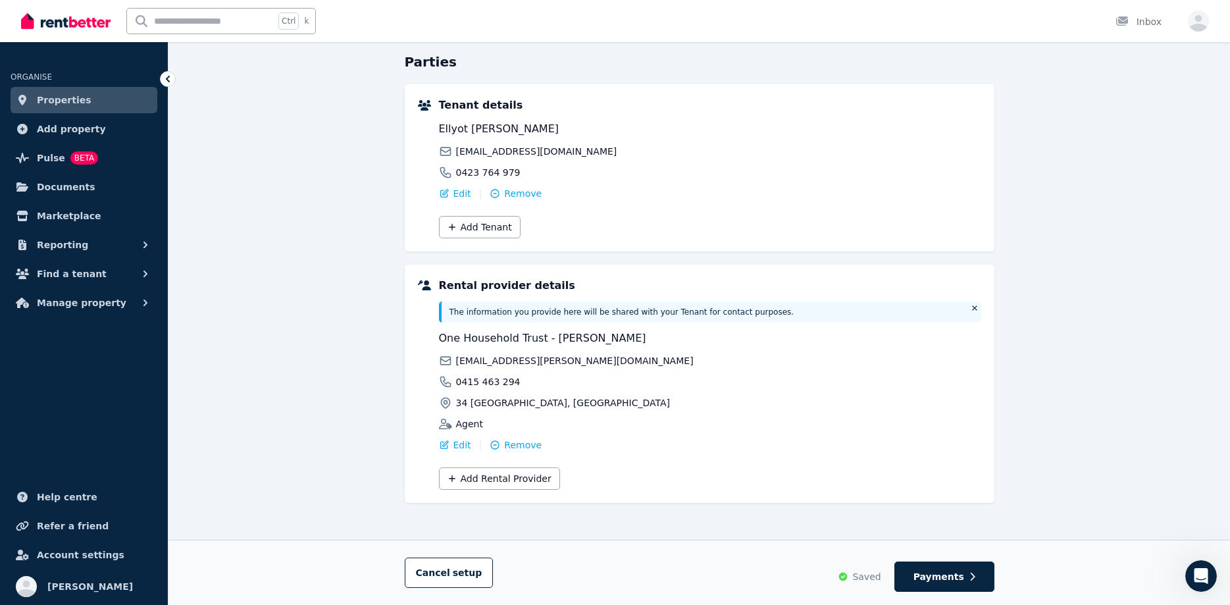
scroll to position [0, 0]
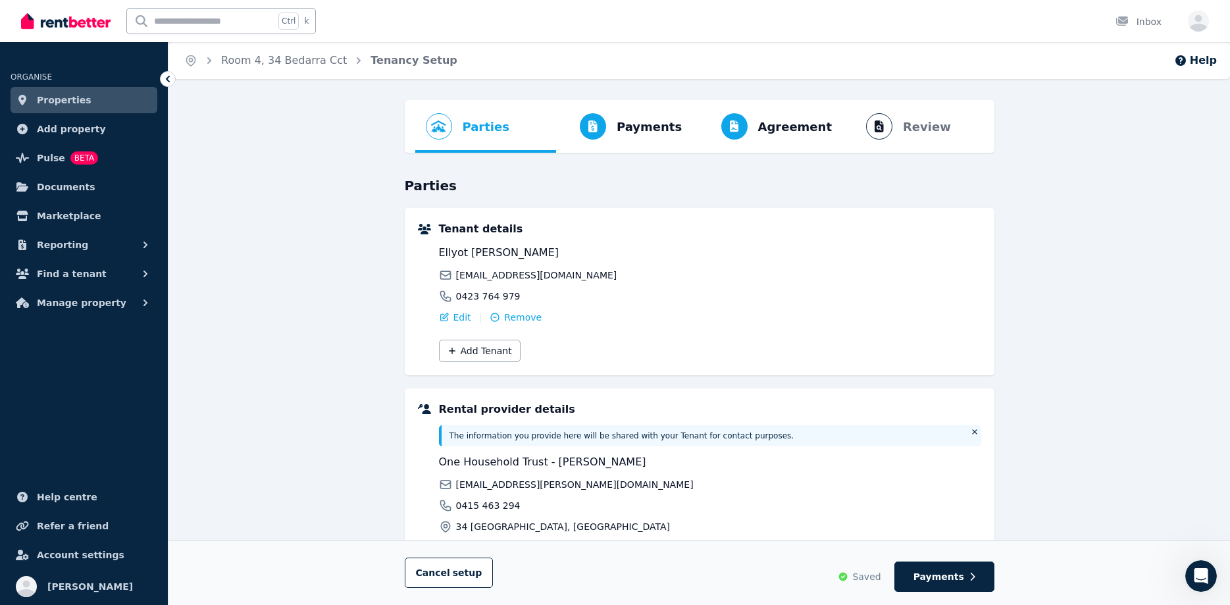
click at [58, 101] on span "Properties" at bounding box center [64, 100] width 55 height 16
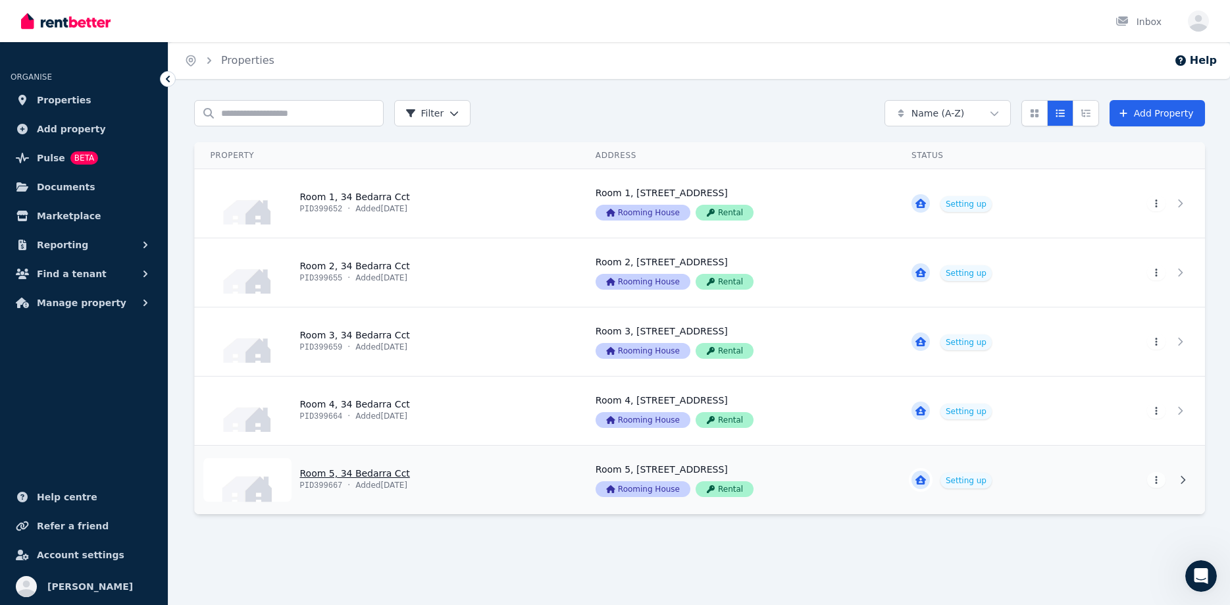
click at [423, 469] on link "View property details" at bounding box center [387, 480] width 385 height 68
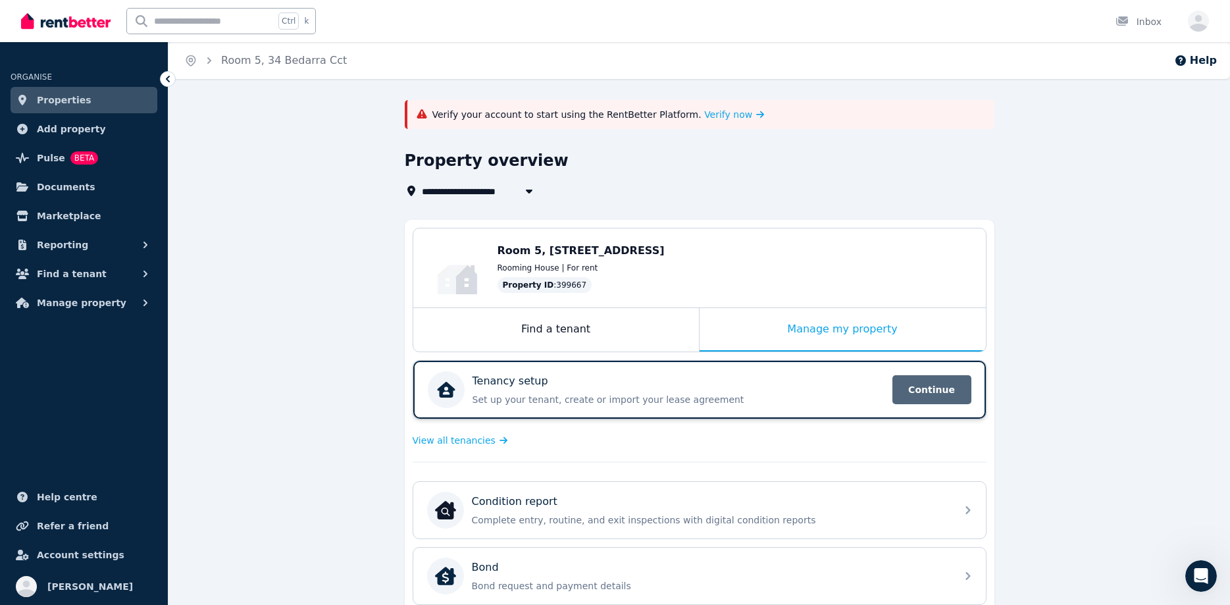
click at [923, 388] on span "Continue" at bounding box center [931, 389] width 79 height 29
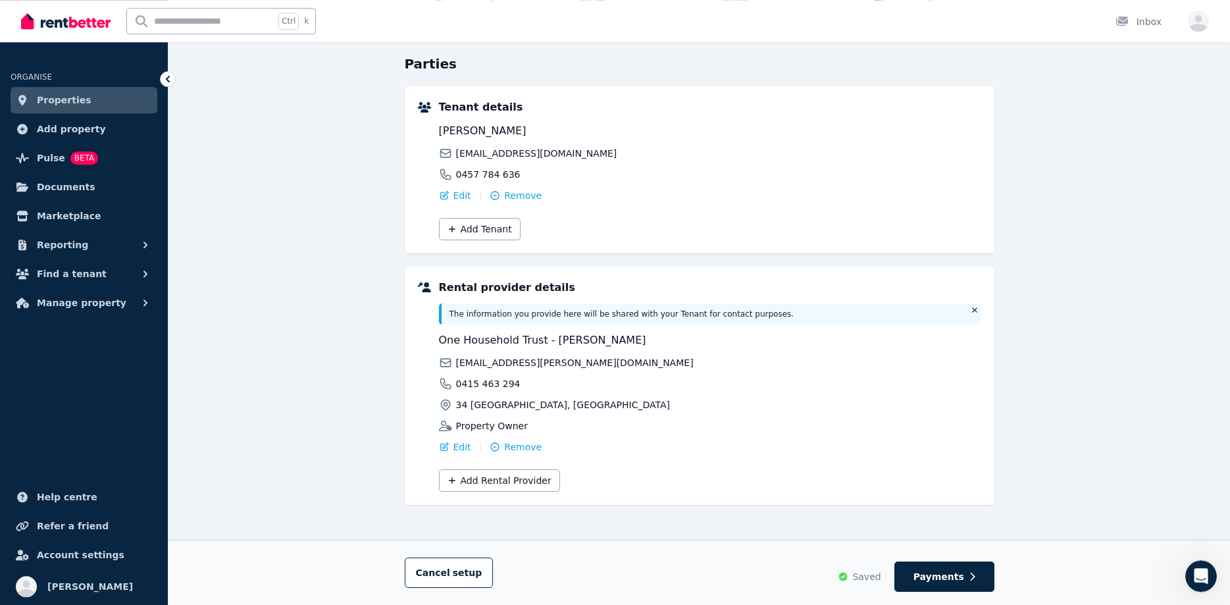
scroll to position [124, 0]
click at [493, 474] on button "Add Rental Provider" at bounding box center [499, 478] width 121 height 22
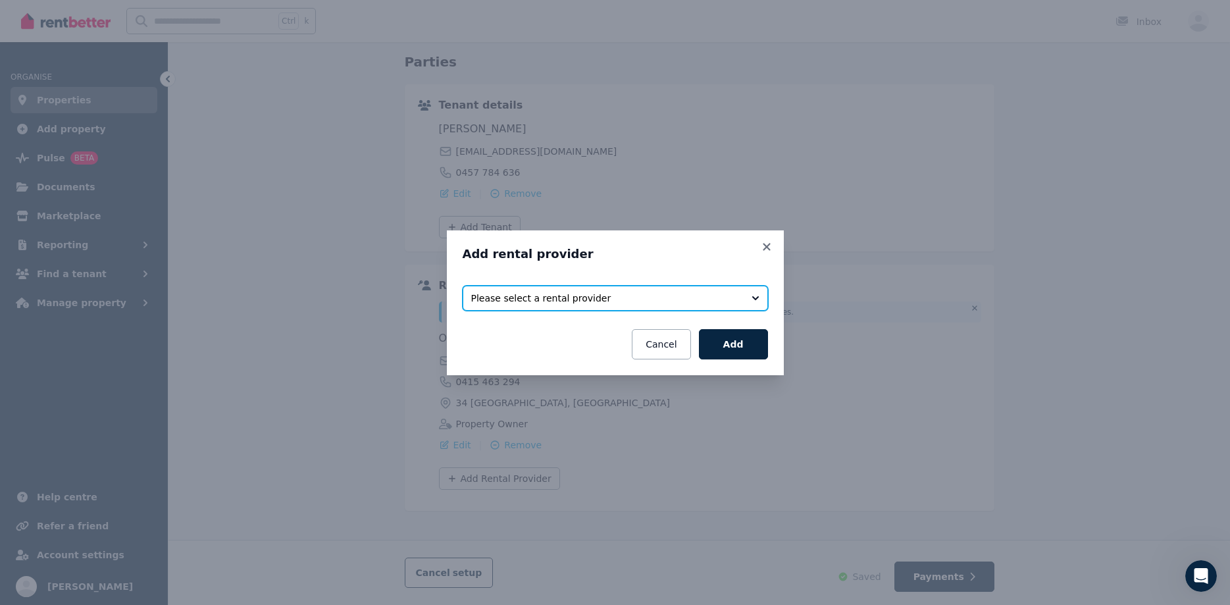
click at [511, 297] on span "Please select a rental provider" at bounding box center [606, 298] width 270 height 13
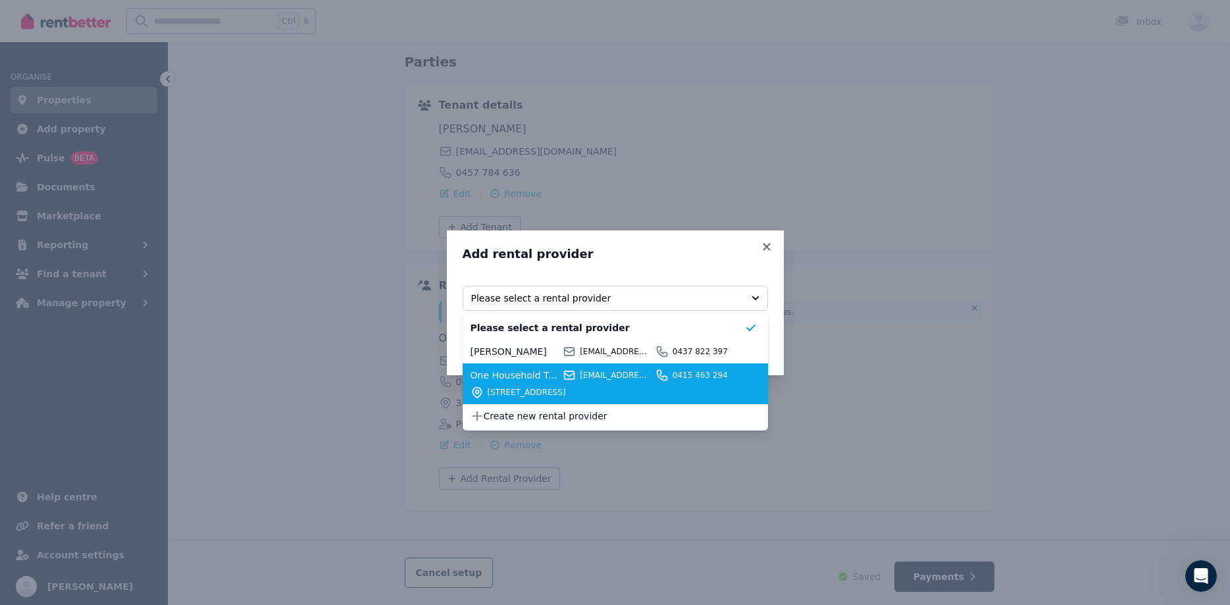
click at [526, 371] on span "One Household Trust - Loretta" at bounding box center [515, 375] width 89 height 13
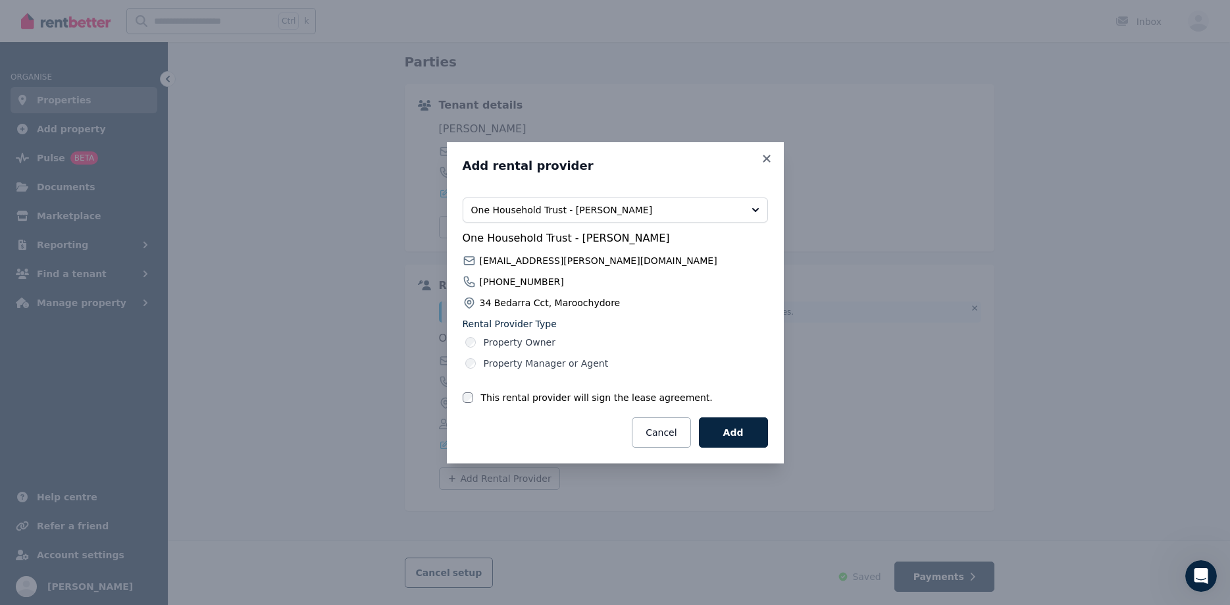
click at [495, 362] on label "Property Manager or Agent" at bounding box center [546, 363] width 125 height 13
click at [736, 428] on button "Add" at bounding box center [733, 432] width 69 height 30
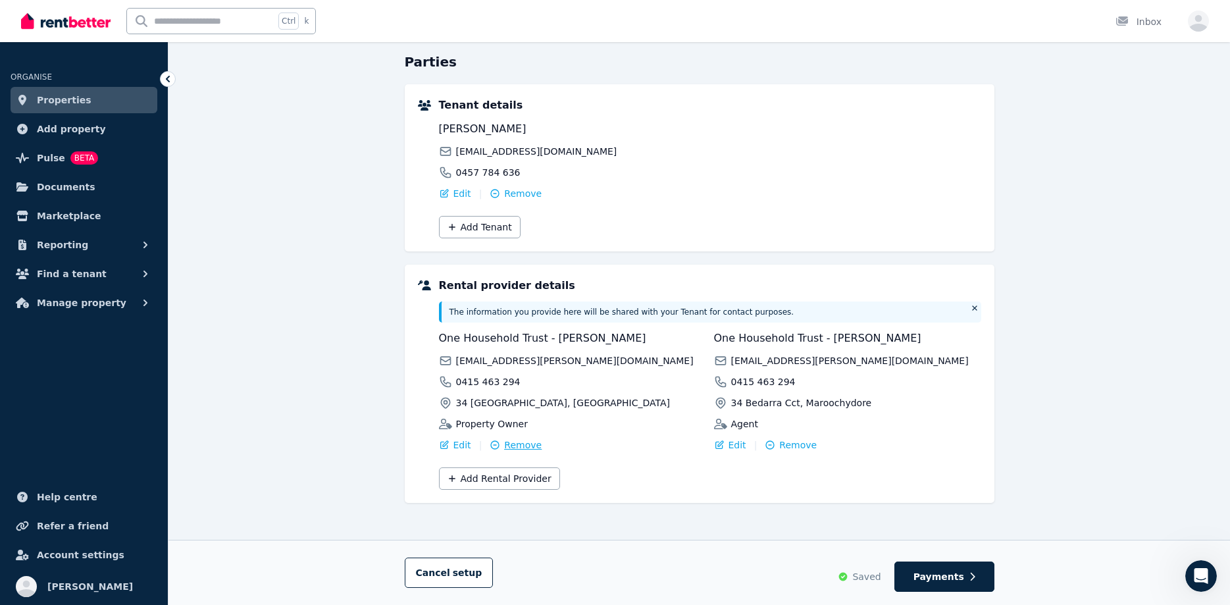
click at [514, 442] on span "Remove" at bounding box center [523, 444] width 38 height 13
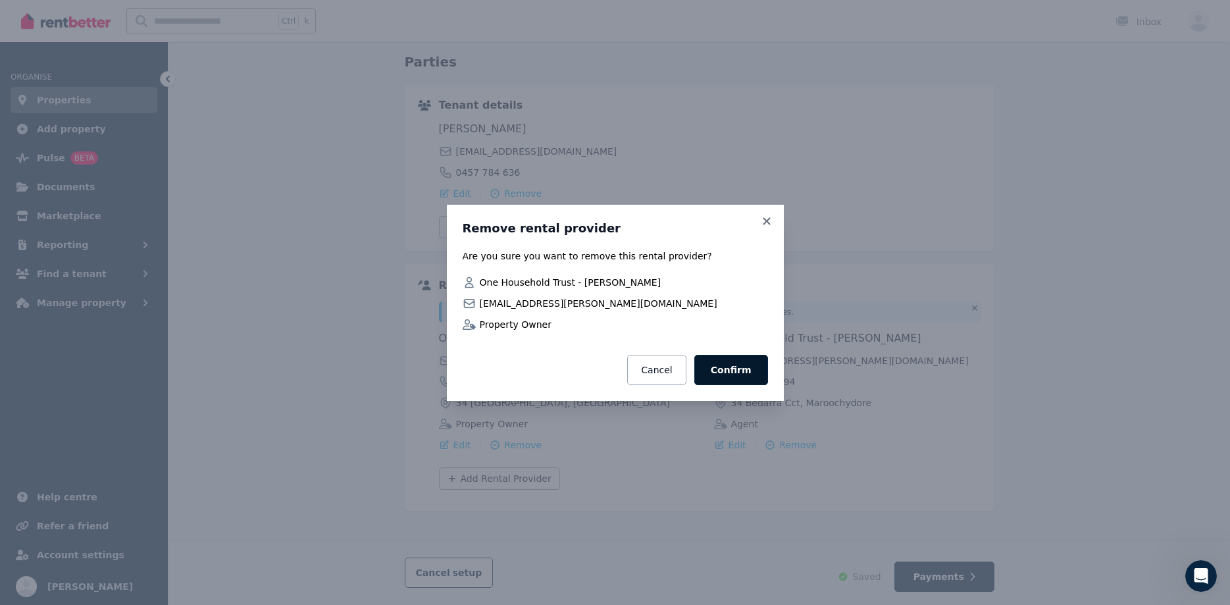
click at [737, 364] on button "Confirm" at bounding box center [731, 370] width 74 height 30
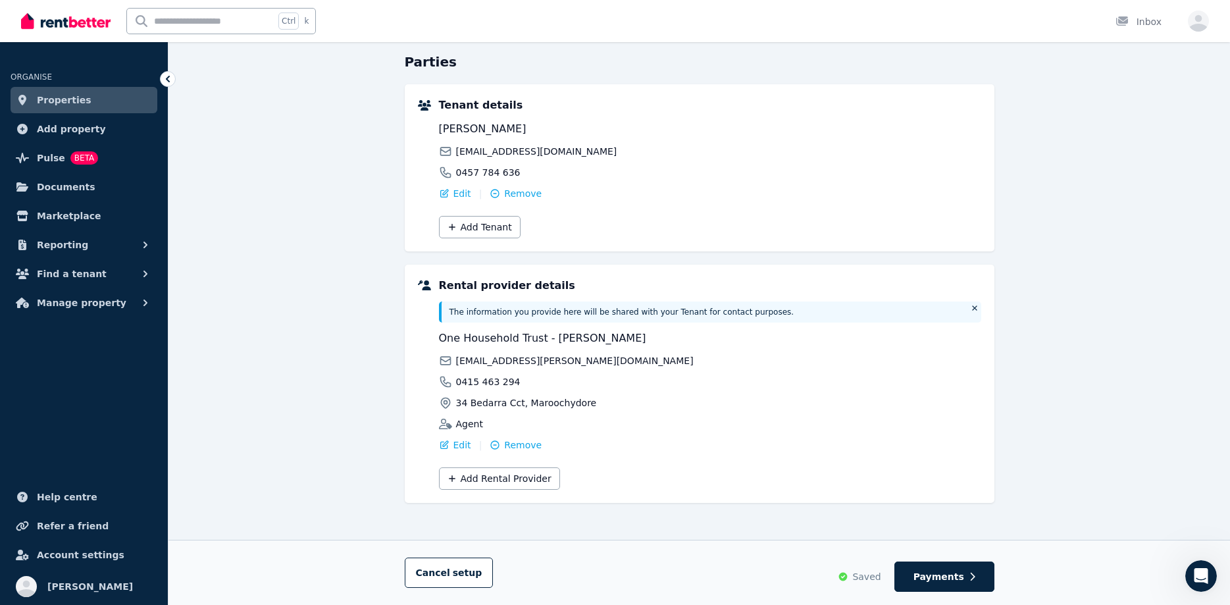
scroll to position [0, 0]
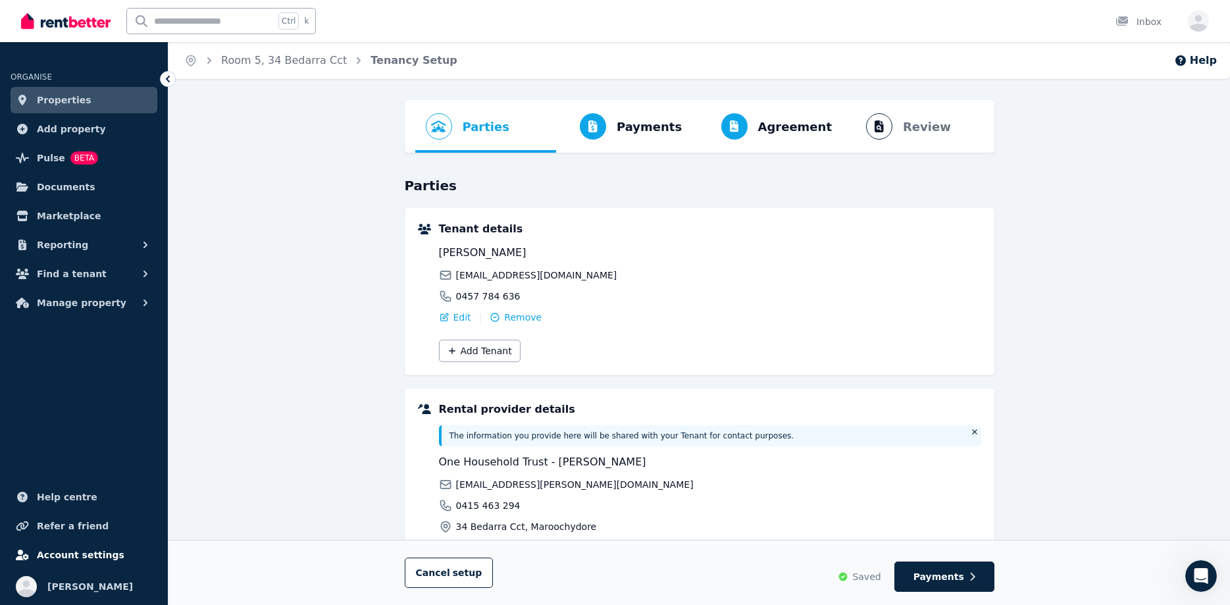
click at [43, 559] on span "Account settings" at bounding box center [81, 555] width 88 height 16
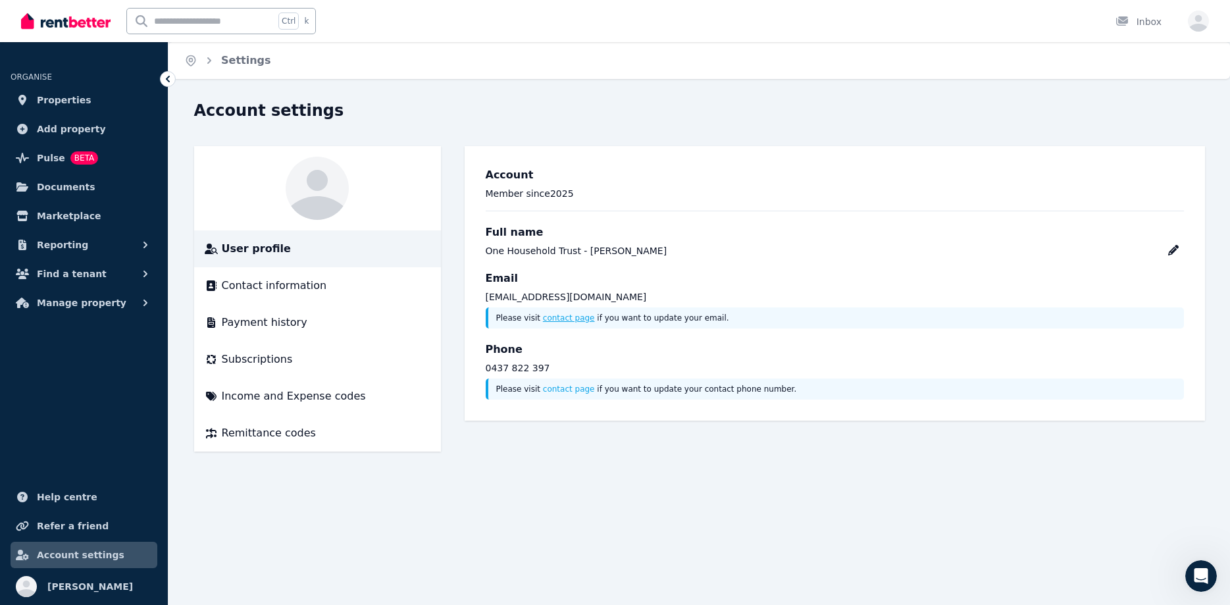
click at [575, 320] on link "contact page" at bounding box center [569, 317] width 52 height 9
